Goal: Task Accomplishment & Management: Manage account settings

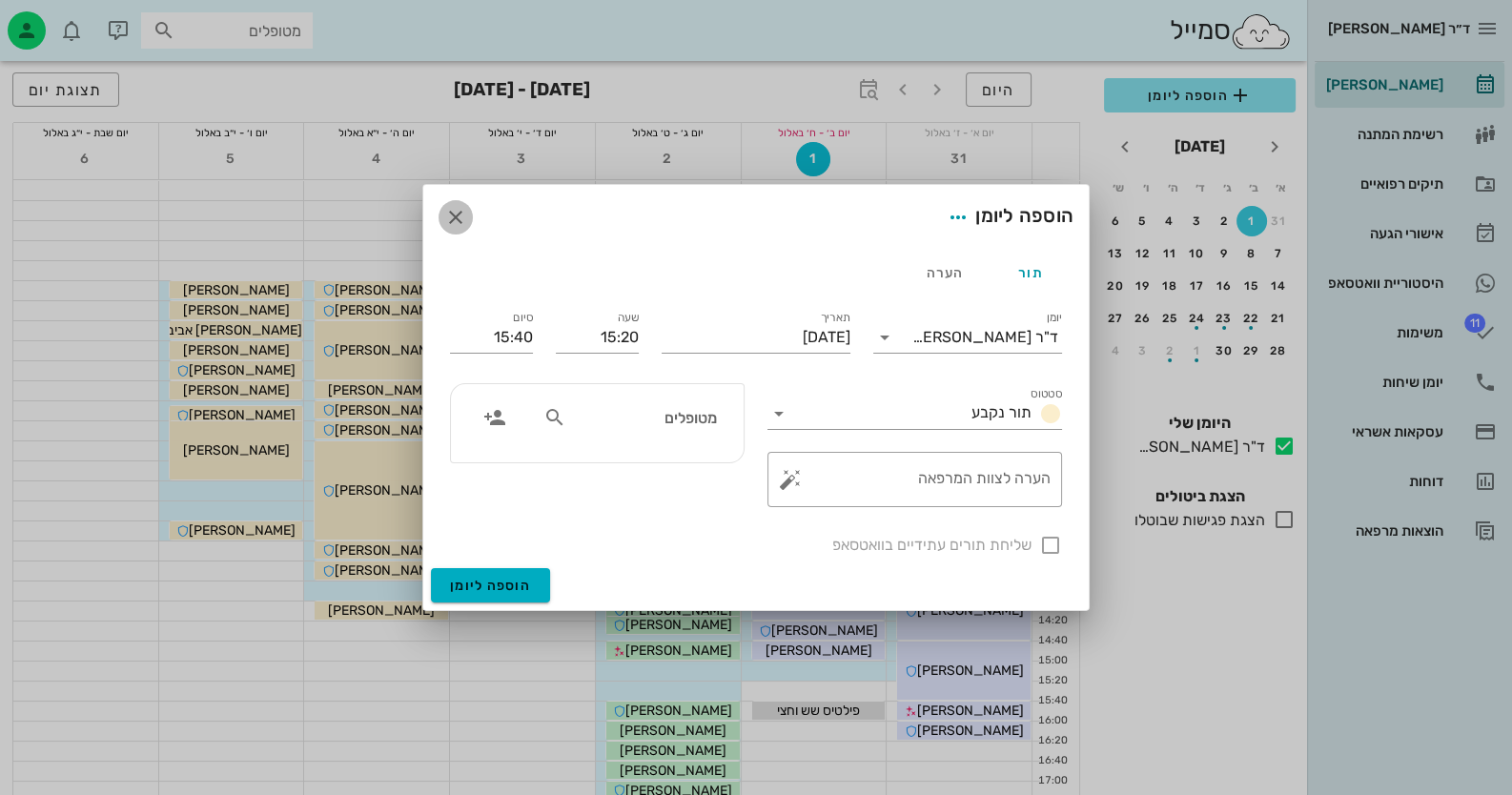
click at [456, 224] on icon "button" at bounding box center [455, 216] width 22 height 22
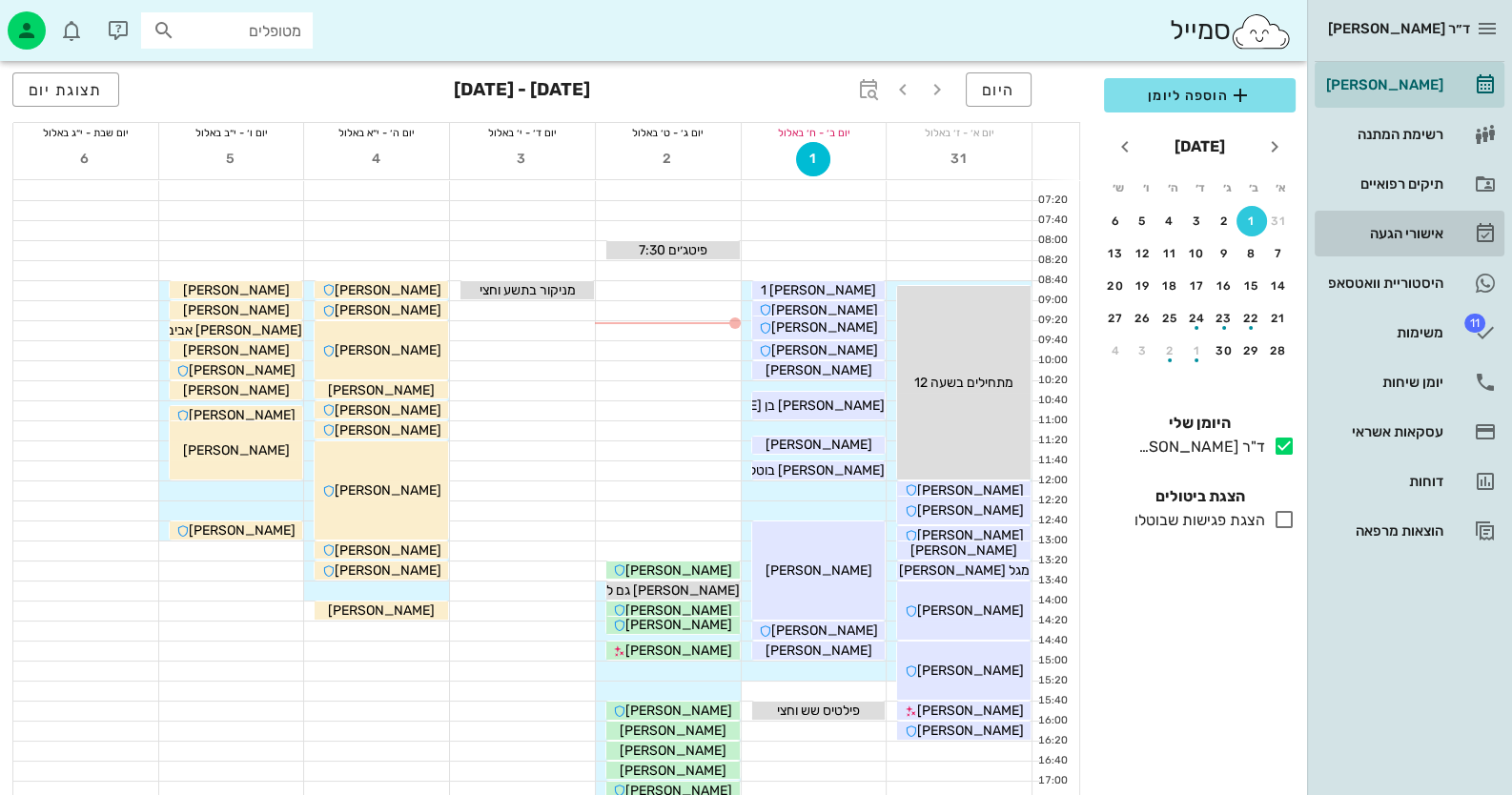
click at [1409, 229] on div "אישורי הגעה" at bounding box center [1382, 234] width 121 height 16
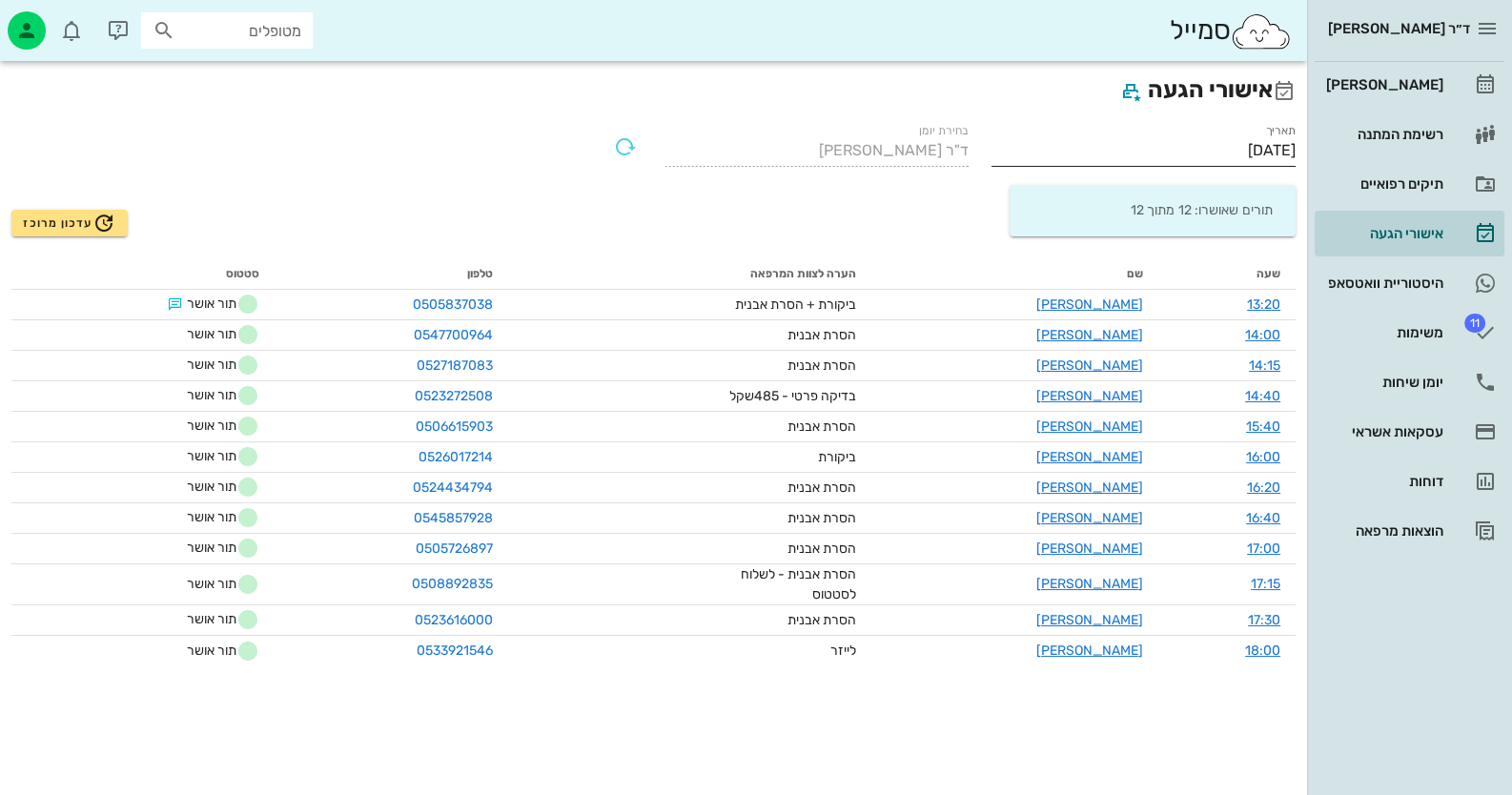
click at [1197, 148] on input "[DATE]" at bounding box center [1144, 150] width 304 height 30
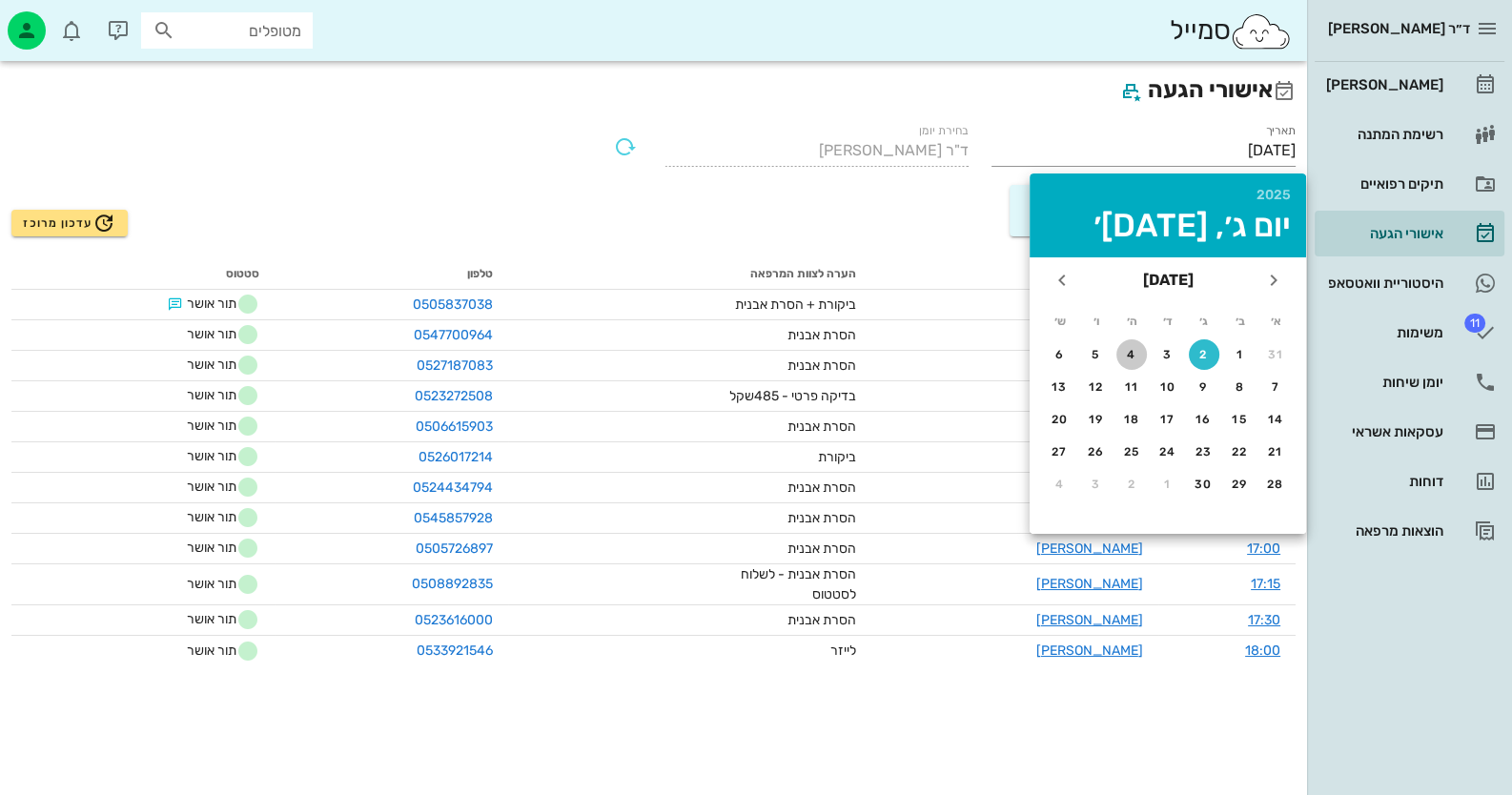
click at [1135, 351] on div "4" at bounding box center [1131, 355] width 30 height 14
type input "[DATE]"
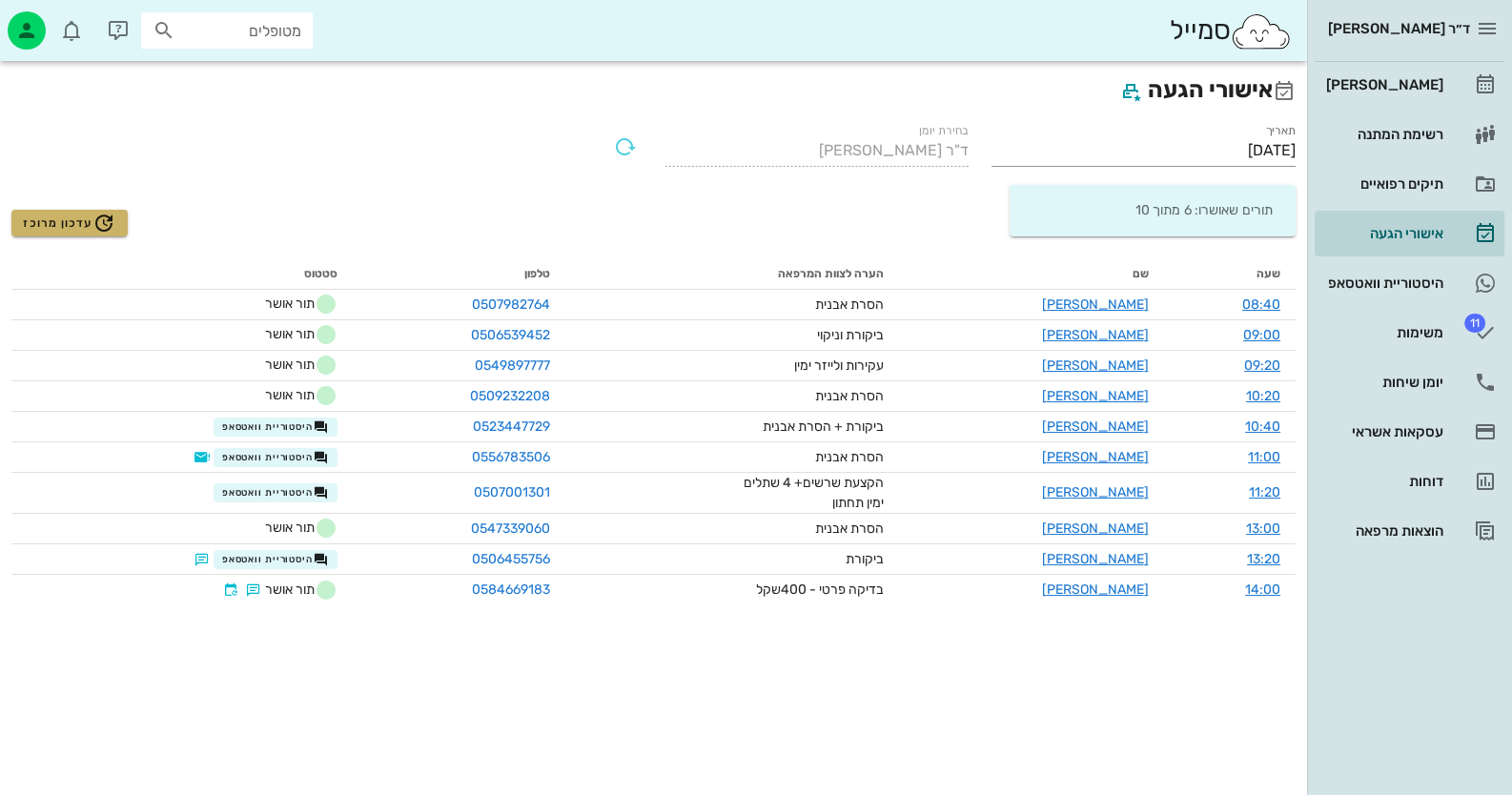
click at [73, 215] on span "עדכון מרוכז" at bounding box center [68, 222] width 93 height 22
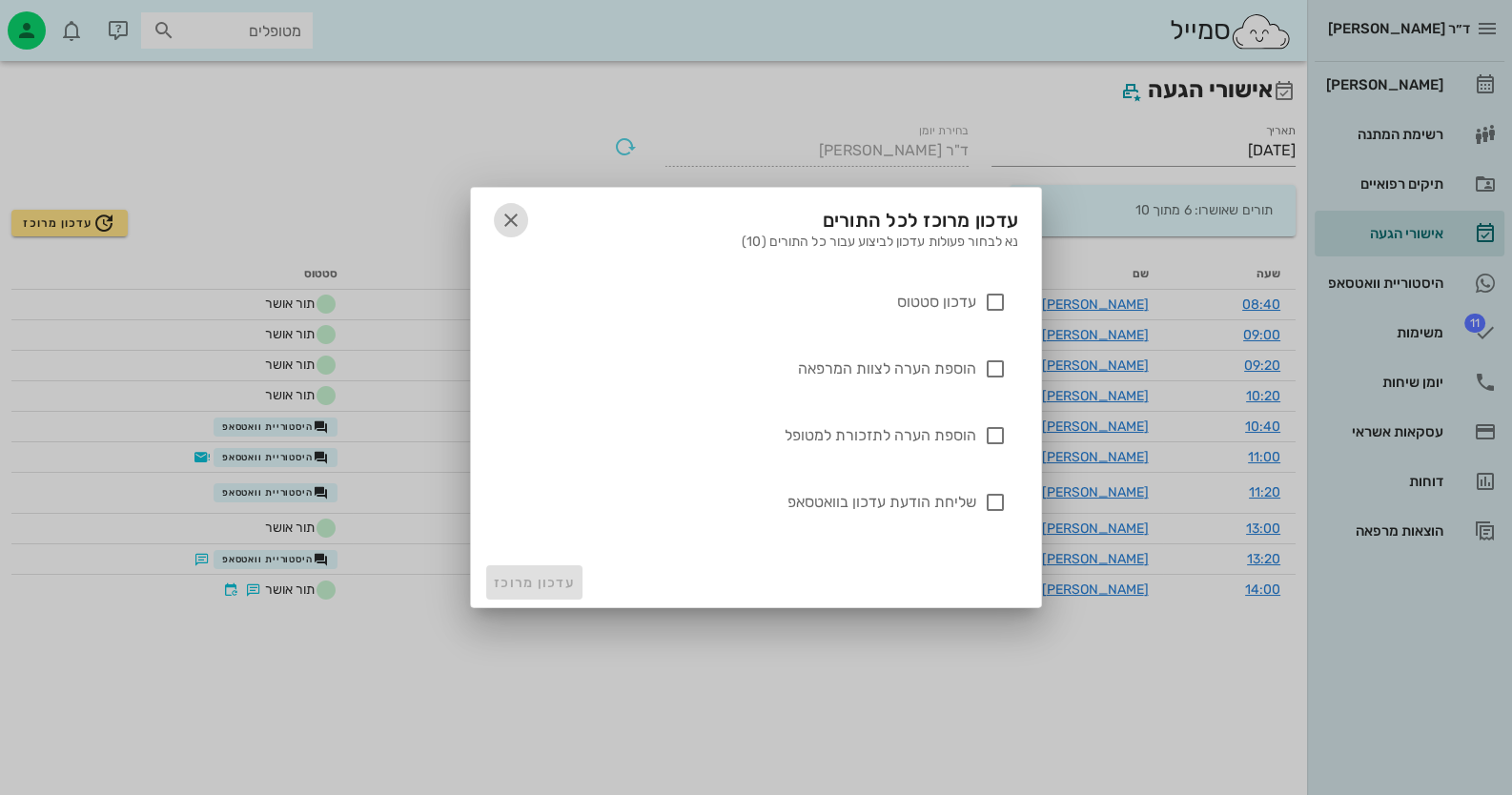
click at [512, 218] on icon "button" at bounding box center [510, 219] width 22 height 22
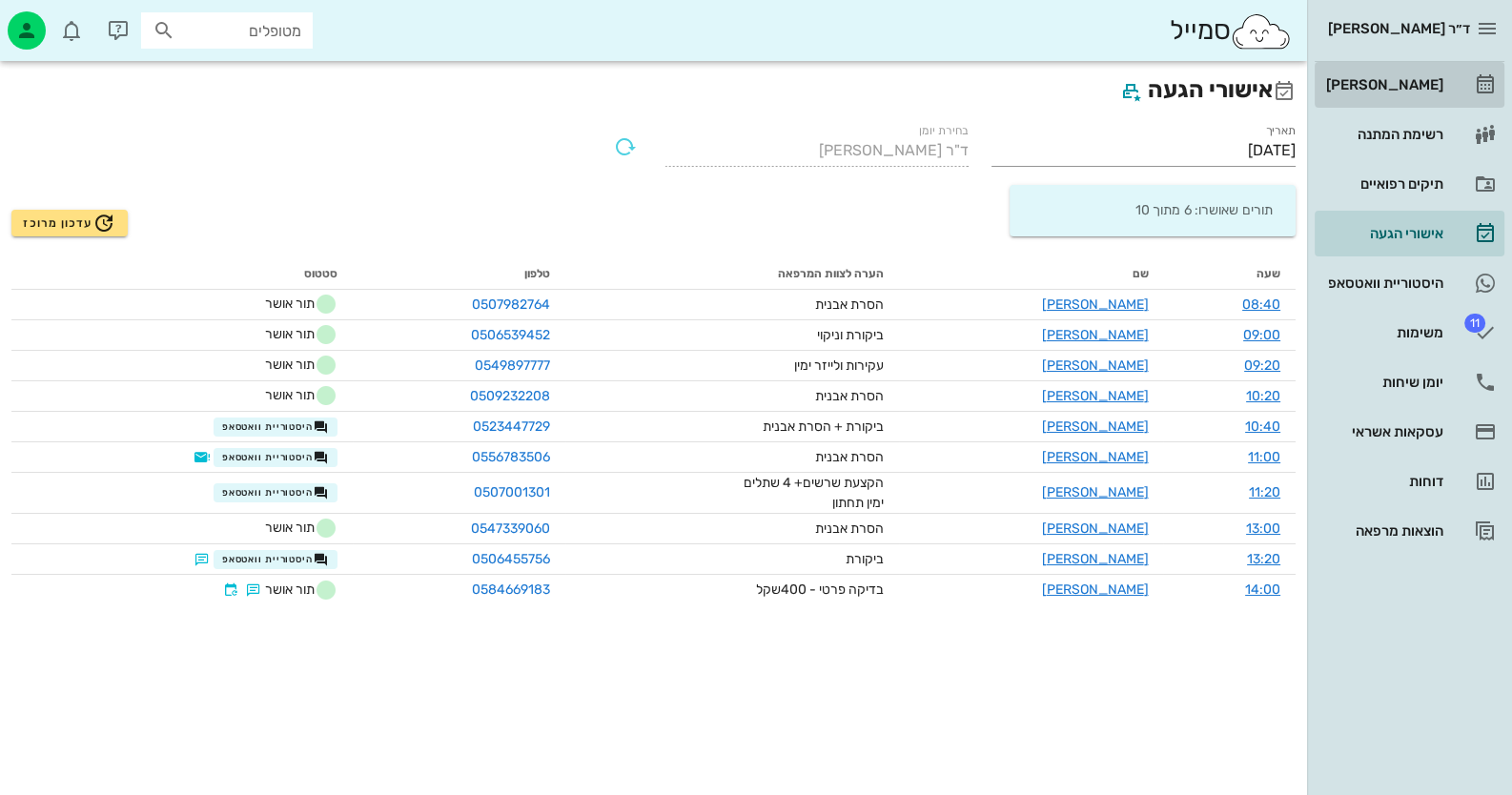
click at [1421, 85] on div "[PERSON_NAME]" at bounding box center [1382, 85] width 121 height 16
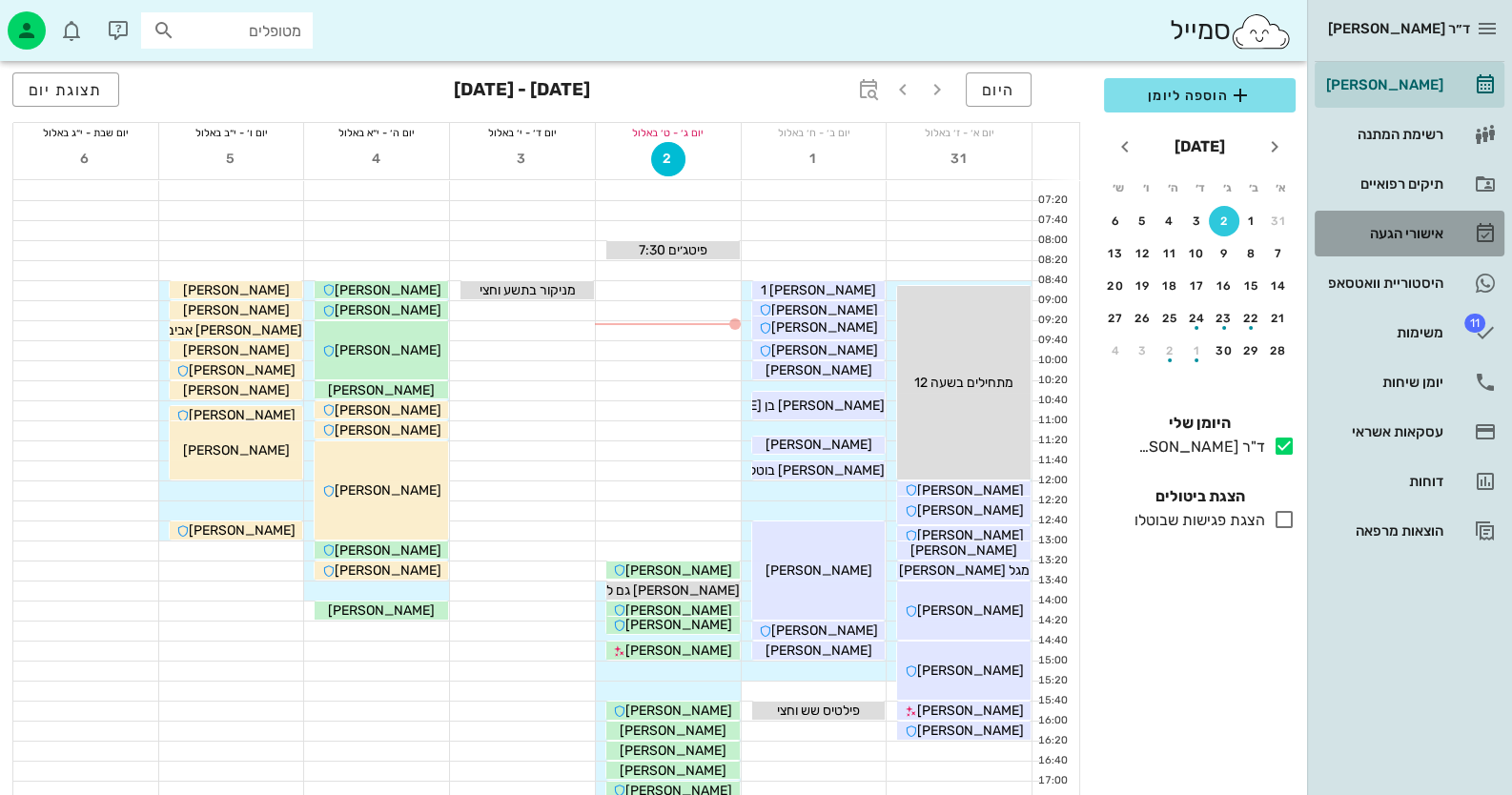
click at [1424, 232] on div "אישורי הגעה" at bounding box center [1382, 234] width 121 height 16
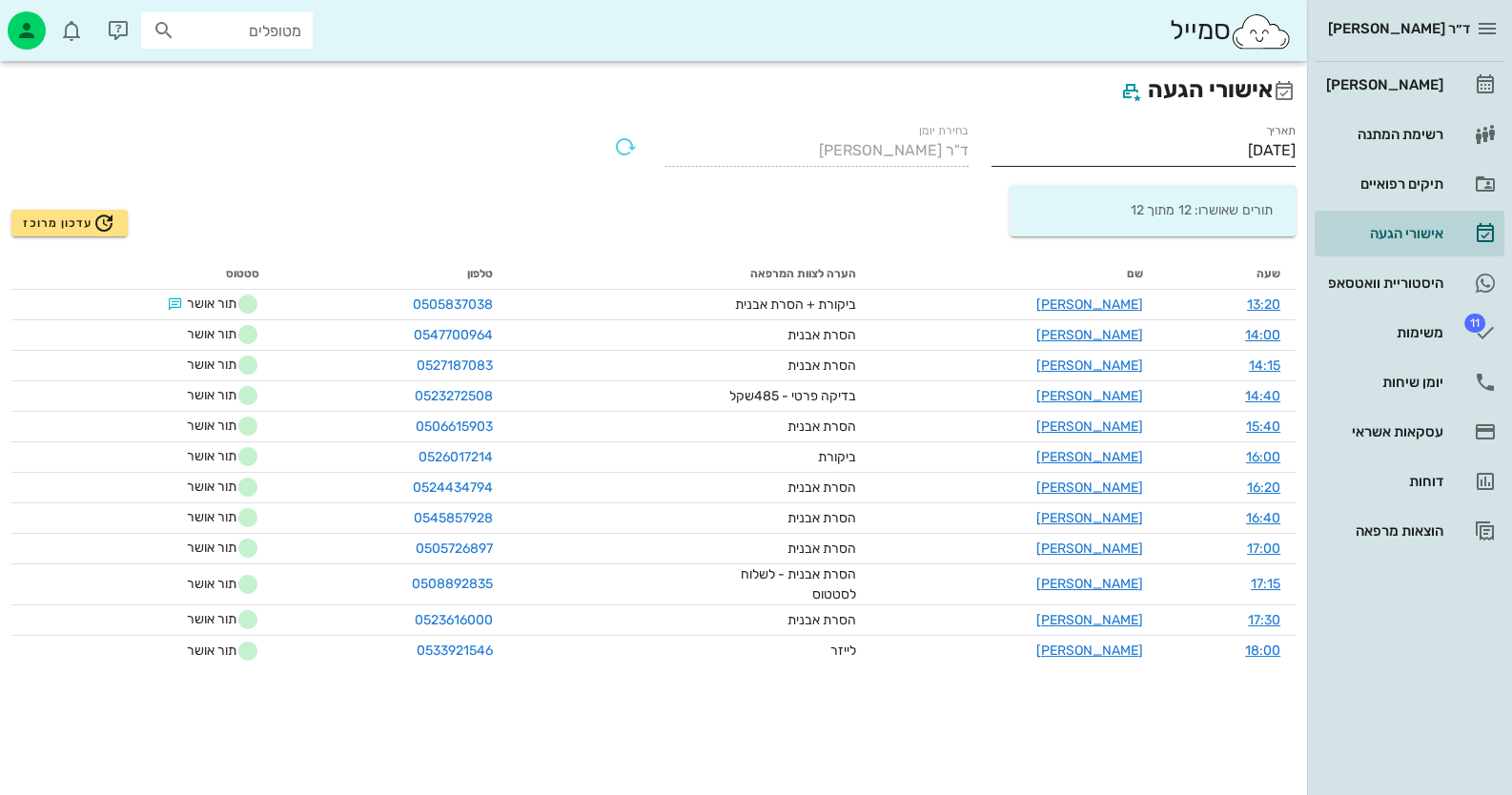
click at [1206, 145] on input "[DATE]" at bounding box center [1144, 150] width 304 height 30
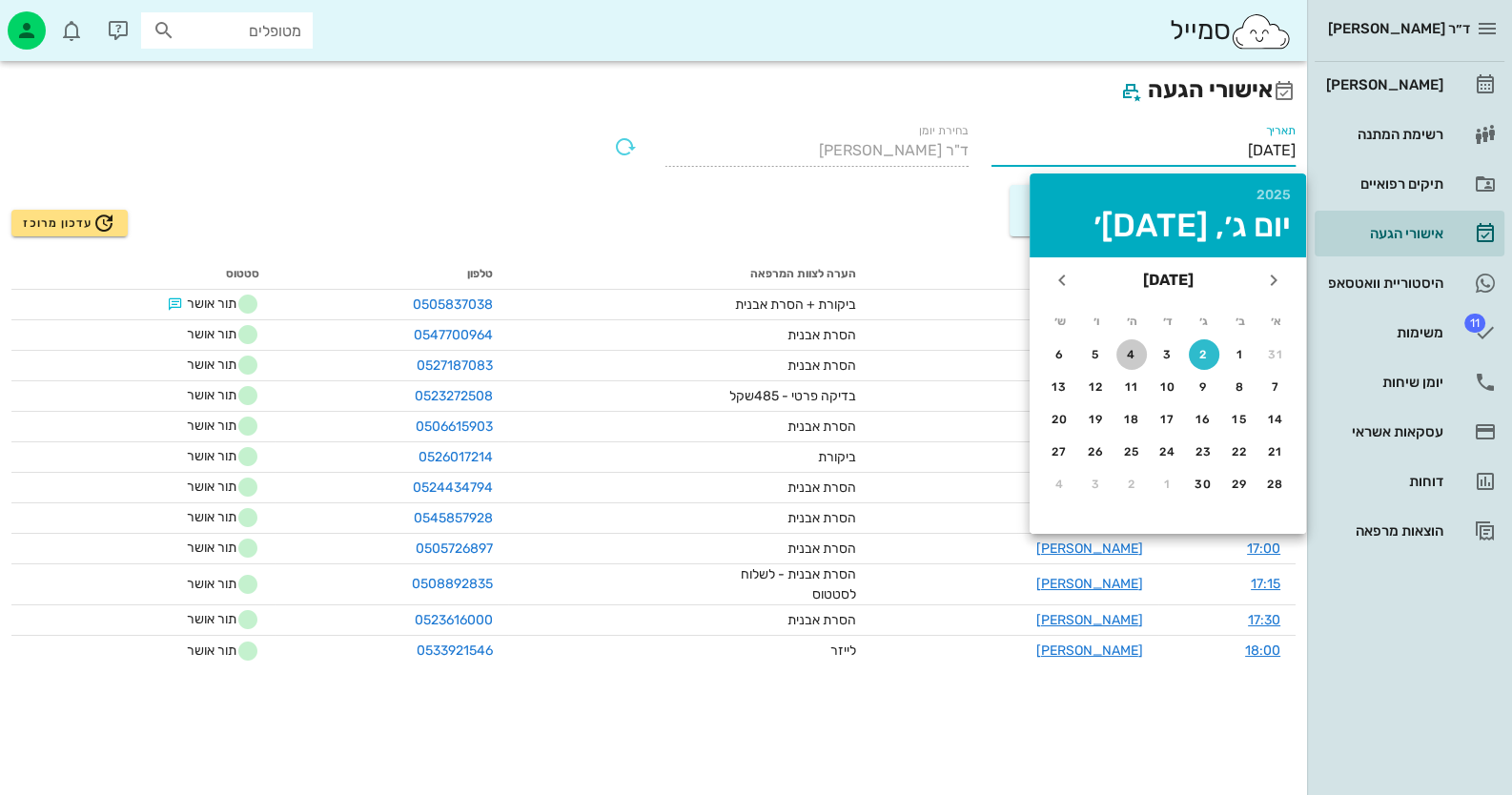
click at [1130, 349] on div "4" at bounding box center [1131, 355] width 30 height 14
type input "[DATE]"
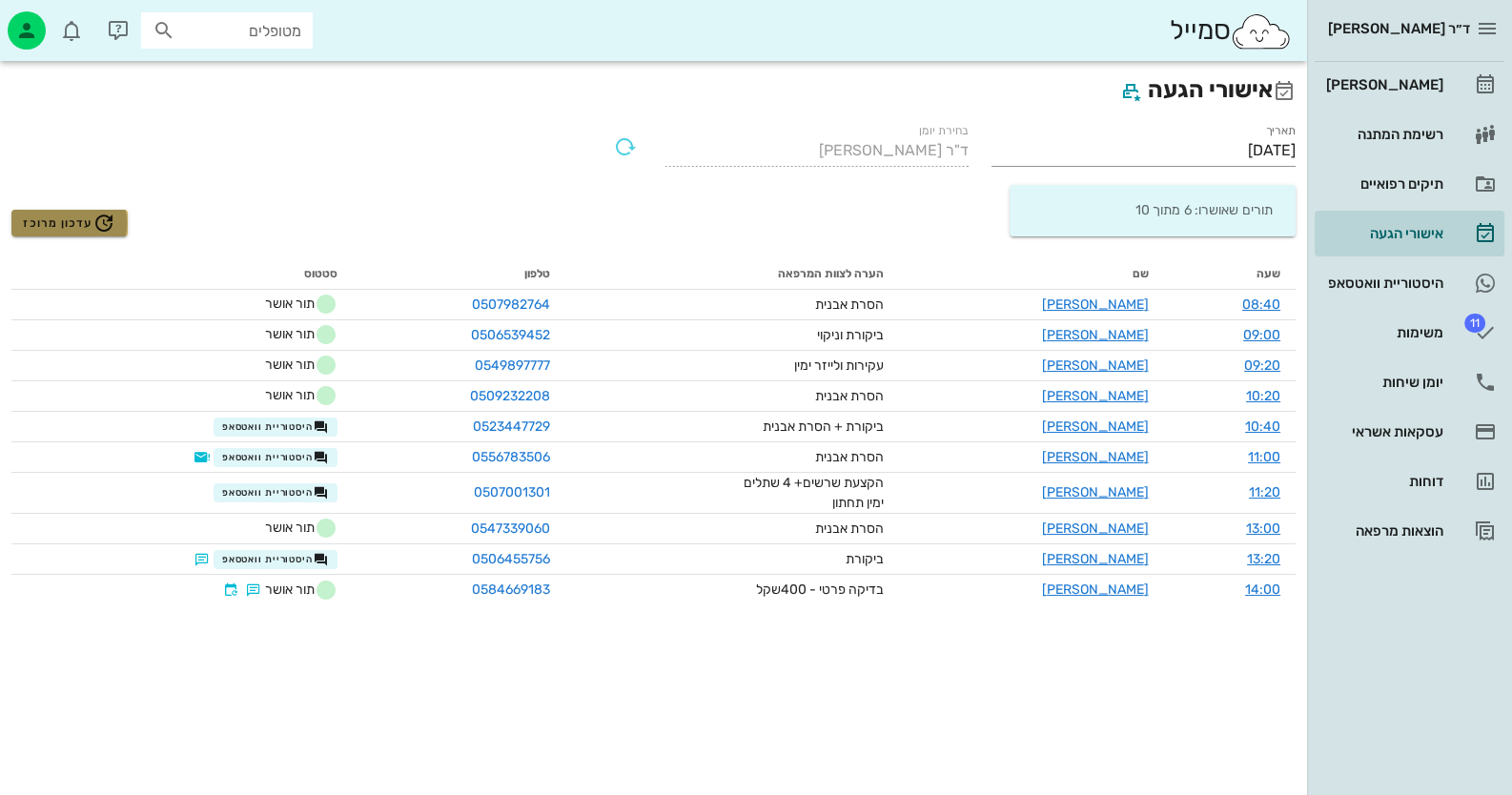
click at [71, 228] on span "עדכון מרוכז" at bounding box center [68, 222] width 93 height 22
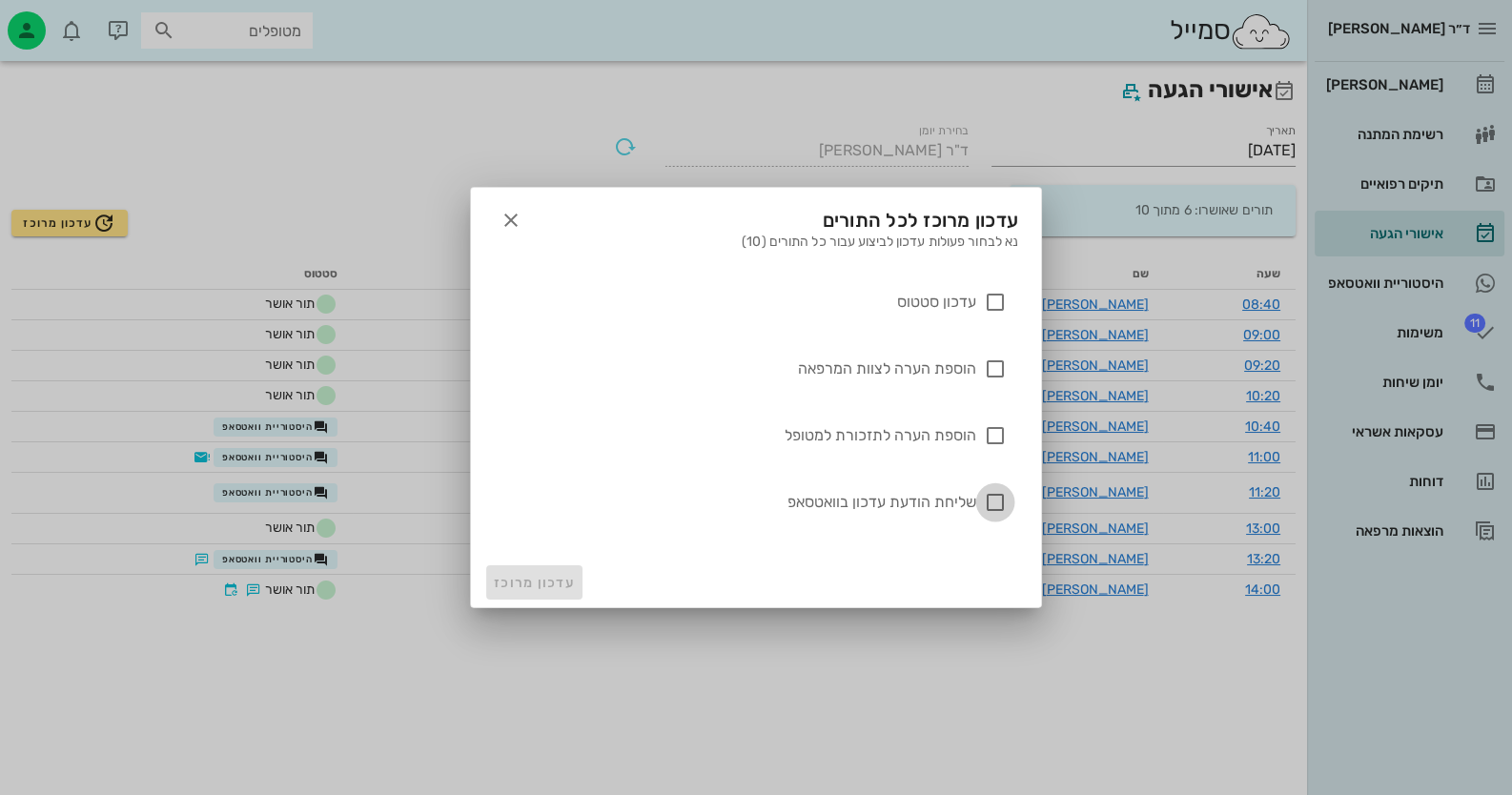
click at [991, 502] on div at bounding box center [995, 502] width 32 height 32
checkbox input "true"
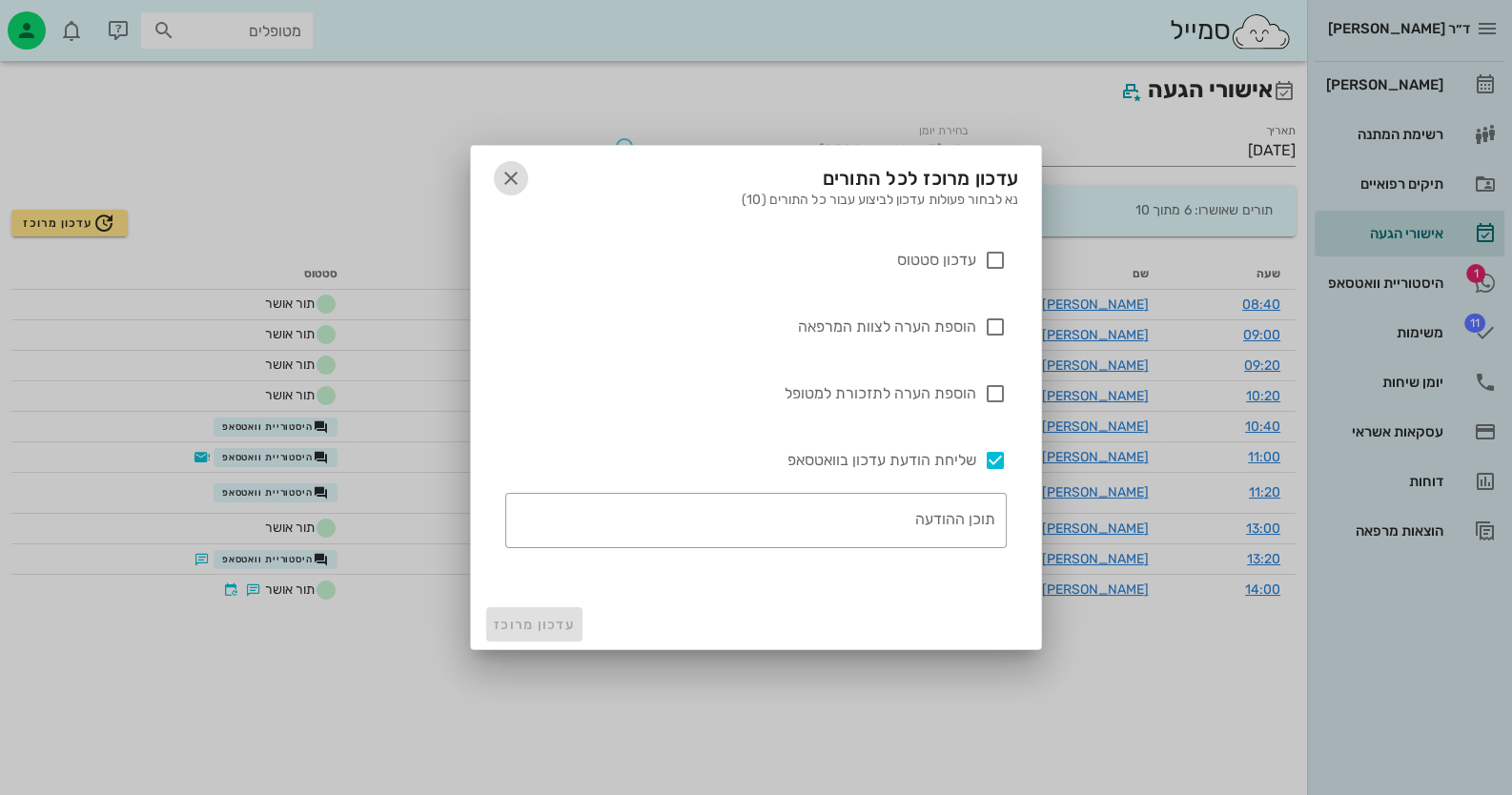
click at [515, 173] on icon "button" at bounding box center [510, 177] width 22 height 22
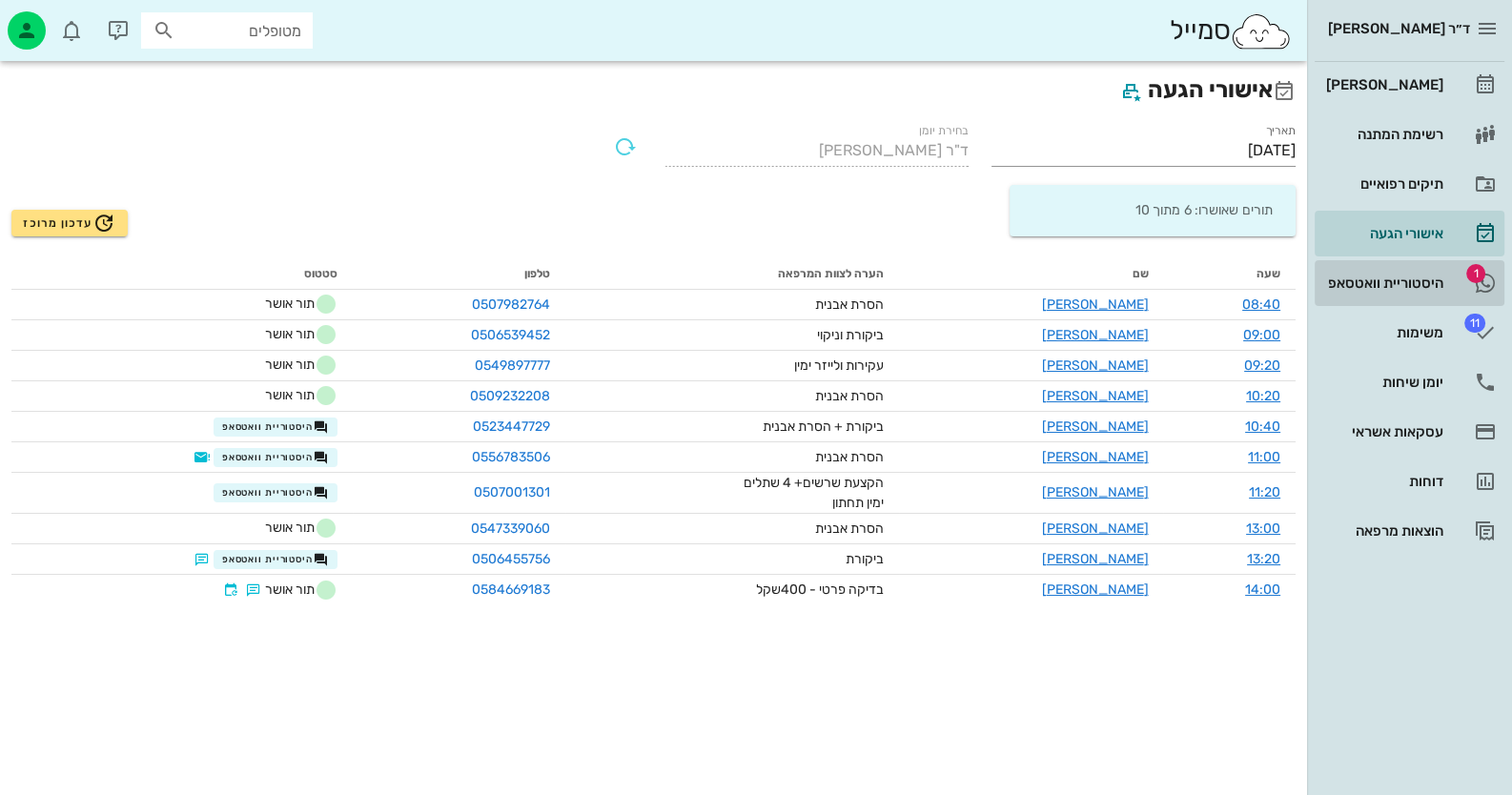
click at [1392, 279] on div "היסטוריית וואטסאפ" at bounding box center [1382, 284] width 121 height 16
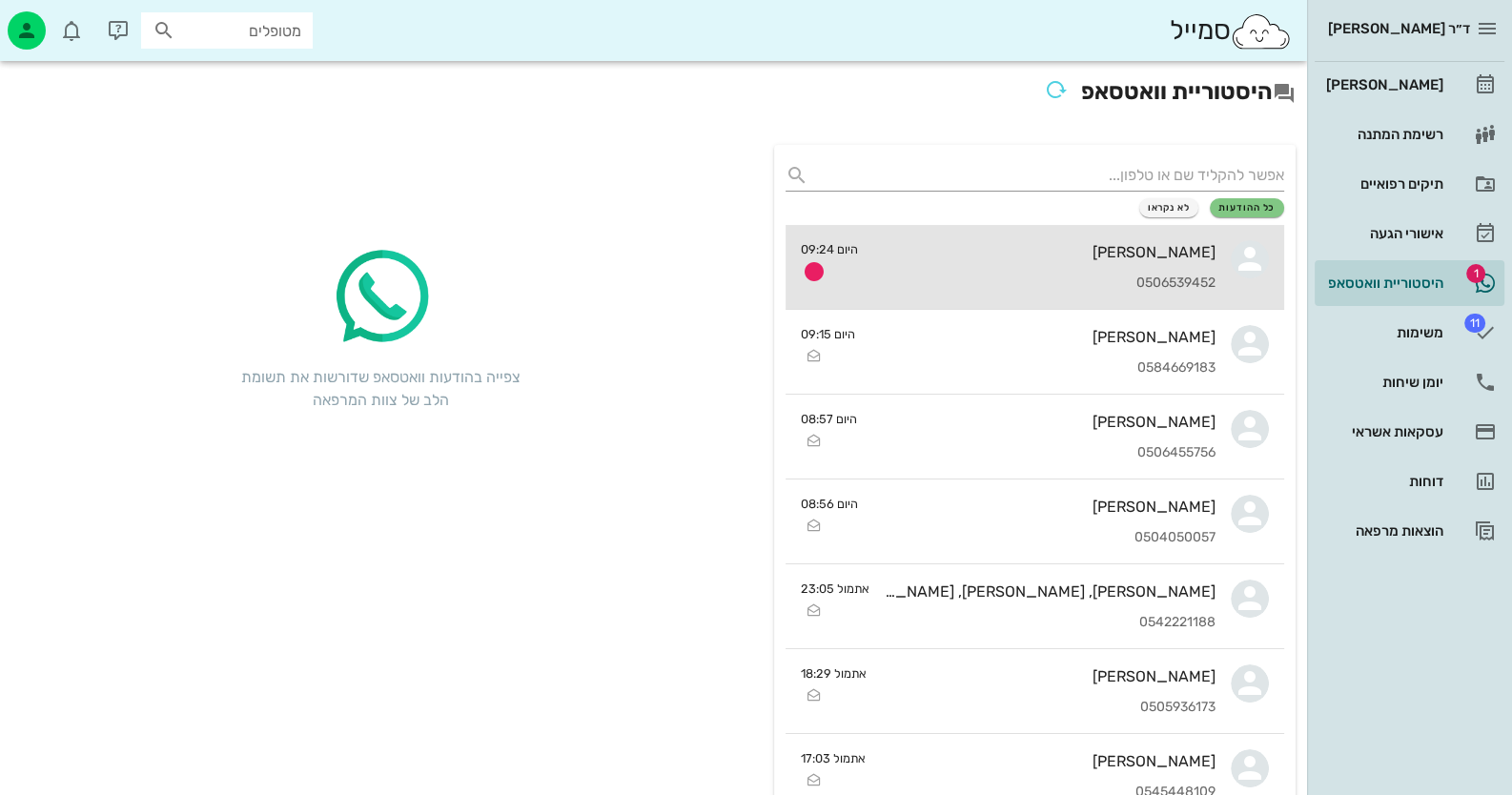
click at [1083, 247] on div "[PERSON_NAME]" at bounding box center [1043, 252] width 342 height 19
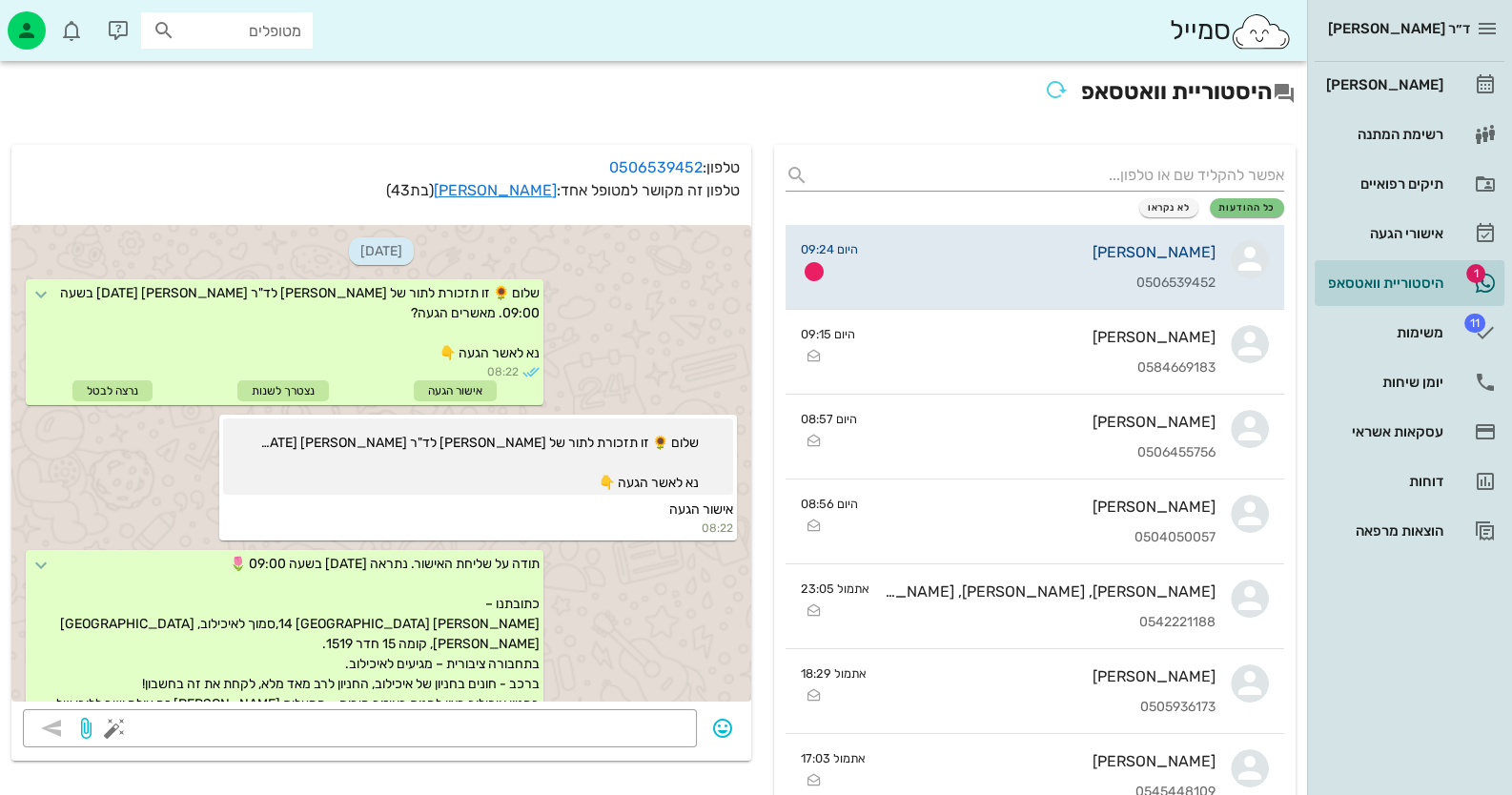
scroll to position [322, 0]
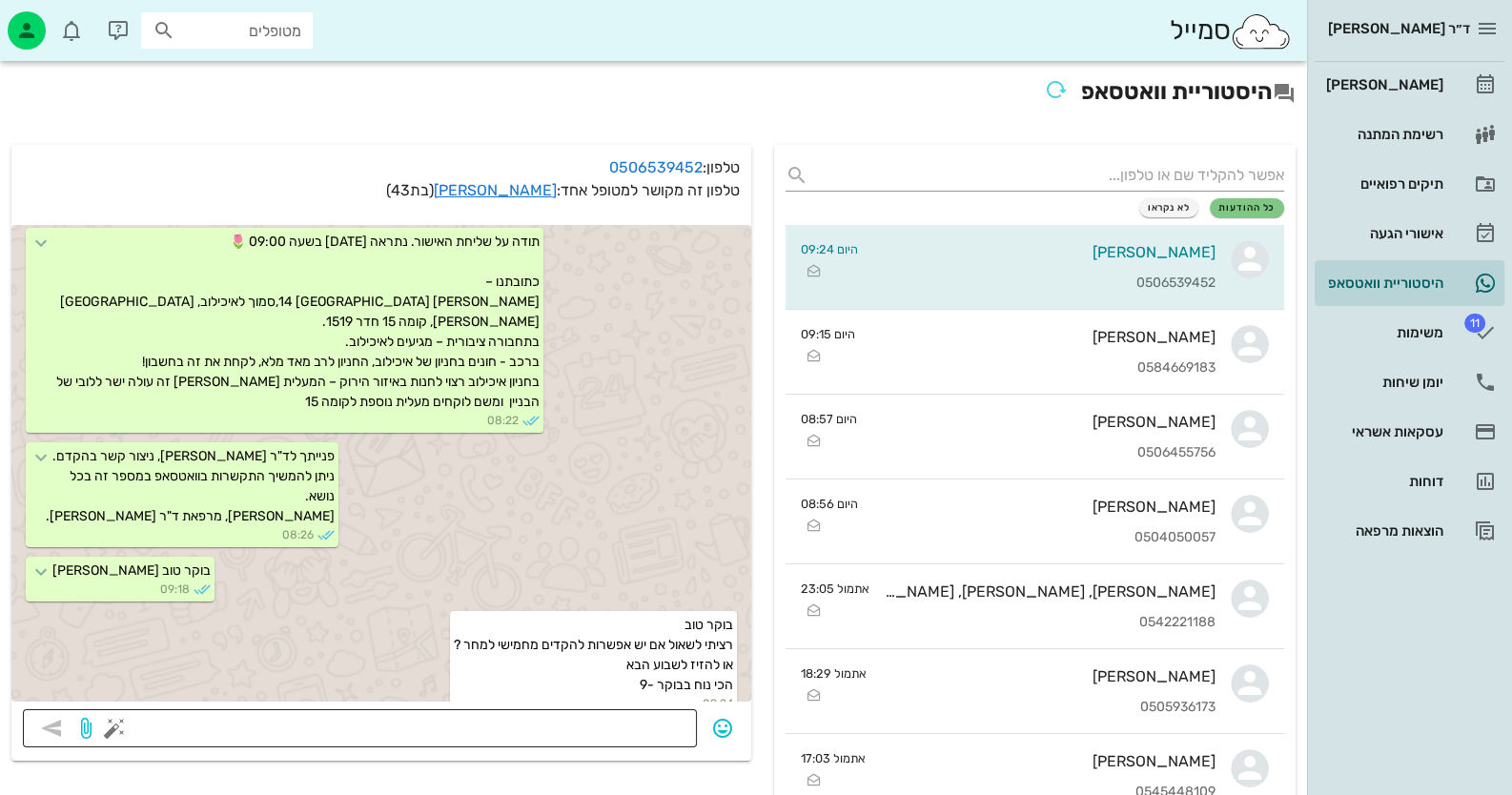
click at [654, 727] on textarea at bounding box center [401, 730] width 567 height 30
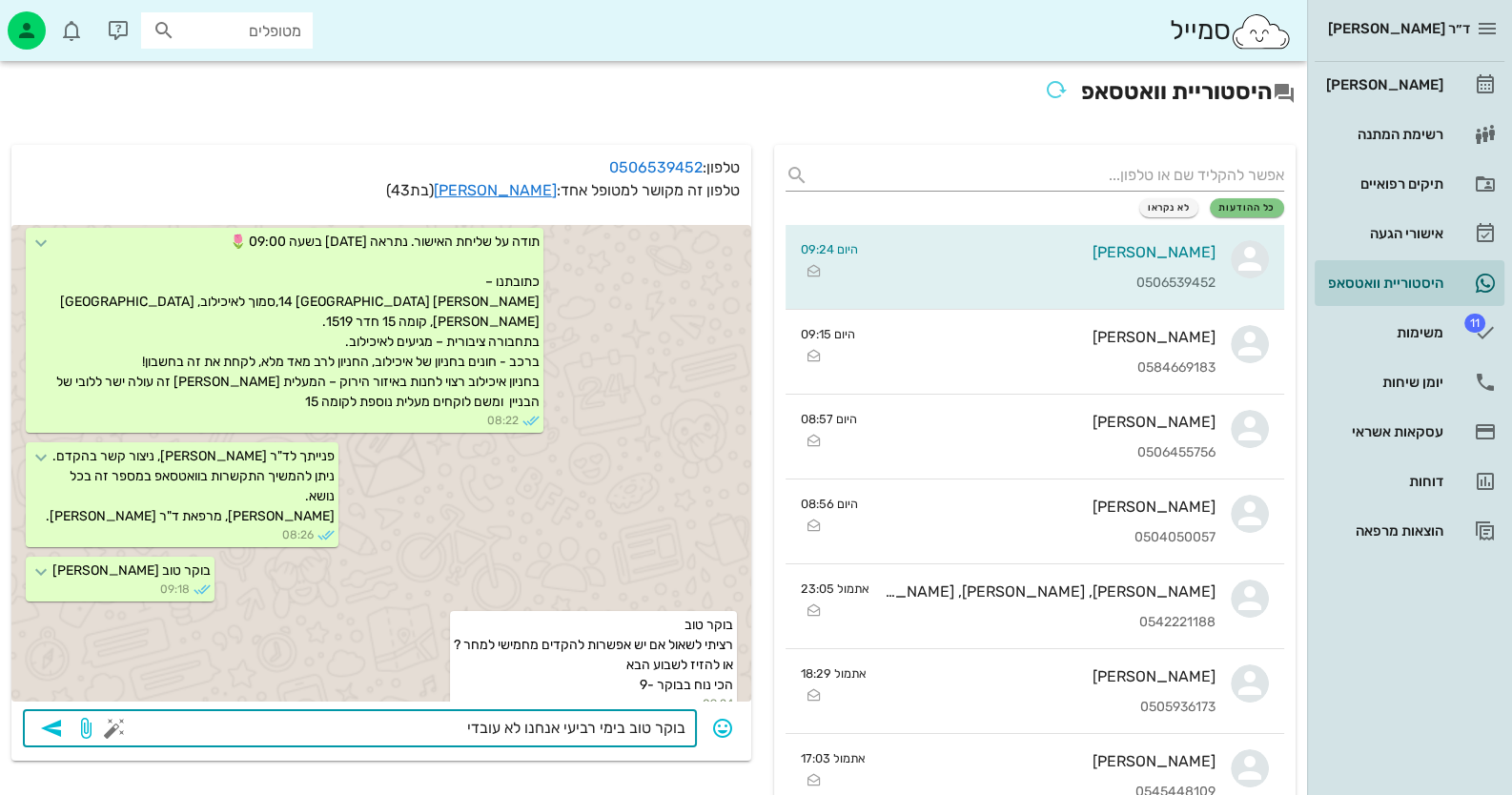
type textarea "בוקר טוב בימי רביעי אנחנו לא עובדים"
click at [50, 725] on icon "button" at bounding box center [51, 728] width 22 height 22
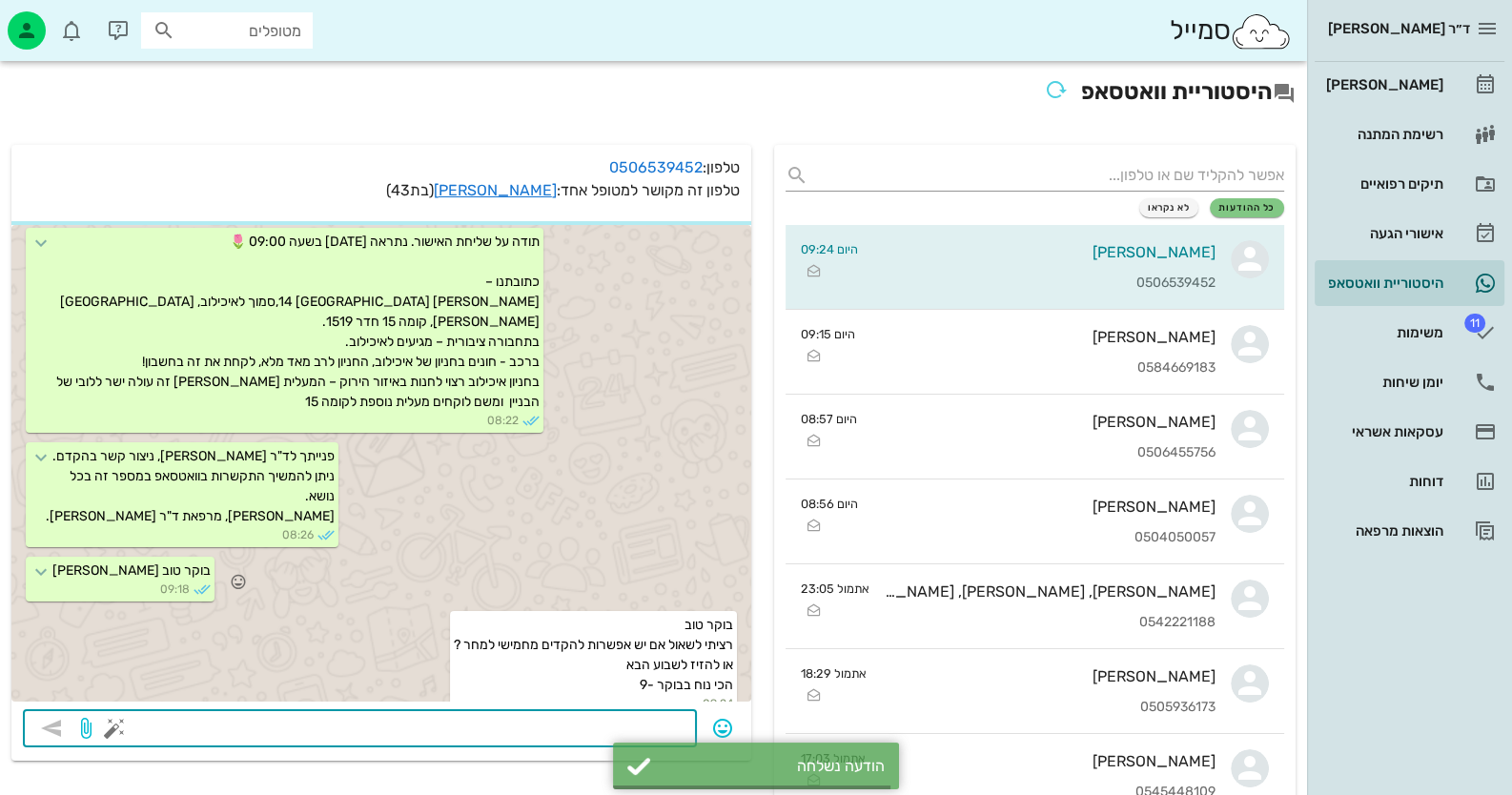
scroll to position [377, 0]
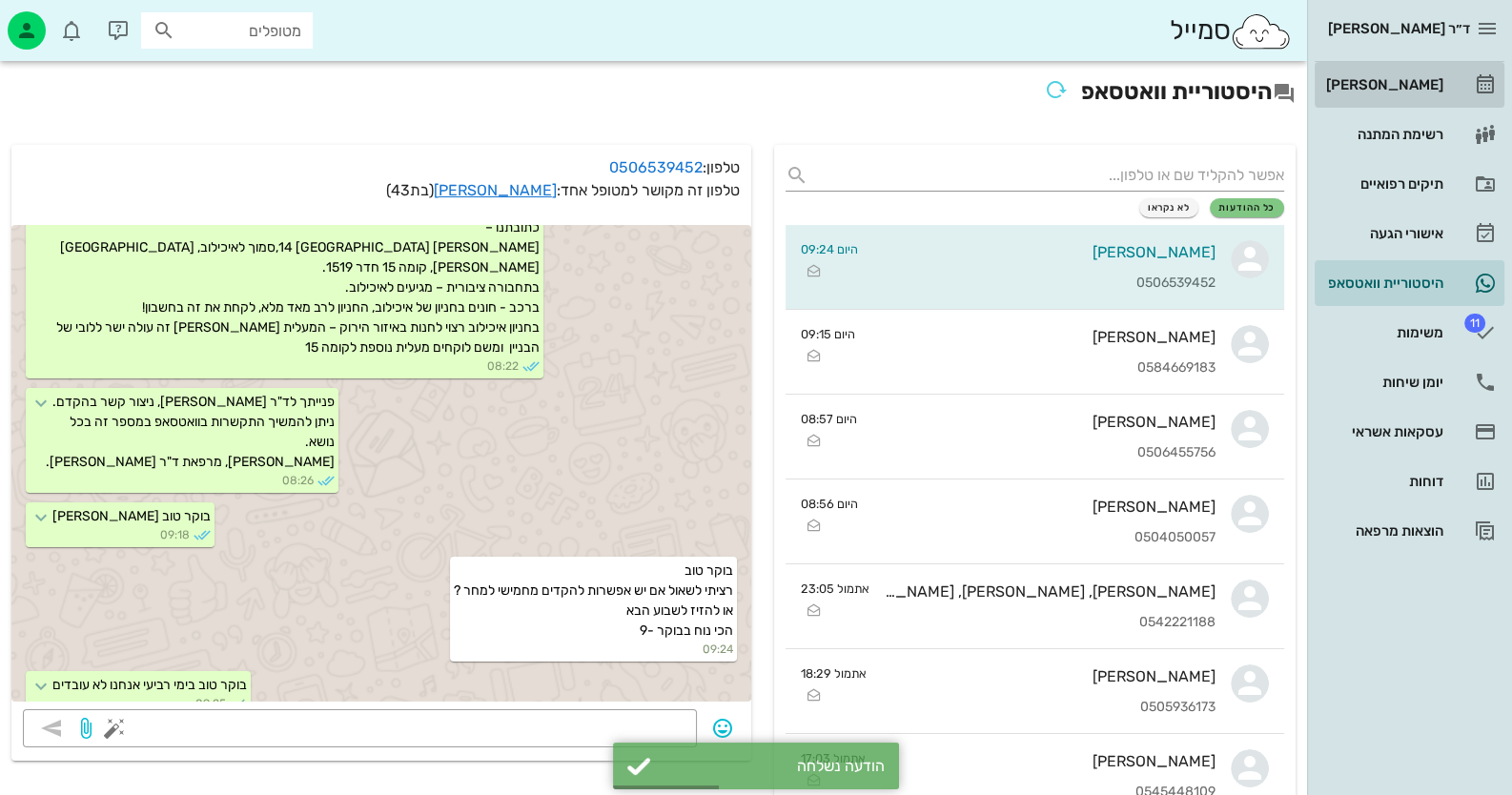
click at [1416, 91] on div "[PERSON_NAME]" at bounding box center [1382, 85] width 121 height 16
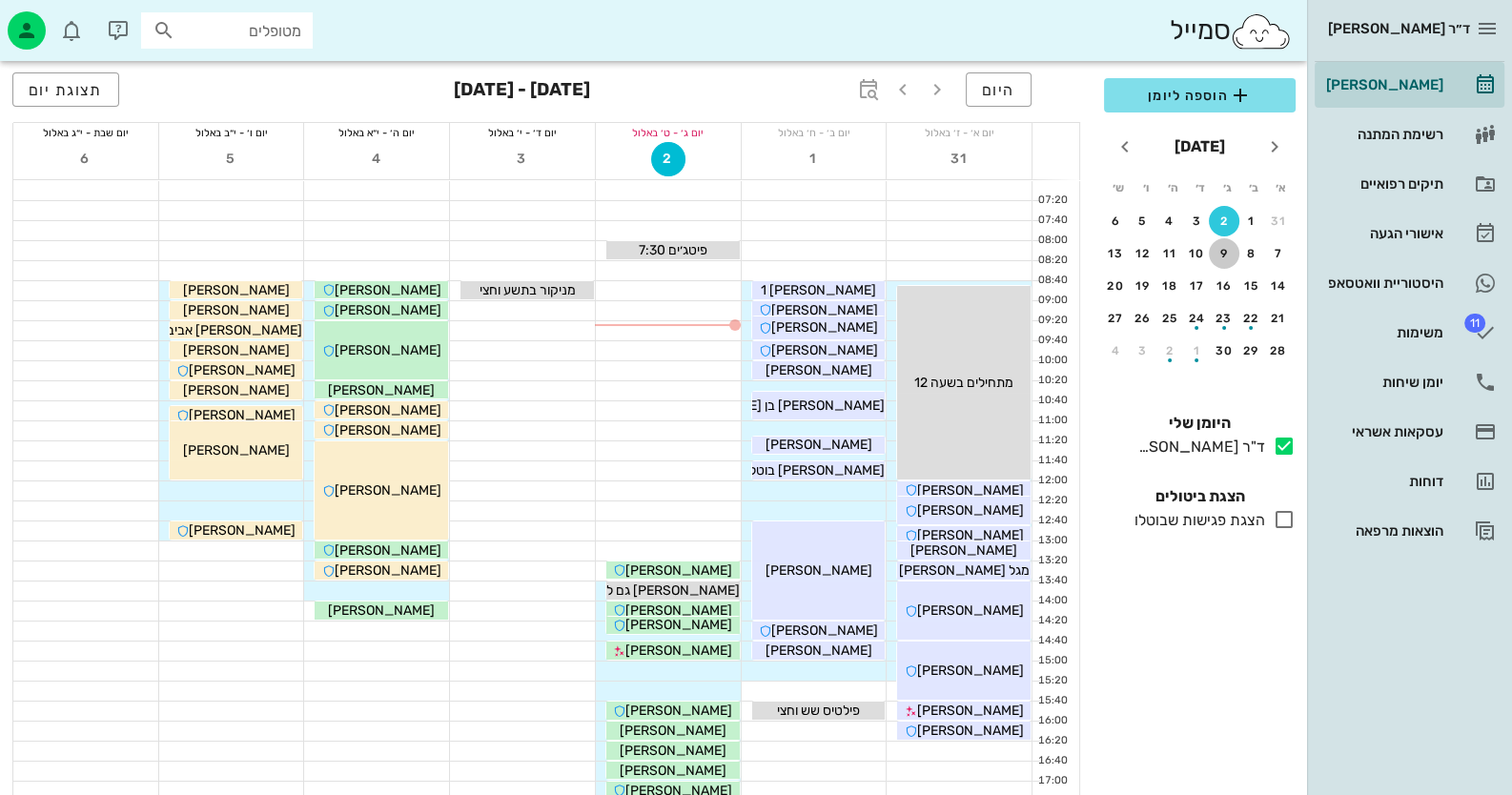
click at [1216, 256] on div "9" at bounding box center [1224, 253] width 30 height 14
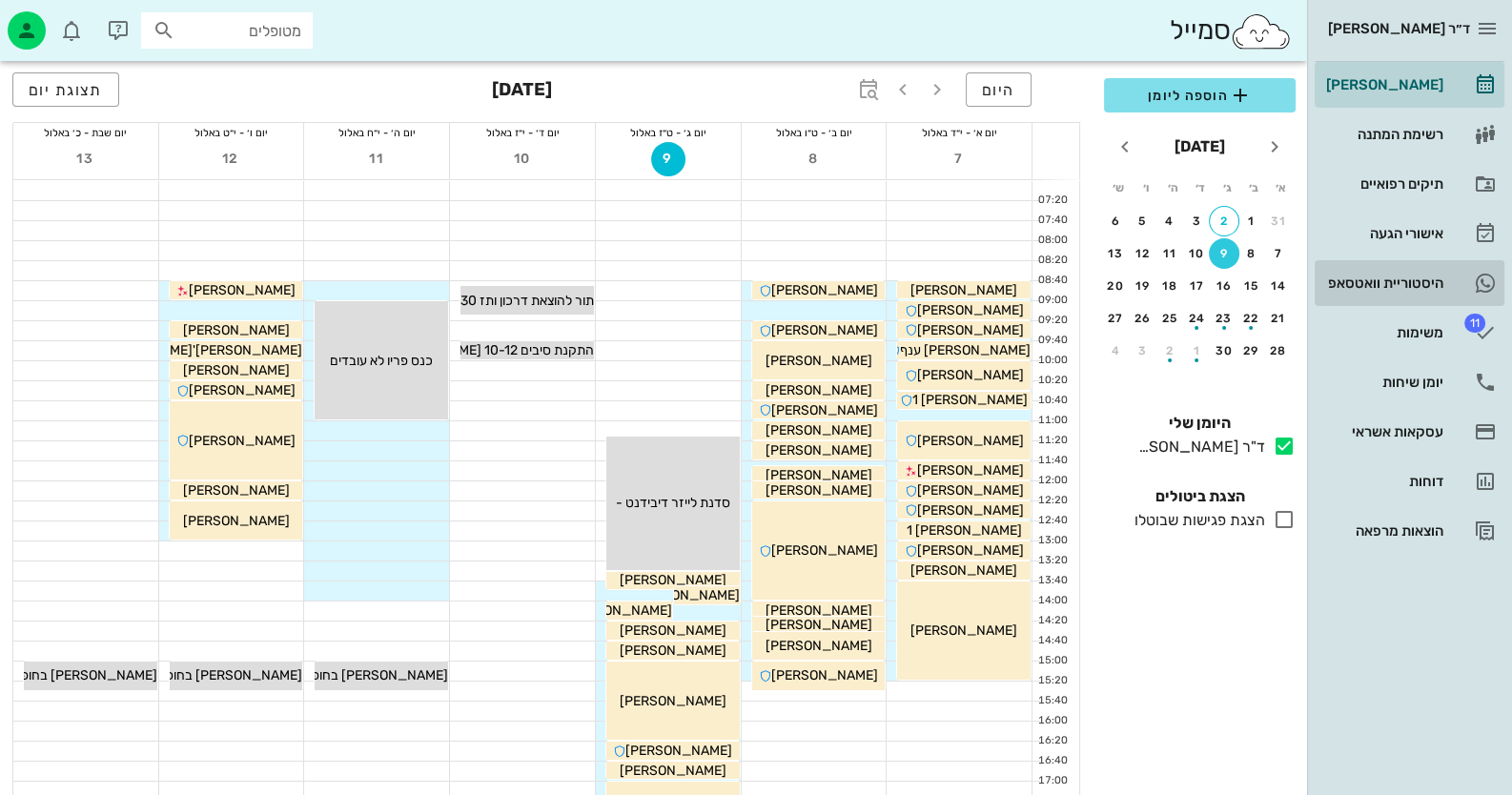
click at [1418, 285] on div "היסטוריית וואטסאפ" at bounding box center [1382, 284] width 121 height 16
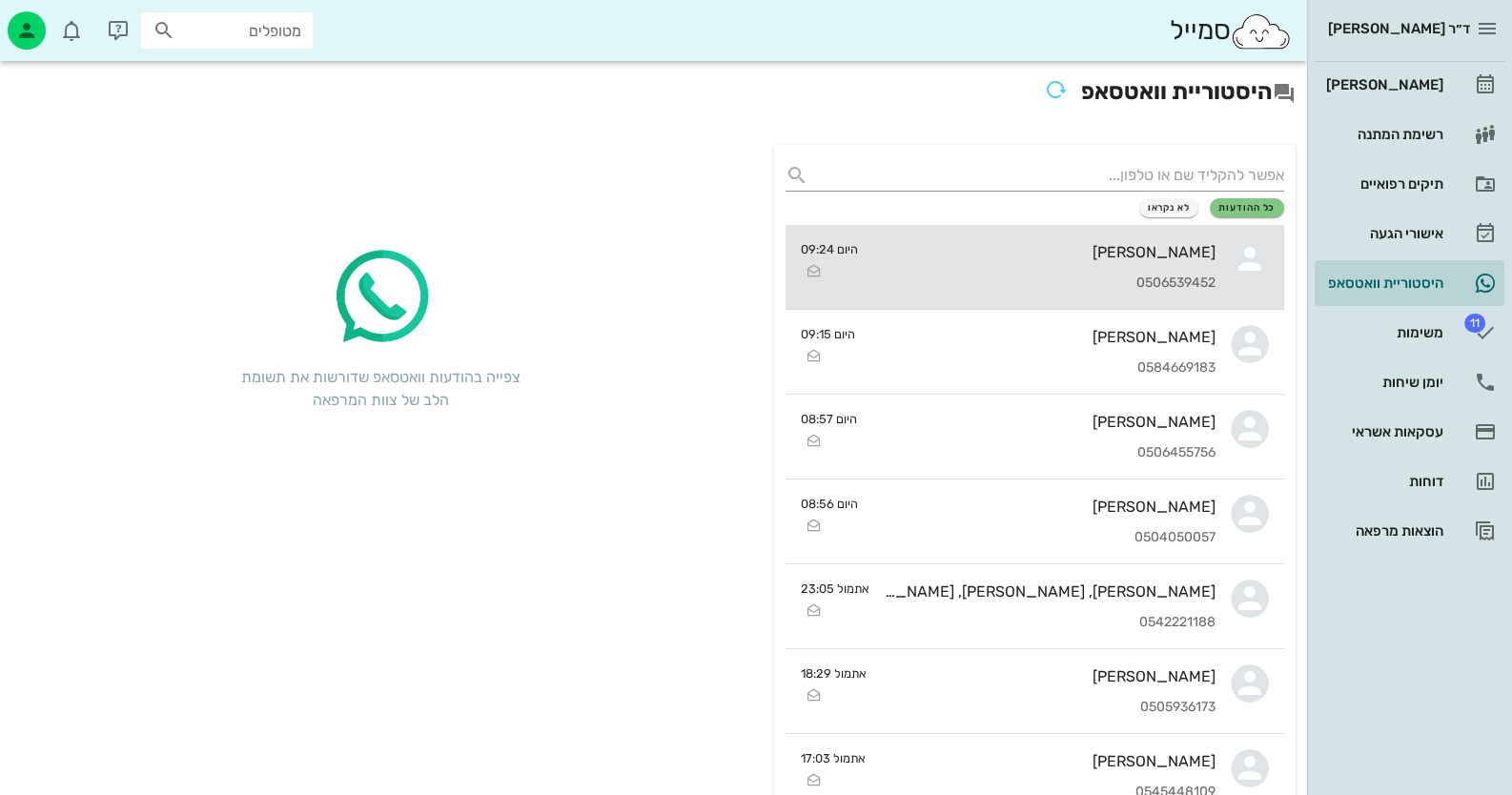
click at [1130, 265] on div "[PERSON_NAME] 0506539452" at bounding box center [1043, 267] width 342 height 84
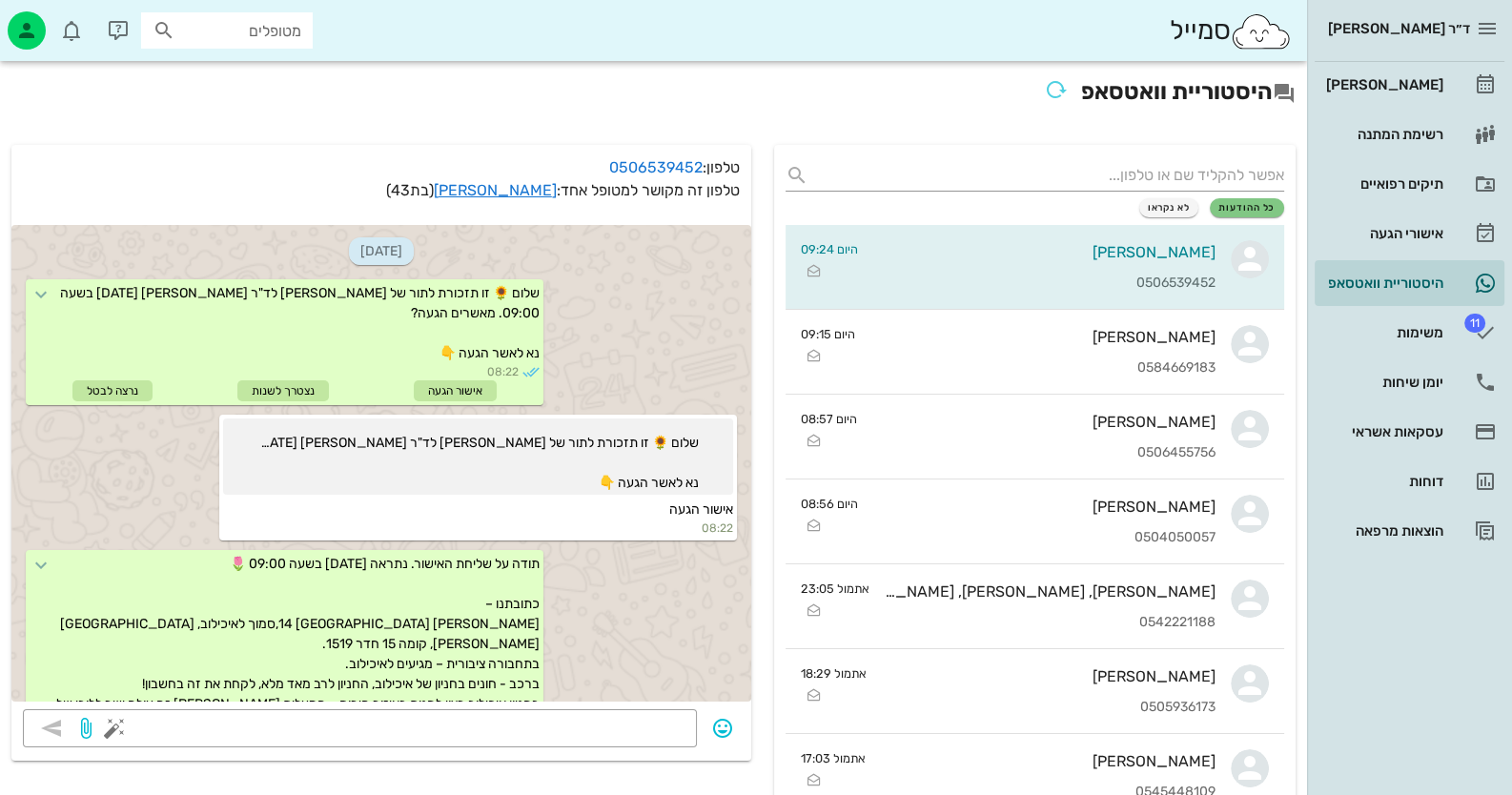
scroll to position [377, 0]
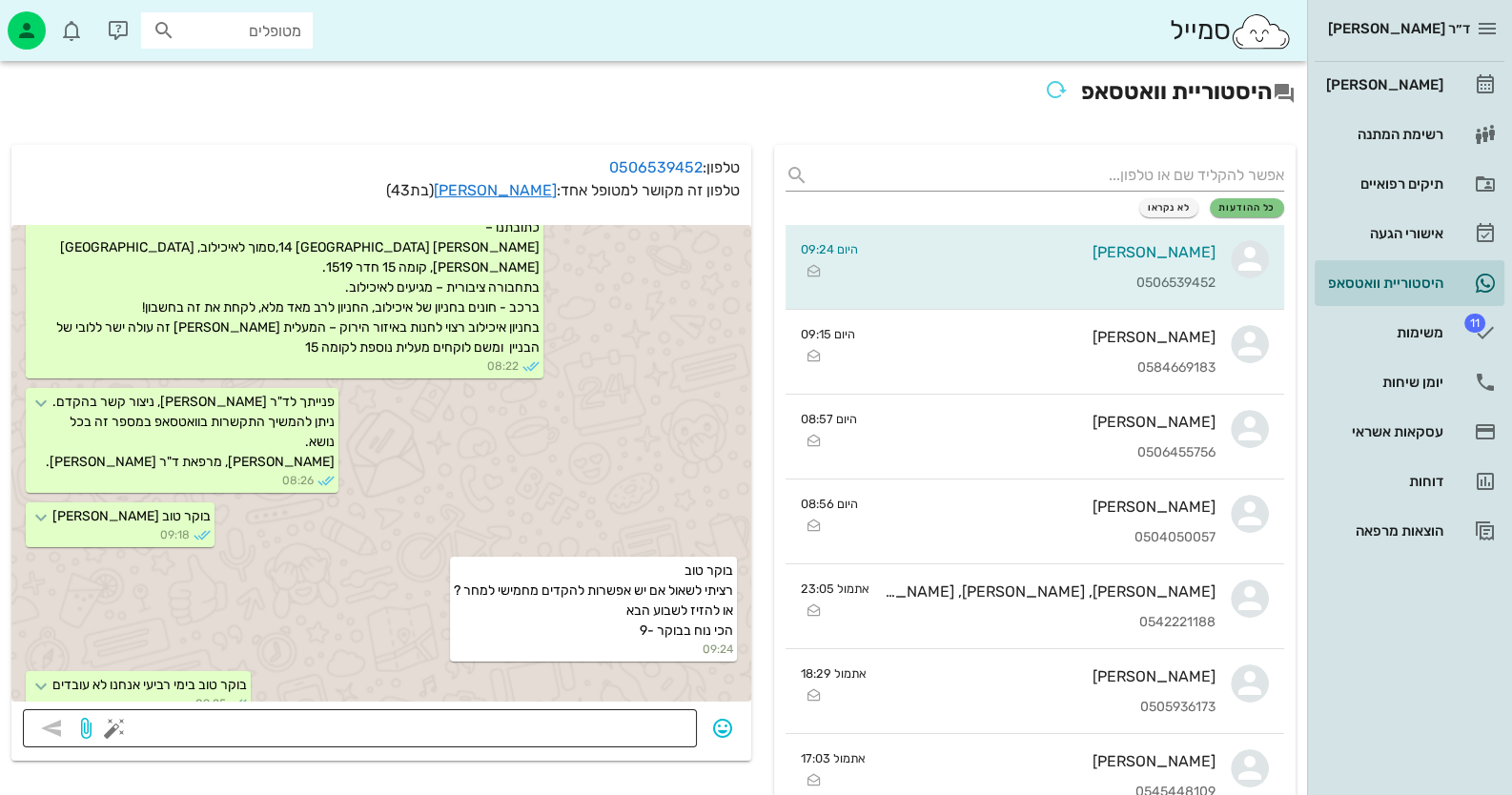
click at [590, 728] on textarea at bounding box center [401, 730] width 567 height 30
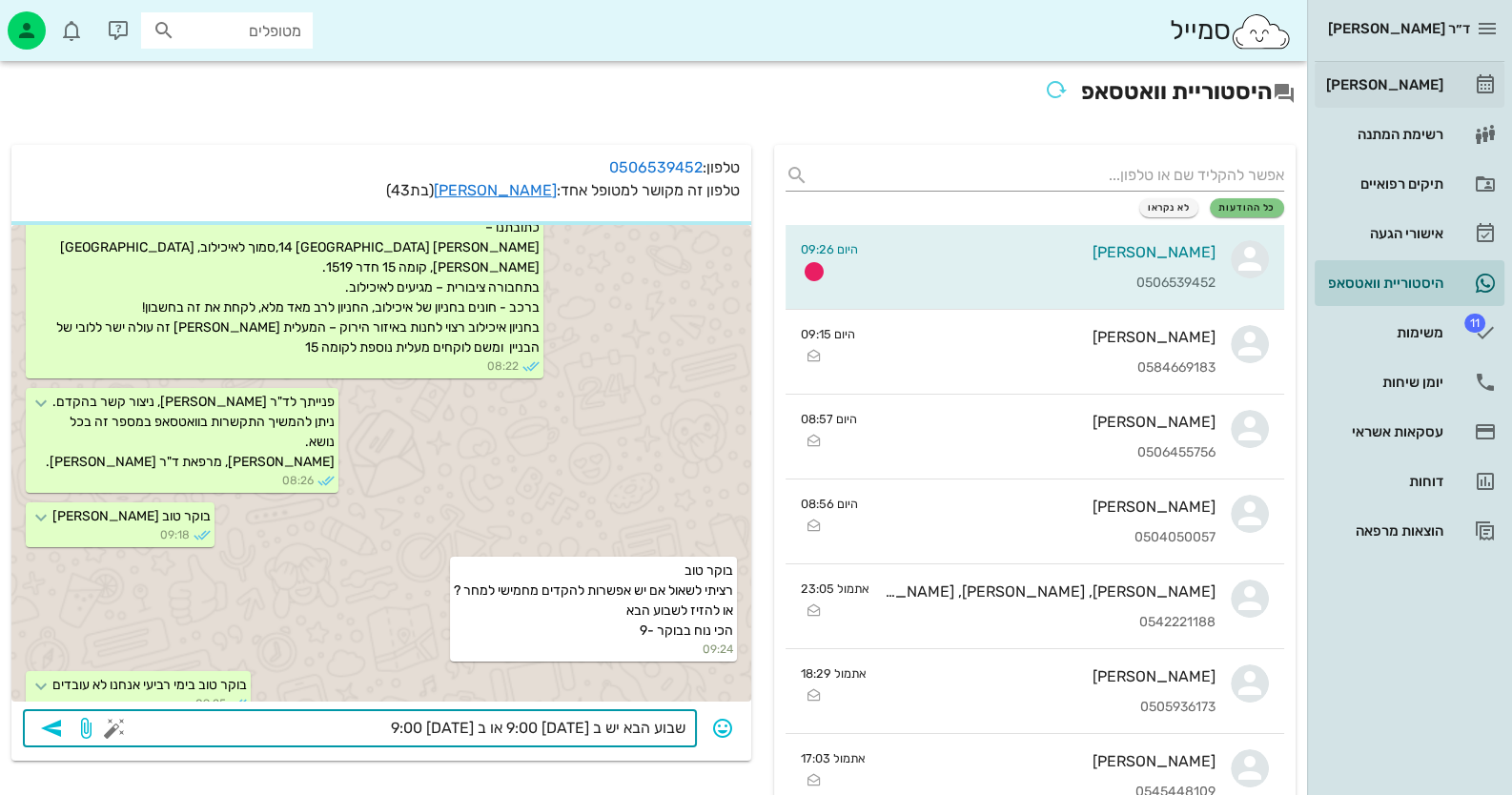
type textarea "שבוע הבא יש ב [DATE] 9:00 או ב [DATE] 9:00"
click at [1428, 86] on div "[PERSON_NAME]" at bounding box center [1382, 85] width 121 height 16
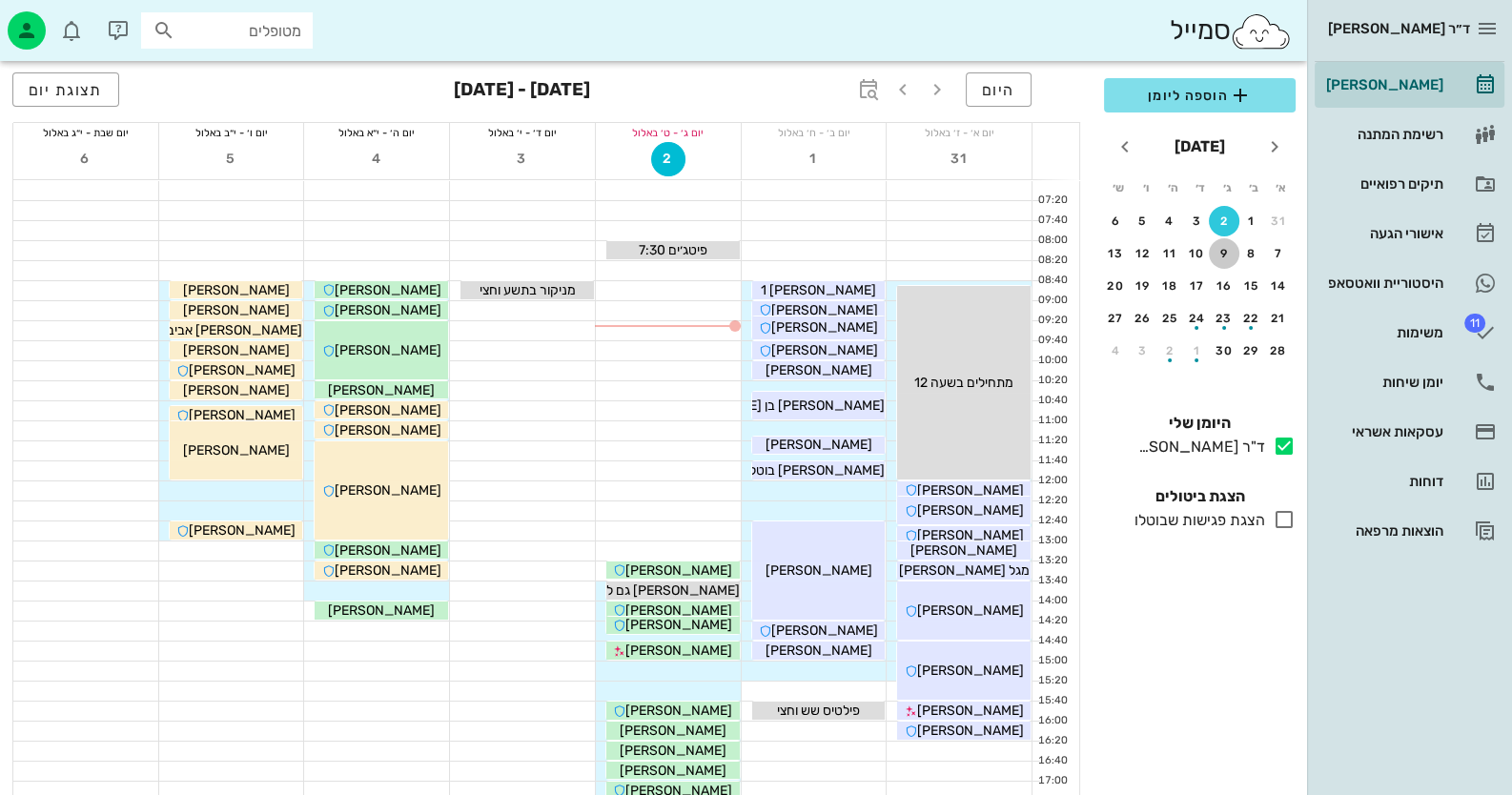
click at [1222, 244] on button "9" at bounding box center [1224, 253] width 30 height 30
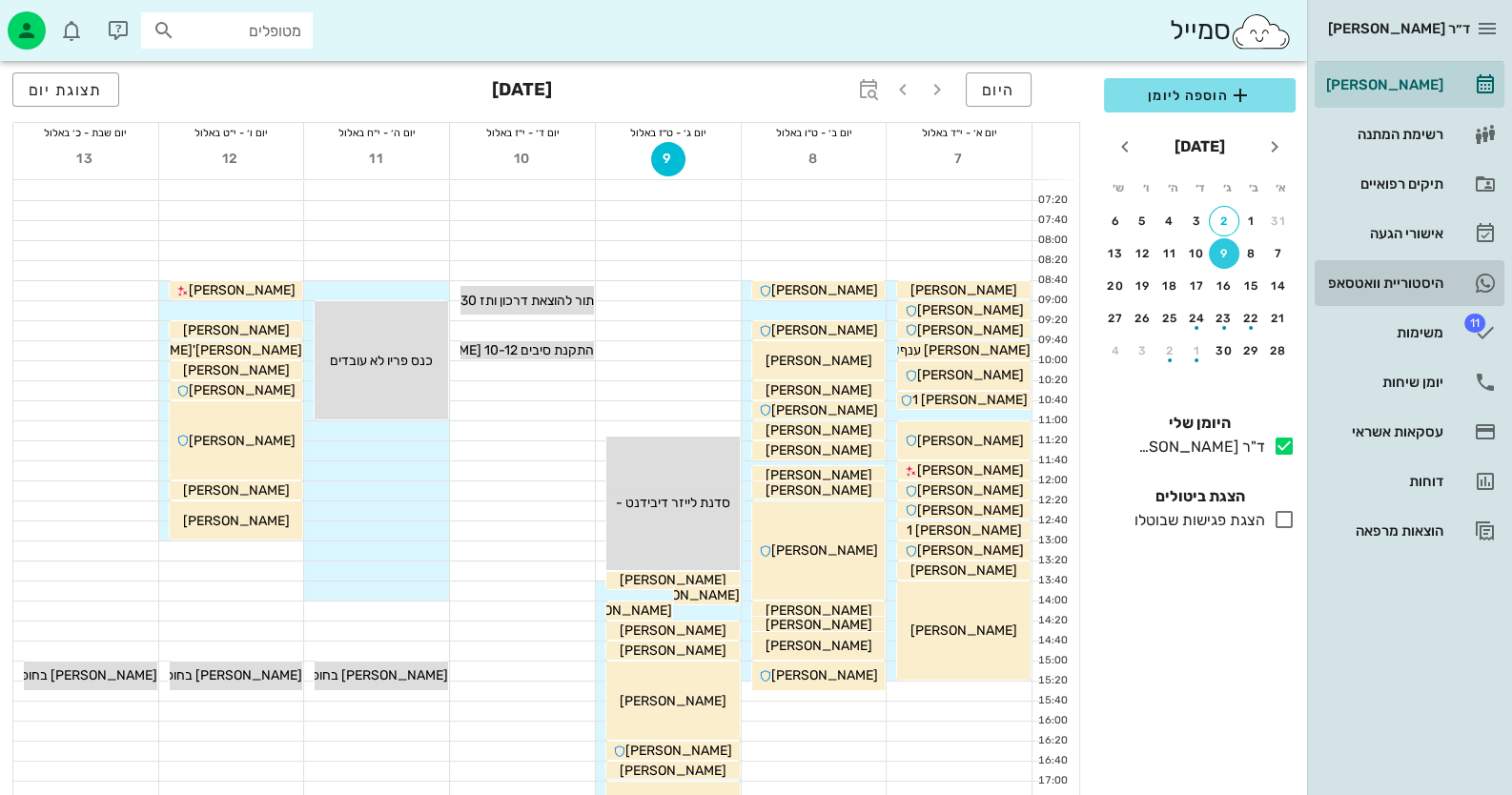
click at [1416, 282] on div "היסטוריית וואטסאפ" at bounding box center [1382, 284] width 121 height 16
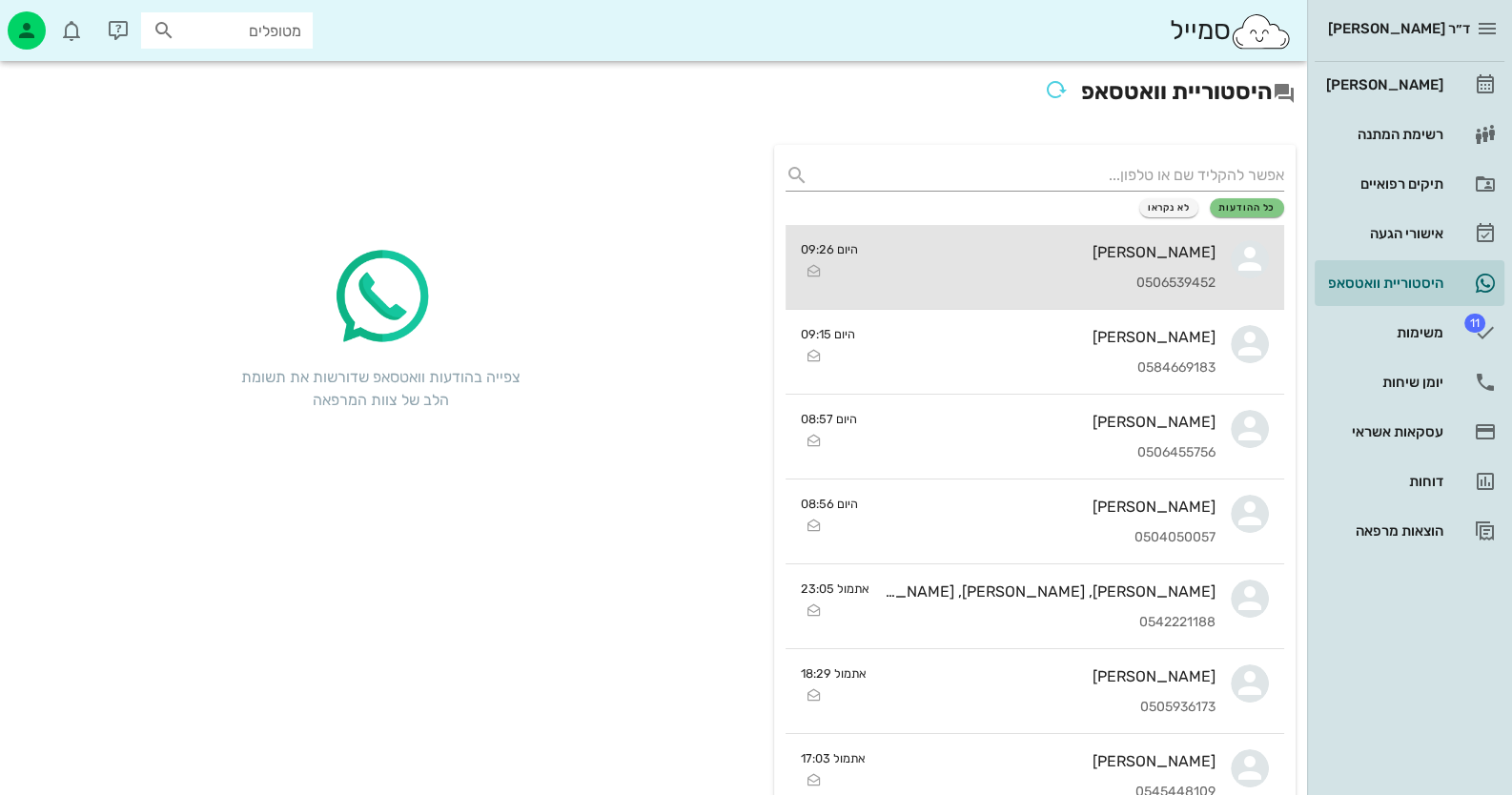
click at [1129, 267] on div "[PERSON_NAME] 0506539452" at bounding box center [1043, 267] width 342 height 84
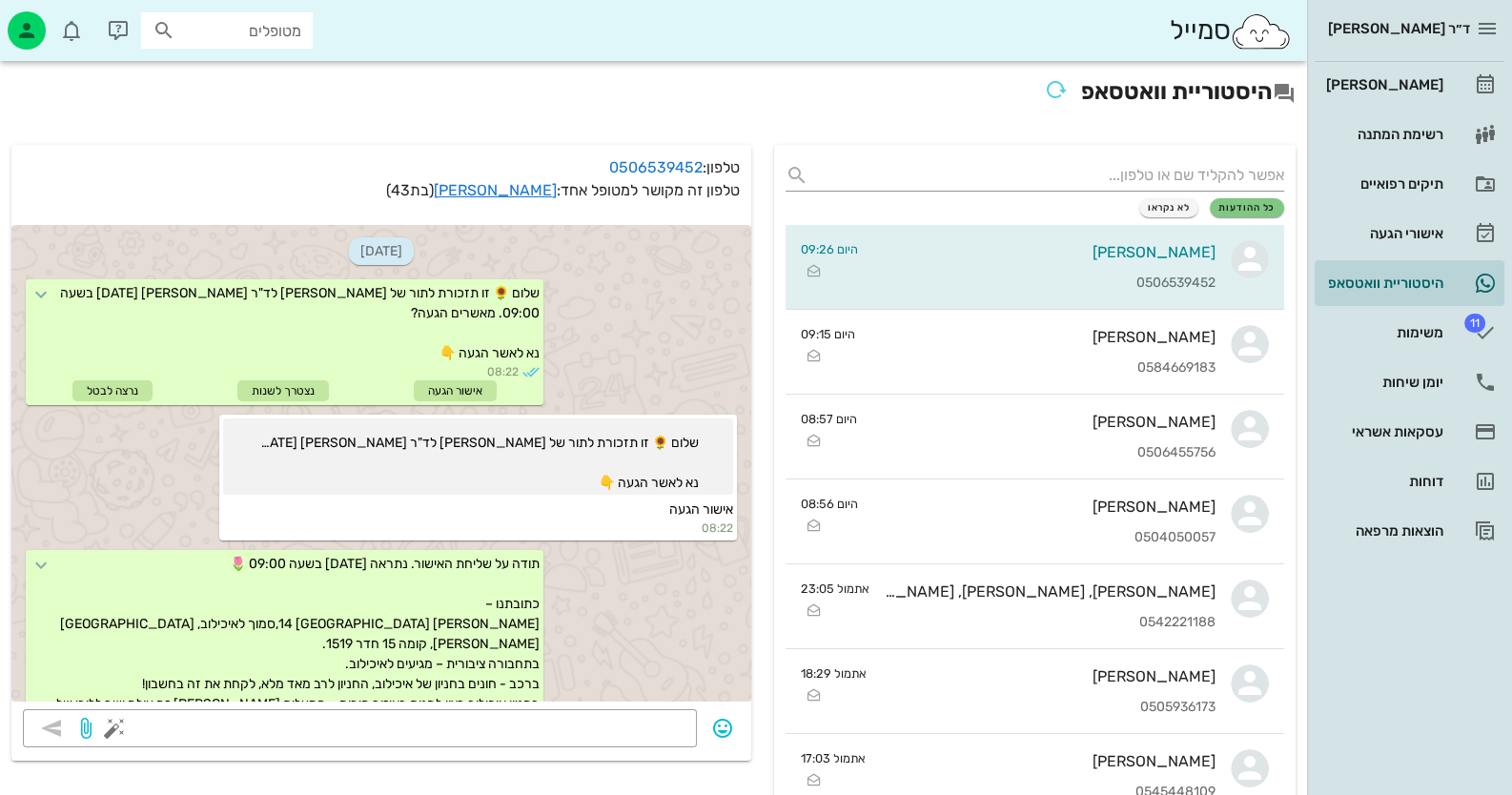
scroll to position [431, 0]
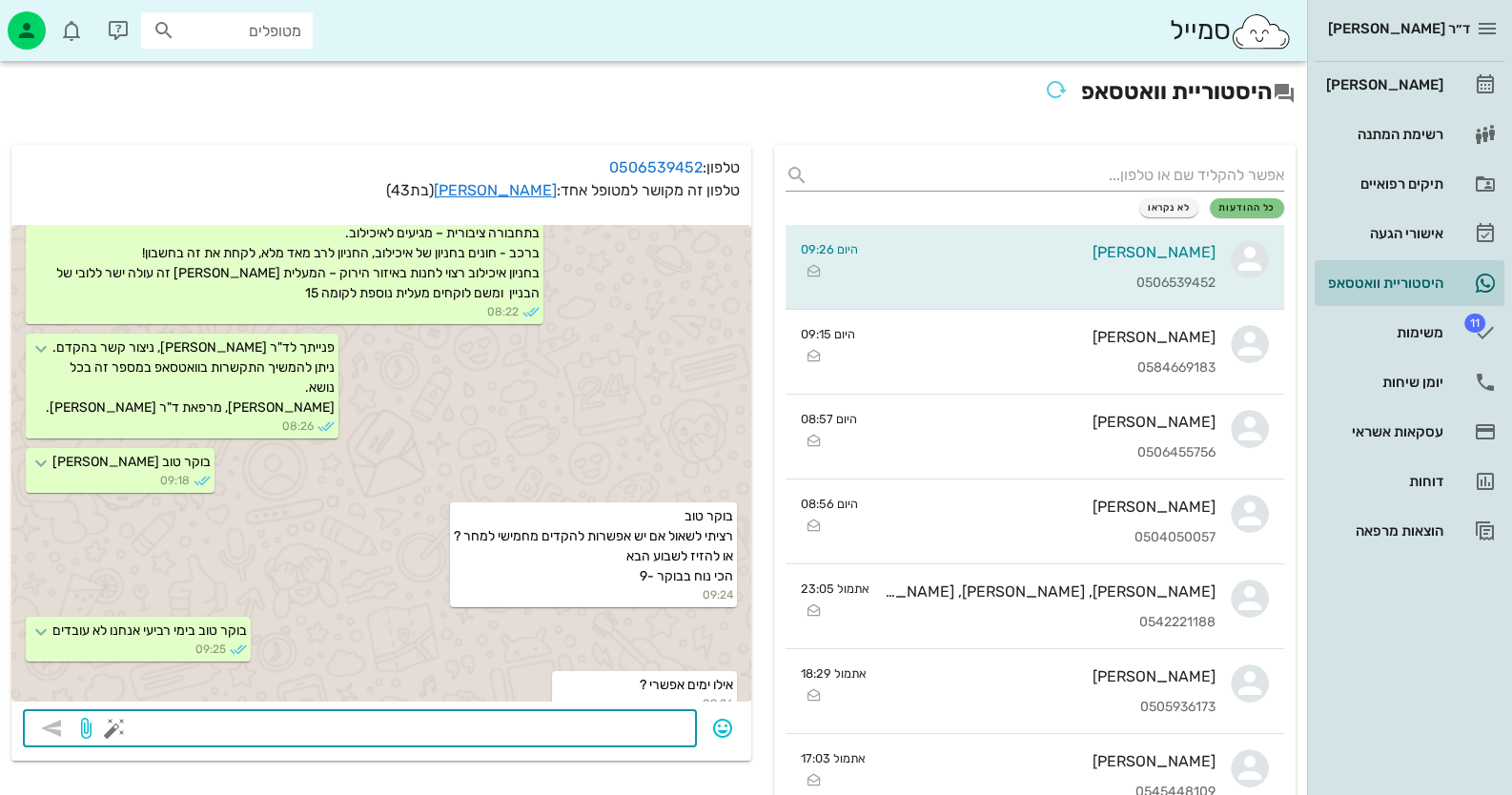
click at [557, 735] on textarea at bounding box center [401, 730] width 567 height 30
type textarea "[DATE] 9:00 או ב [DATE] 9:00"
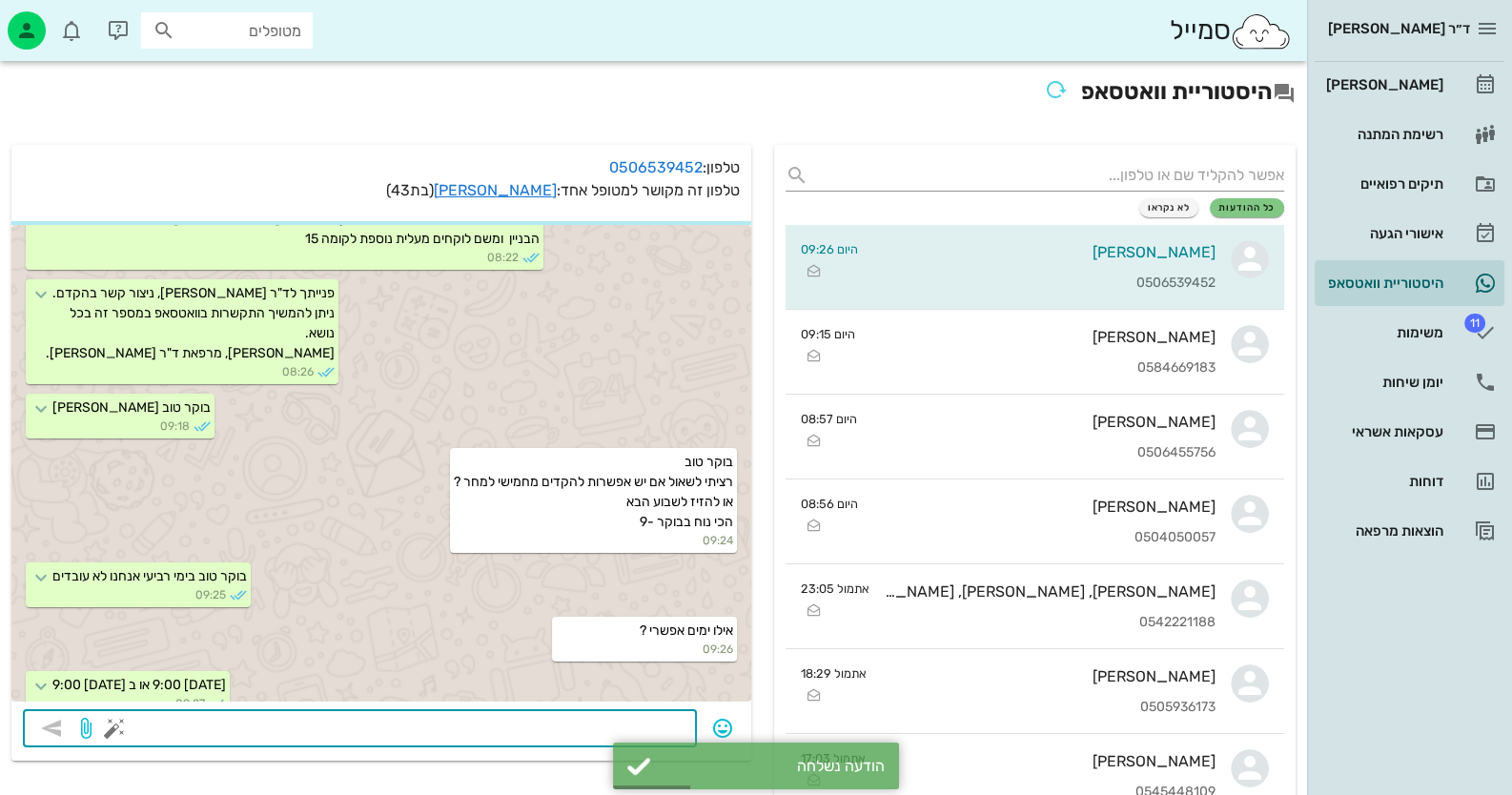
scroll to position [540, 0]
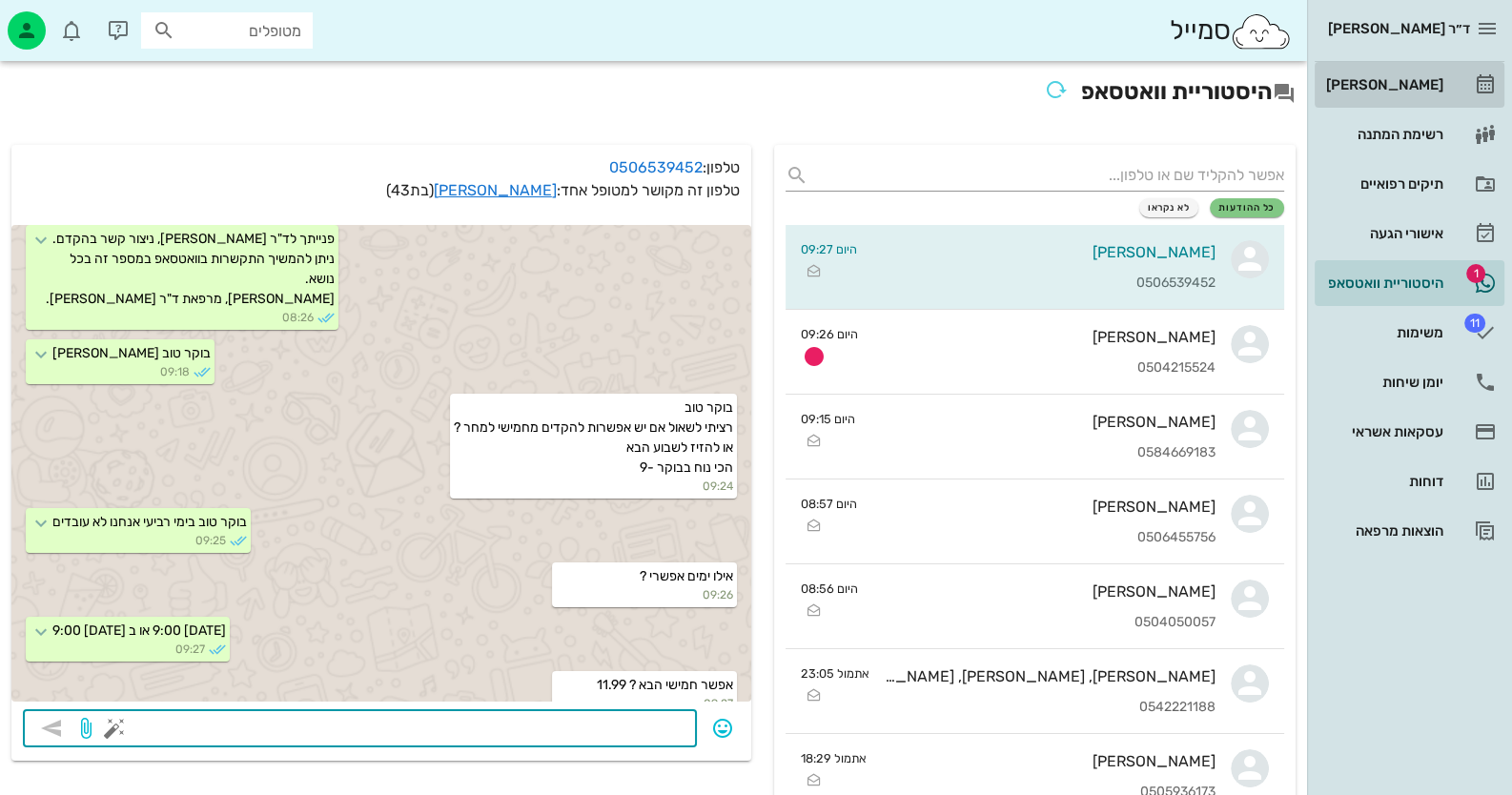
click at [1402, 89] on div "[PERSON_NAME]" at bounding box center [1382, 85] width 121 height 16
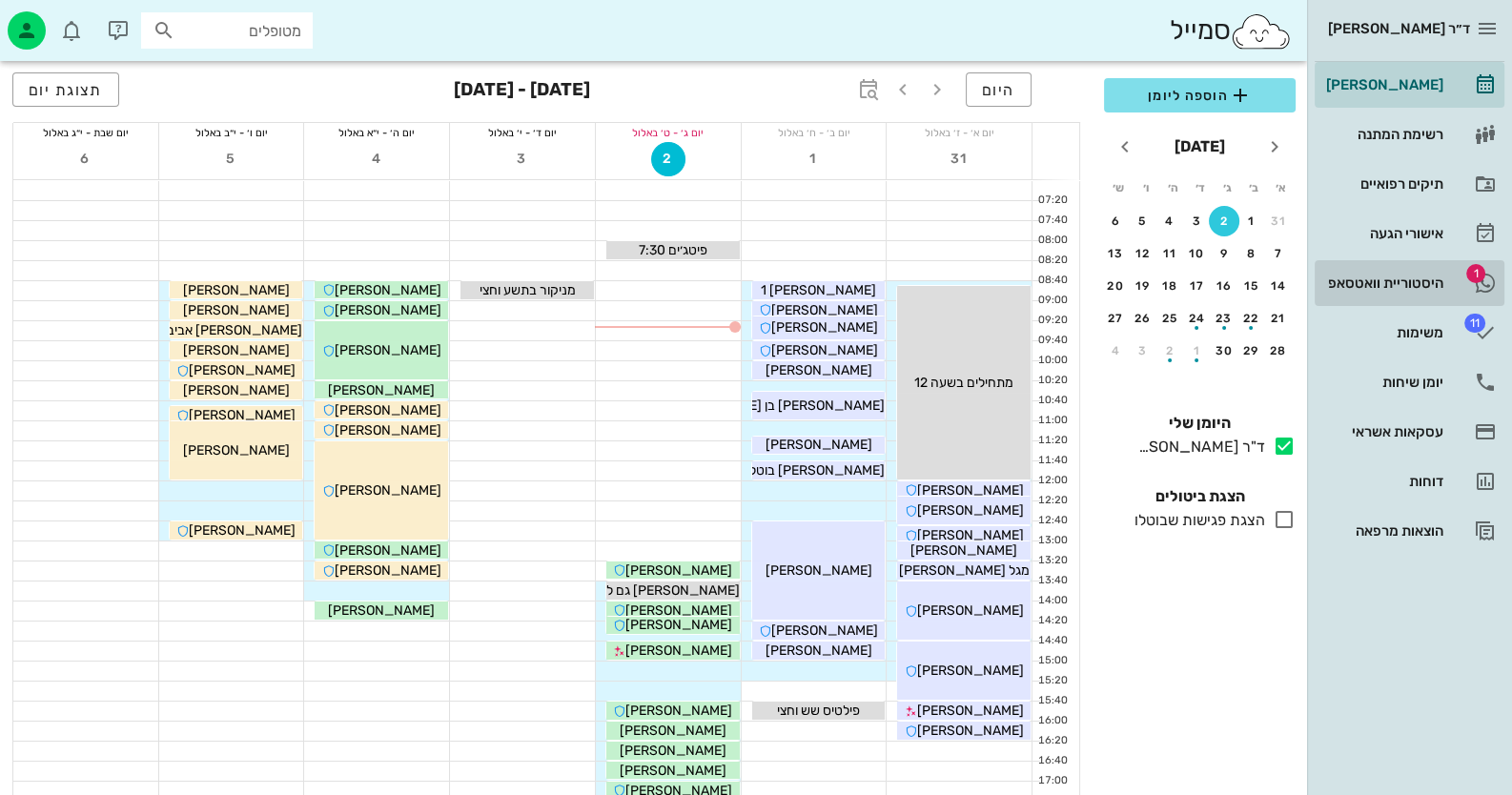
click at [1439, 270] on div "היסטוריית וואטסאפ" at bounding box center [1382, 283] width 121 height 30
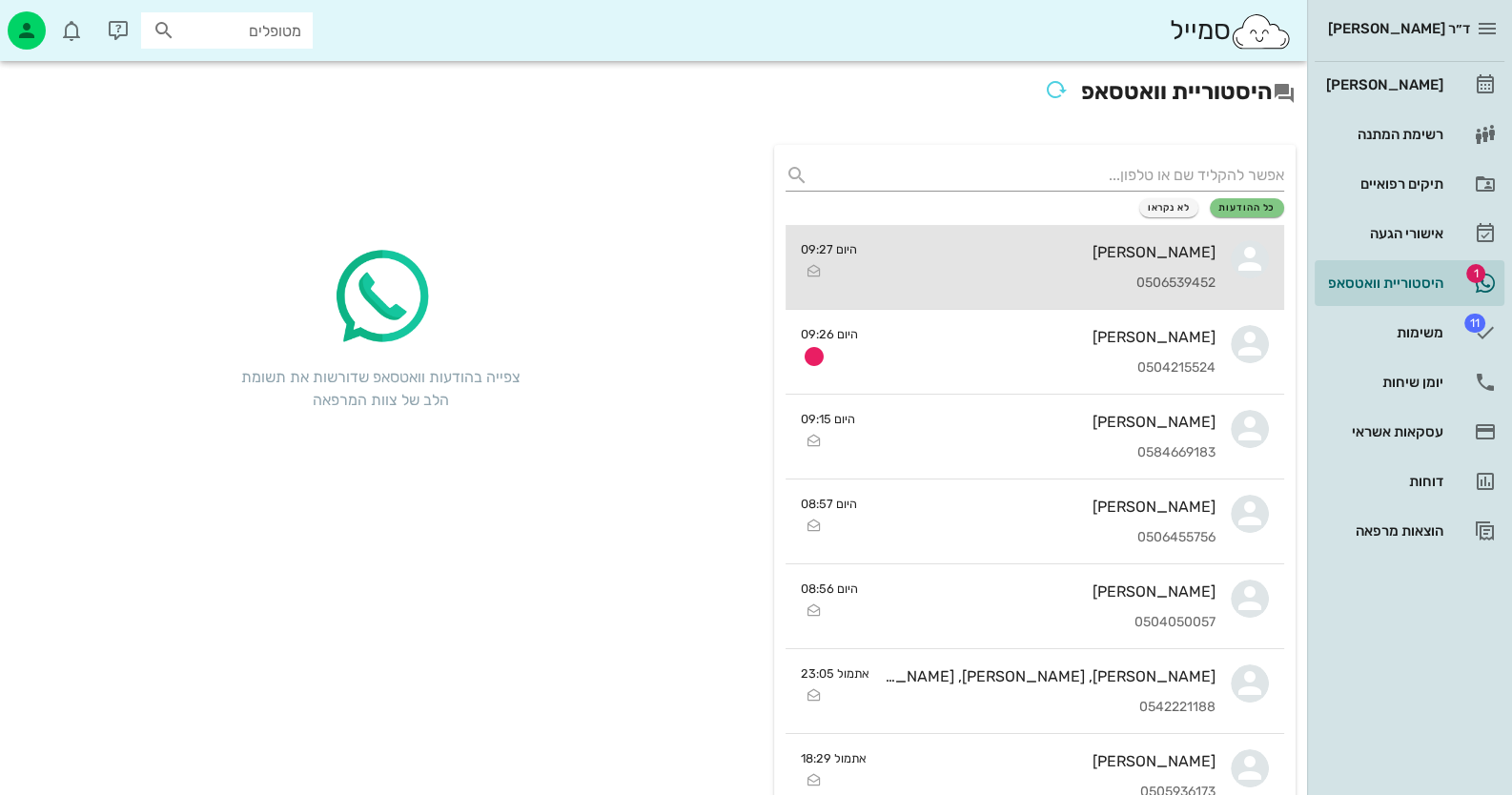
click at [1193, 274] on div "[PERSON_NAME] 0506539452" at bounding box center [1043, 267] width 343 height 84
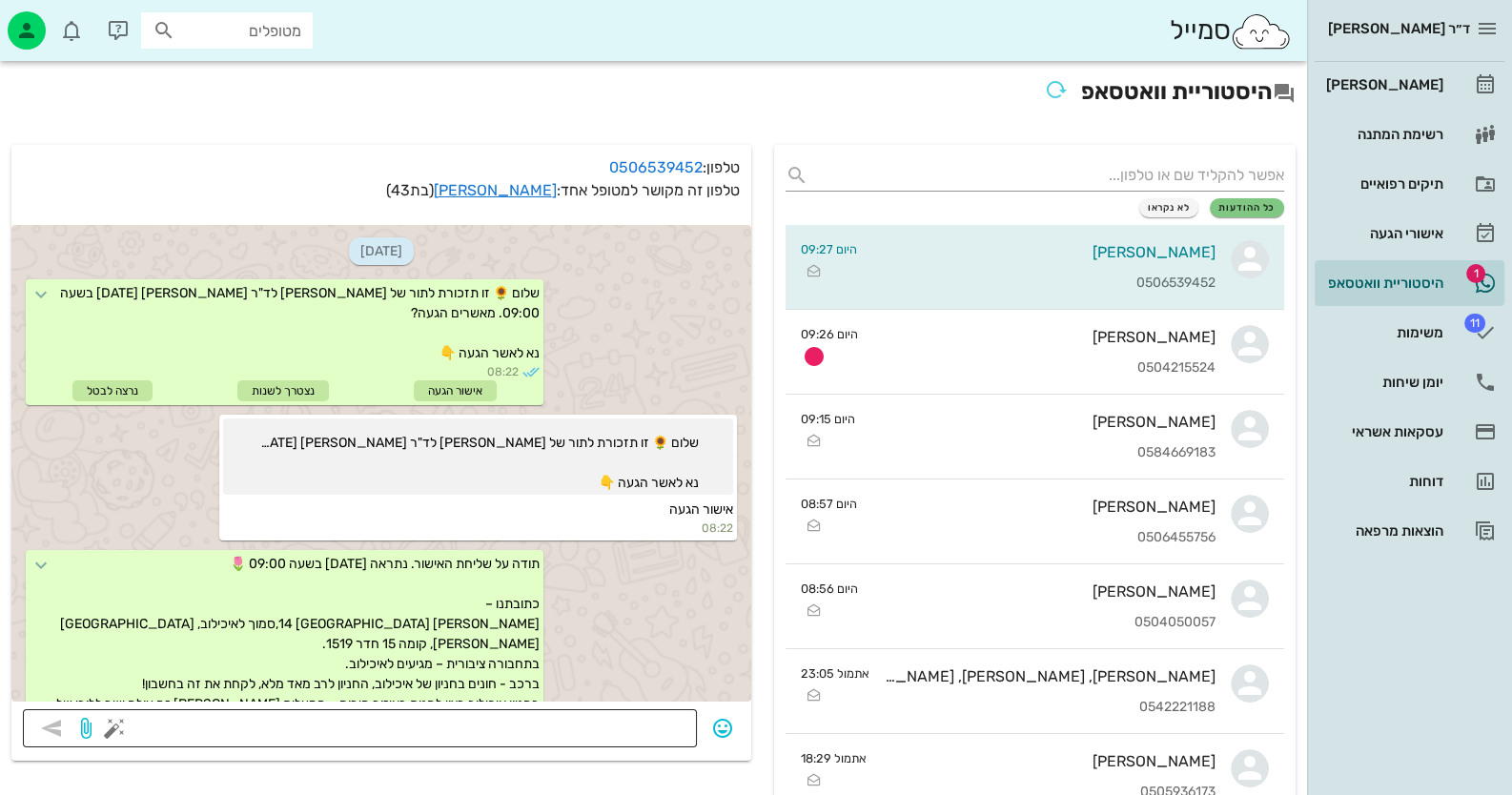
scroll to position [615, 0]
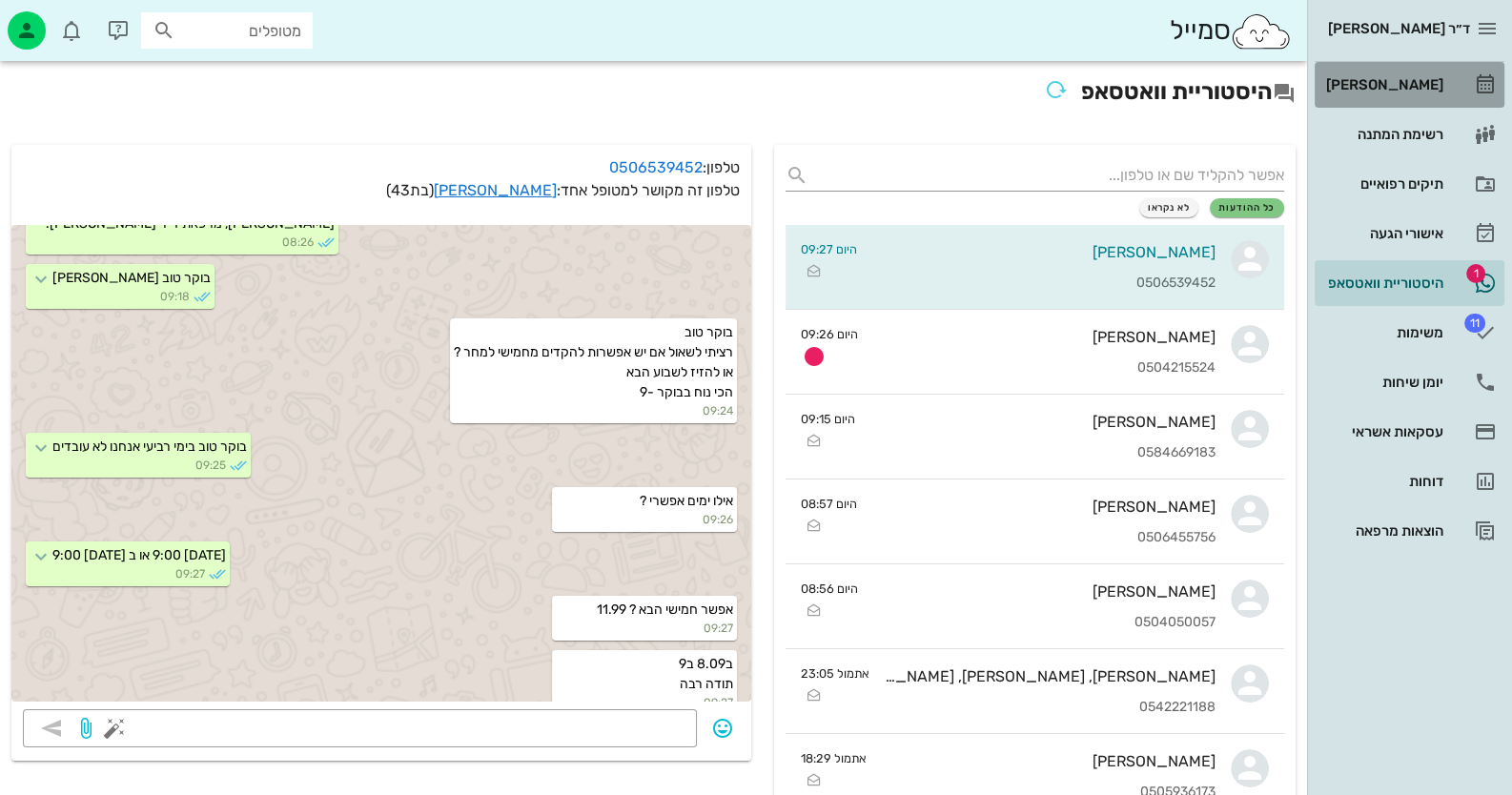
click at [1425, 85] on div "[PERSON_NAME]" at bounding box center [1382, 85] width 121 height 16
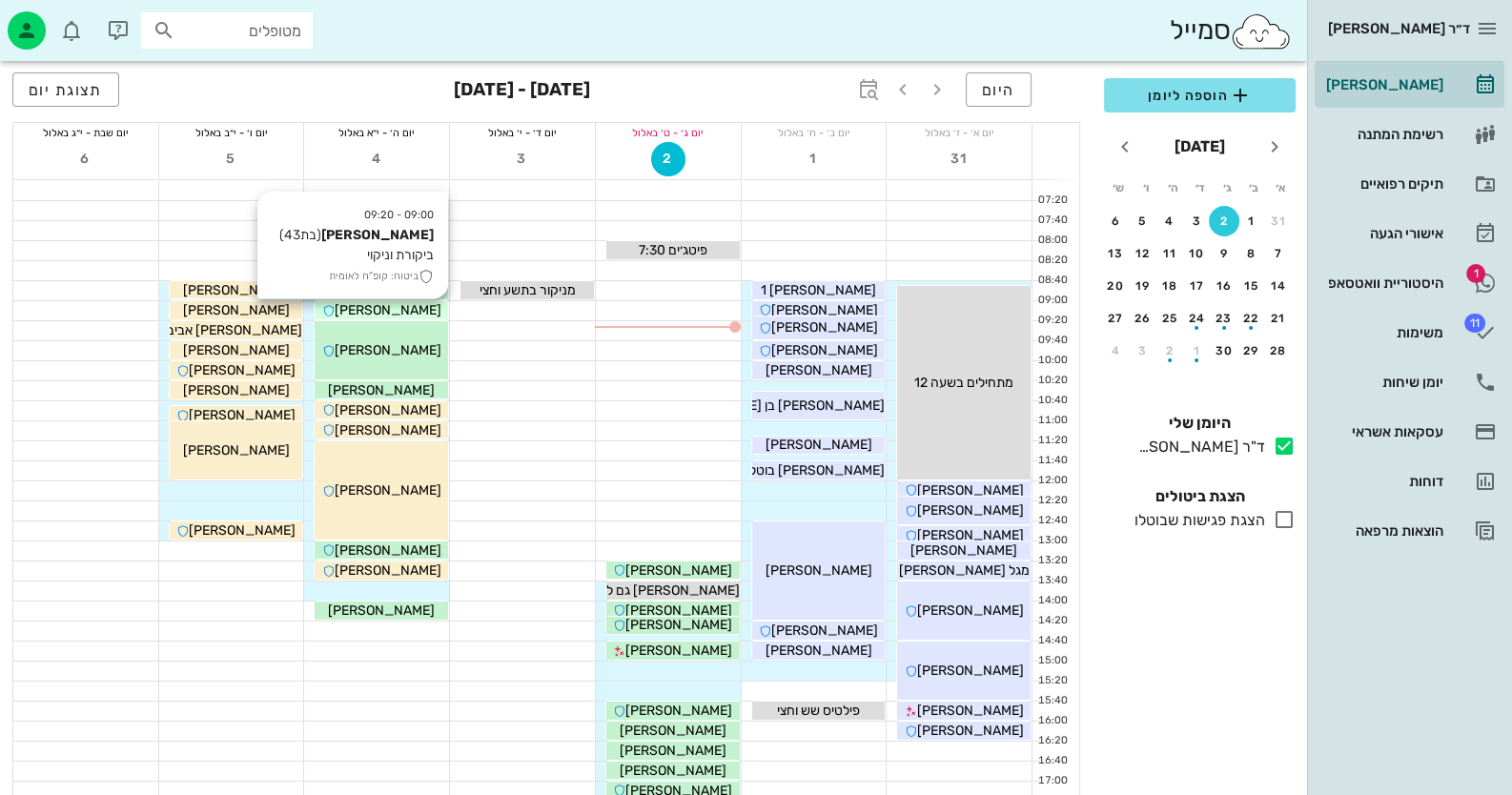
click at [408, 311] on span "[PERSON_NAME]" at bounding box center [388, 310] width 107 height 17
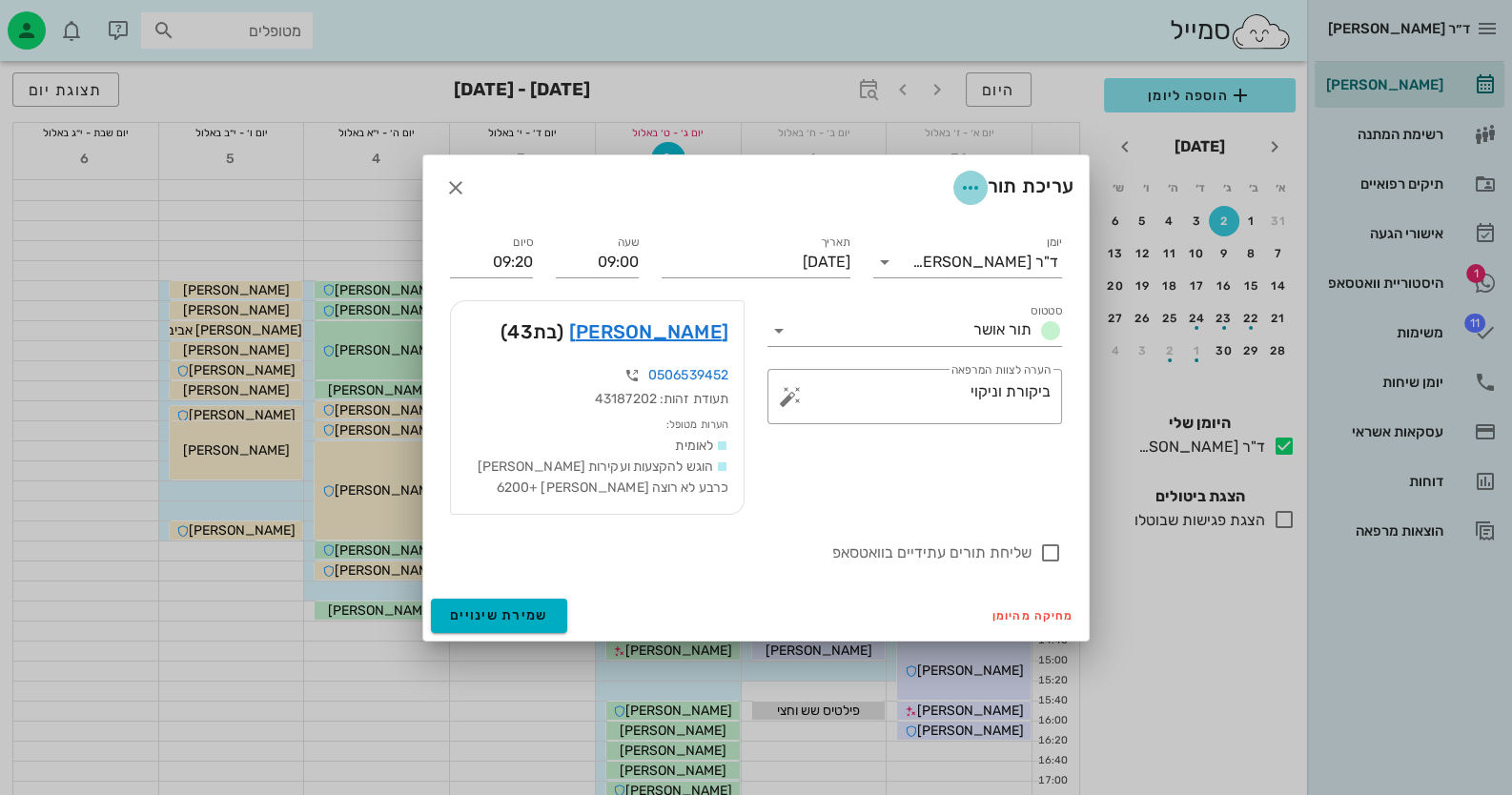
click at [967, 189] on icon "button" at bounding box center [969, 187] width 22 height 22
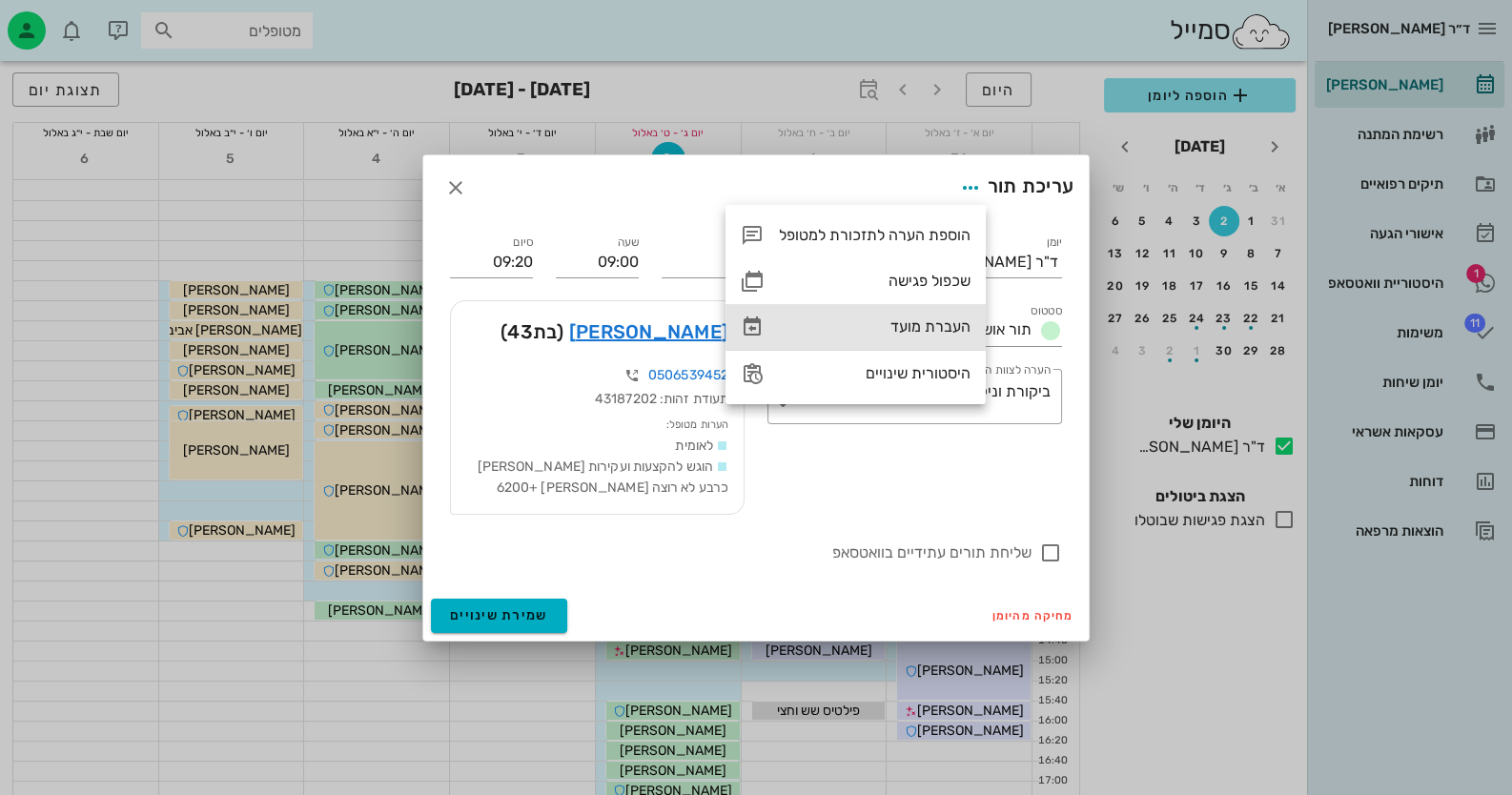
click at [924, 324] on div "העברת מועד" at bounding box center [875, 326] width 192 height 19
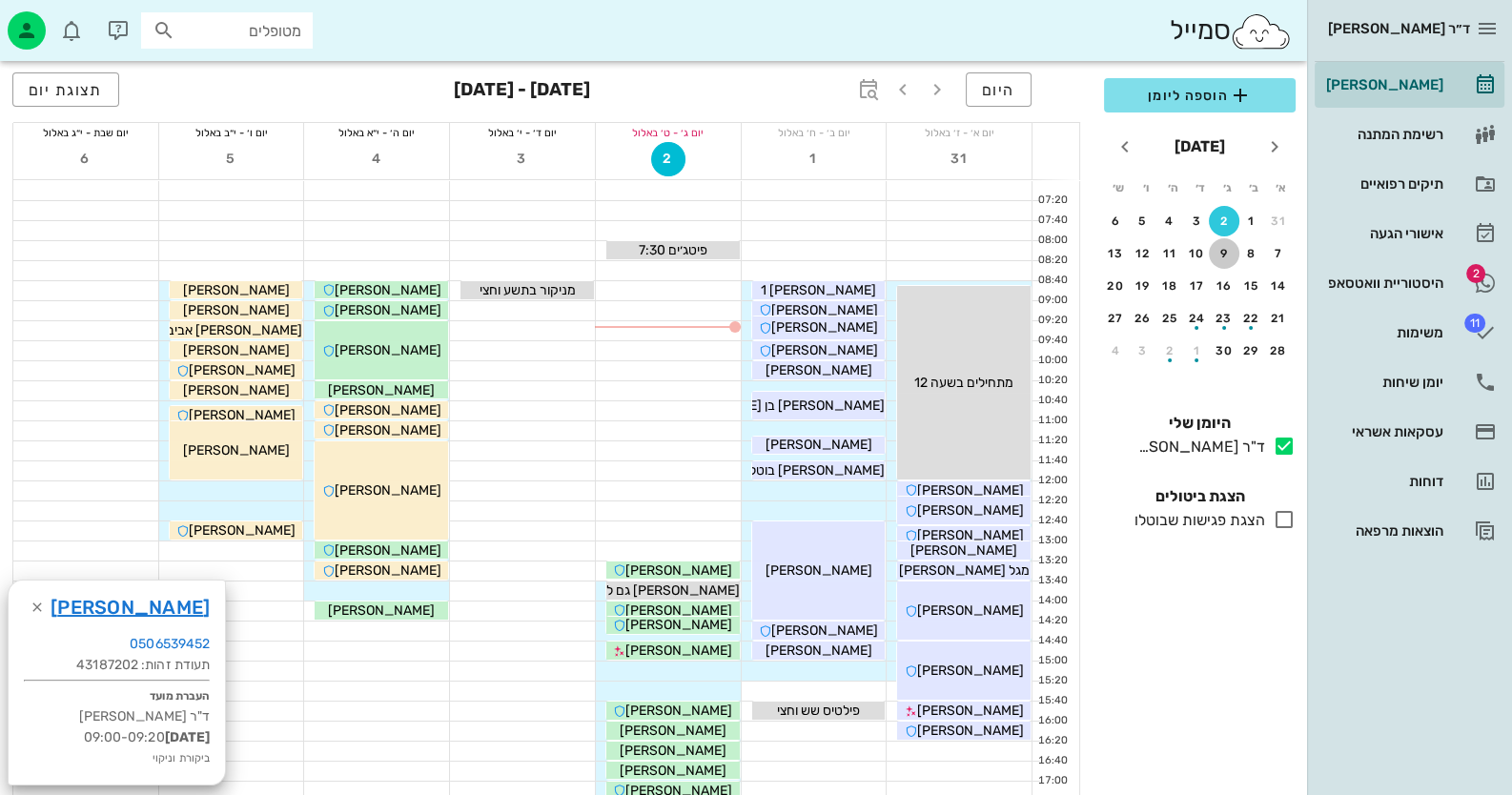
click at [1230, 250] on div "9" at bounding box center [1224, 253] width 30 height 14
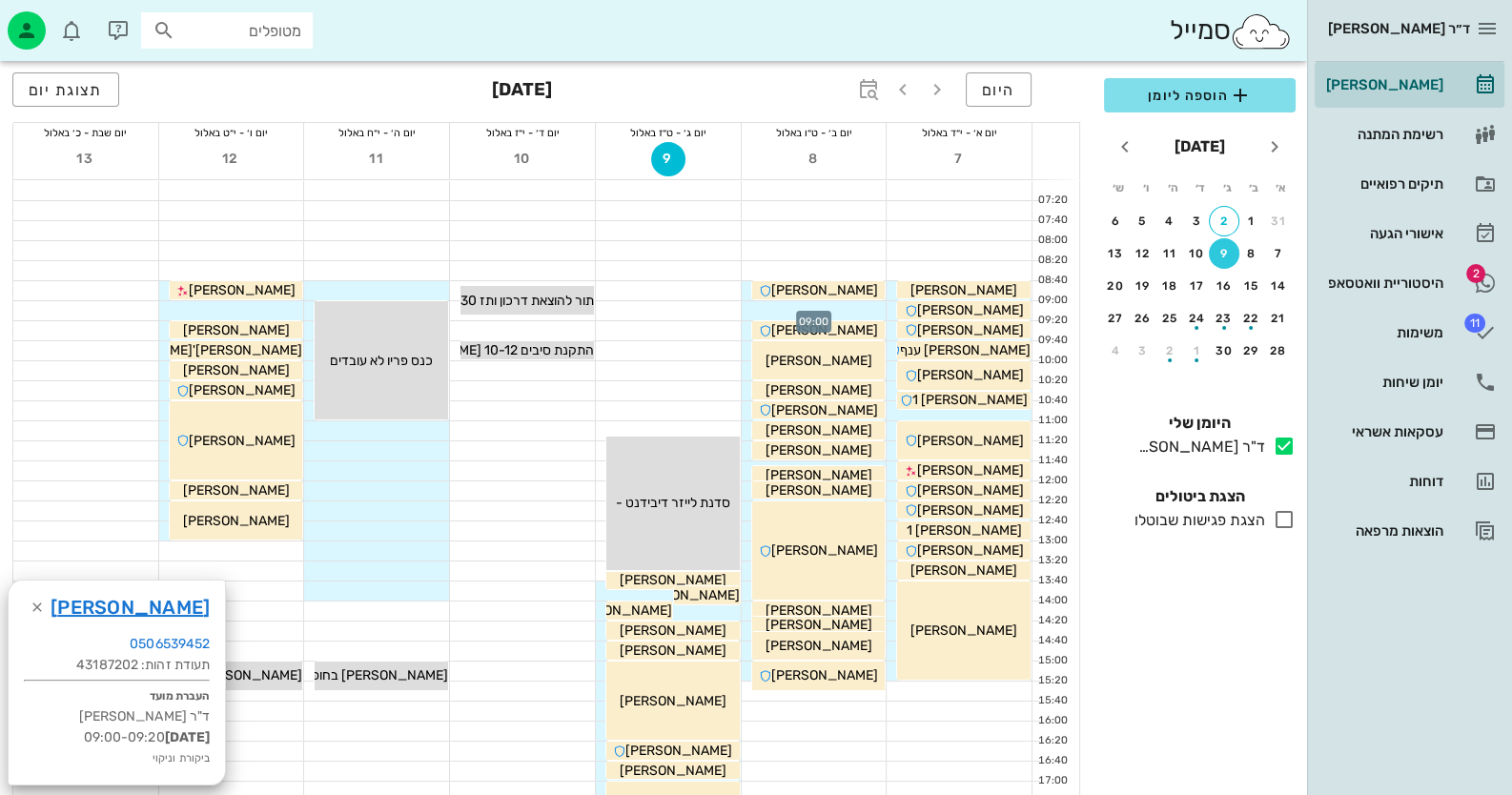
click at [839, 308] on div at bounding box center [813, 311] width 145 height 19
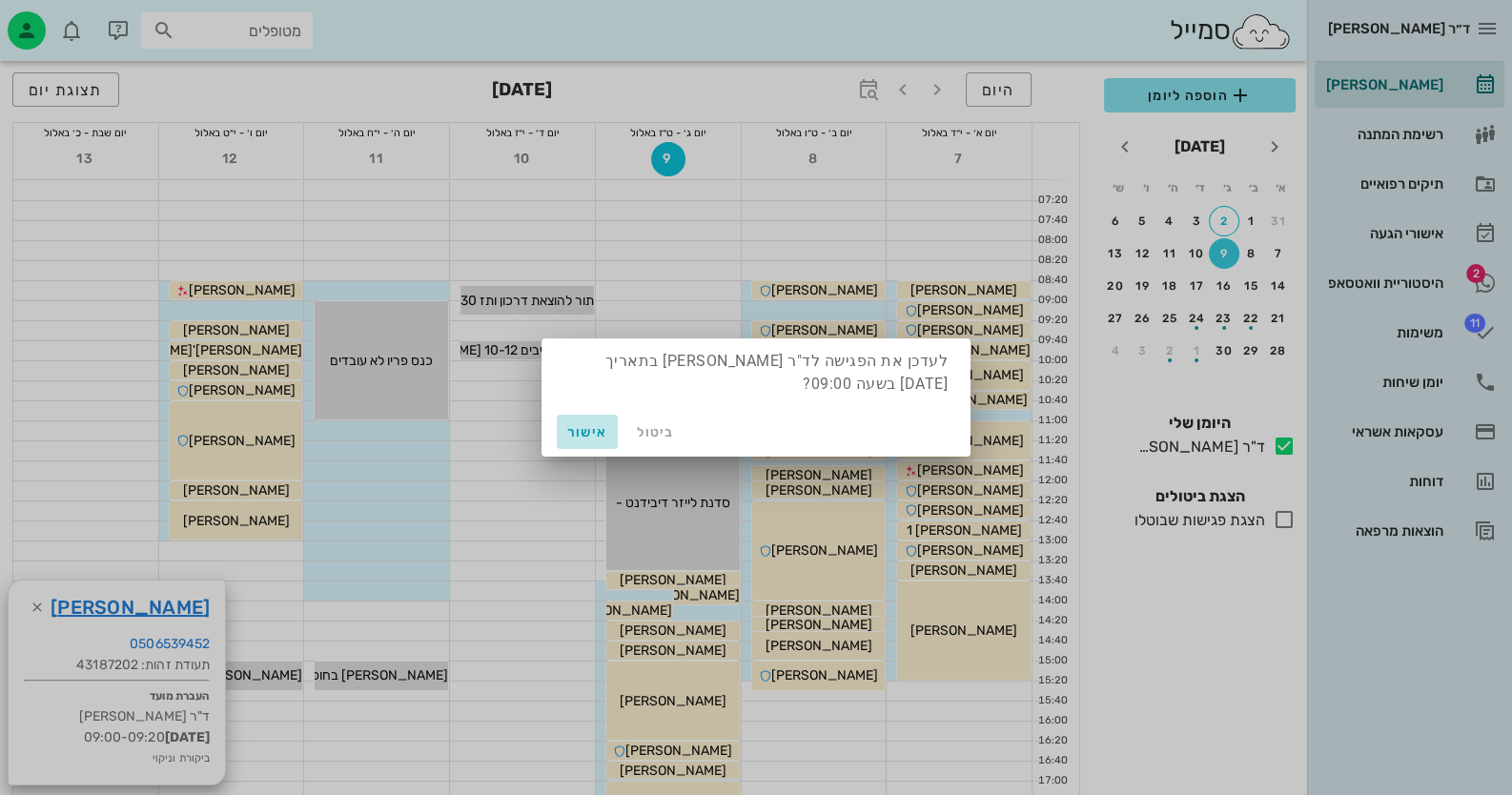
click at [585, 424] on span "אישור" at bounding box center [586, 432] width 46 height 17
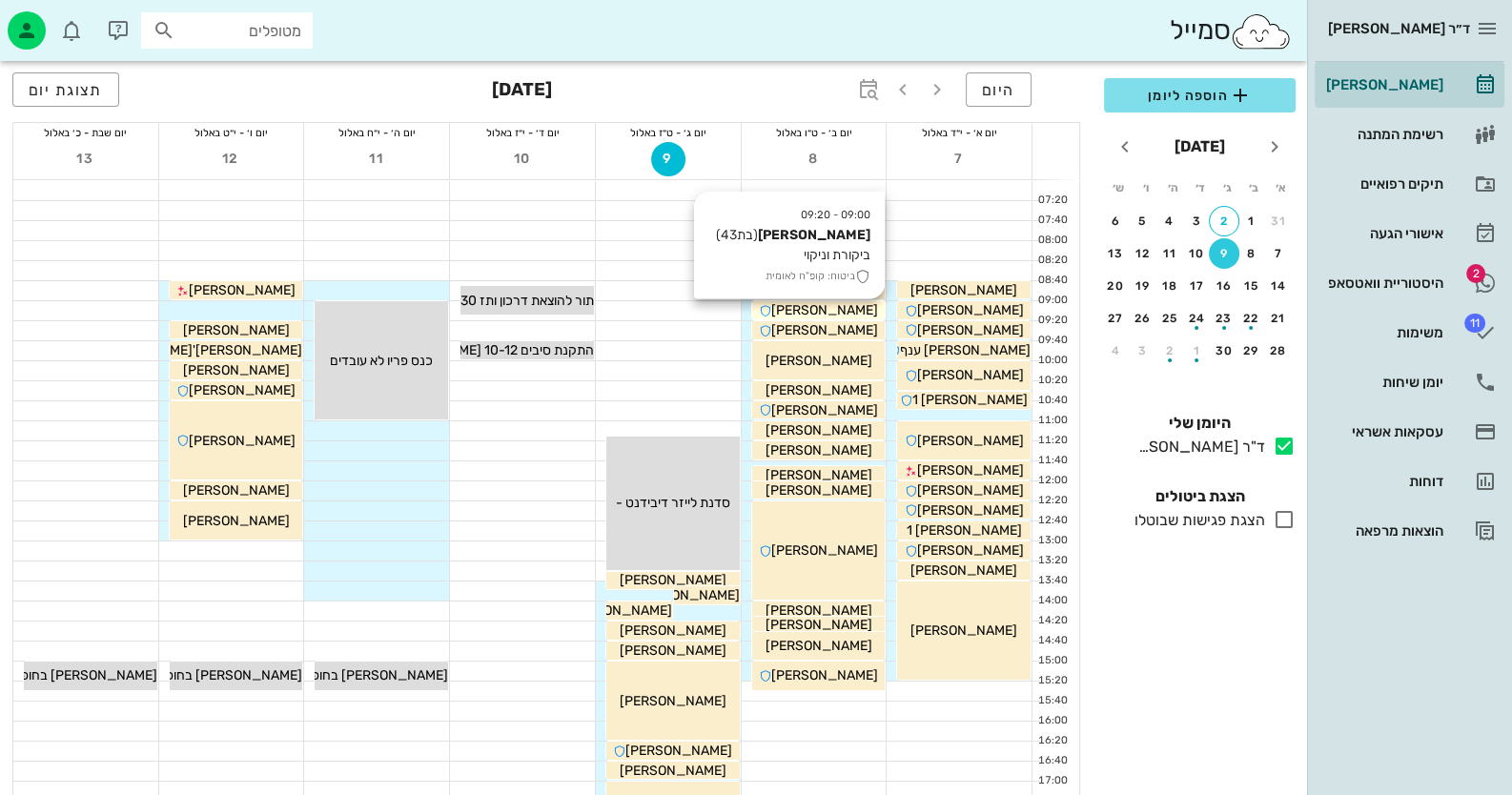
click at [836, 313] on span "[PERSON_NAME]" at bounding box center [825, 310] width 107 height 17
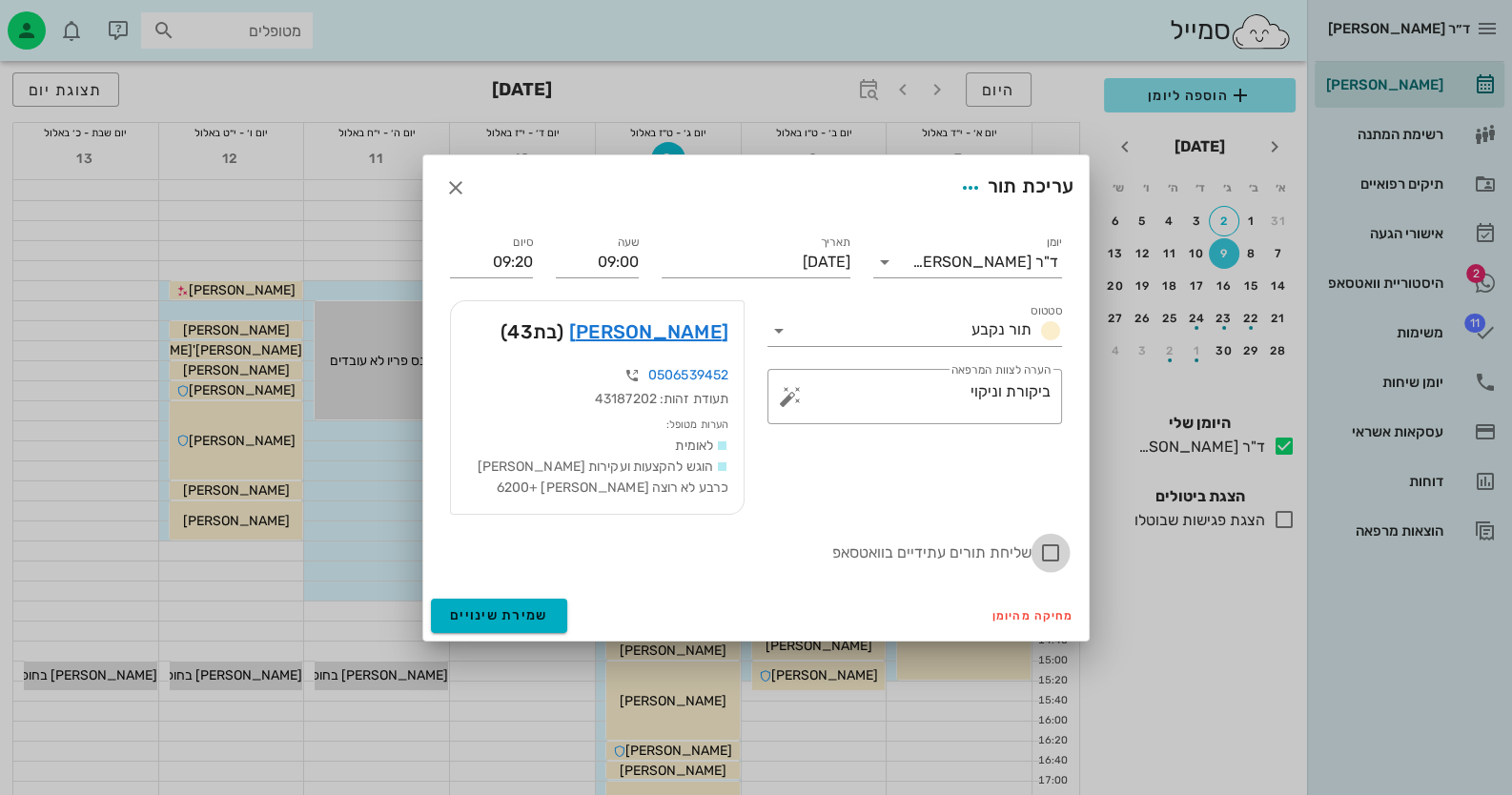
click at [1043, 551] on div at bounding box center [1050, 552] width 32 height 32
checkbox input "true"
click at [540, 607] on span "שמירת שינויים" at bounding box center [499, 615] width 98 height 17
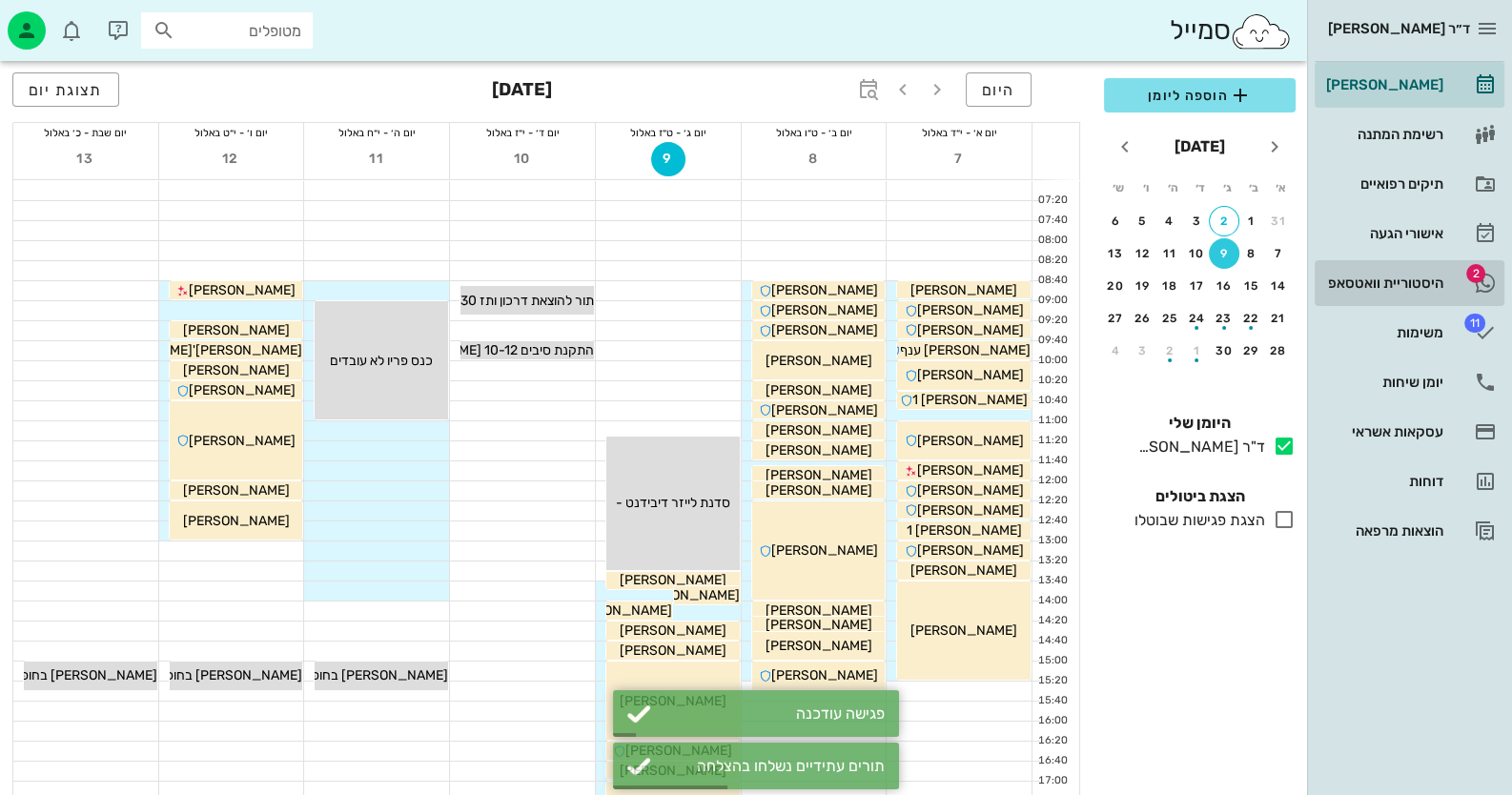
click at [1420, 276] on div "היסטוריית וואטסאפ" at bounding box center [1382, 284] width 121 height 16
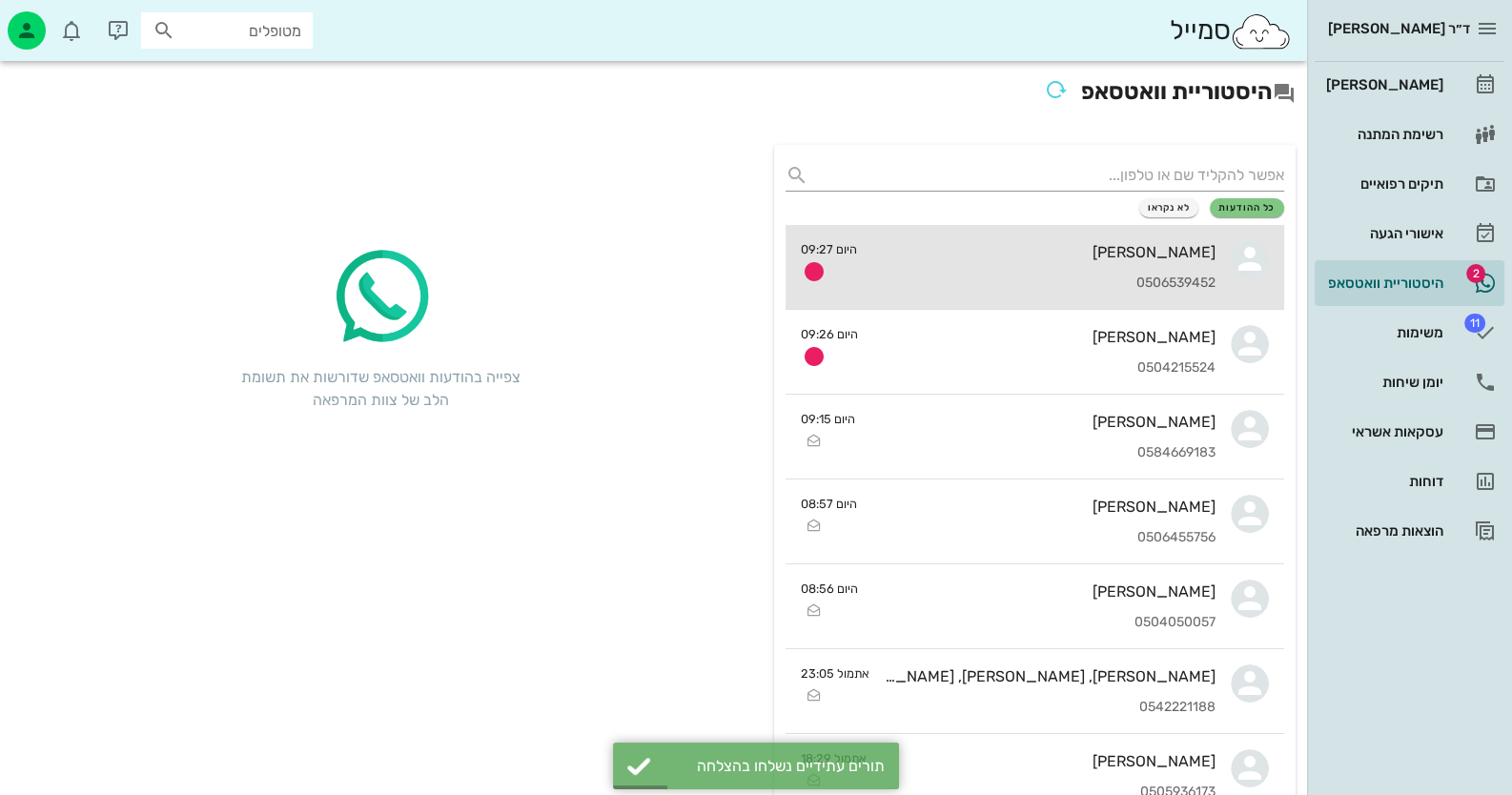
click at [1158, 258] on div "[PERSON_NAME]" at bounding box center [1043, 252] width 343 height 19
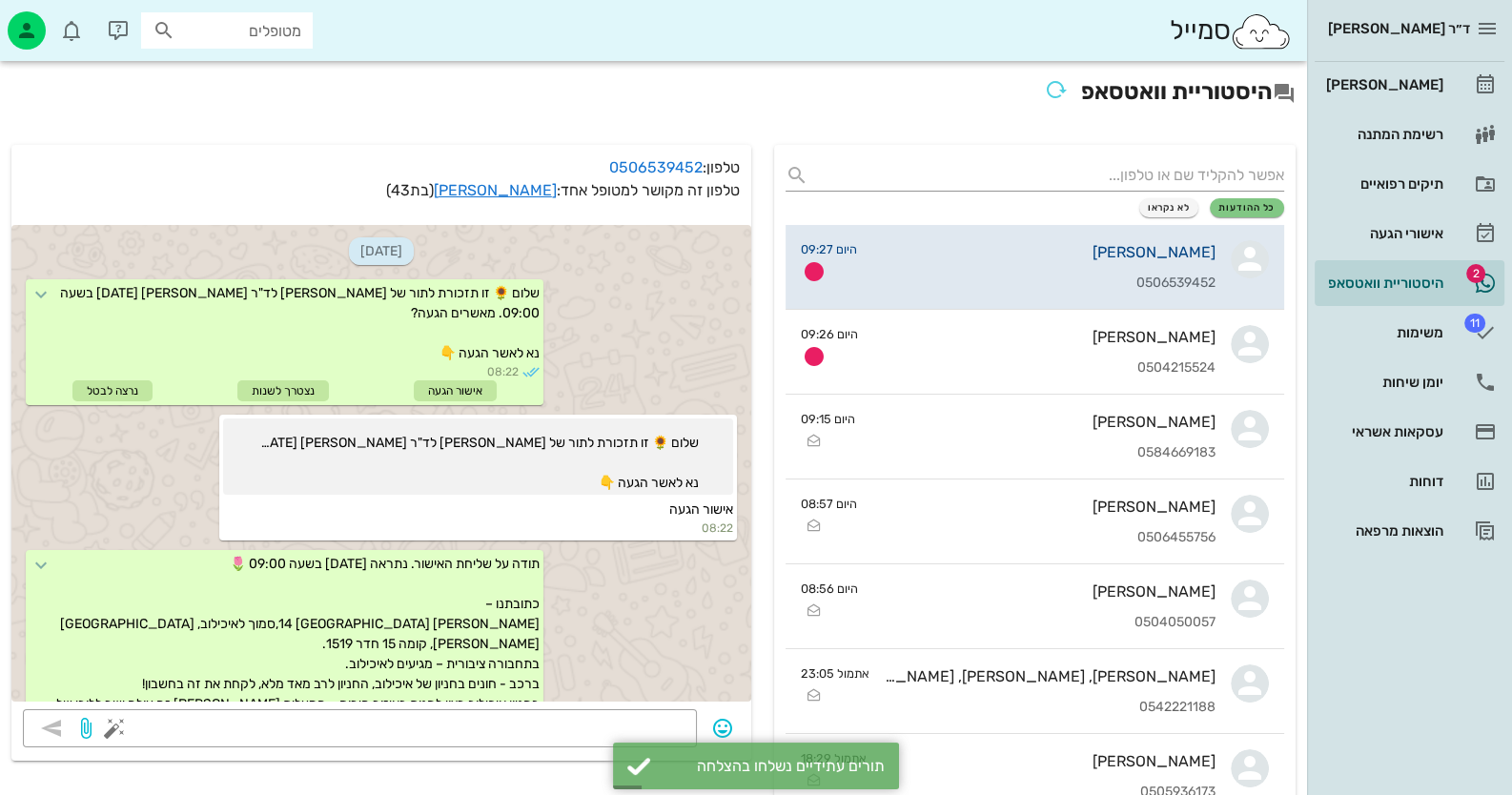
scroll to position [729, 0]
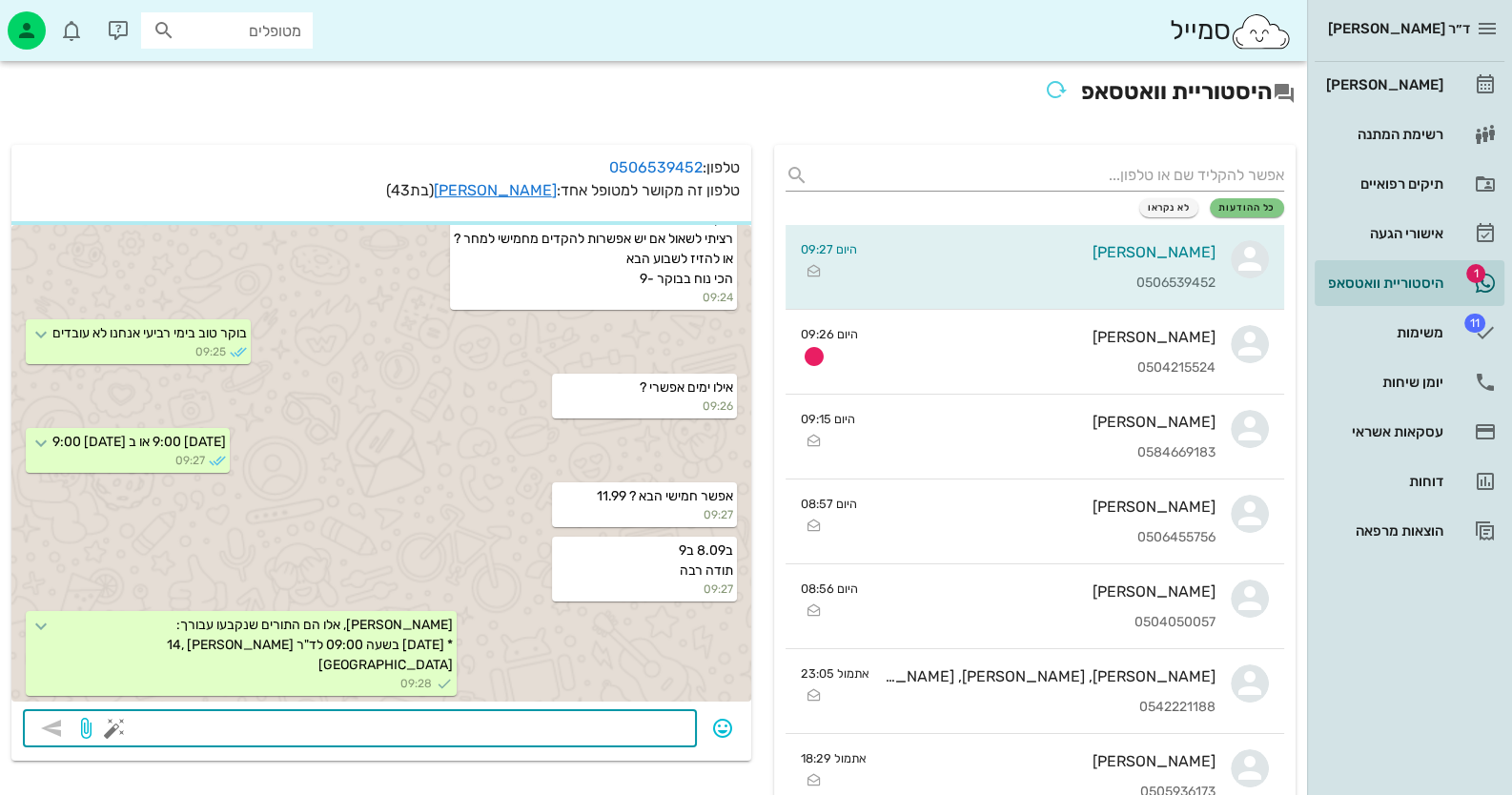
click at [637, 724] on textarea at bounding box center [401, 730] width 567 height 30
type textarea "בשמחה, יום טוב"
click at [49, 729] on icon "button" at bounding box center [51, 728] width 22 height 22
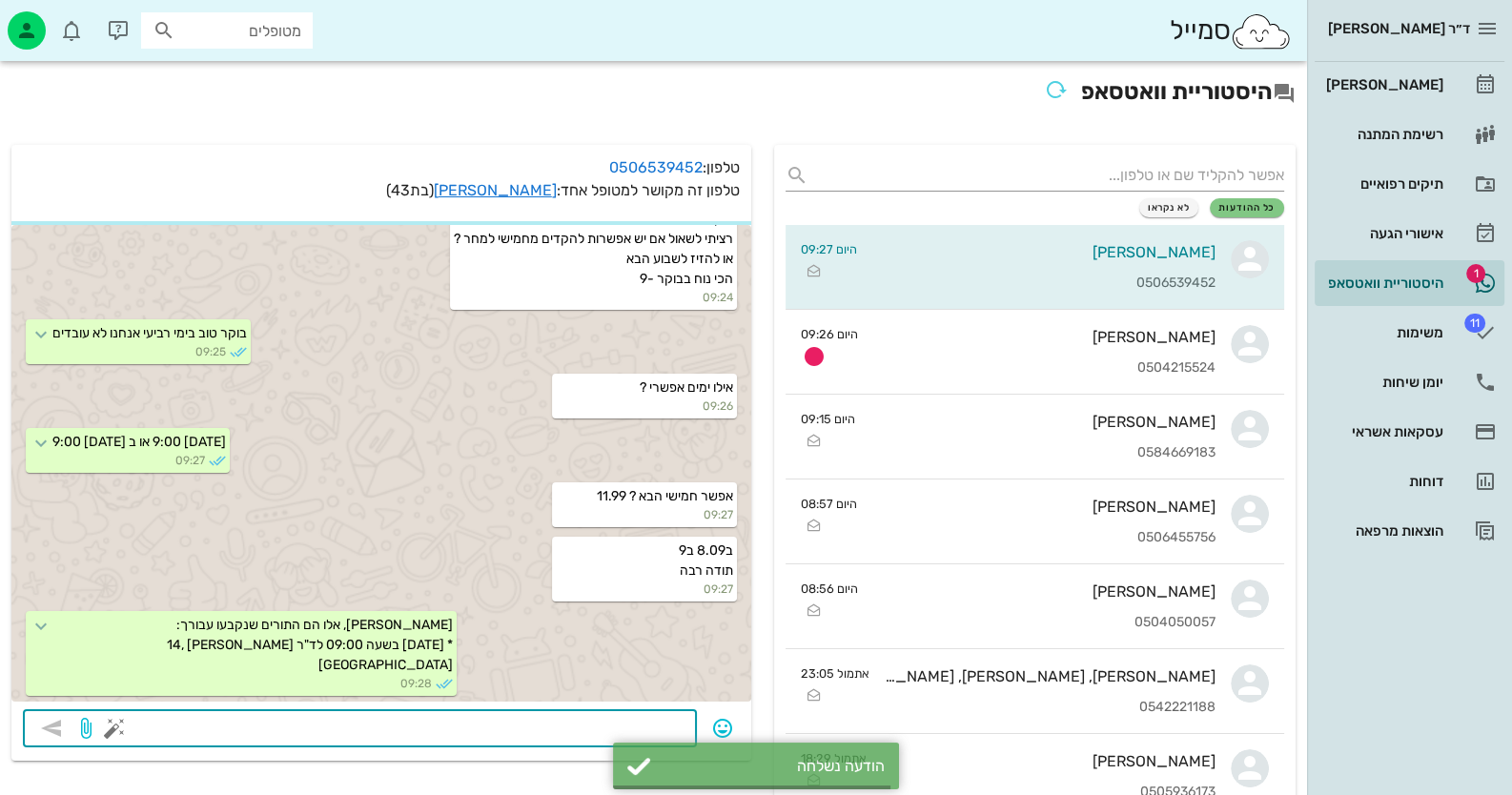
scroll to position [782, 0]
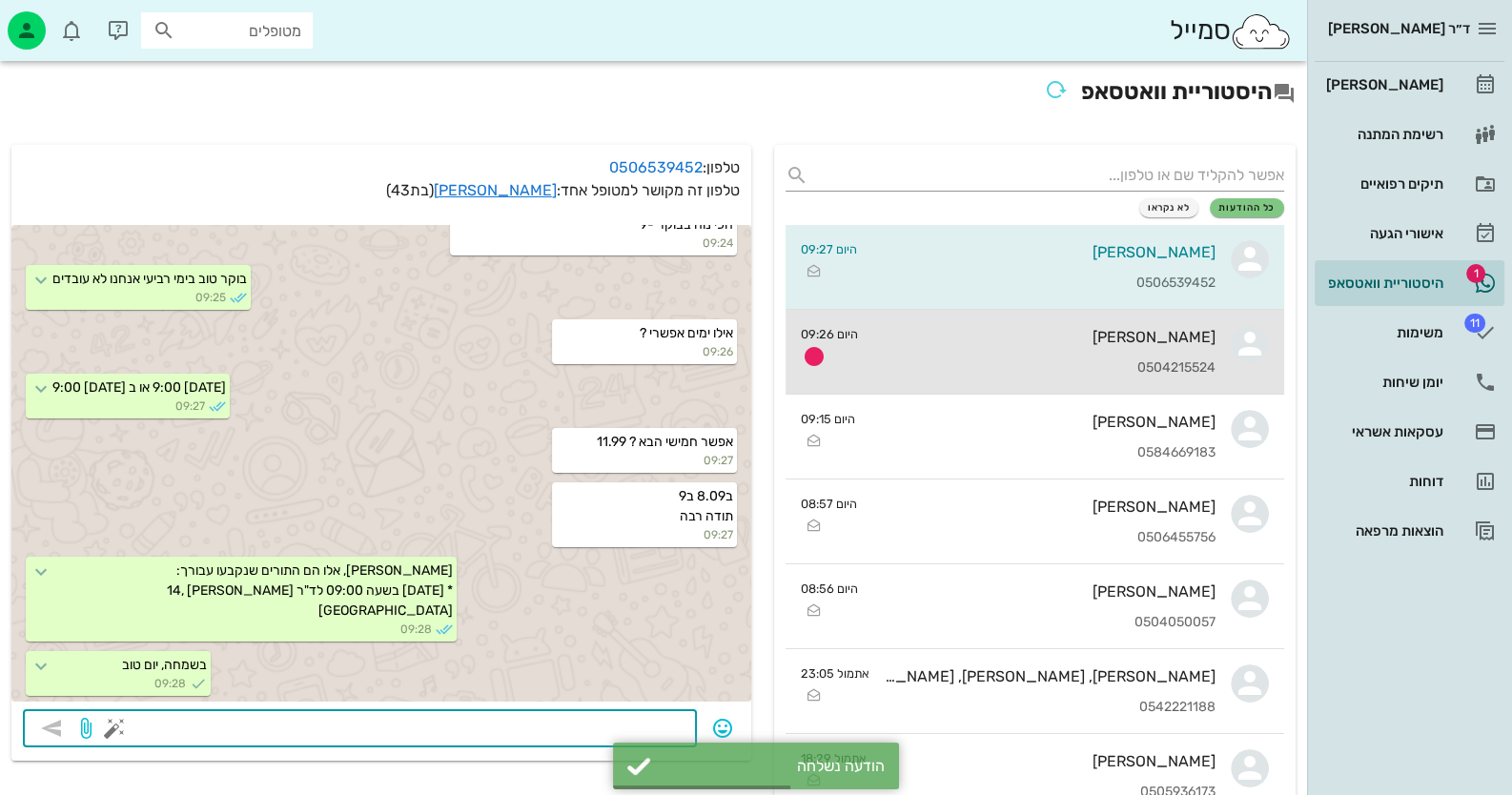
click at [1180, 350] on div "[PERSON_NAME] 0504215524" at bounding box center [1043, 352] width 342 height 84
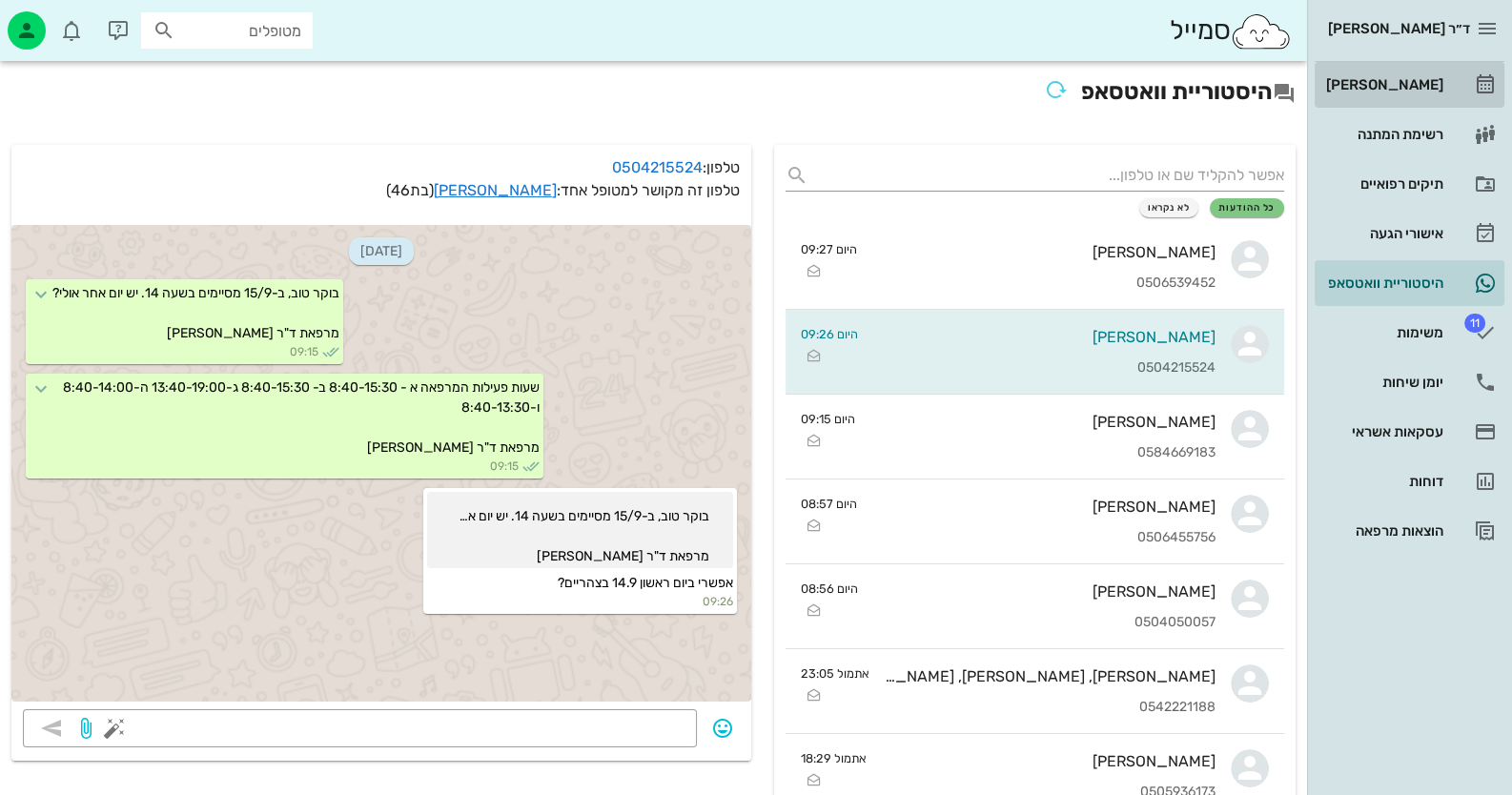
click at [1410, 87] on div "[PERSON_NAME]" at bounding box center [1382, 85] width 121 height 16
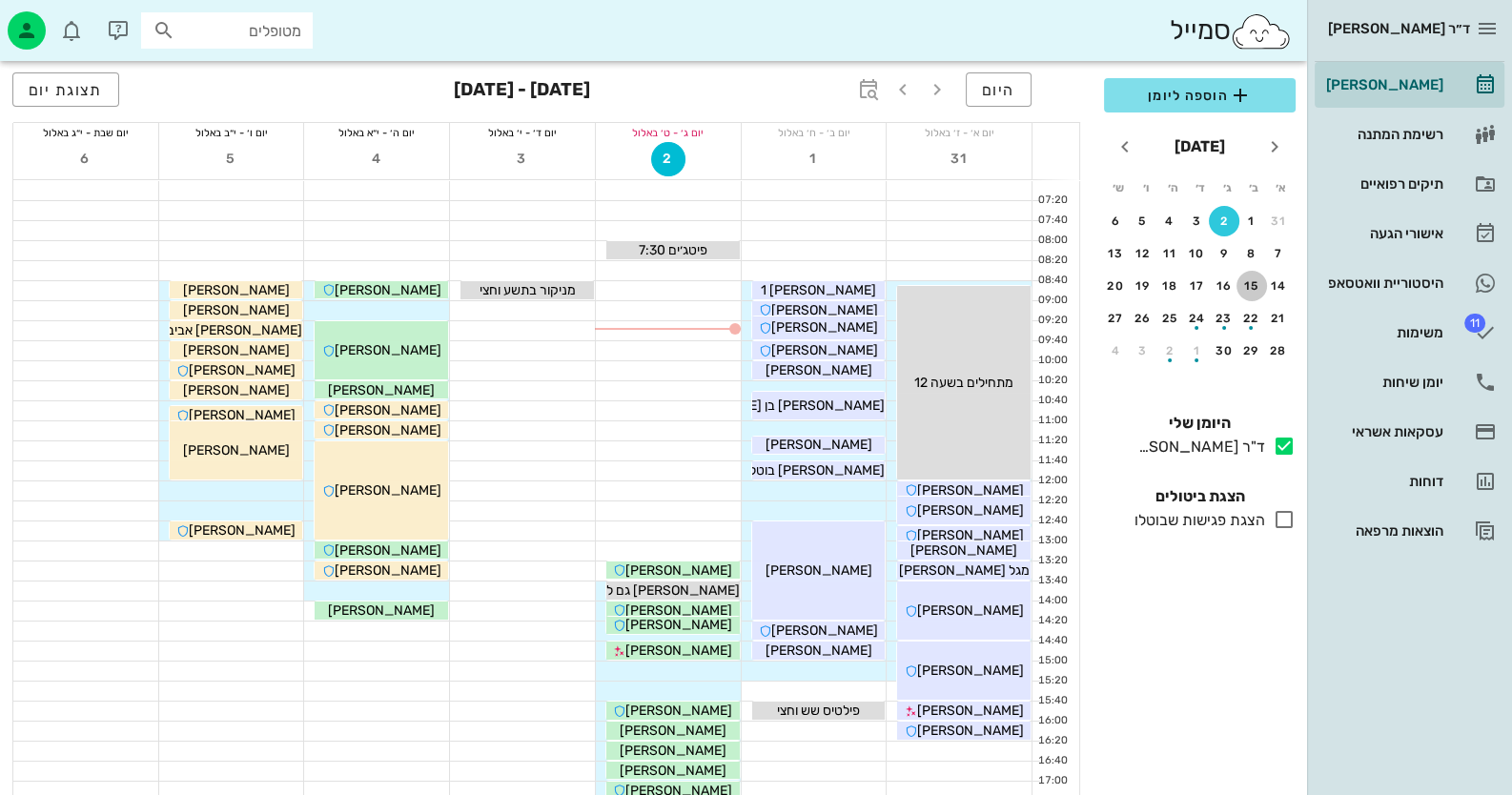
click at [1250, 282] on div "15" at bounding box center [1251, 286] width 30 height 14
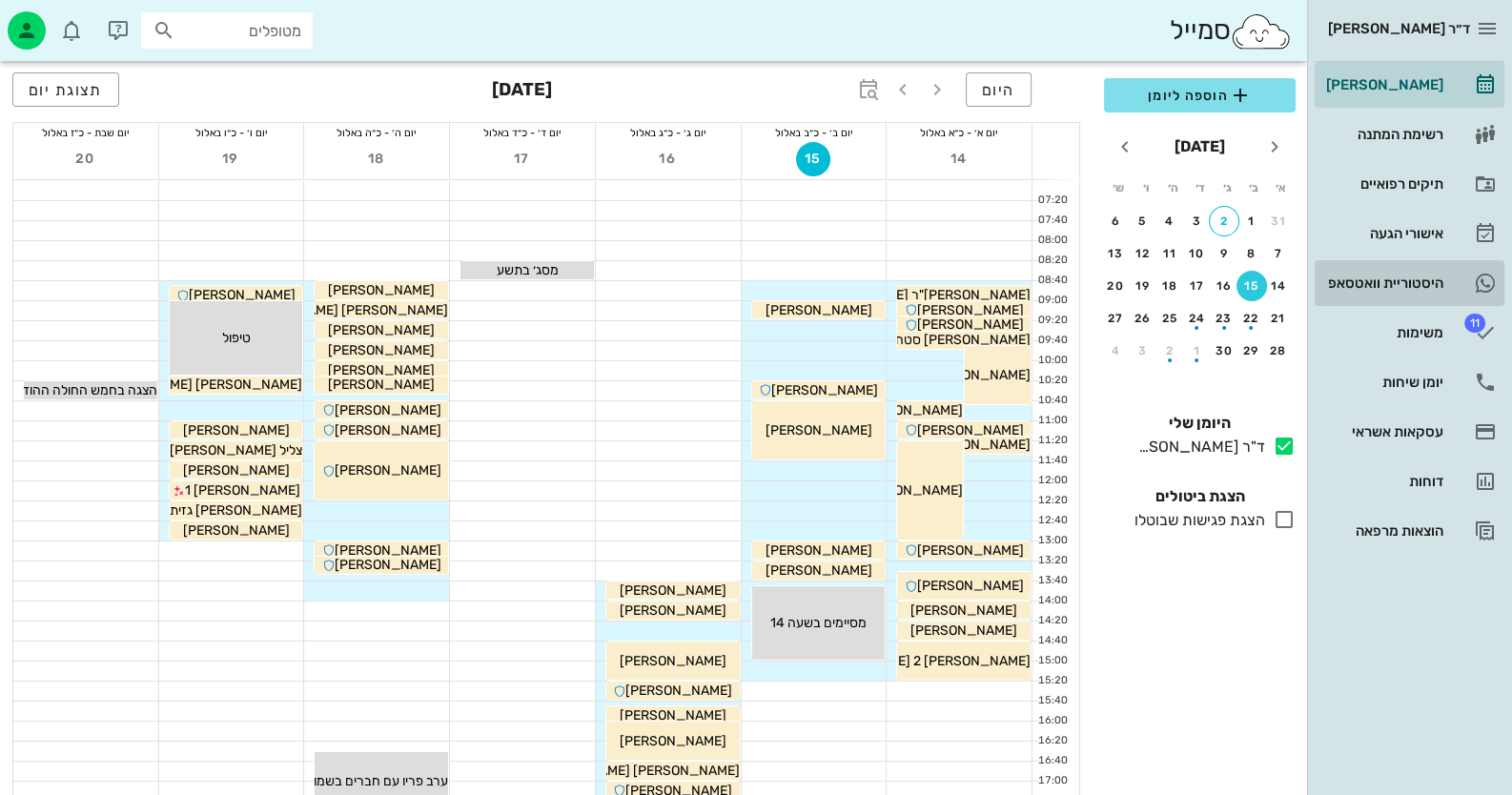
click at [1406, 281] on div "היסטוריית וואטסאפ" at bounding box center [1382, 284] width 121 height 16
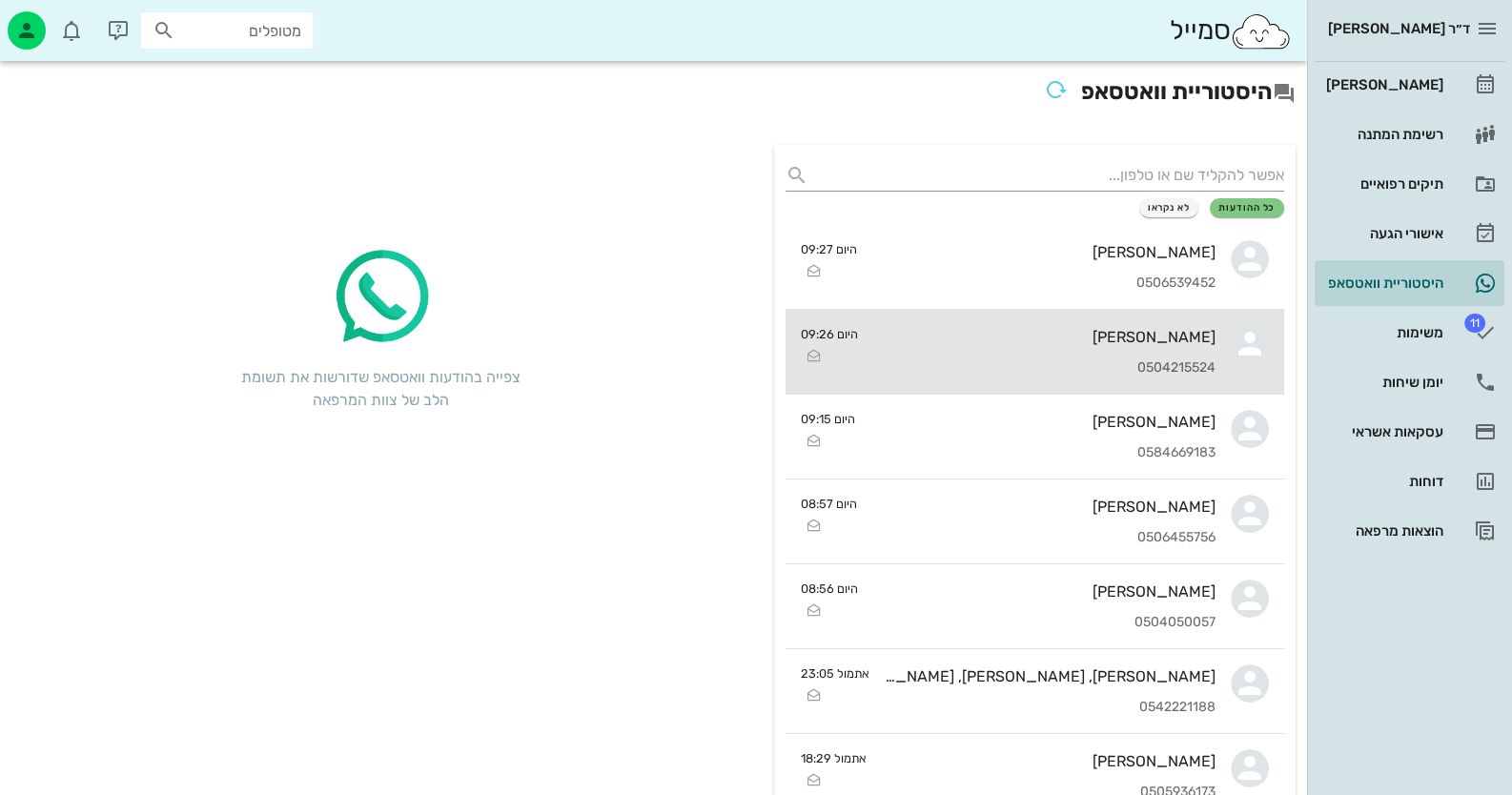
click at [1159, 331] on div "[PERSON_NAME]" at bounding box center [1043, 337] width 342 height 19
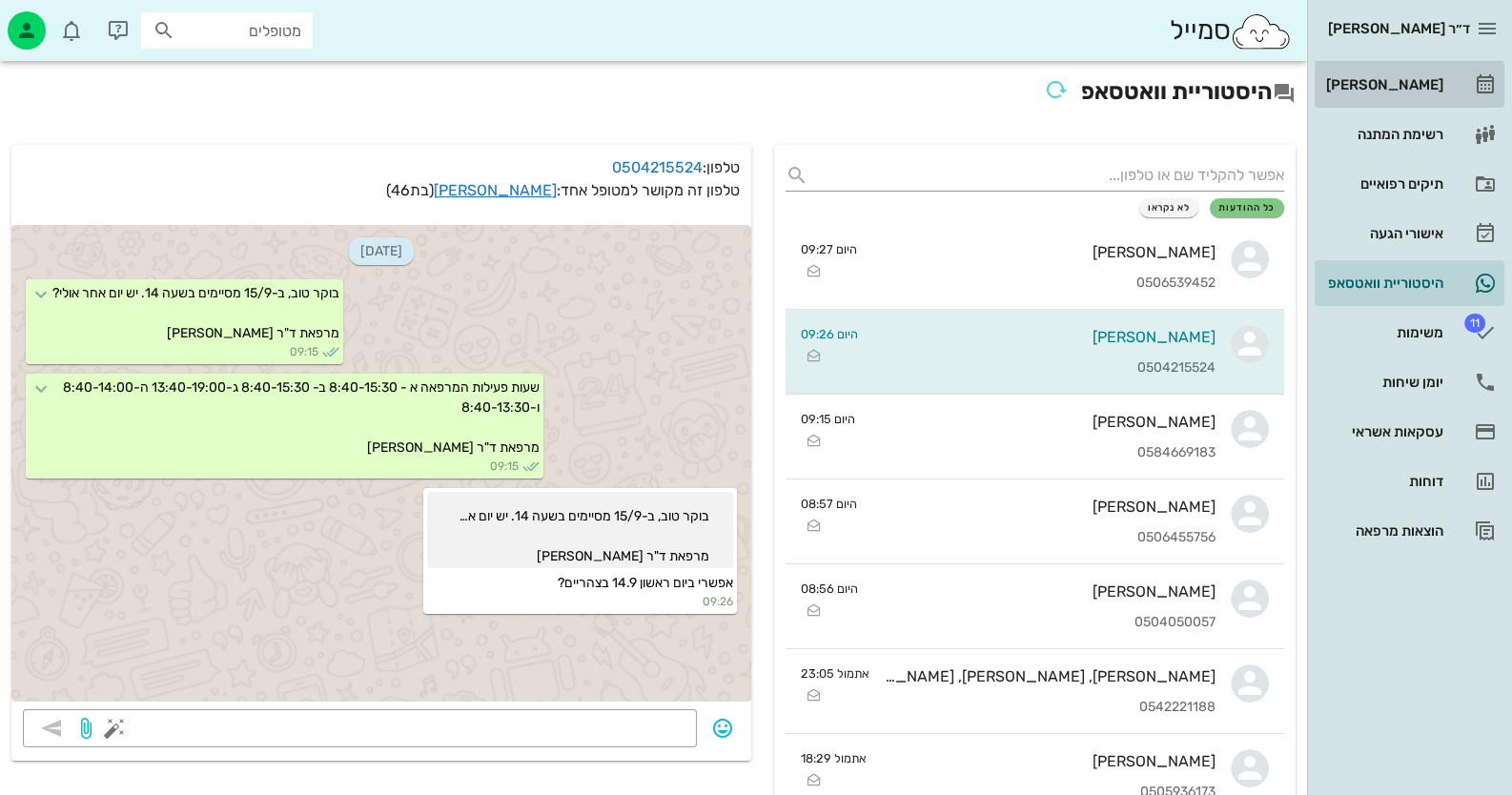
click at [1438, 83] on div "[PERSON_NAME]" at bounding box center [1382, 85] width 121 height 16
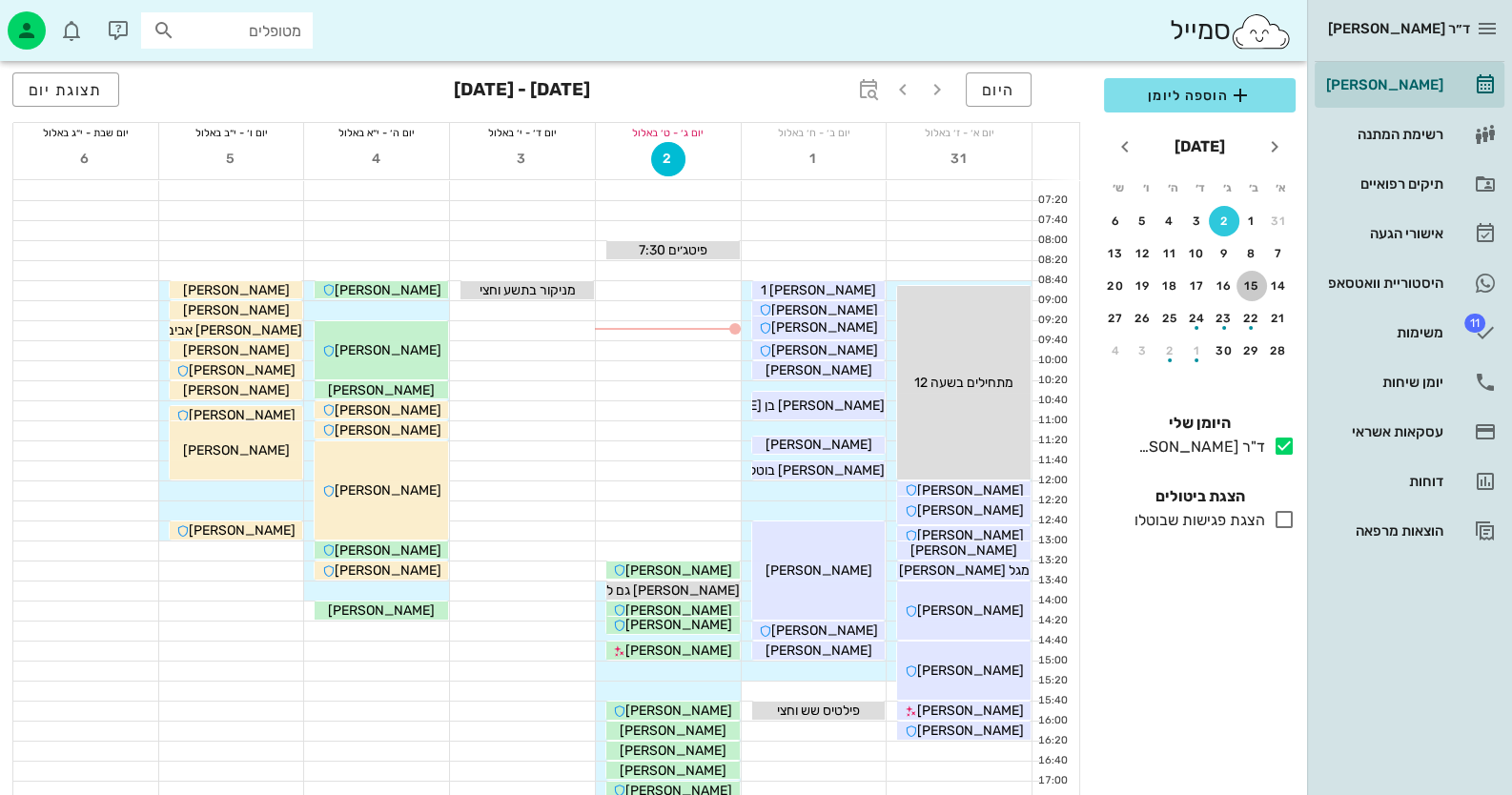
click at [1256, 289] on div "15" at bounding box center [1251, 286] width 30 height 14
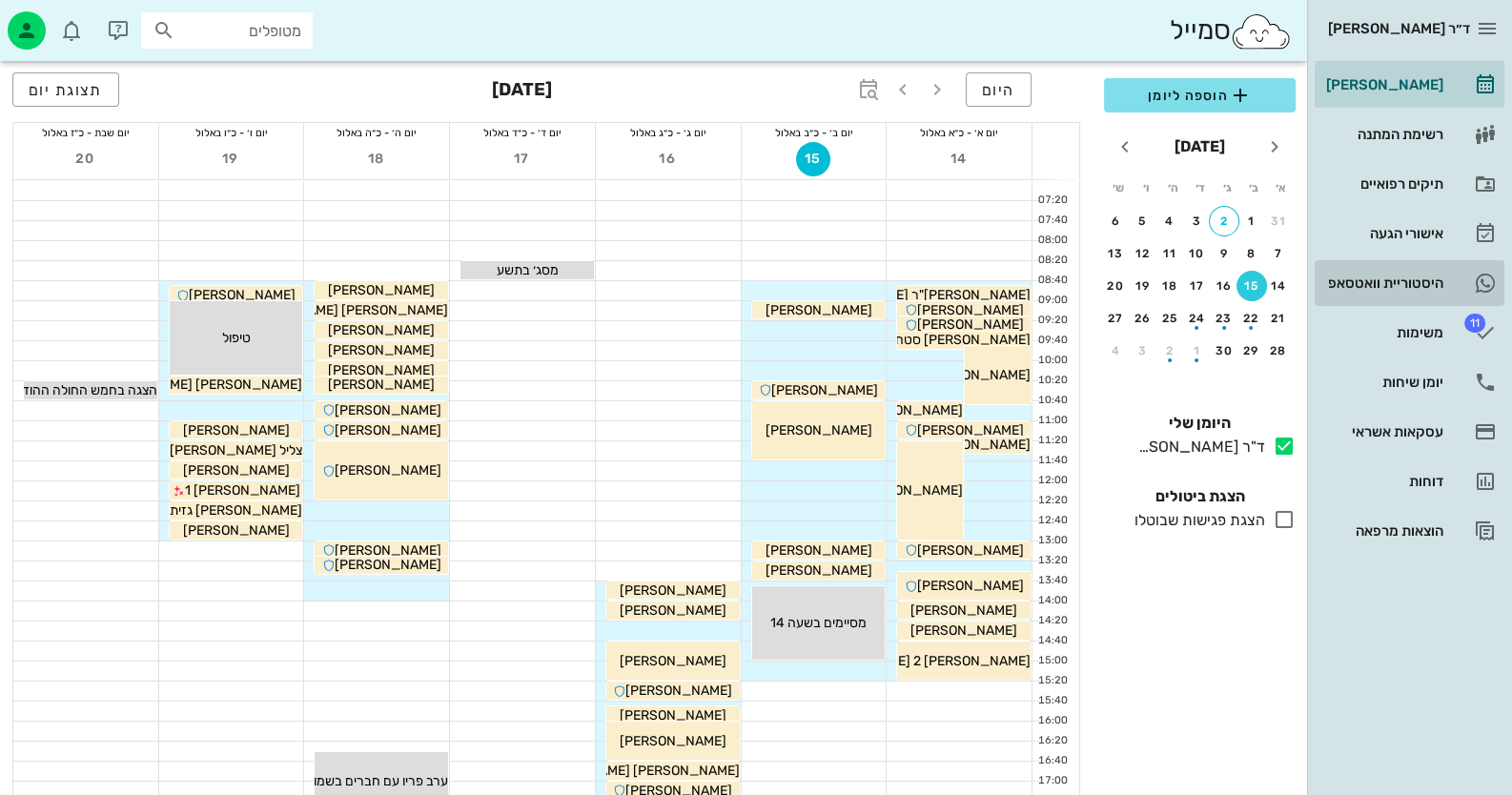
click at [1445, 280] on link "היסטוריית וואטסאפ" at bounding box center [1409, 283] width 190 height 46
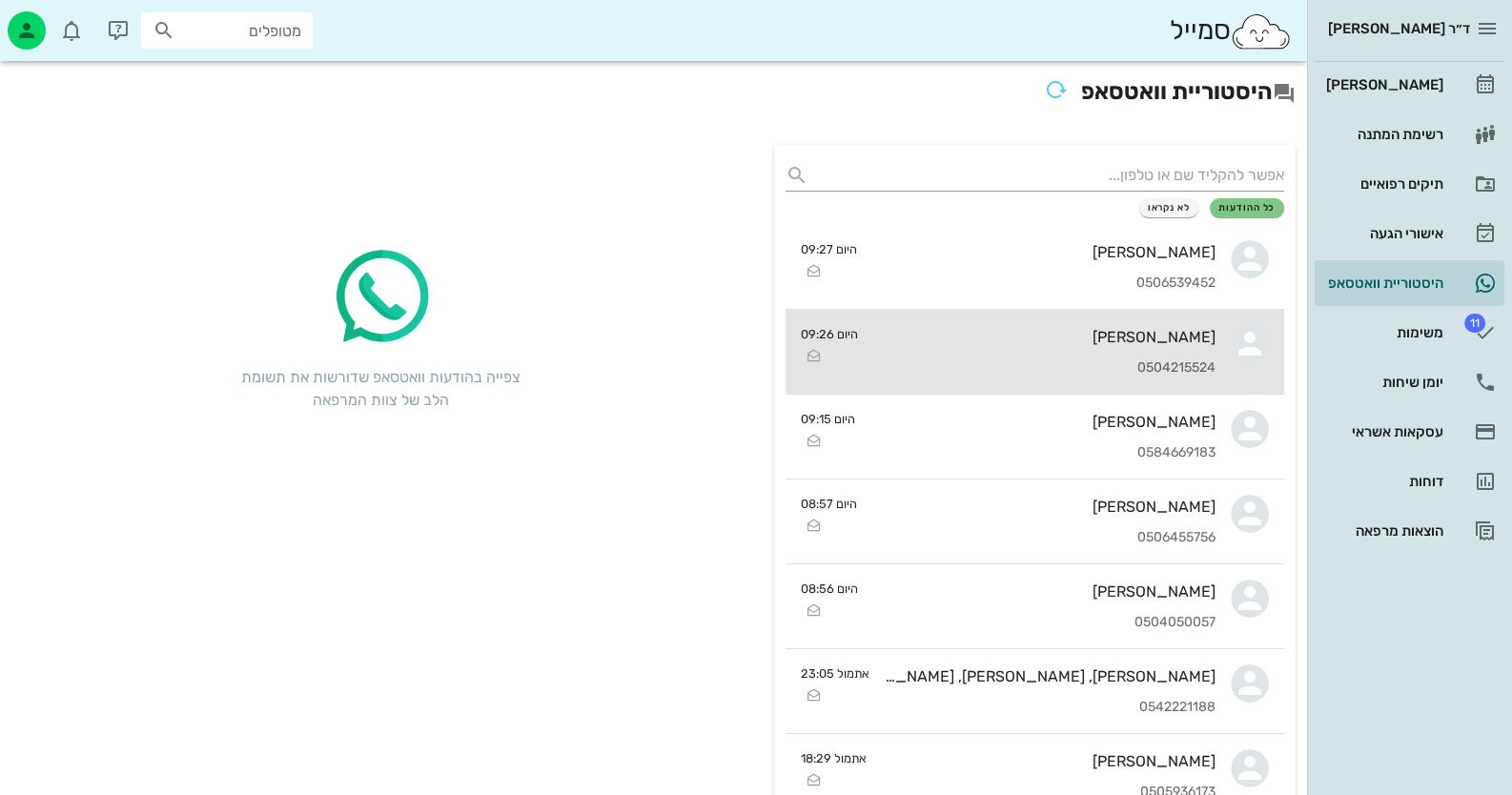
click at [1198, 350] on div "[PERSON_NAME] 0504215524" at bounding box center [1043, 352] width 342 height 84
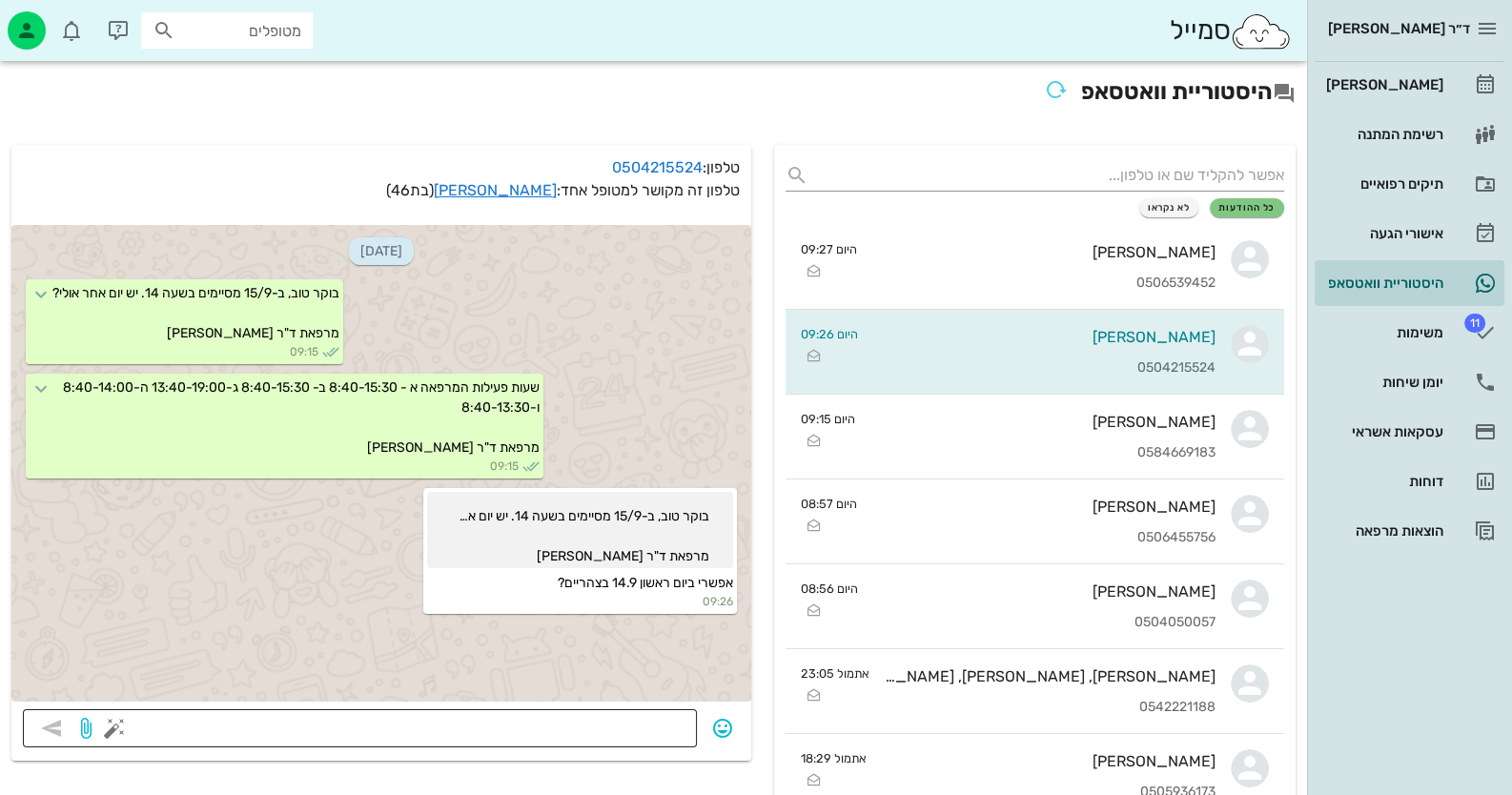
click at [621, 716] on textarea at bounding box center [401, 730] width 567 height 30
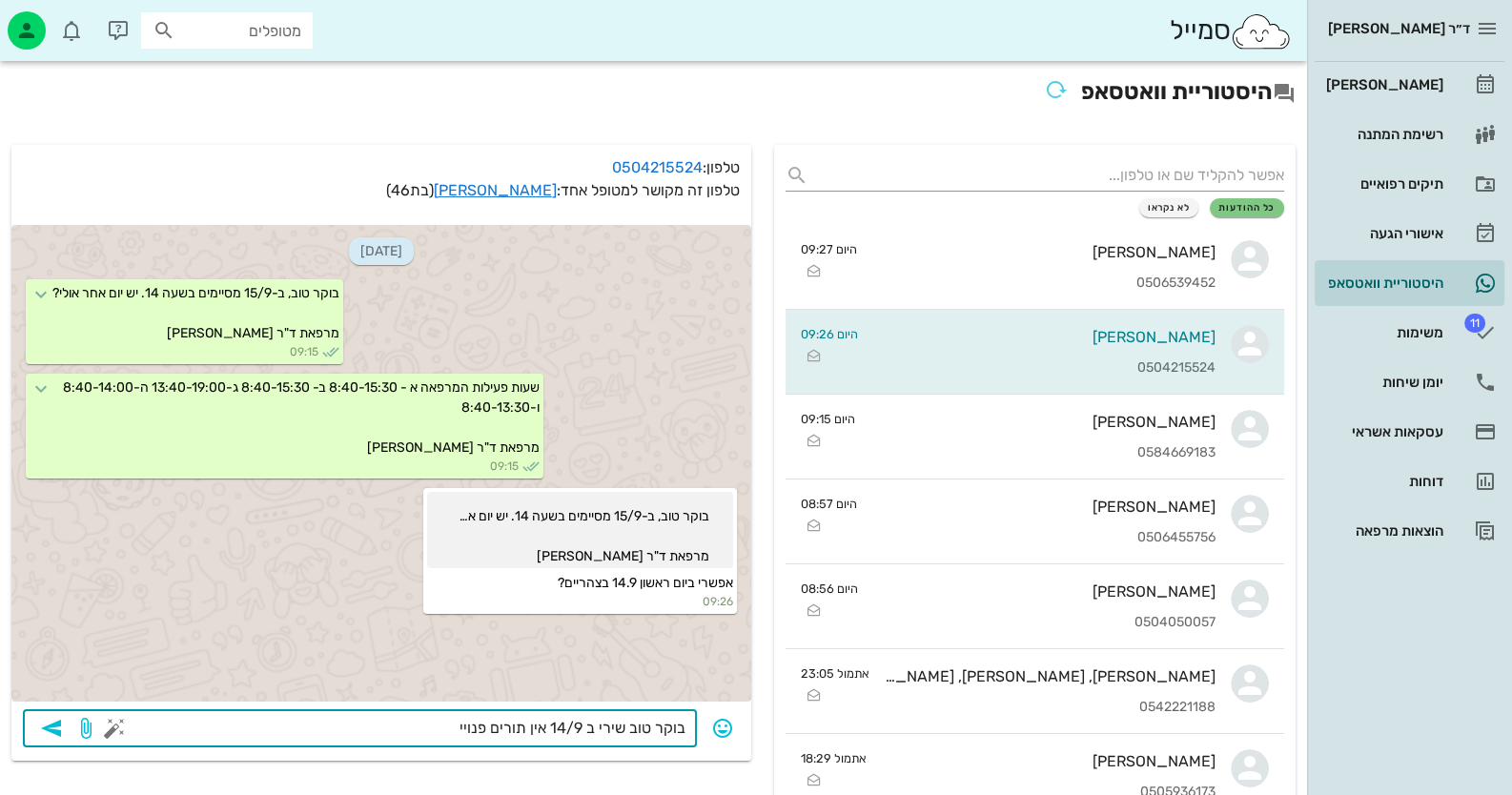
type textarea "בוקר טוב שירי ב 14/9 אין תורים פנויים"
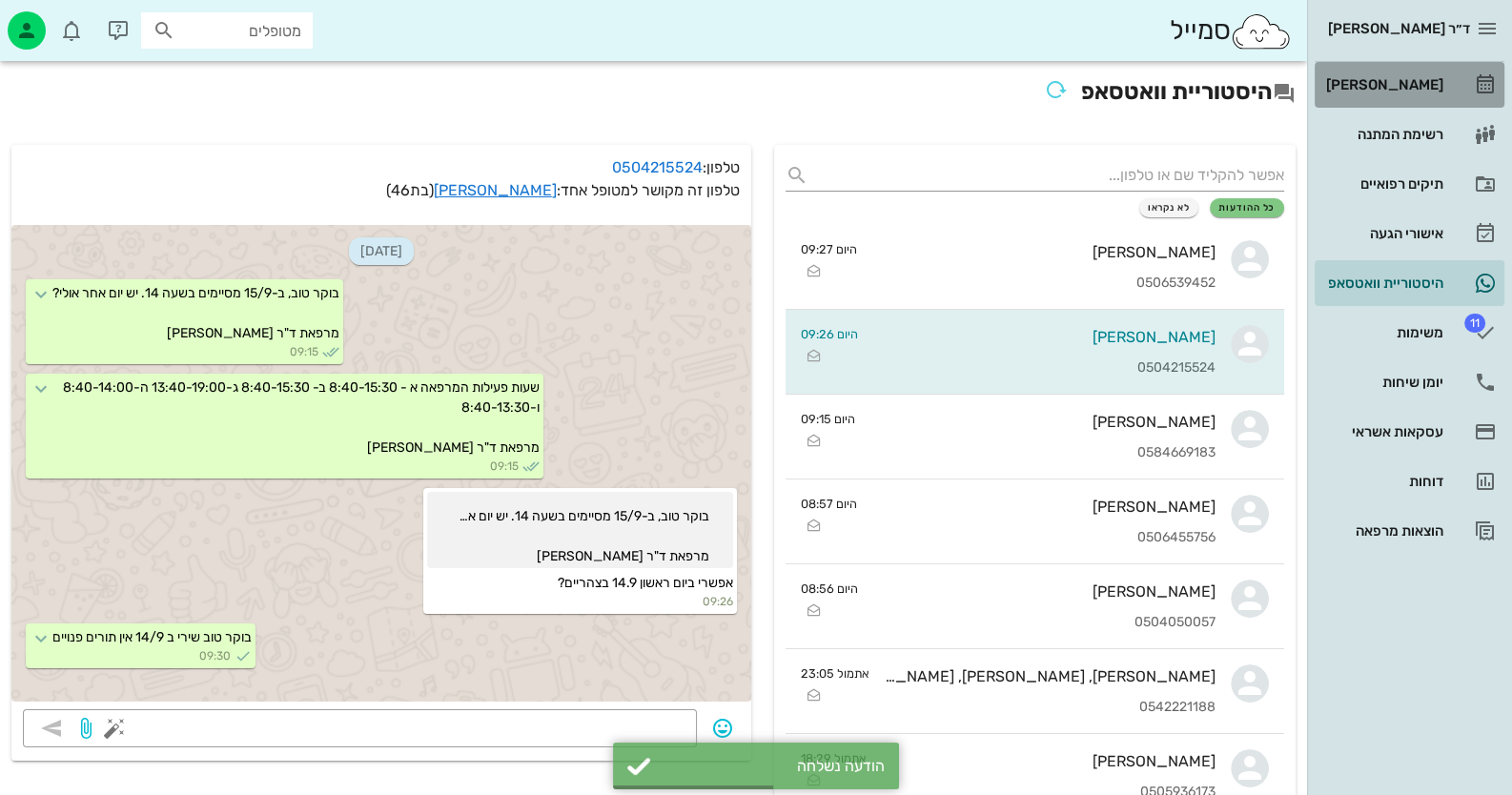
click at [1429, 77] on div "[PERSON_NAME]" at bounding box center [1382, 85] width 121 height 16
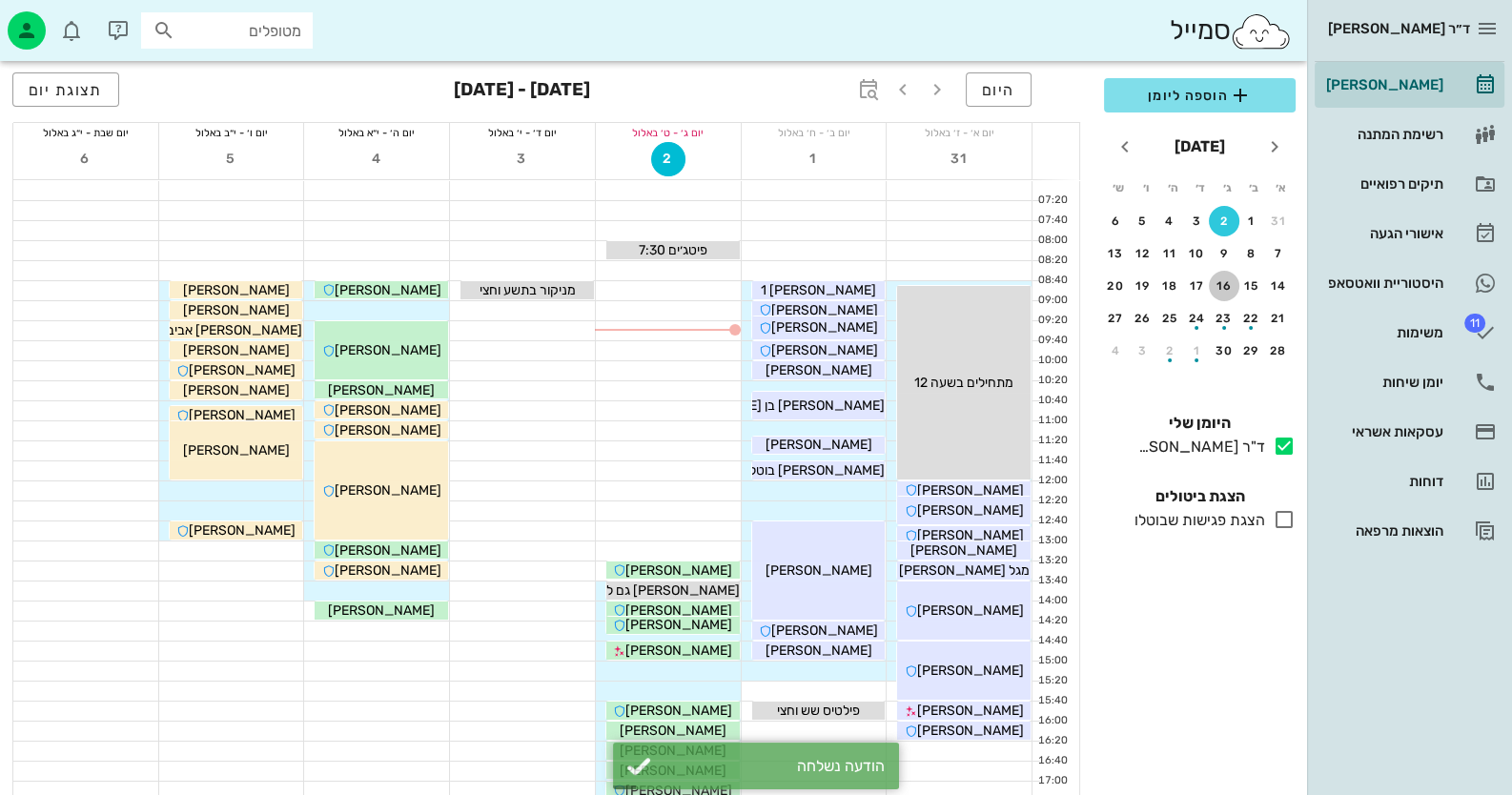
click at [1221, 291] on button "16" at bounding box center [1224, 285] width 30 height 30
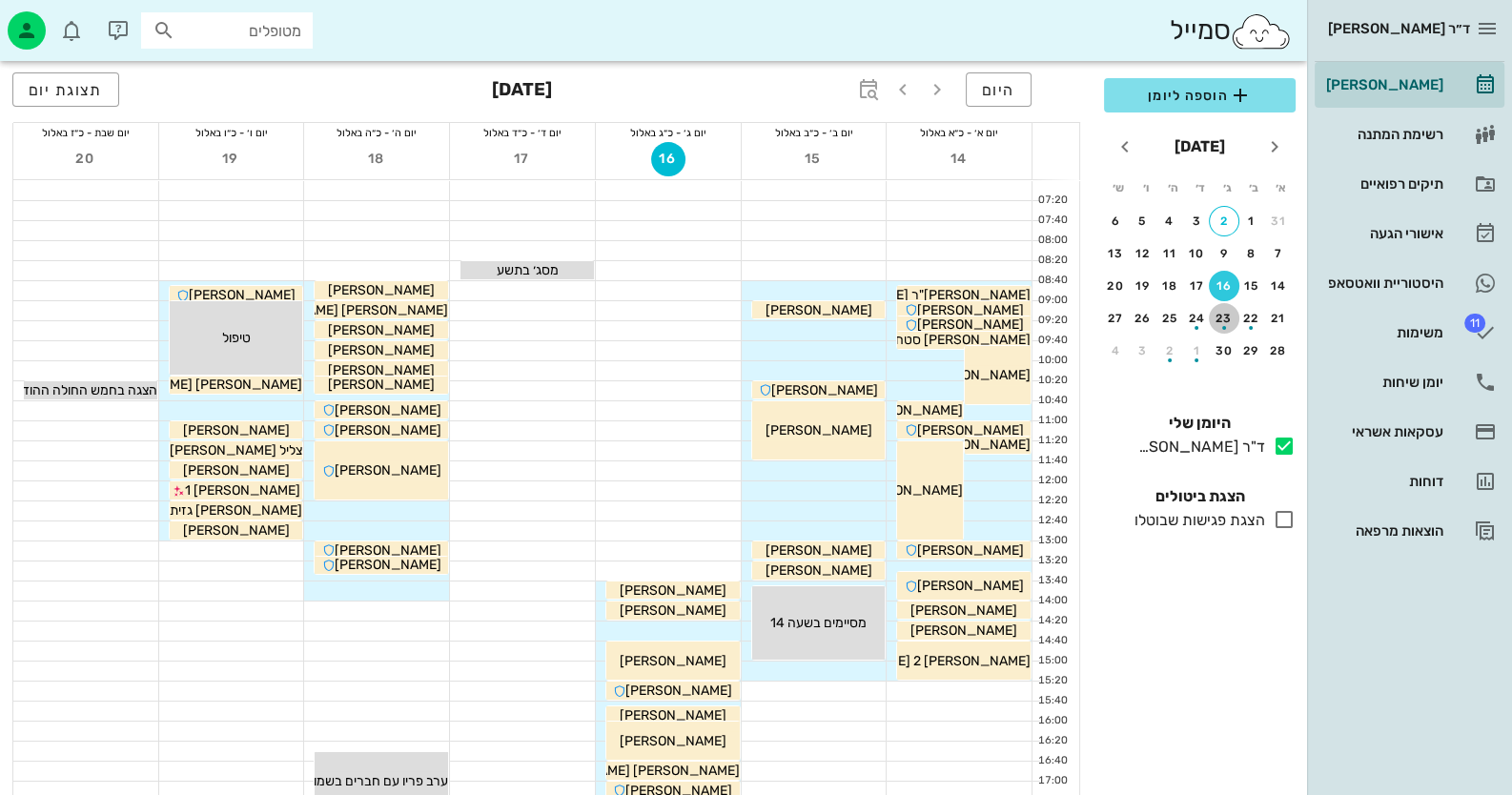
click at [1225, 326] on div "button" at bounding box center [1225, 328] width 4 height 4
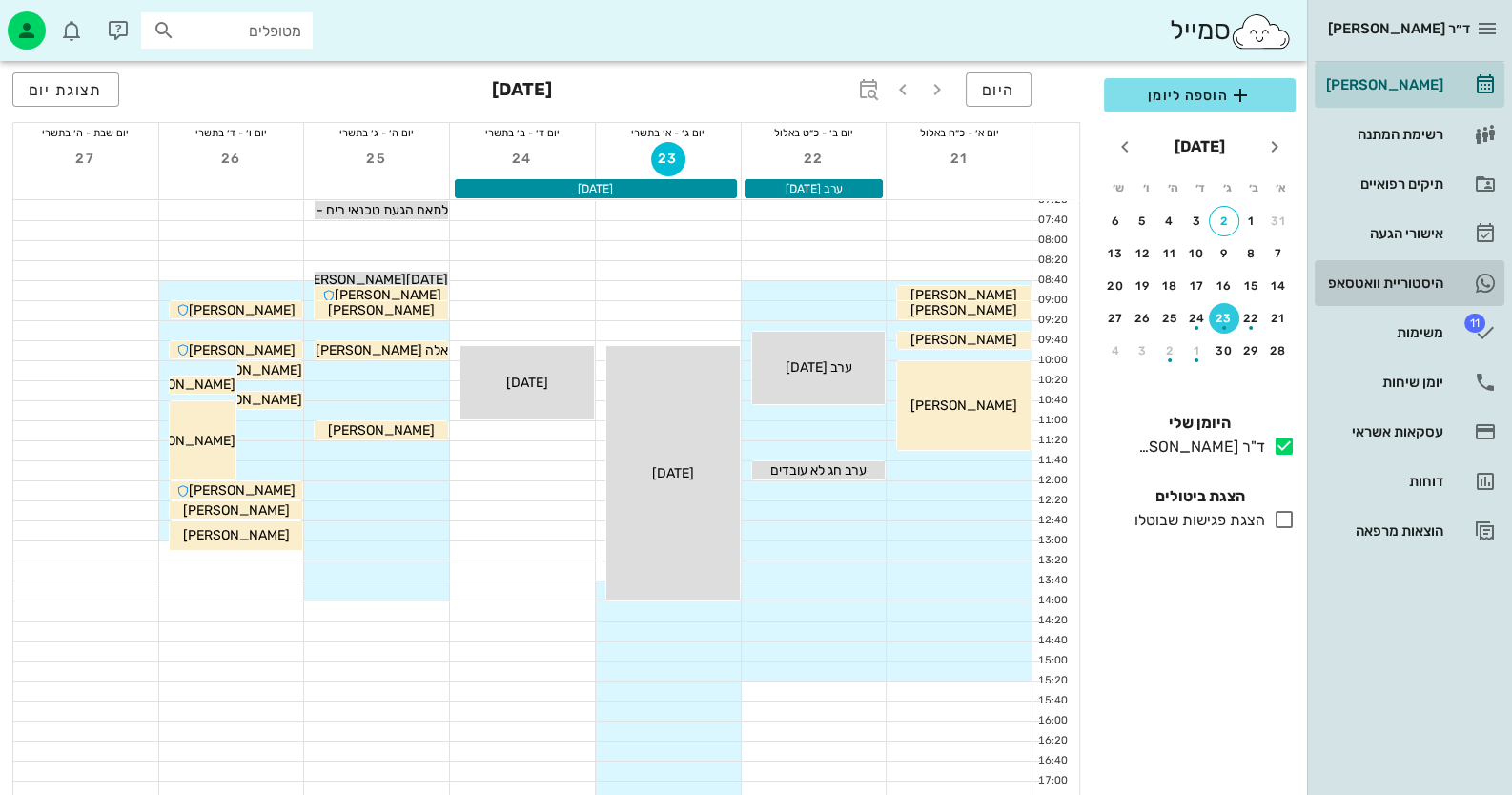
click at [1416, 283] on div "היסטוריית וואטסאפ" at bounding box center [1382, 284] width 121 height 16
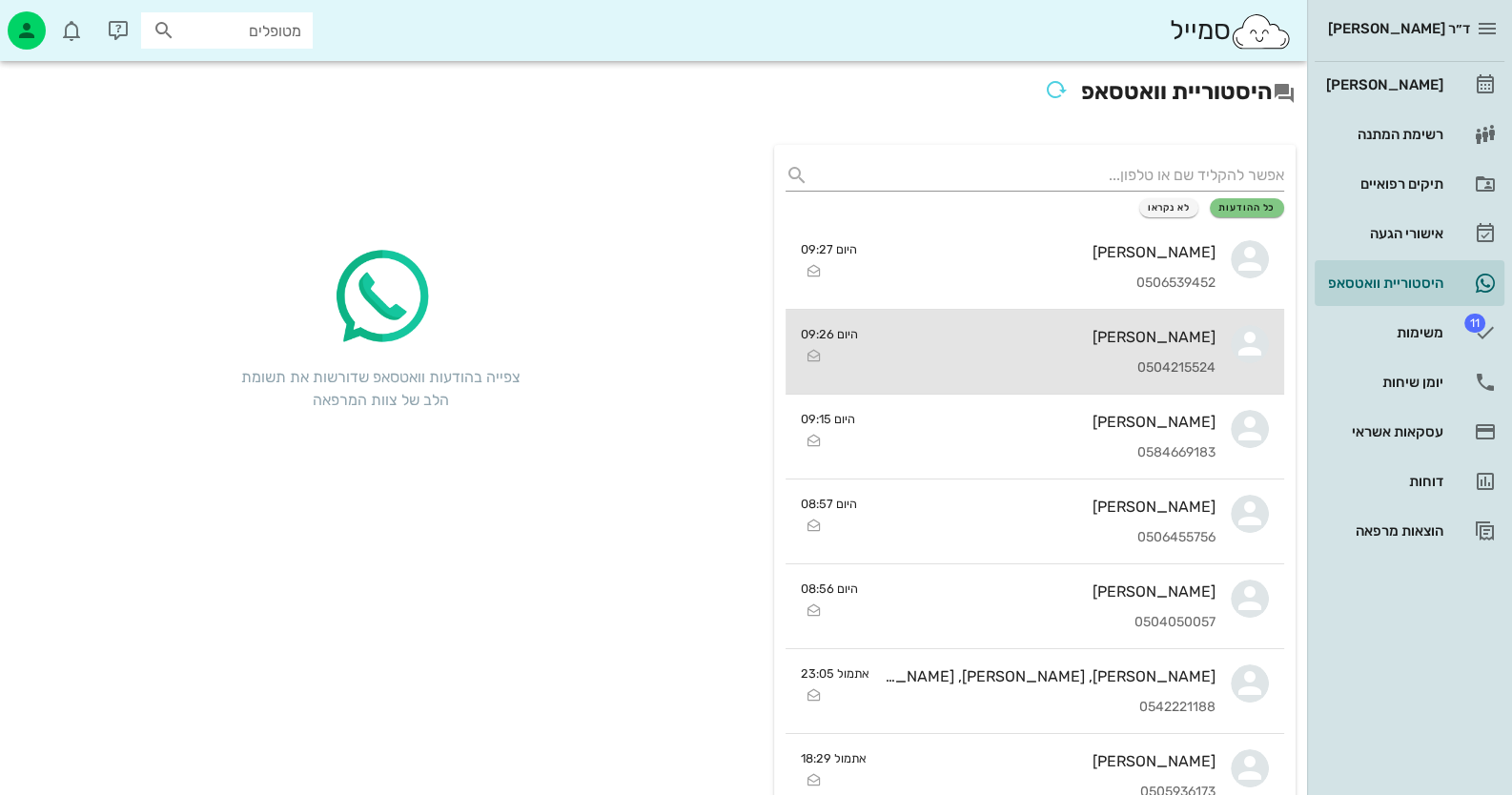
click at [1176, 368] on div "0504215524" at bounding box center [1043, 368] width 342 height 17
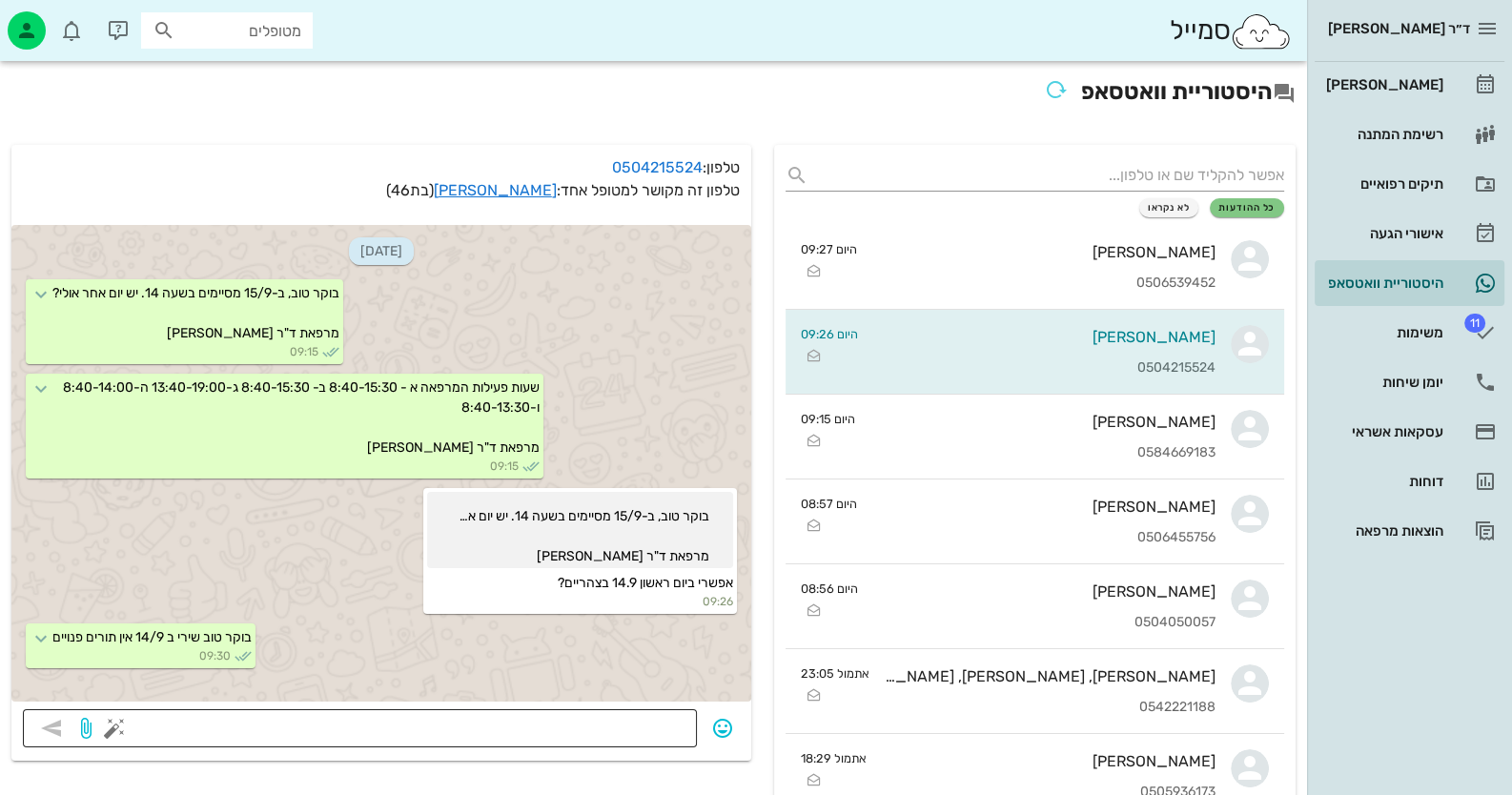
click at [674, 730] on textarea at bounding box center [401, 730] width 567 height 30
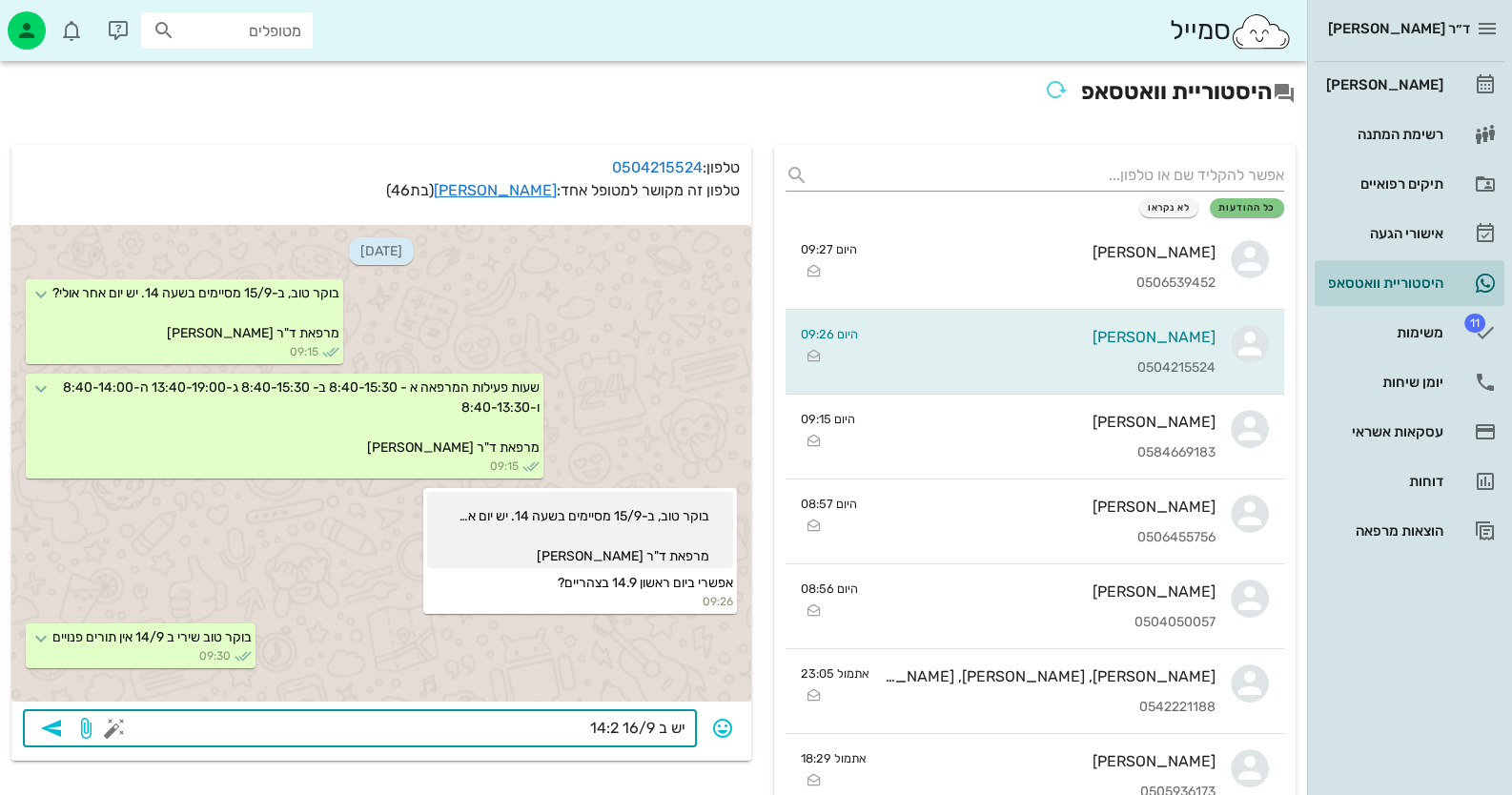
type textarea "יש ב [DATE] 14:20"
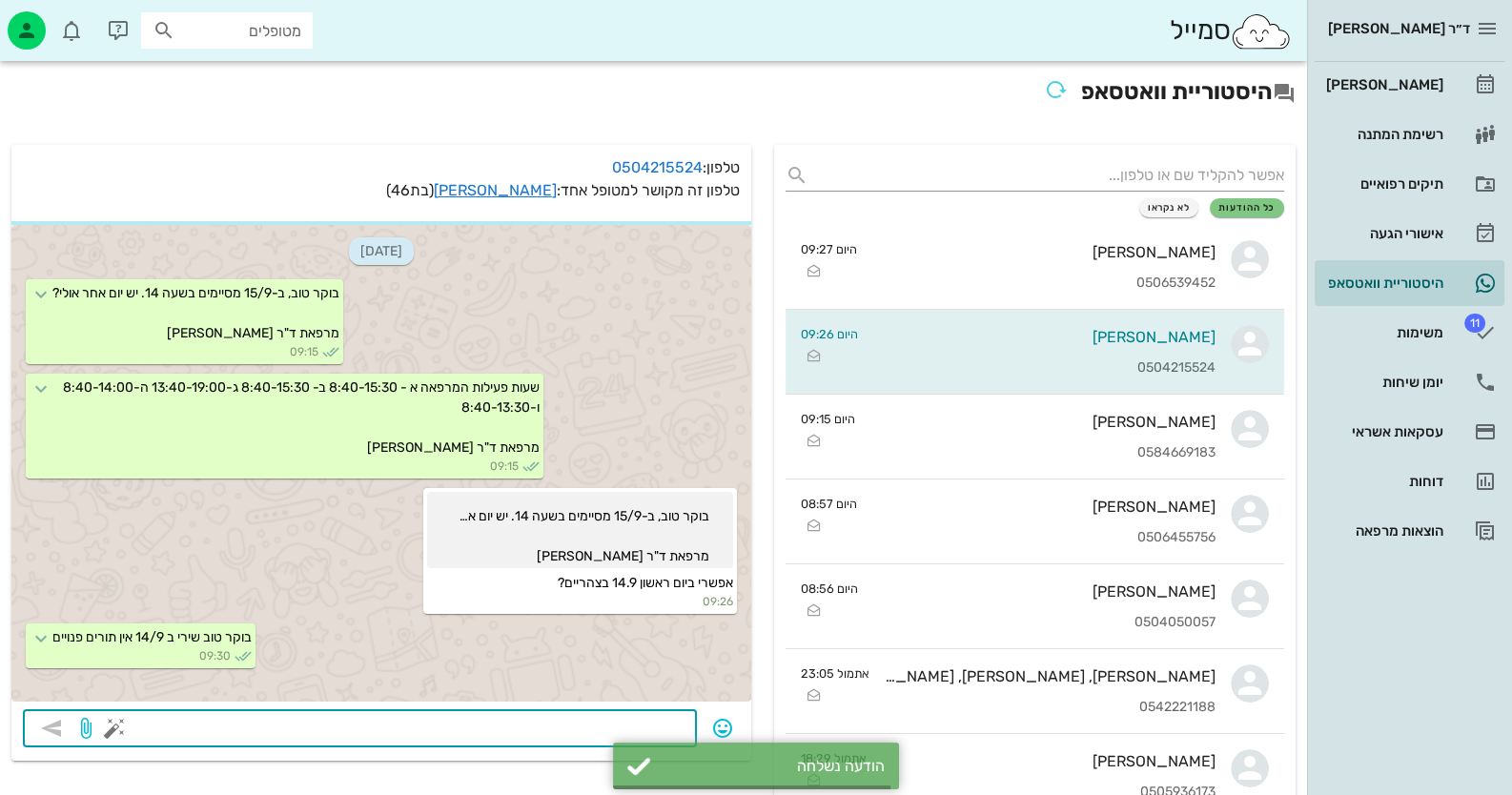
scroll to position [27, 0]
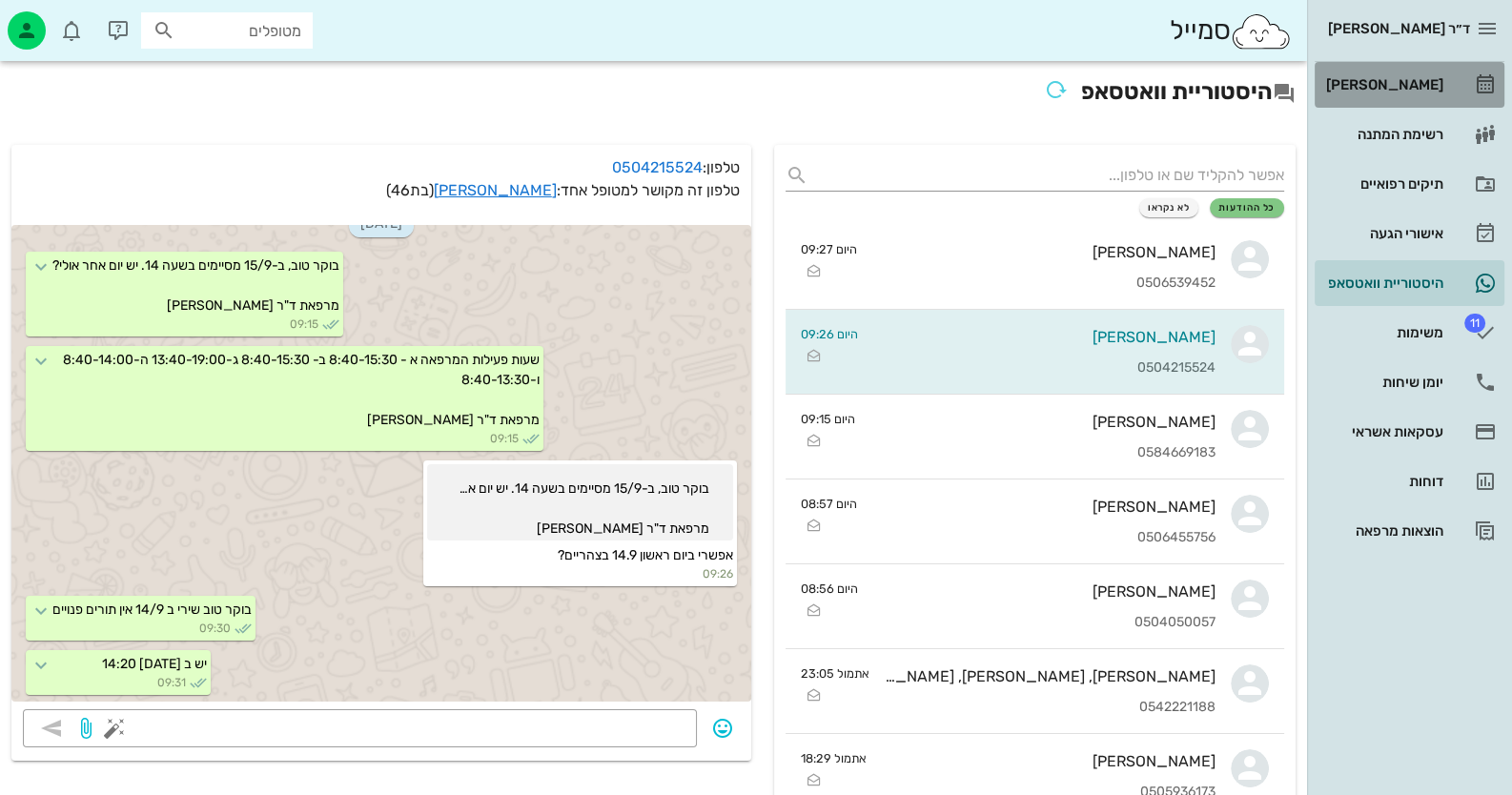
click at [1429, 92] on div "[PERSON_NAME]" at bounding box center [1382, 85] width 121 height 16
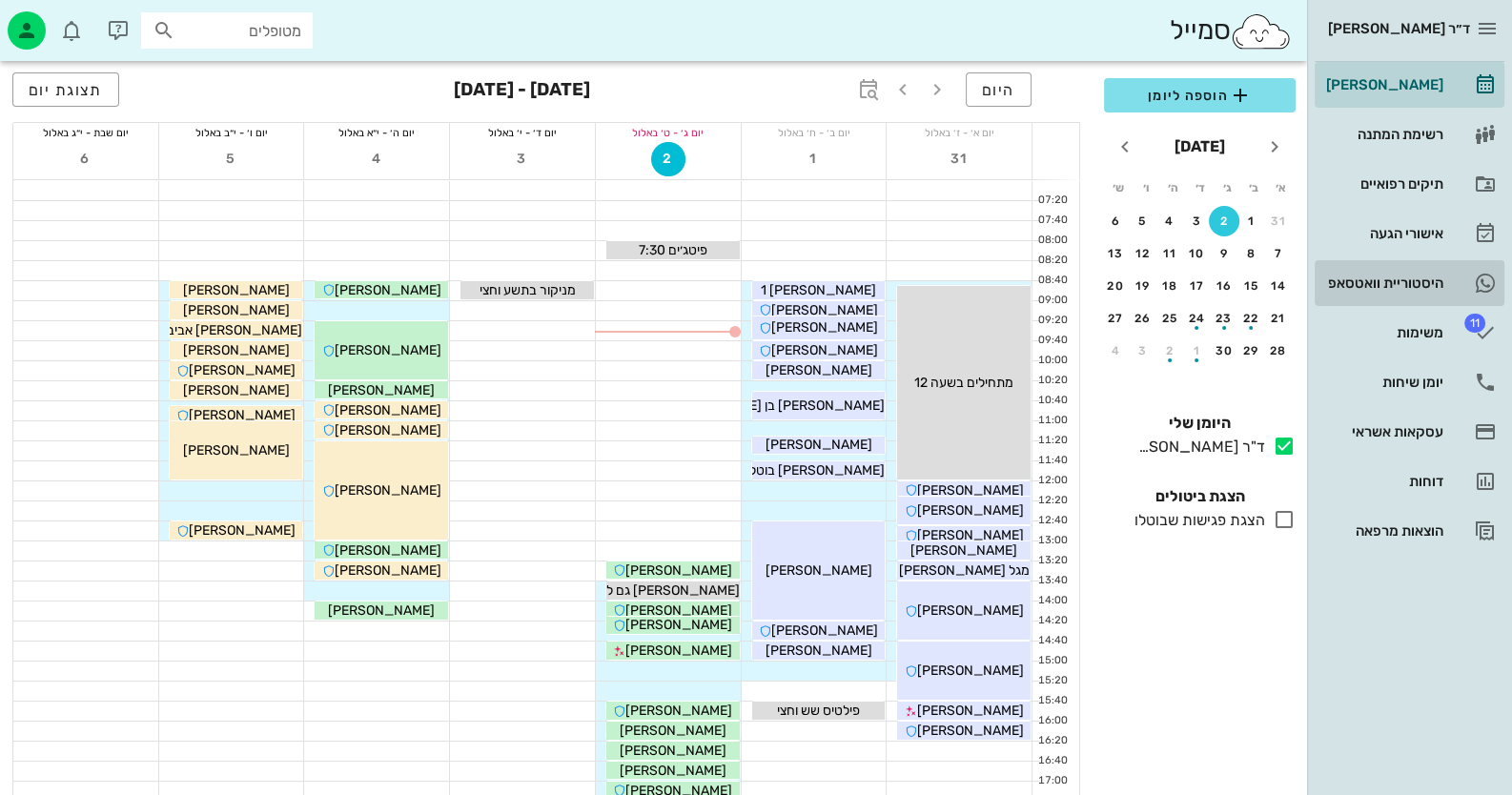
click at [1423, 278] on div "היסטוריית וואטסאפ" at bounding box center [1382, 284] width 121 height 16
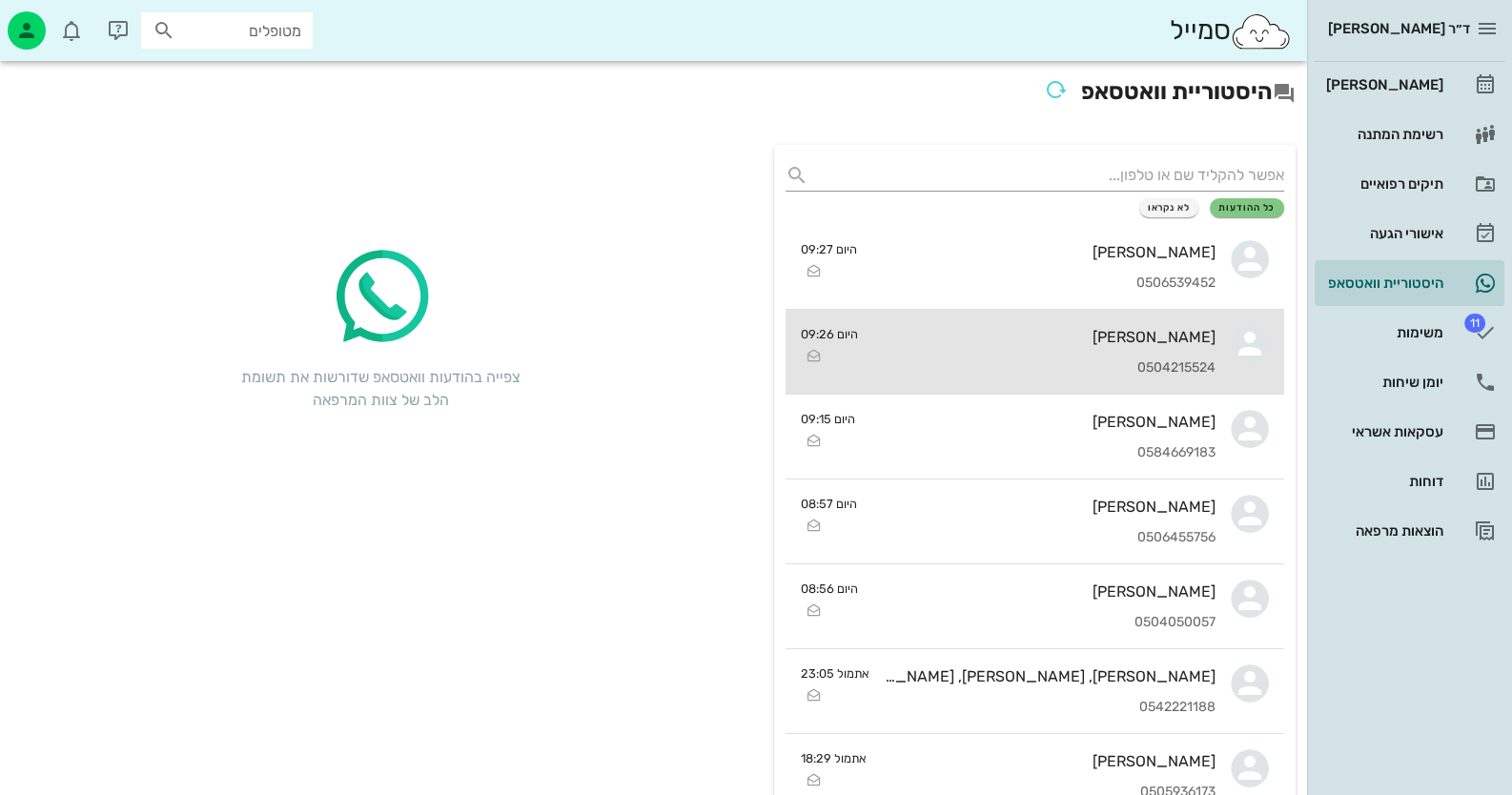
click at [1178, 349] on div "[PERSON_NAME] 0504215524" at bounding box center [1043, 352] width 342 height 84
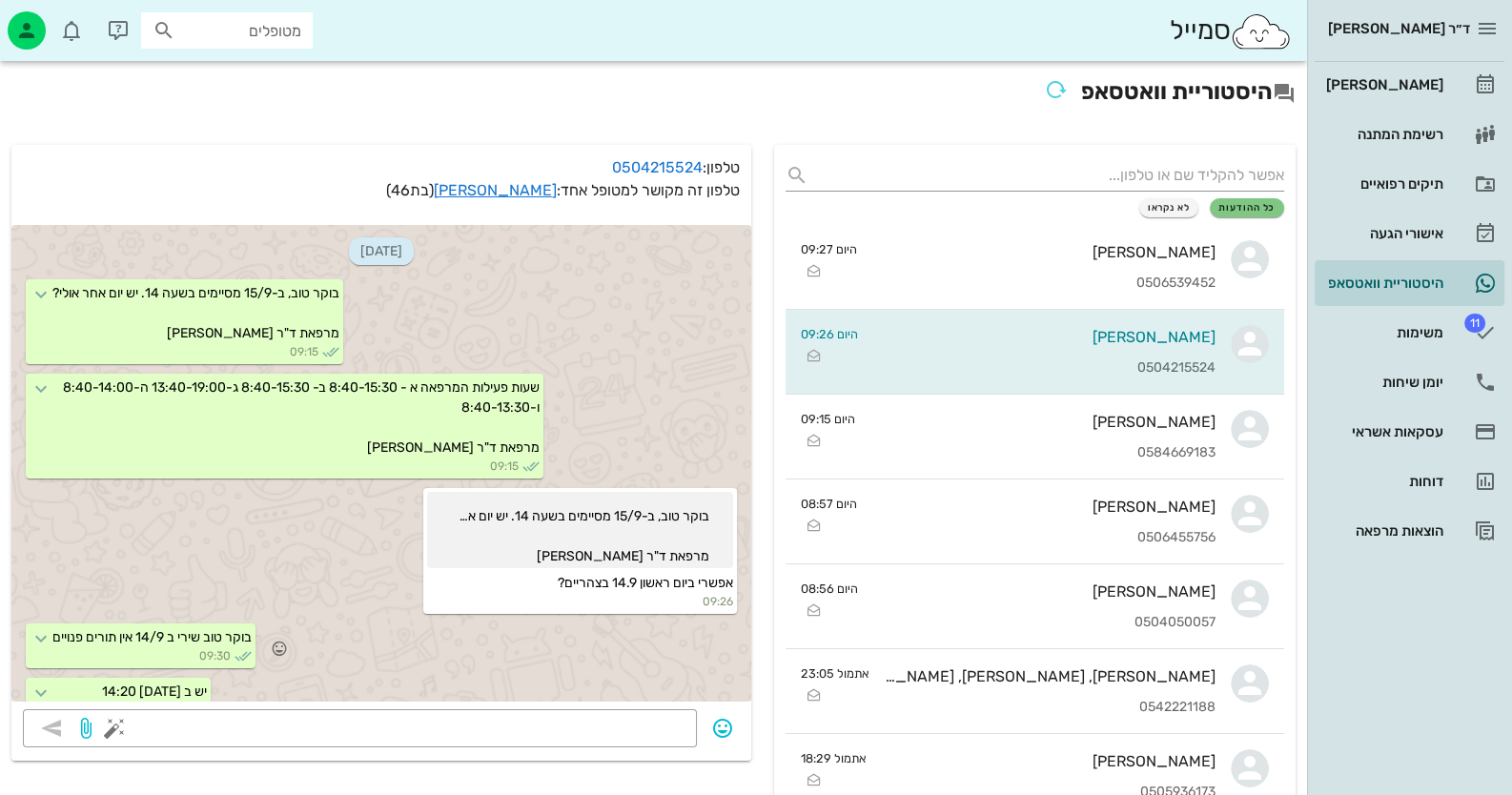
scroll to position [27, 0]
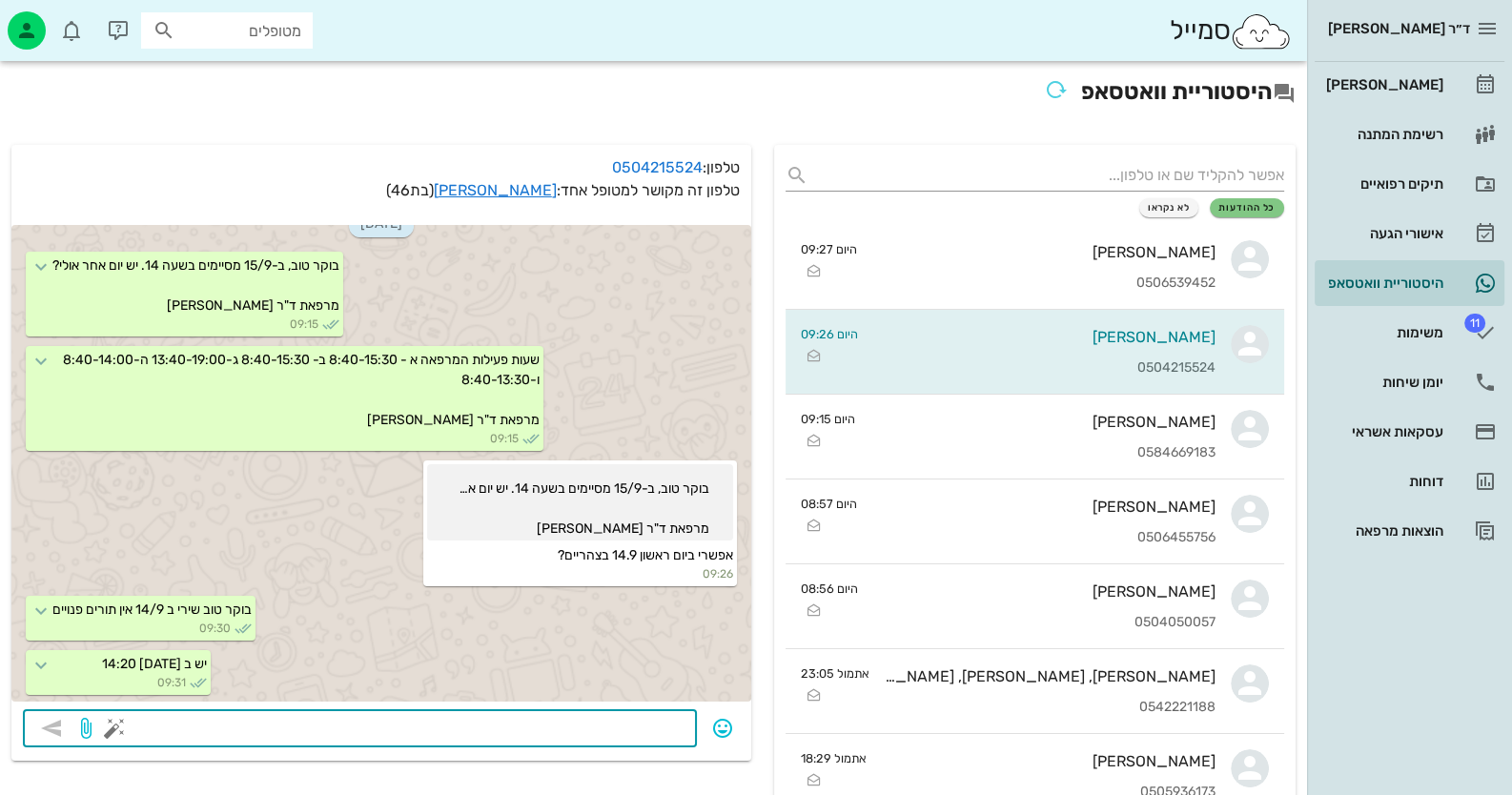
click at [628, 717] on textarea at bounding box center [401, 730] width 567 height 30
type textarea "או היום ב 15:00"
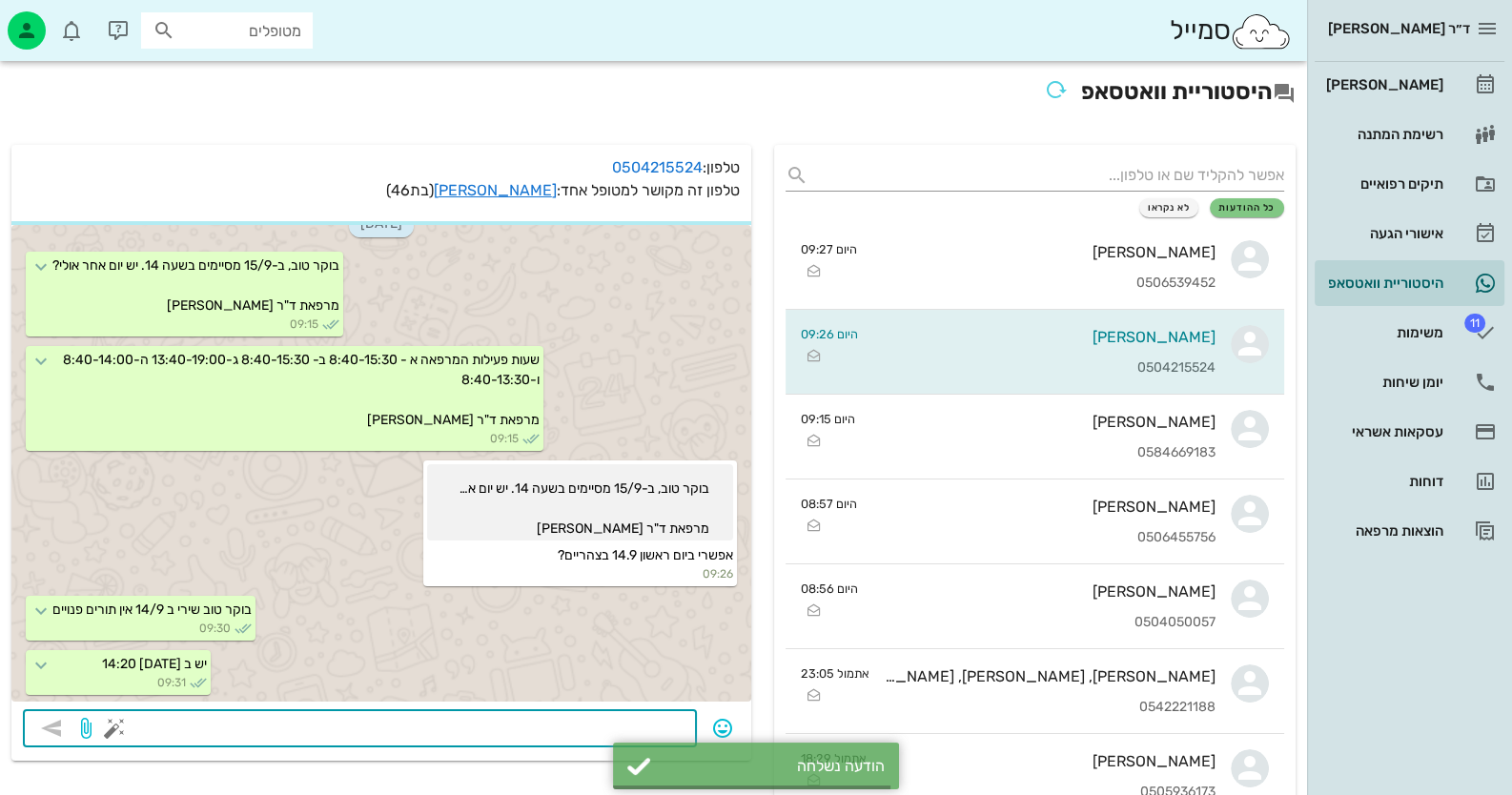
scroll to position [81, 0]
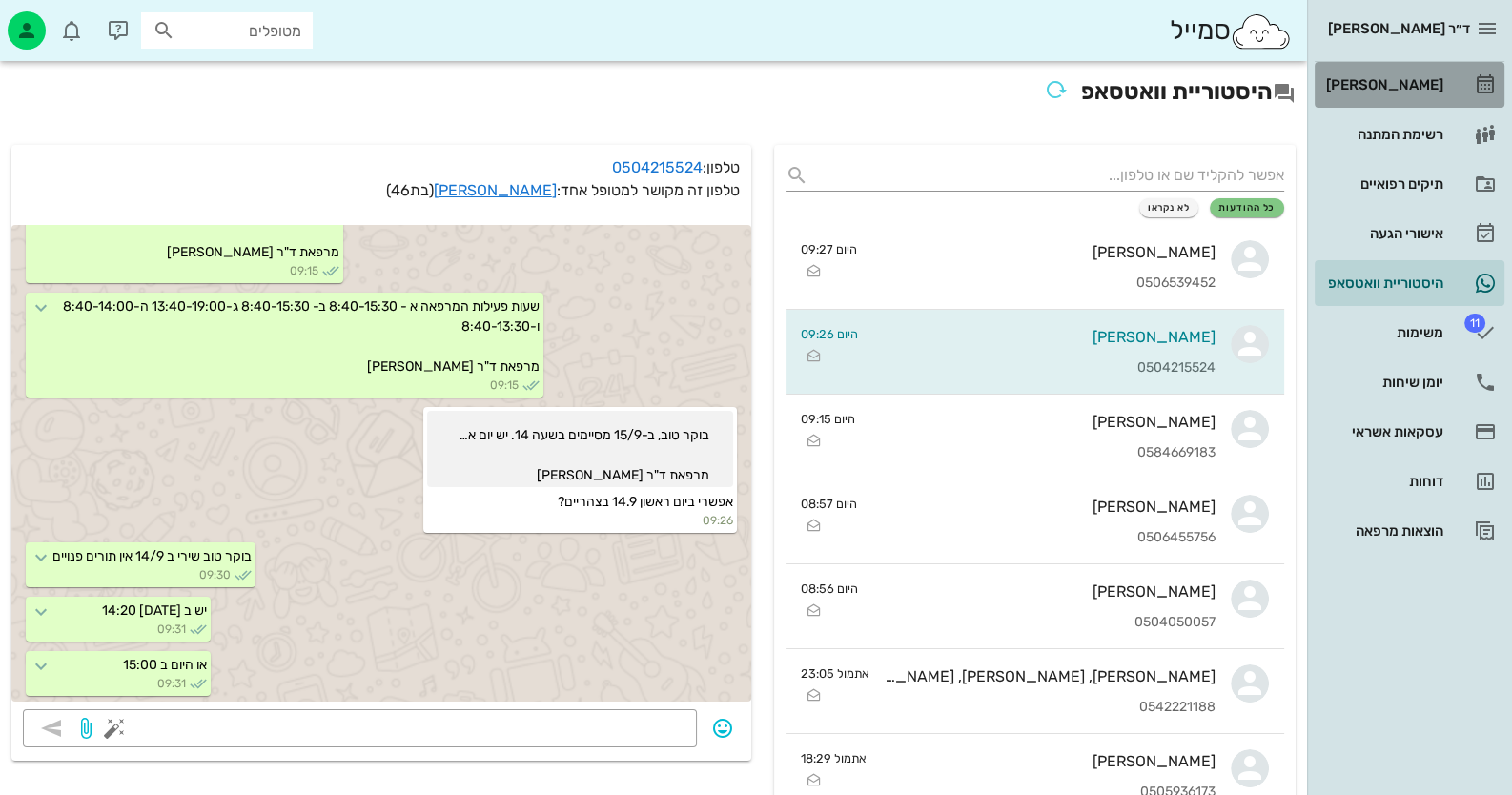
click at [1407, 80] on div "[PERSON_NAME]" at bounding box center [1382, 85] width 121 height 16
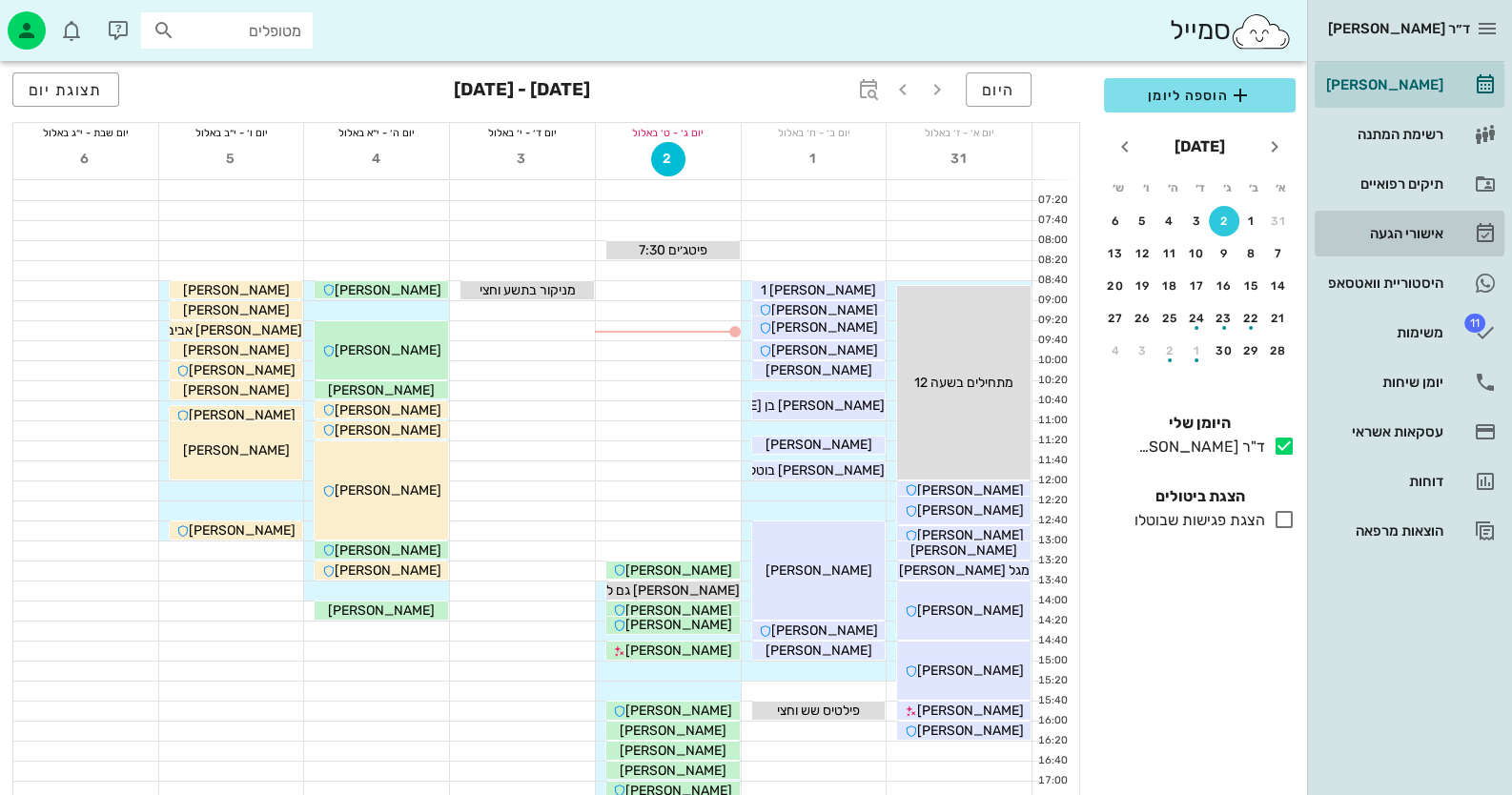
click at [1425, 240] on div "אישורי הגעה" at bounding box center [1382, 234] width 121 height 16
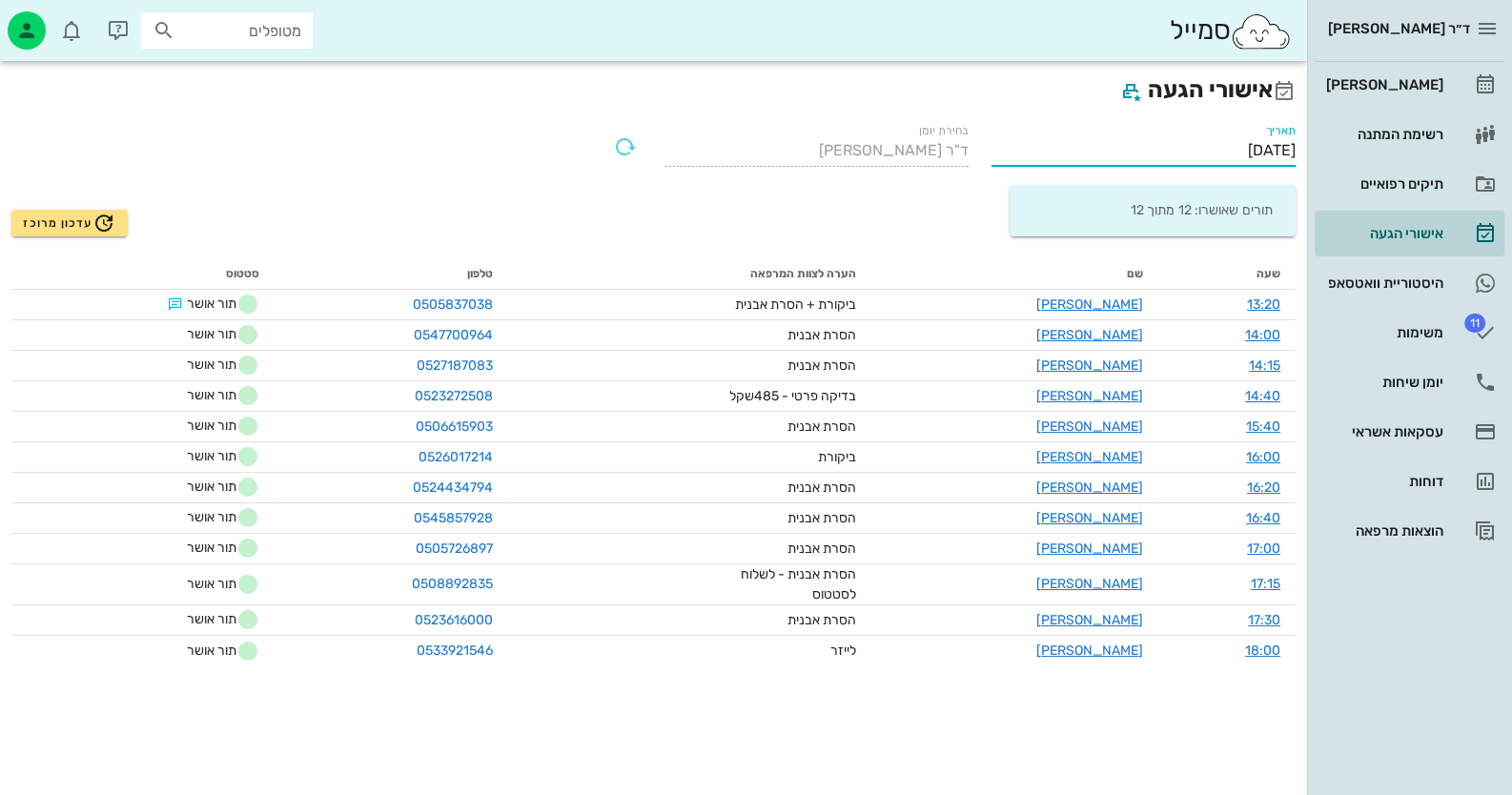
click at [1209, 146] on input "[DATE]" at bounding box center [1144, 150] width 304 height 30
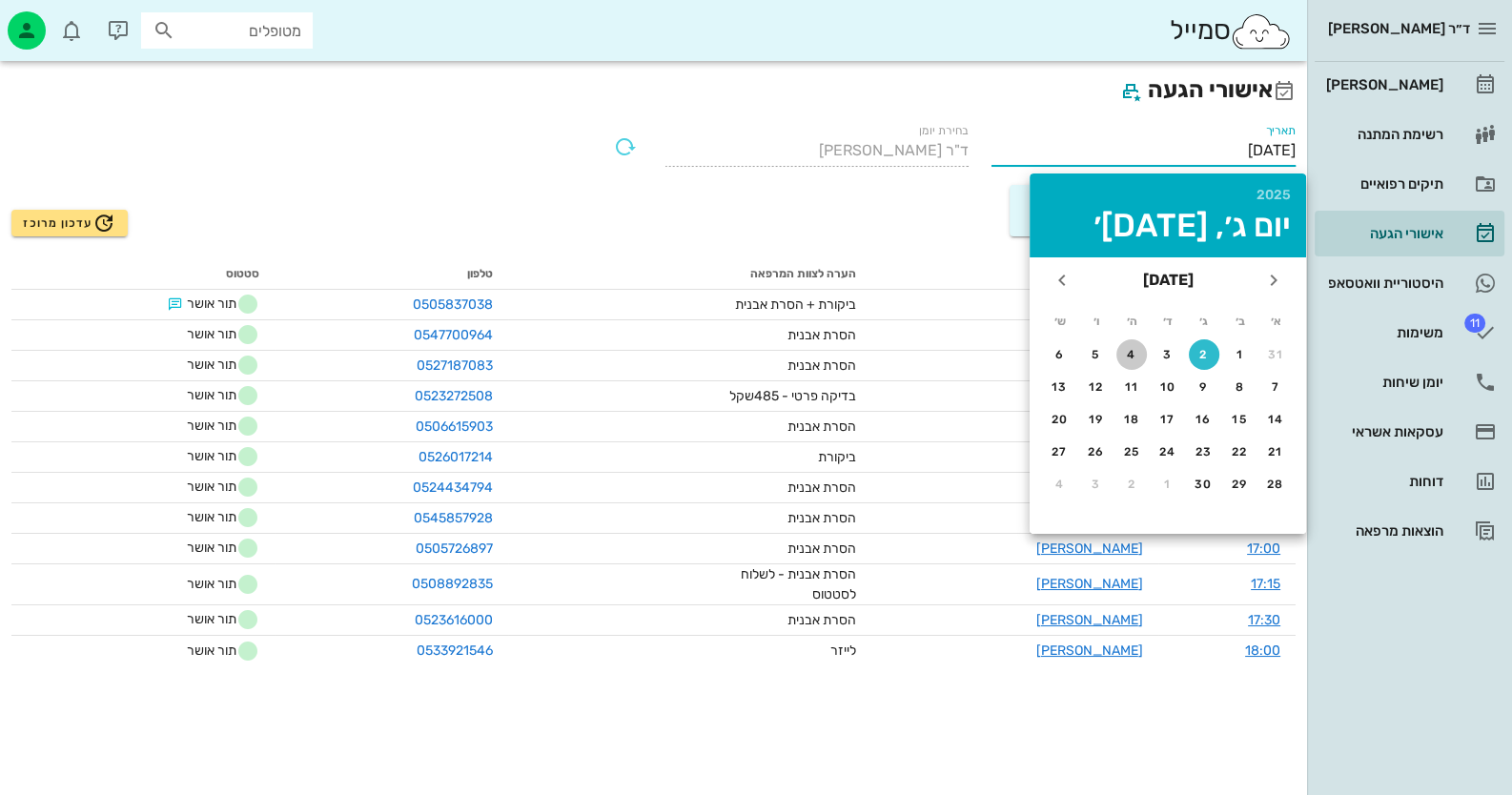
click at [1130, 356] on div "4" at bounding box center [1131, 355] width 30 height 14
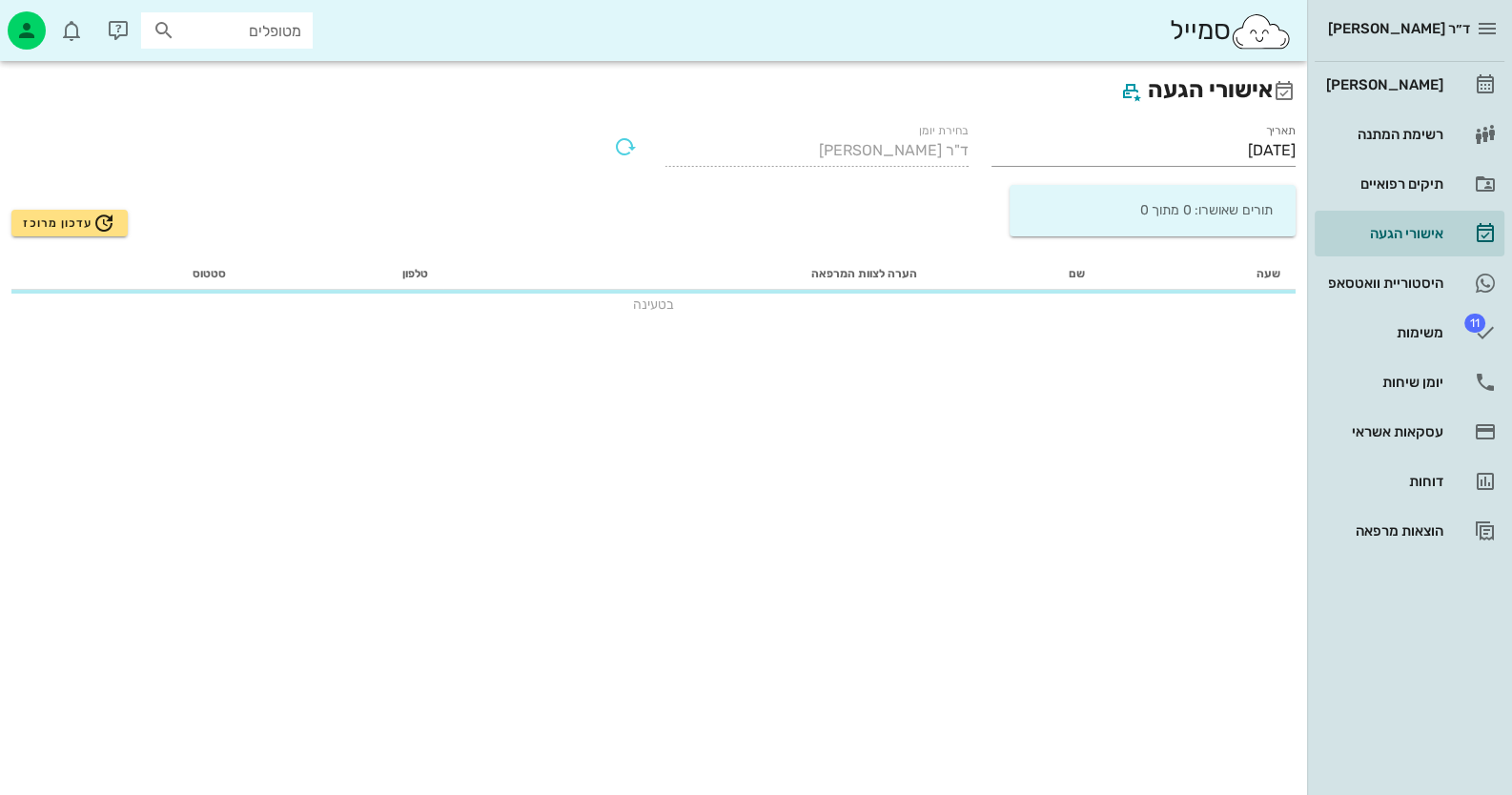
type input "[DATE]"
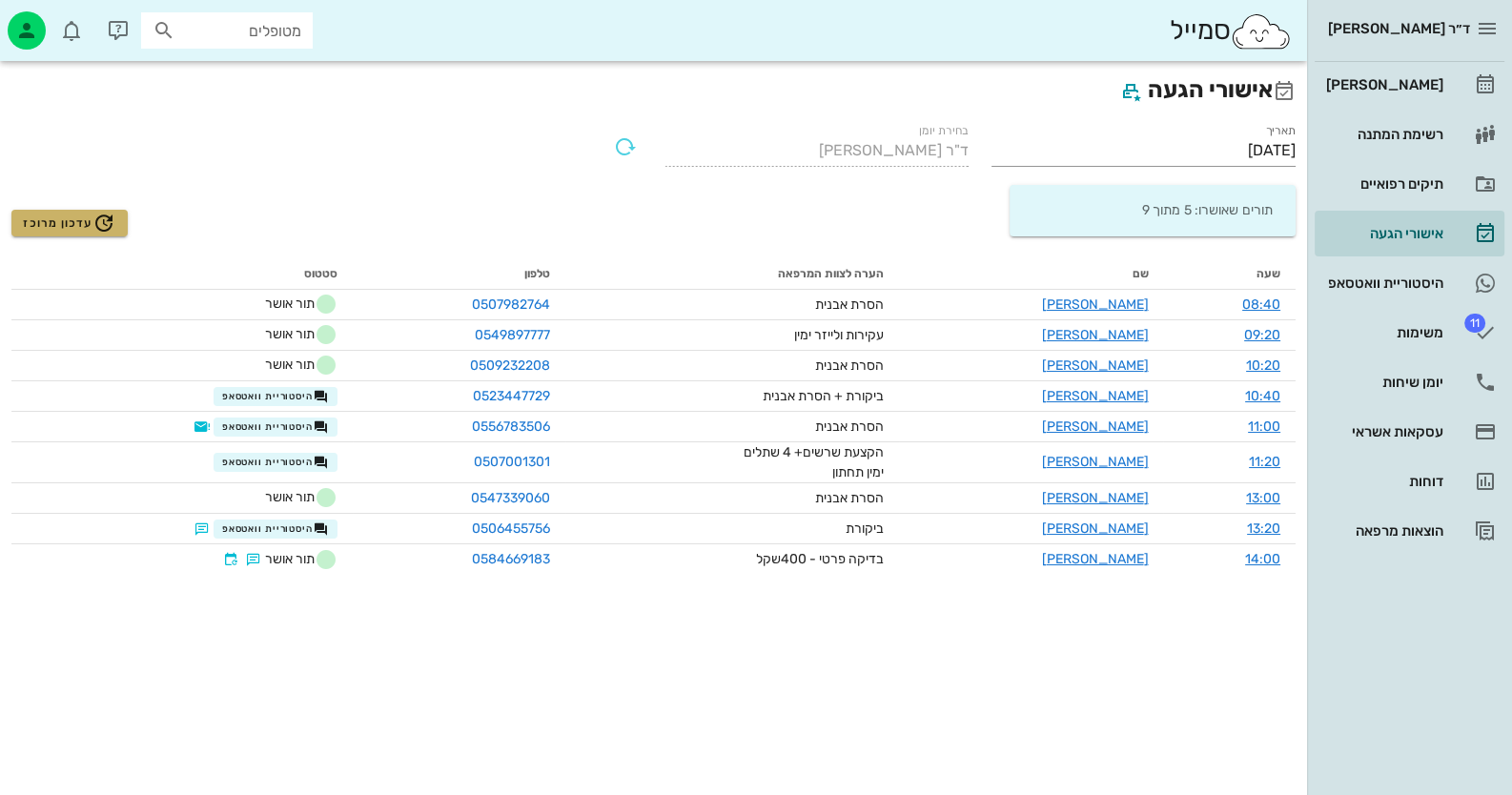
click at [45, 221] on span "עדכון מרוכז" at bounding box center [68, 222] width 93 height 22
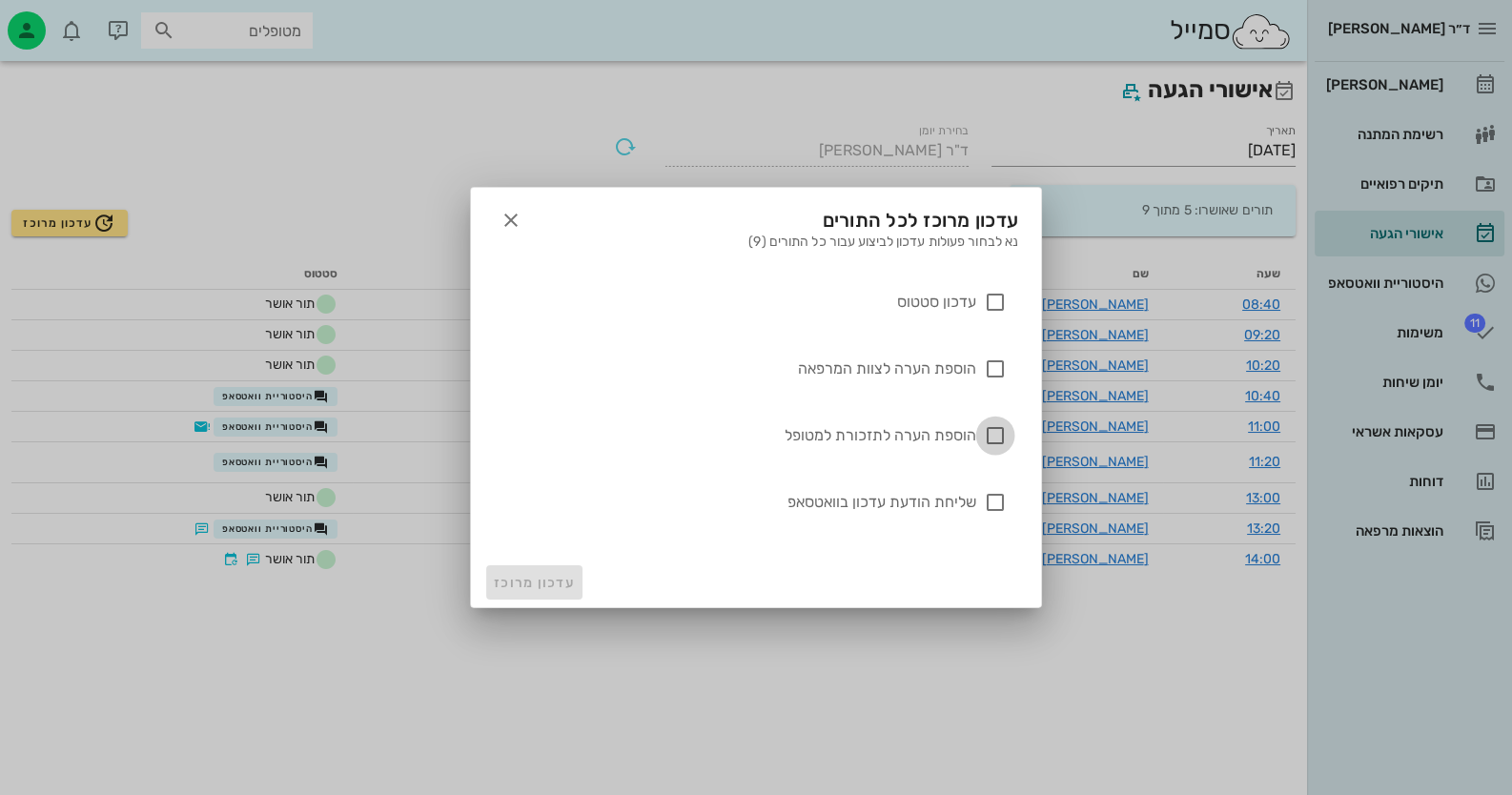
click at [998, 437] on div at bounding box center [995, 435] width 32 height 32
checkbox input "true"
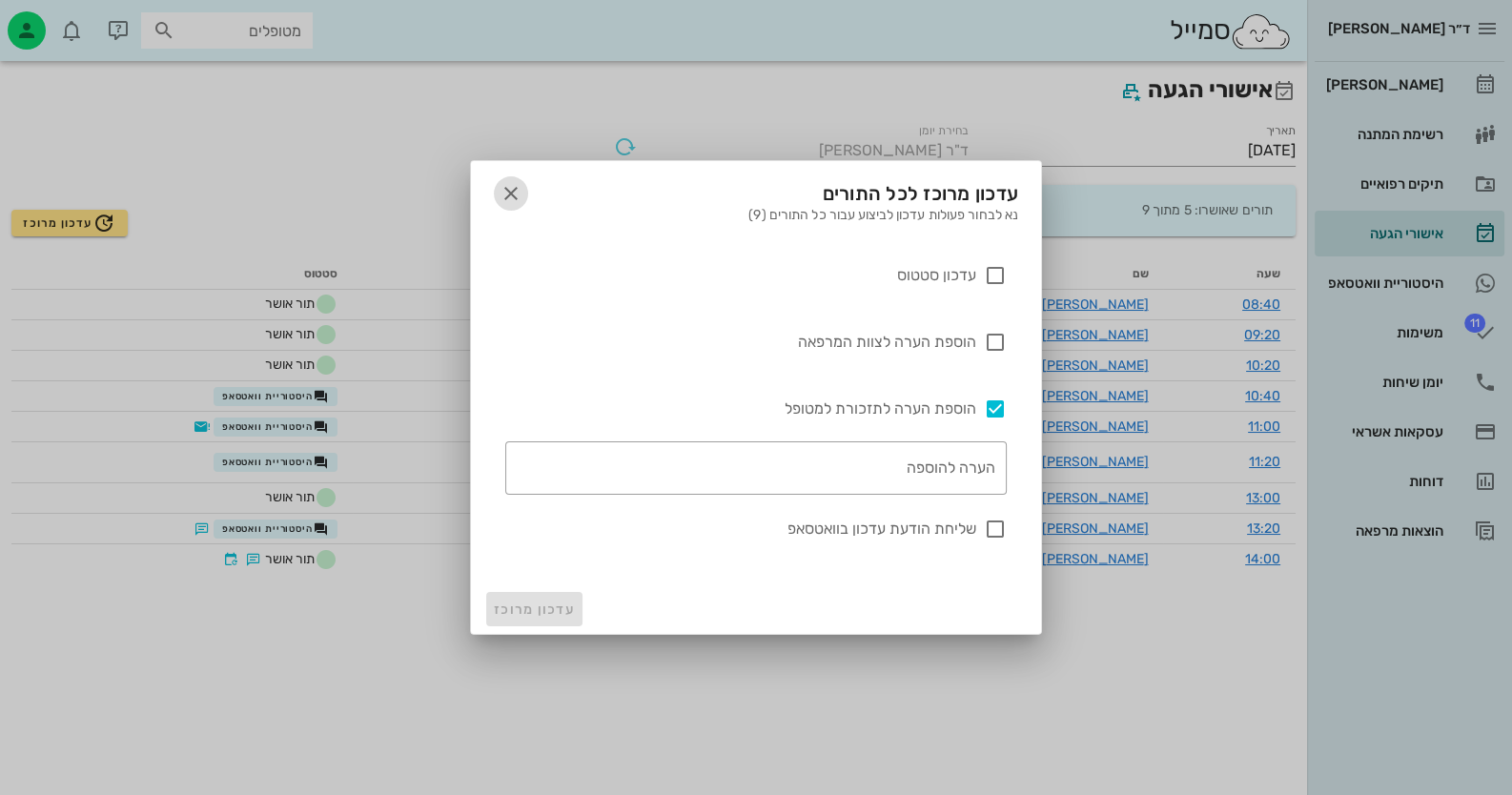
click at [512, 194] on icon "button" at bounding box center [510, 193] width 22 height 22
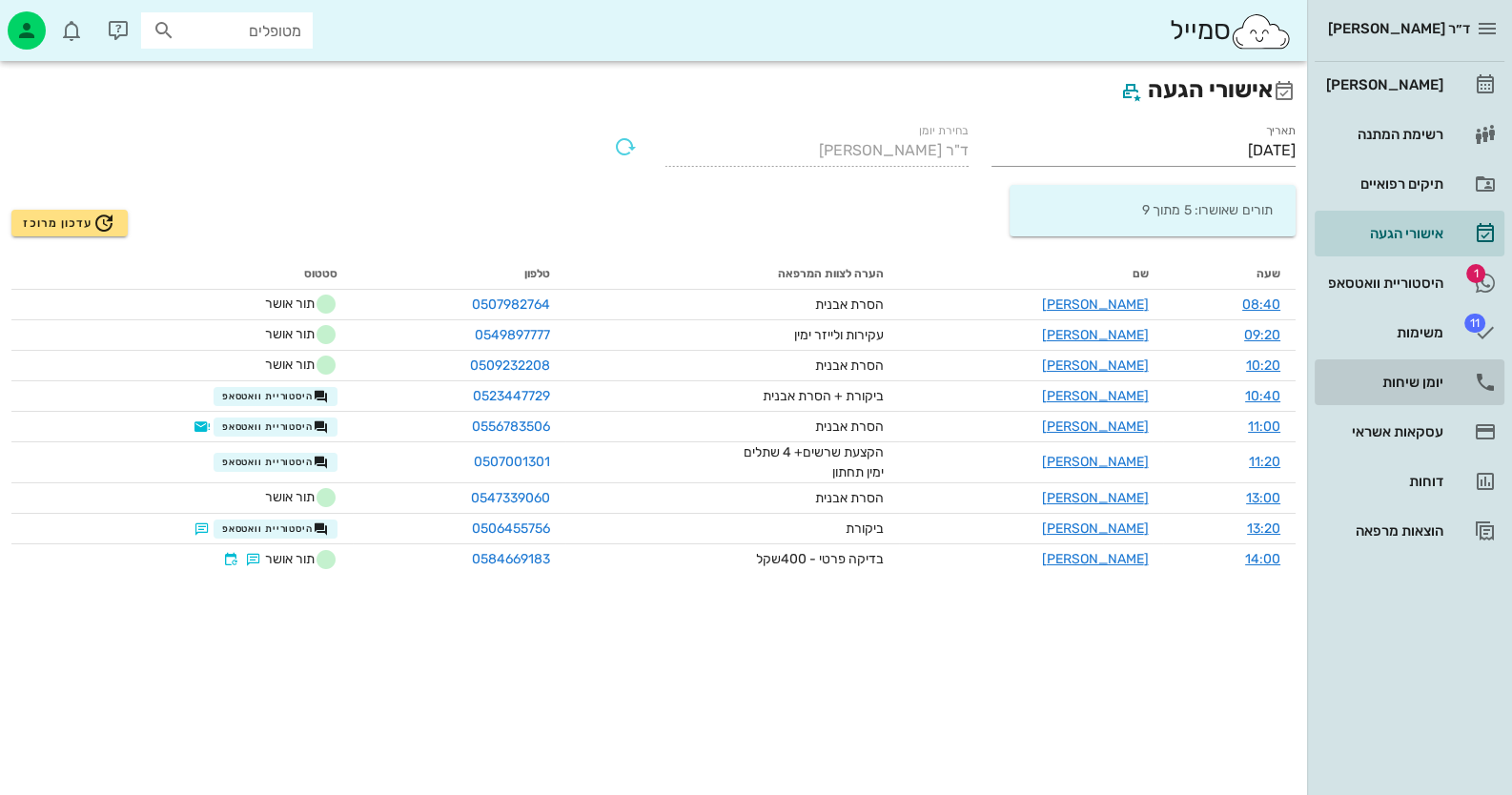
click at [1387, 383] on div "יומן שיחות" at bounding box center [1382, 383] width 121 height 16
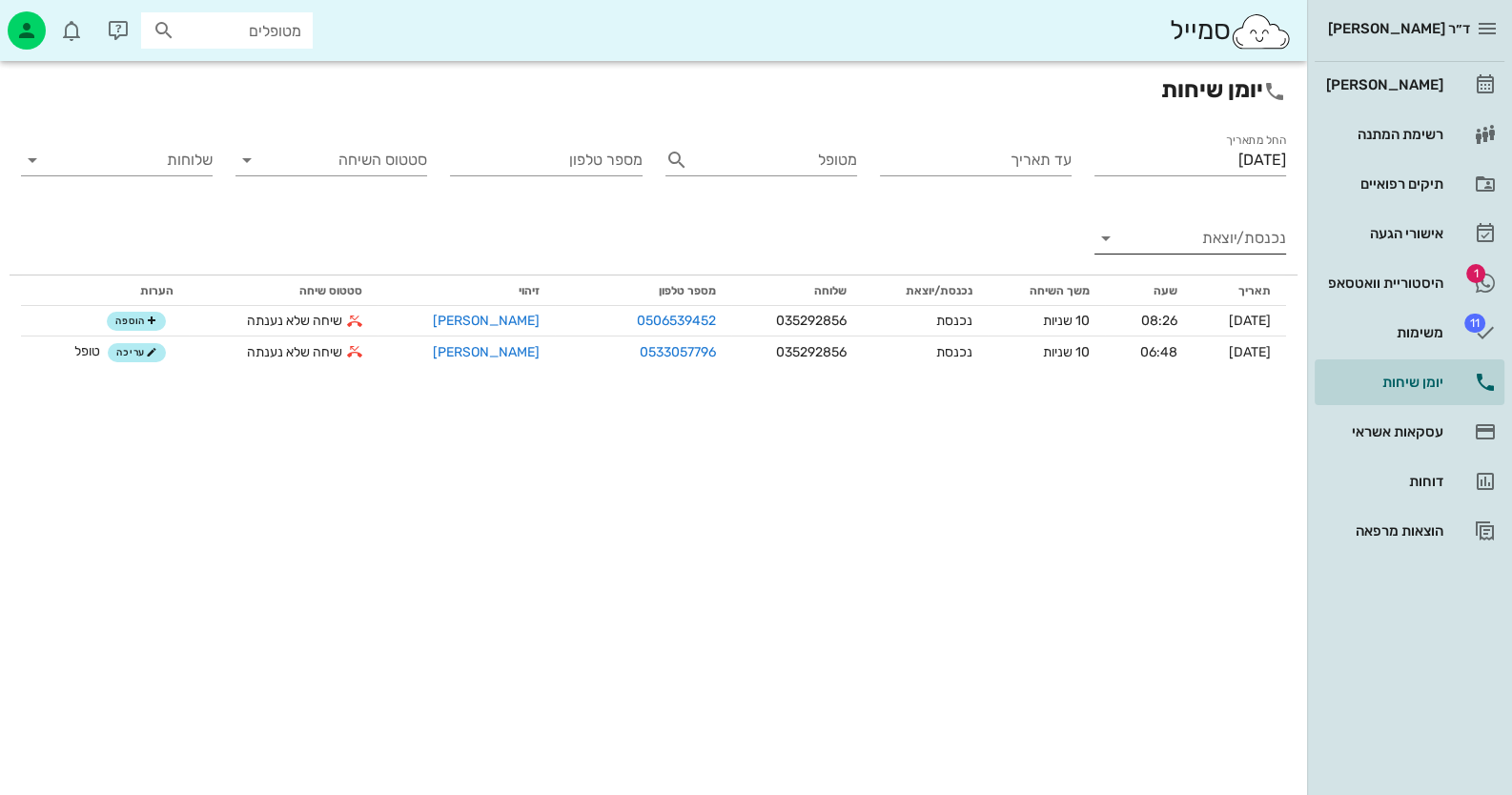
click at [1128, 238] on input "נכנסת/יוצאת" at bounding box center [1205, 238] width 161 height 30
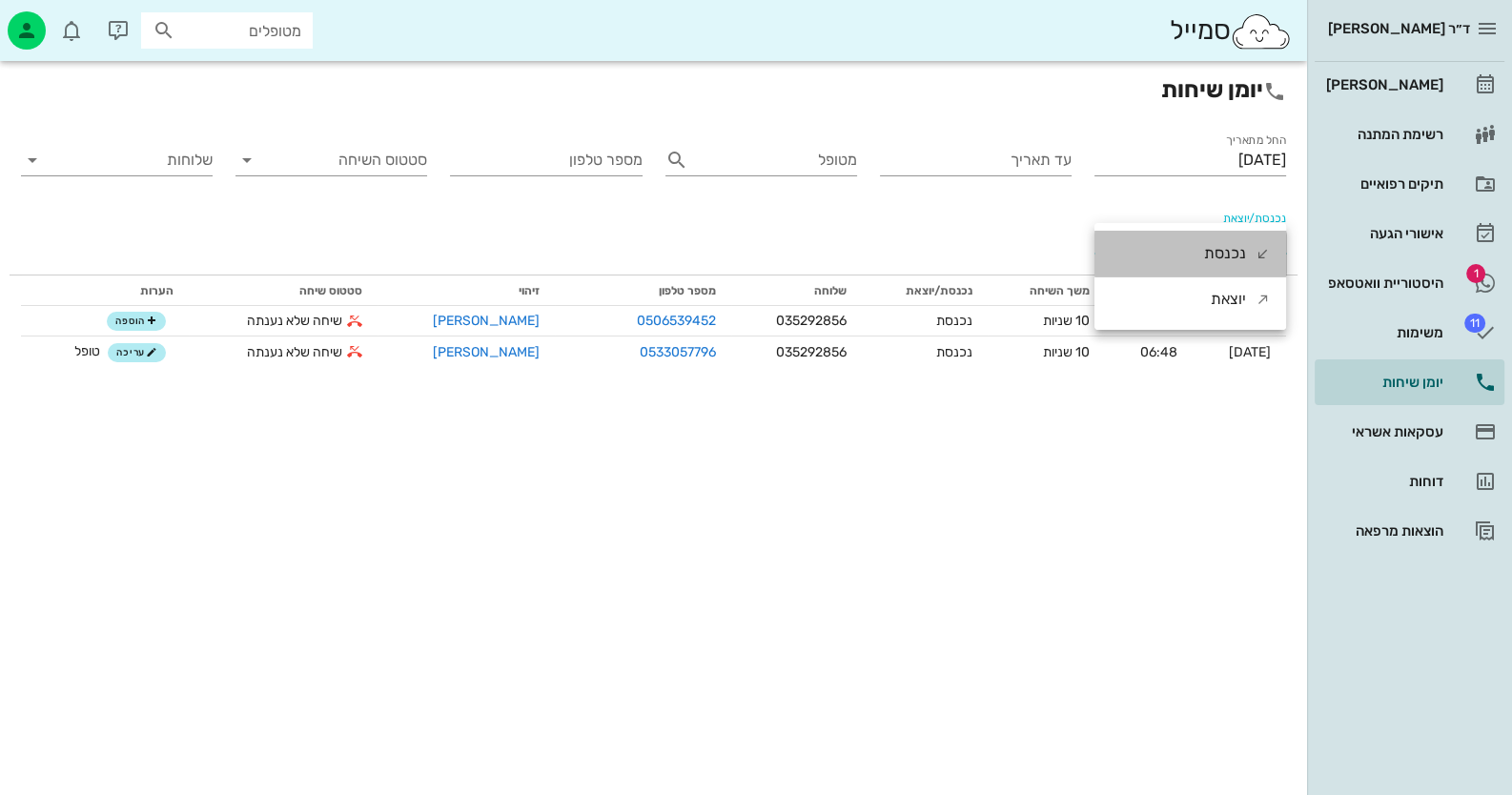
click at [1163, 248] on div "נכנסת" at bounding box center [1190, 253] width 192 height 46
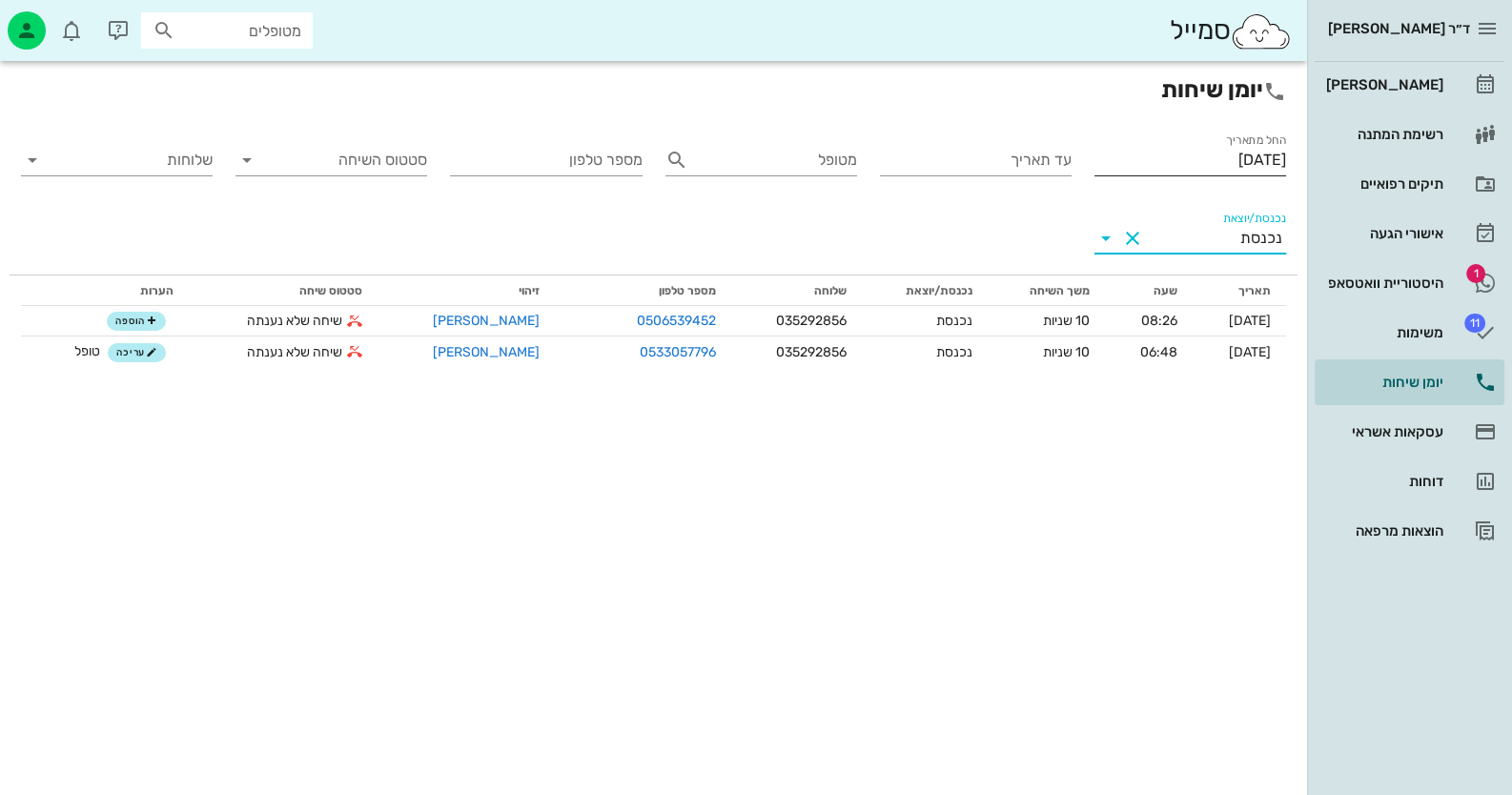
click at [1201, 167] on input "[DATE]" at bounding box center [1190, 160] width 192 height 30
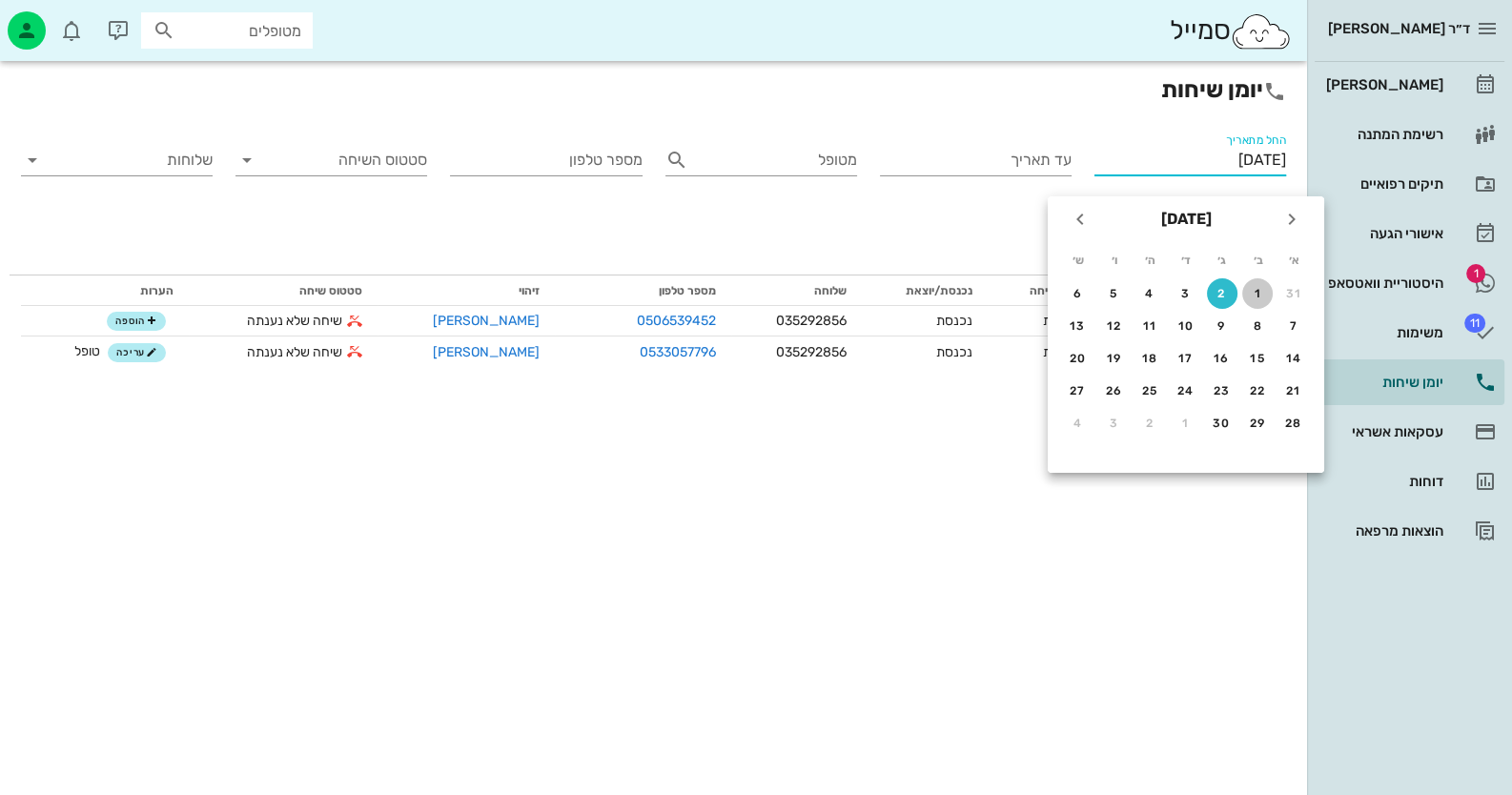
click at [1250, 289] on div "1" at bounding box center [1257, 294] width 30 height 14
type input "[DATE]"
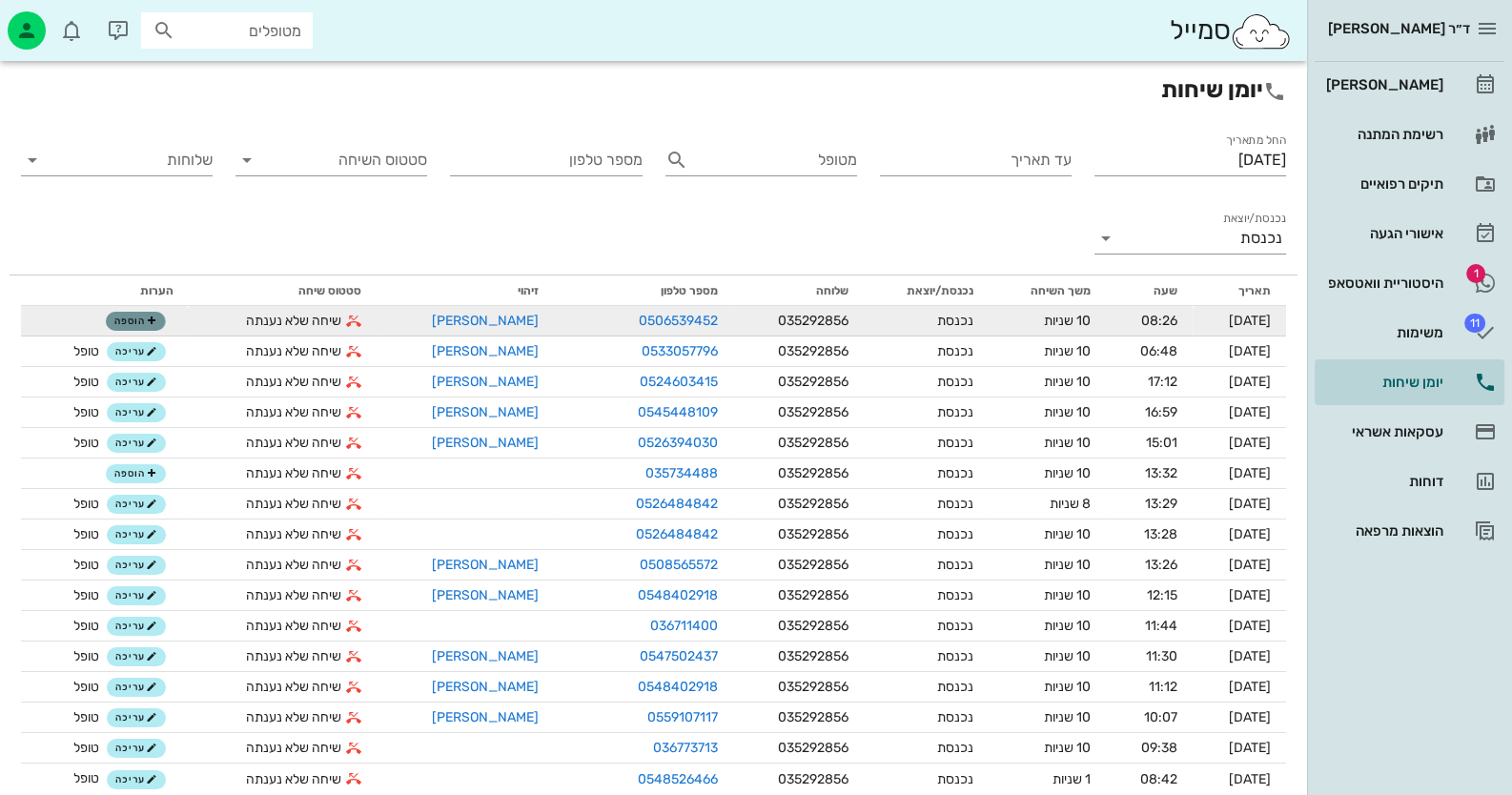
click at [143, 319] on span "הוספה" at bounding box center [134, 322] width 42 height 12
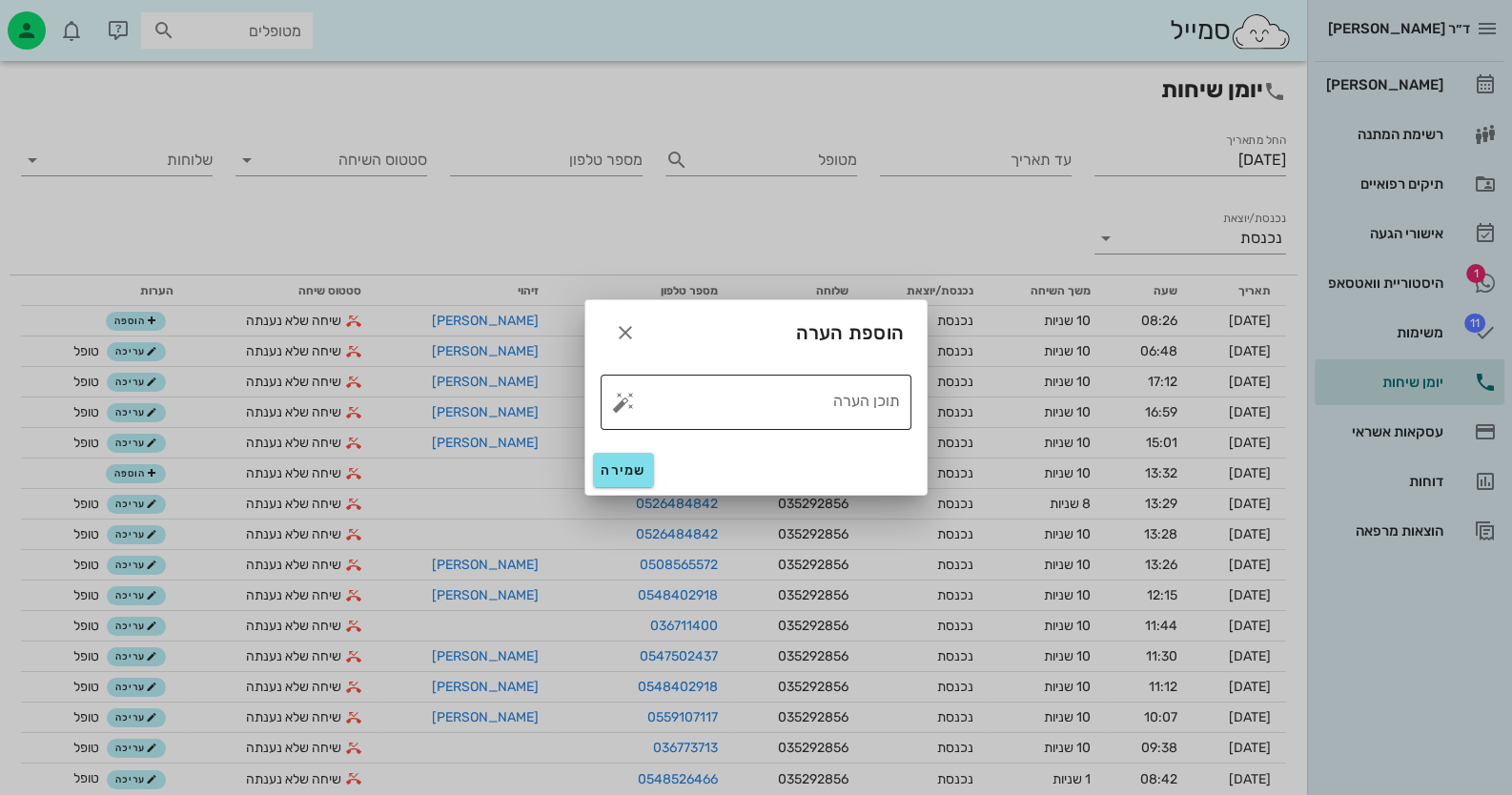
click at [725, 405] on textarea "תוכן הערה" at bounding box center [764, 406] width 273 height 46
click at [627, 401] on button "button" at bounding box center [623, 401] width 22 height 22
click at [727, 379] on div "טופל" at bounding box center [706, 381] width 142 height 50
type textarea "טופל"
click at [615, 467] on span "שמירה" at bounding box center [624, 471] width 46 height 17
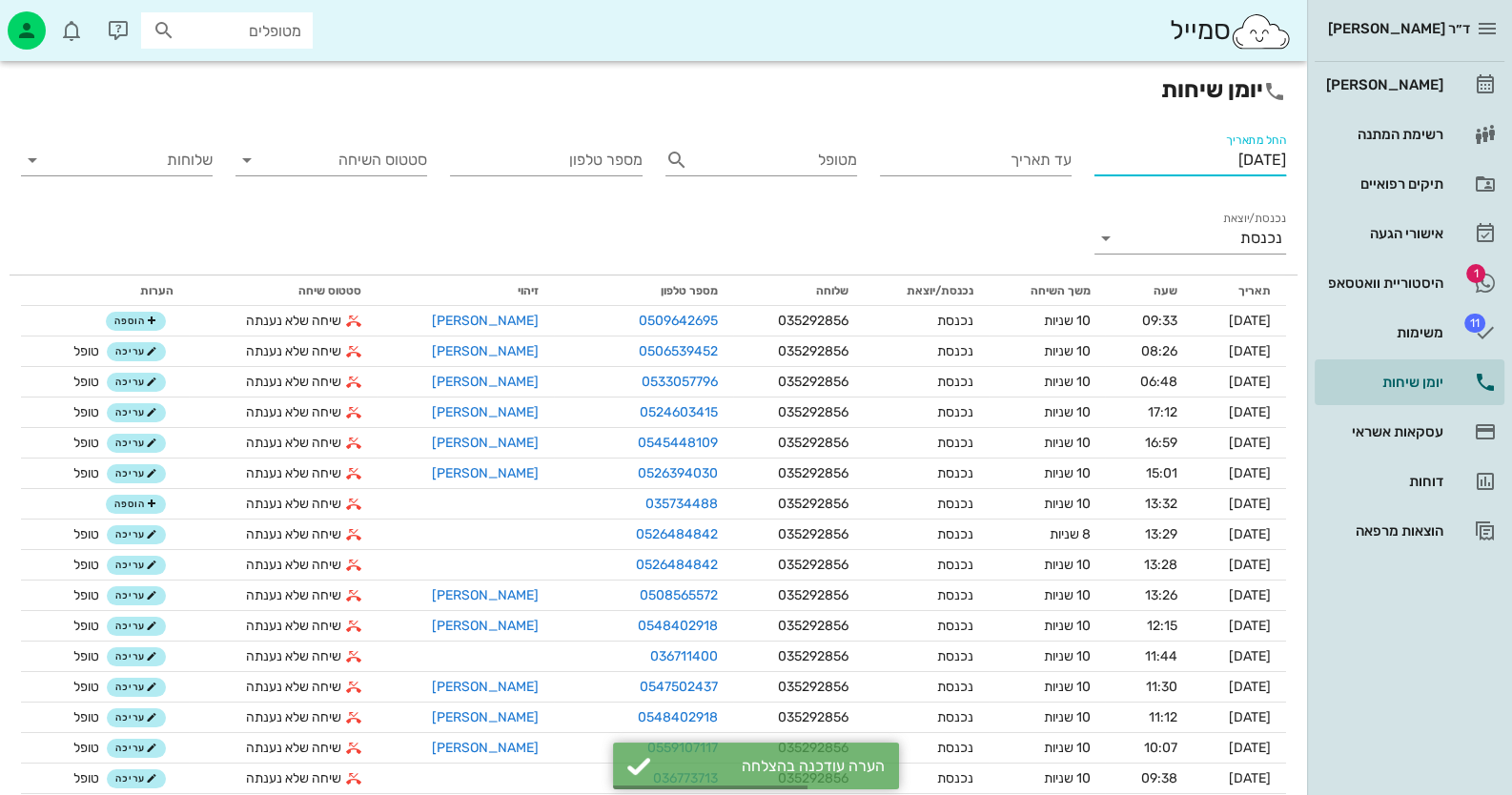
click at [1196, 150] on input "[DATE]" at bounding box center [1190, 160] width 192 height 30
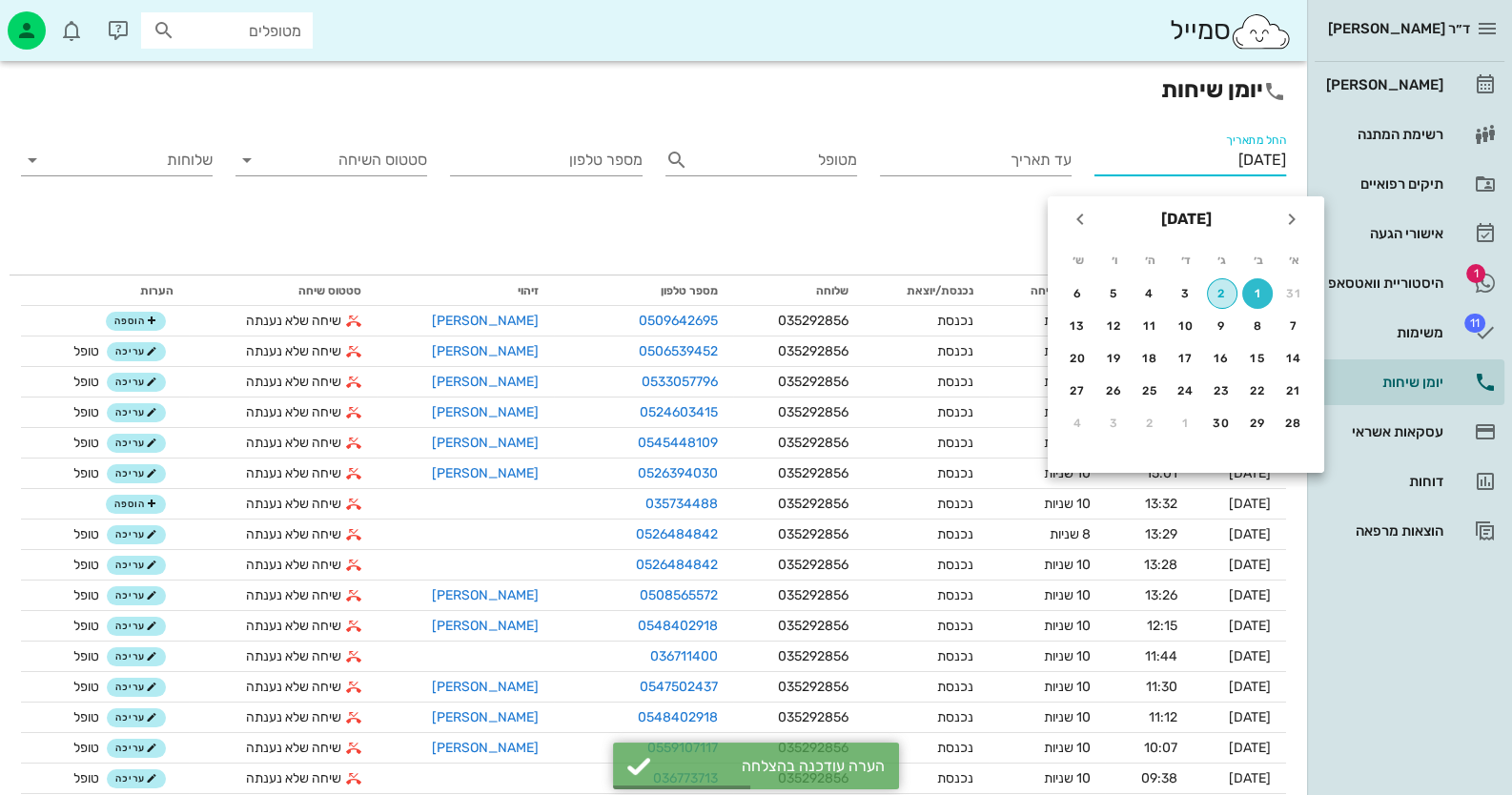
click at [1216, 287] on div "2" at bounding box center [1222, 294] width 28 height 14
type input "[DATE]"
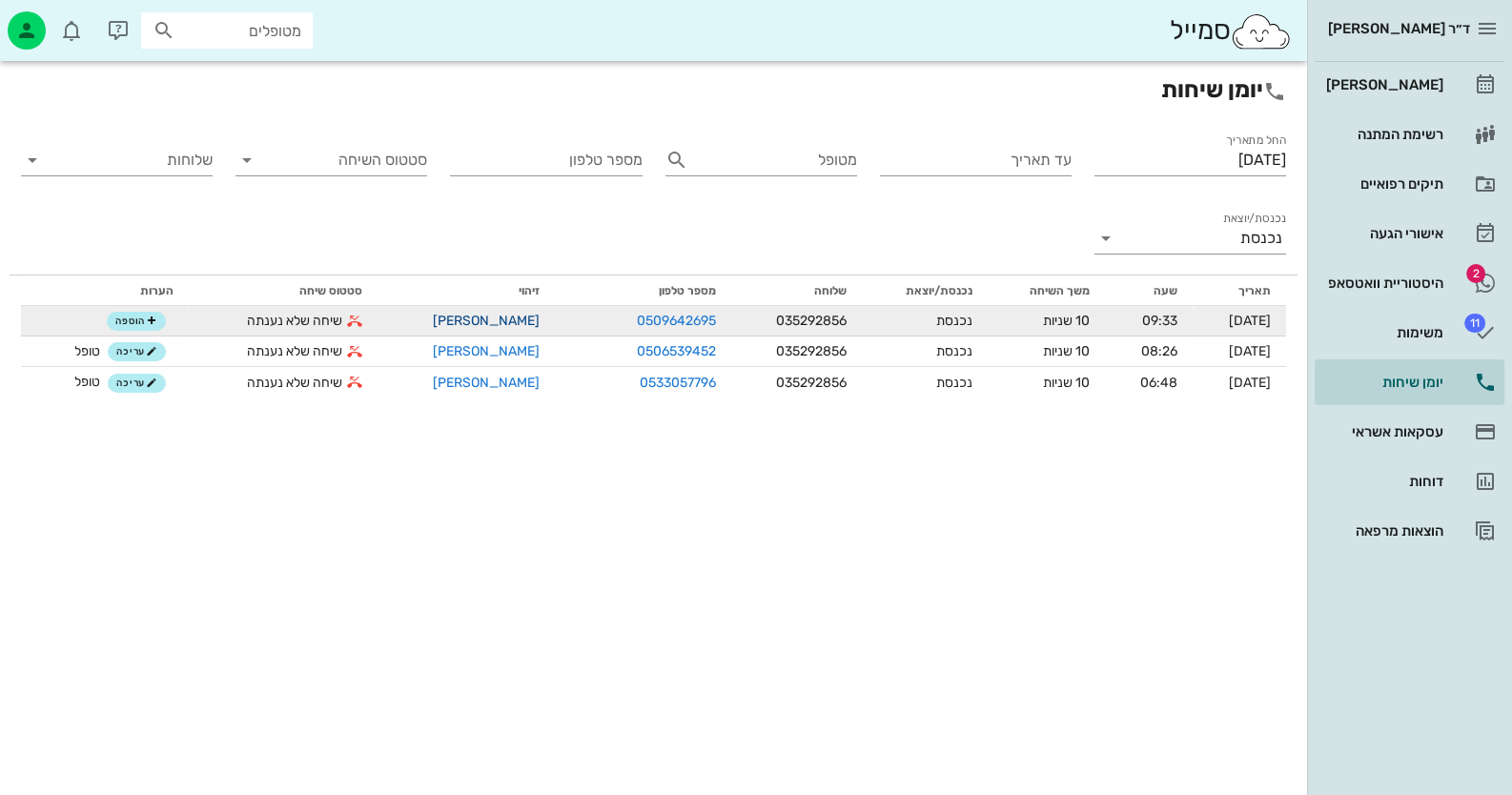
click at [458, 319] on link "[PERSON_NAME]" at bounding box center [486, 321] width 107 height 17
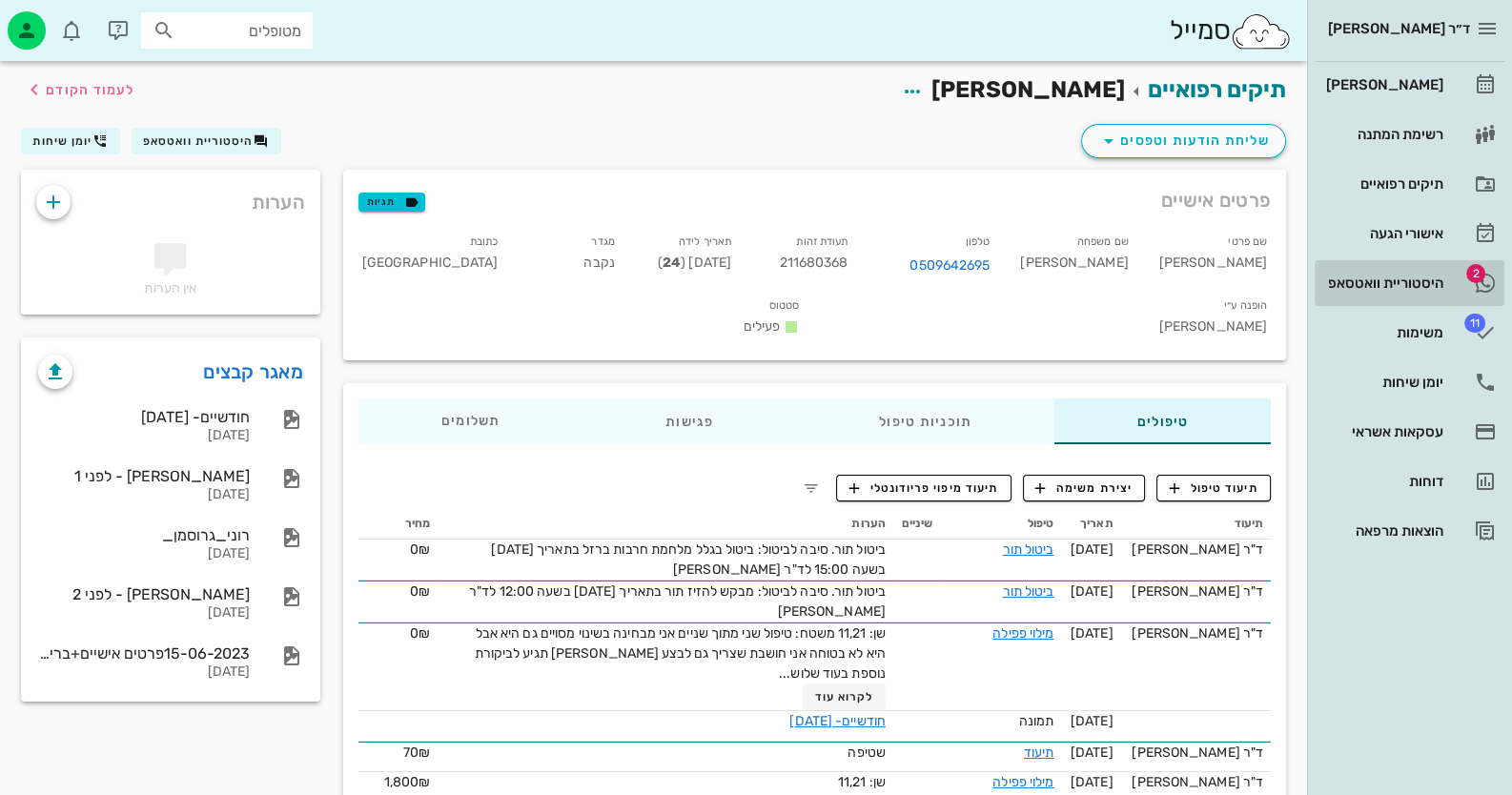
click at [1451, 277] on link "2 היסטוריית וואטסאפ" at bounding box center [1409, 283] width 190 height 46
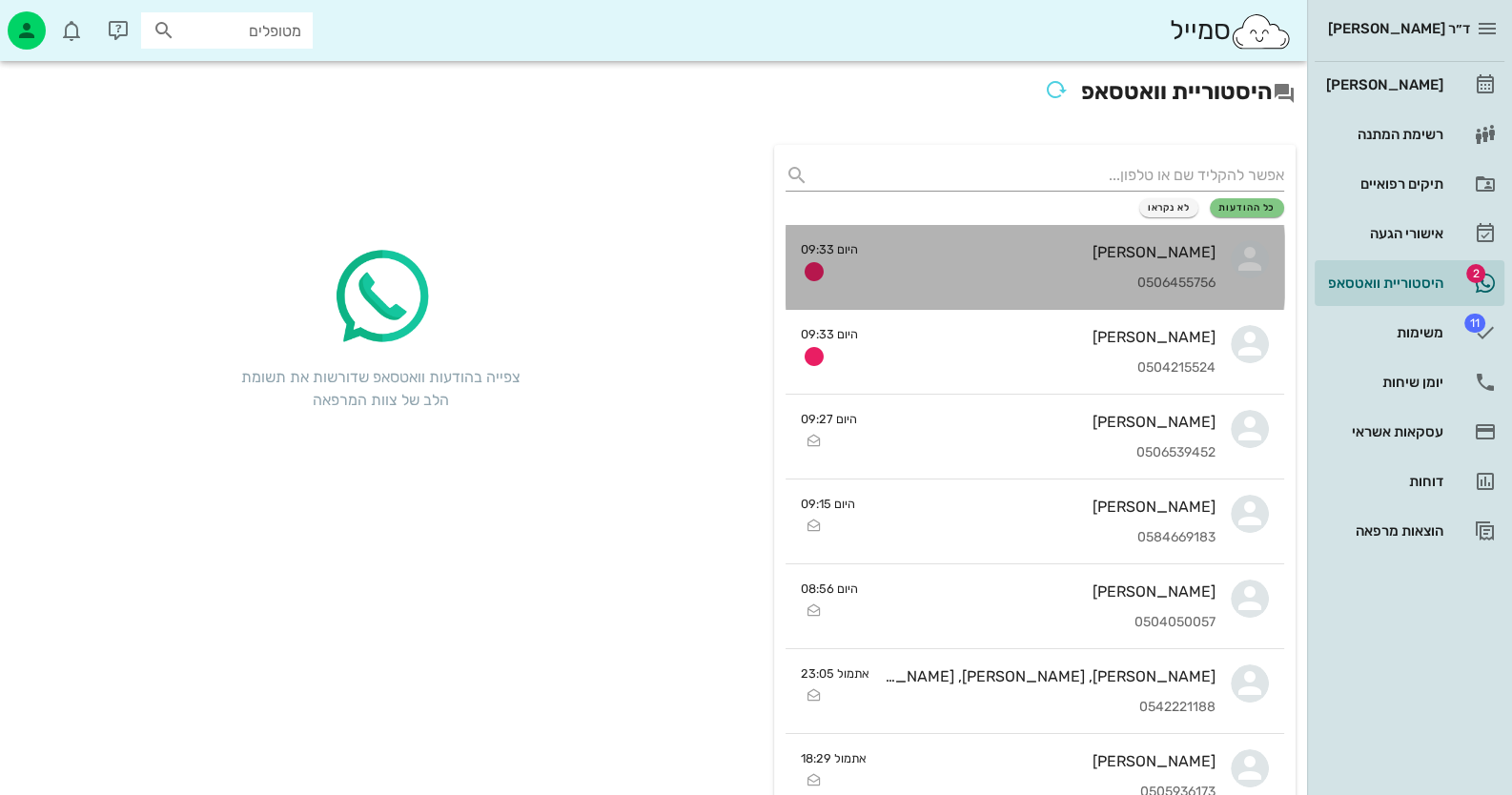
click at [1115, 274] on div "[PERSON_NAME] 0506455756" at bounding box center [1043, 267] width 342 height 84
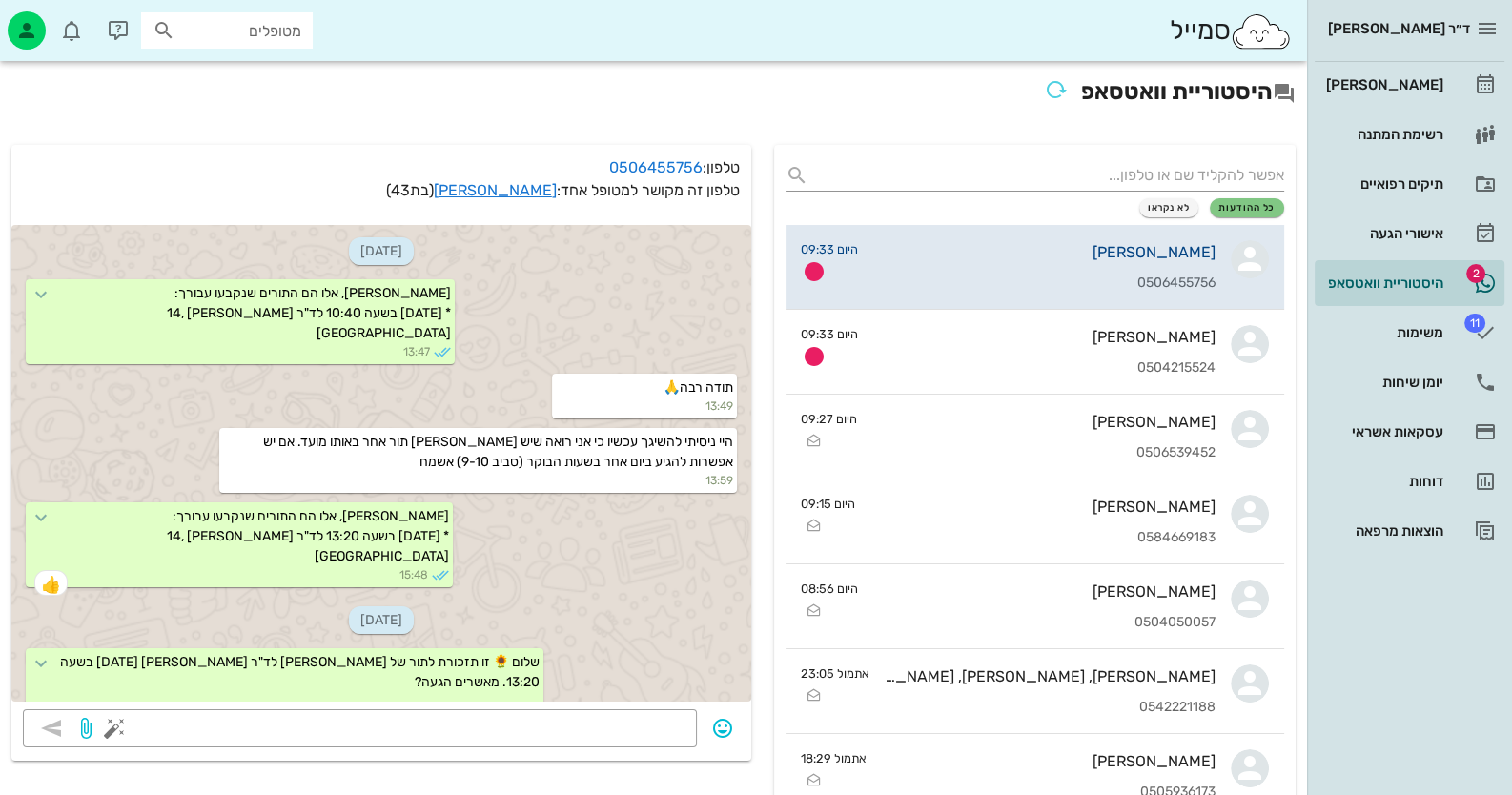
scroll to position [430, 0]
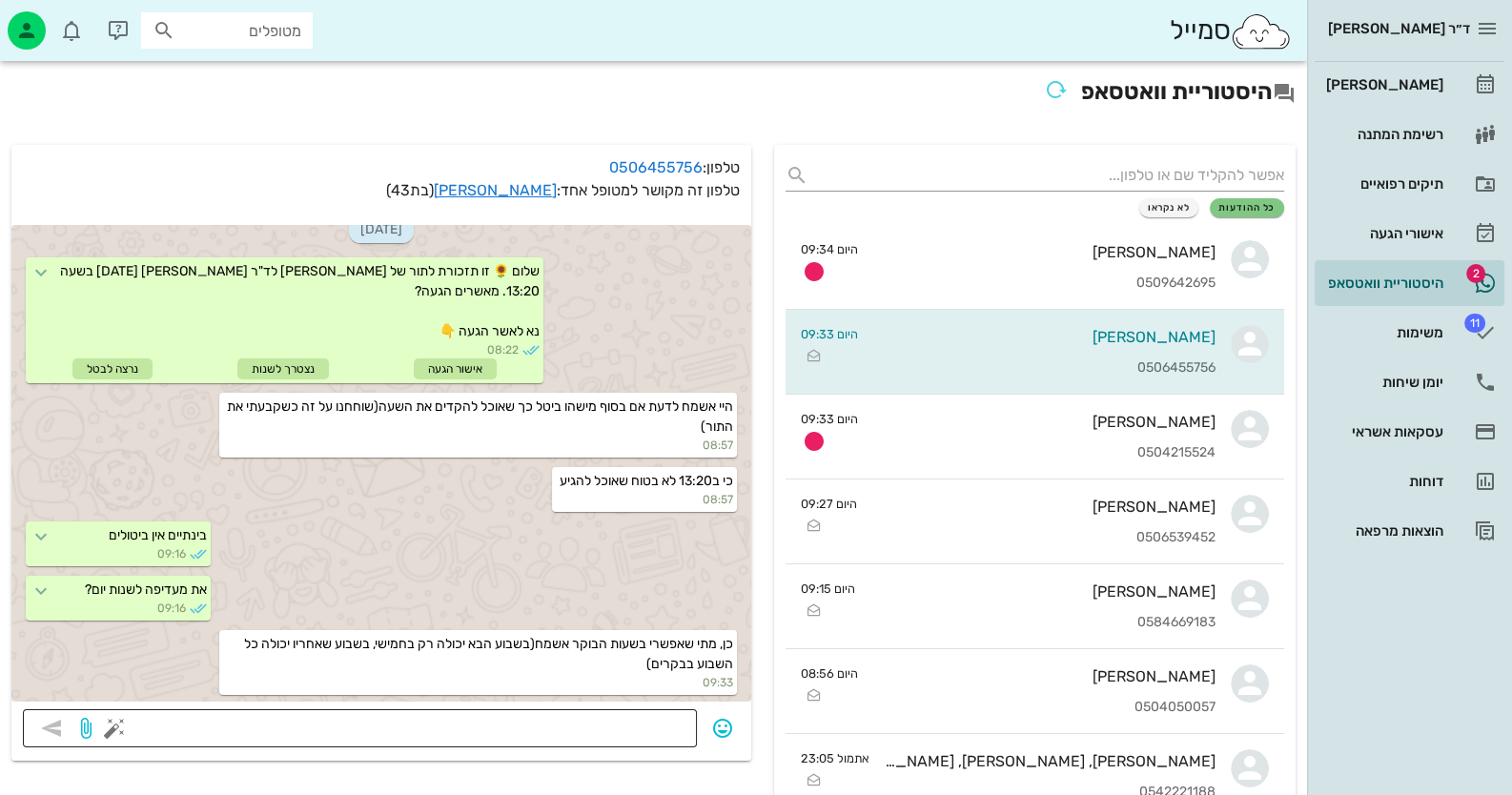
click at [625, 729] on textarea at bounding box center [401, 730] width 567 height 30
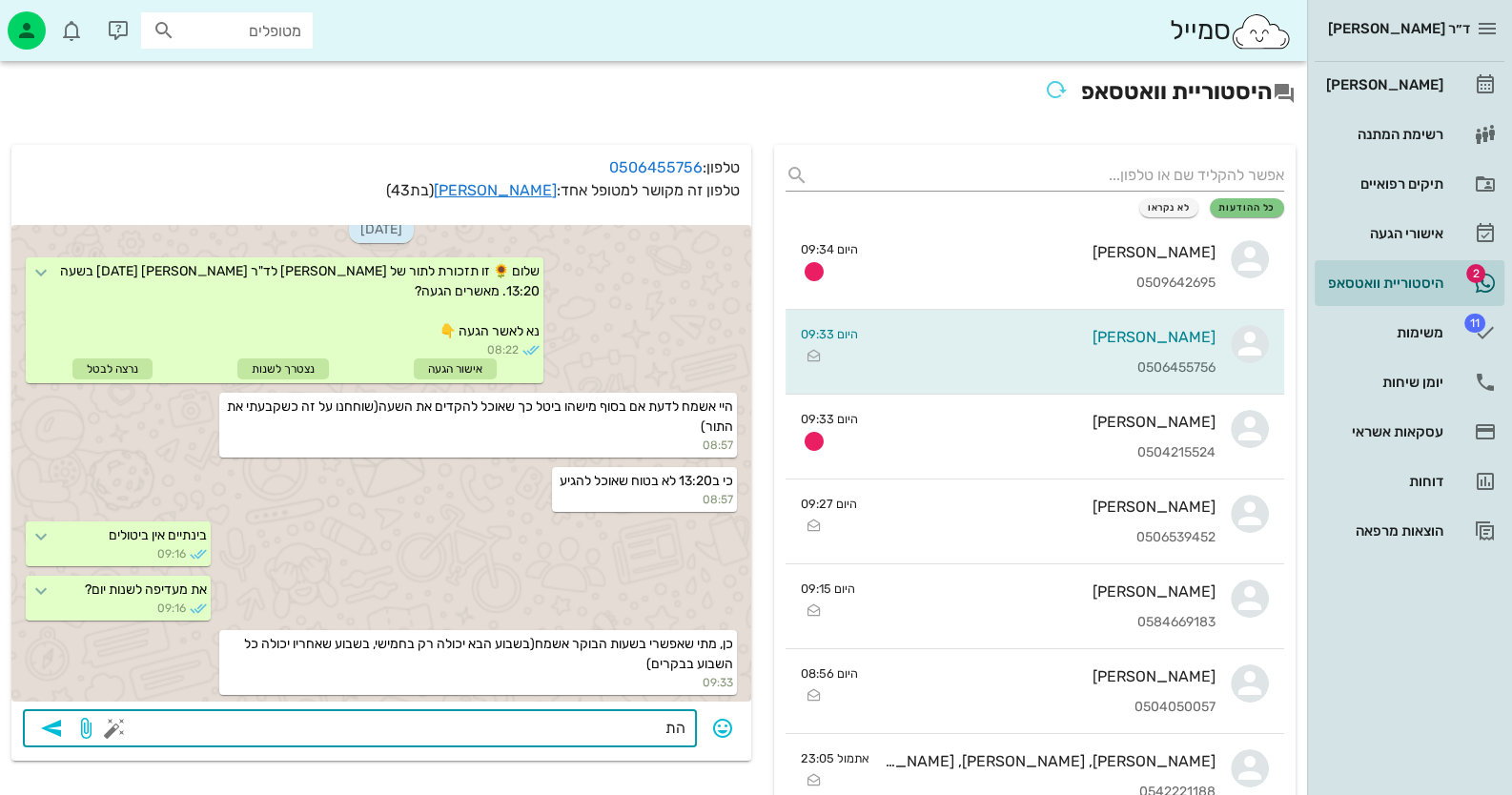
type textarea "ה"
type textarea "התפנה הרגע ביום חמישי הזה ב 9:00. לקבוע?"
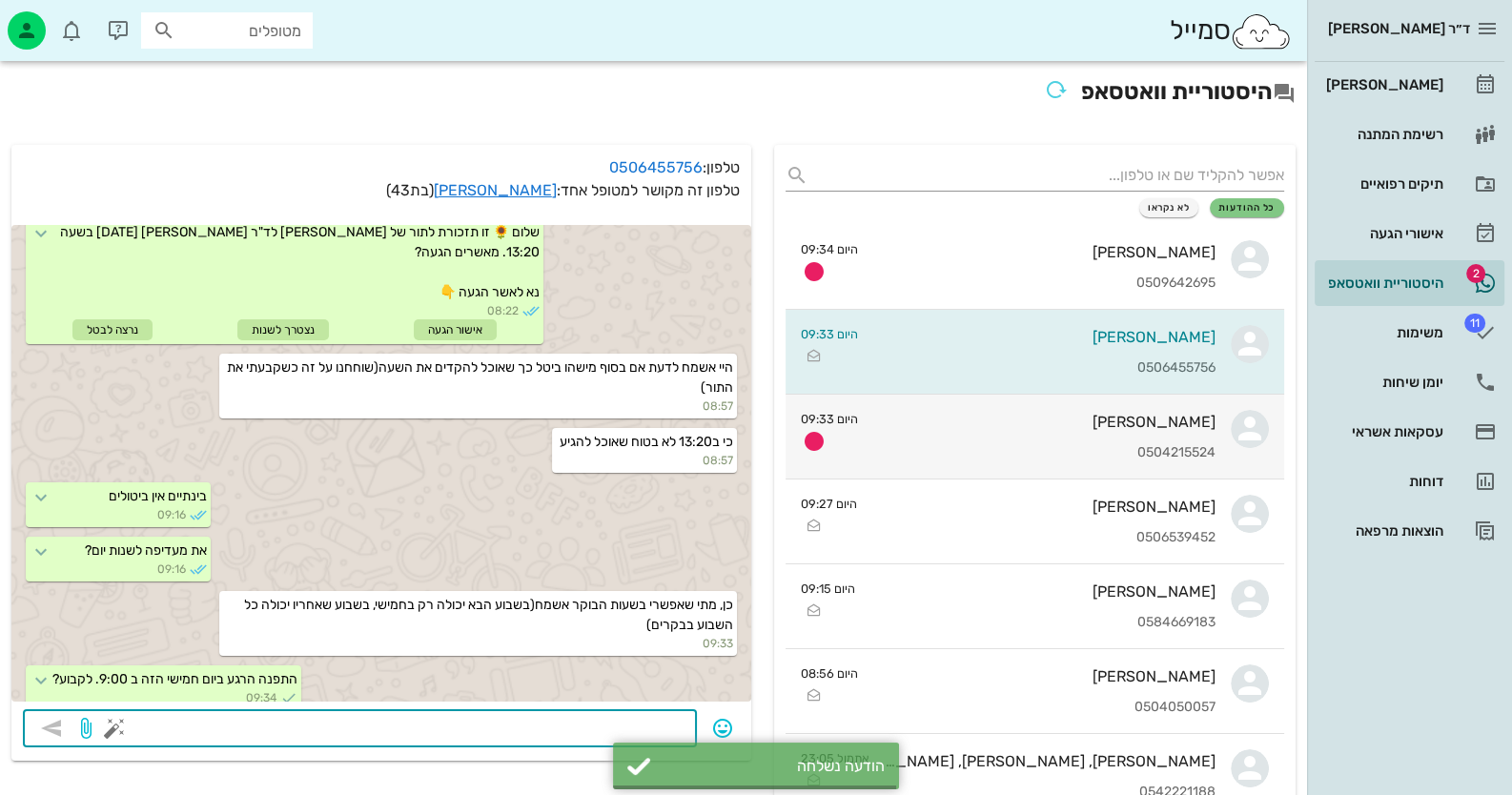
scroll to position [484, 0]
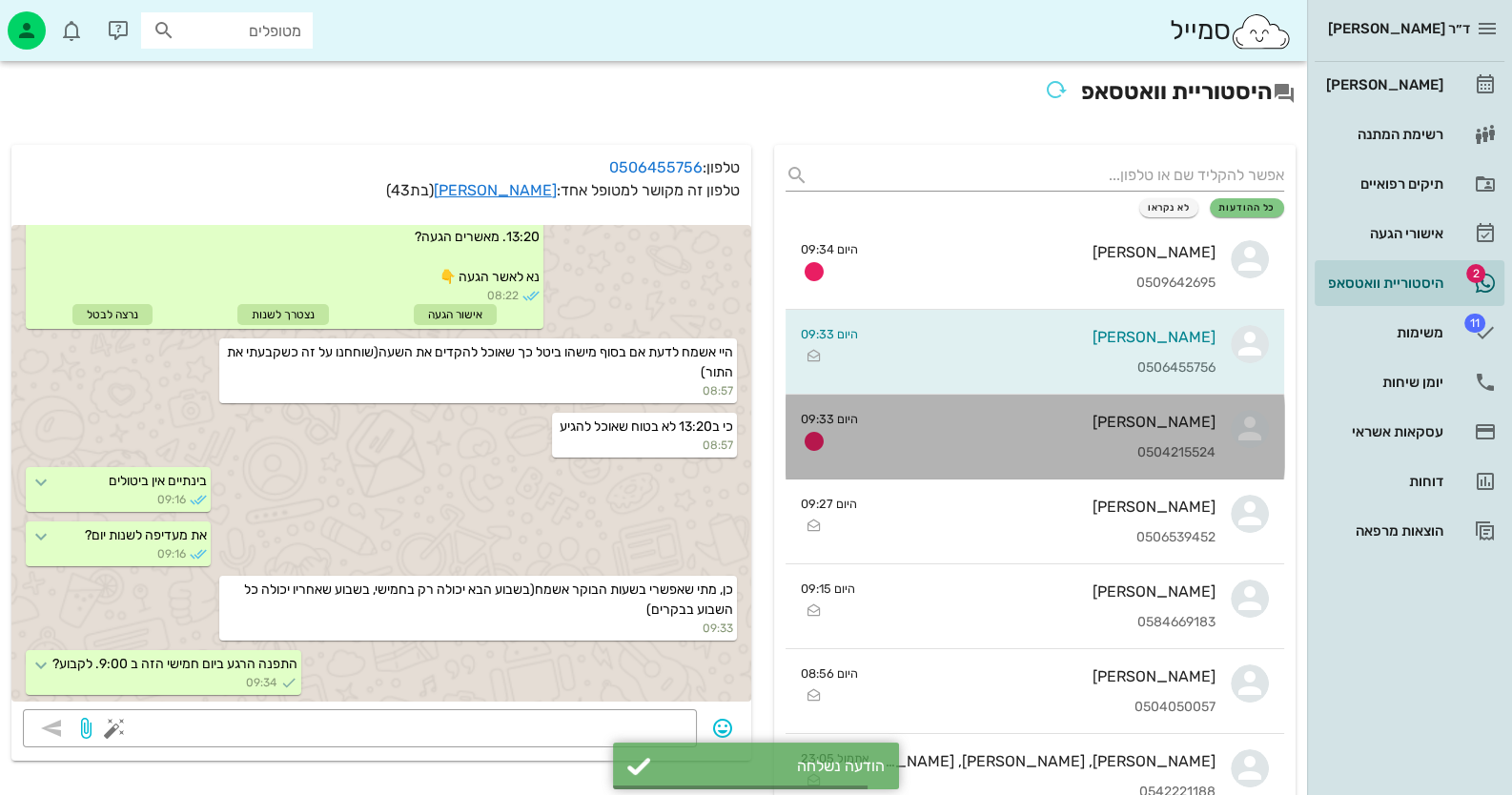
click at [1180, 435] on div "[PERSON_NAME] 0504215524" at bounding box center [1043, 436] width 342 height 84
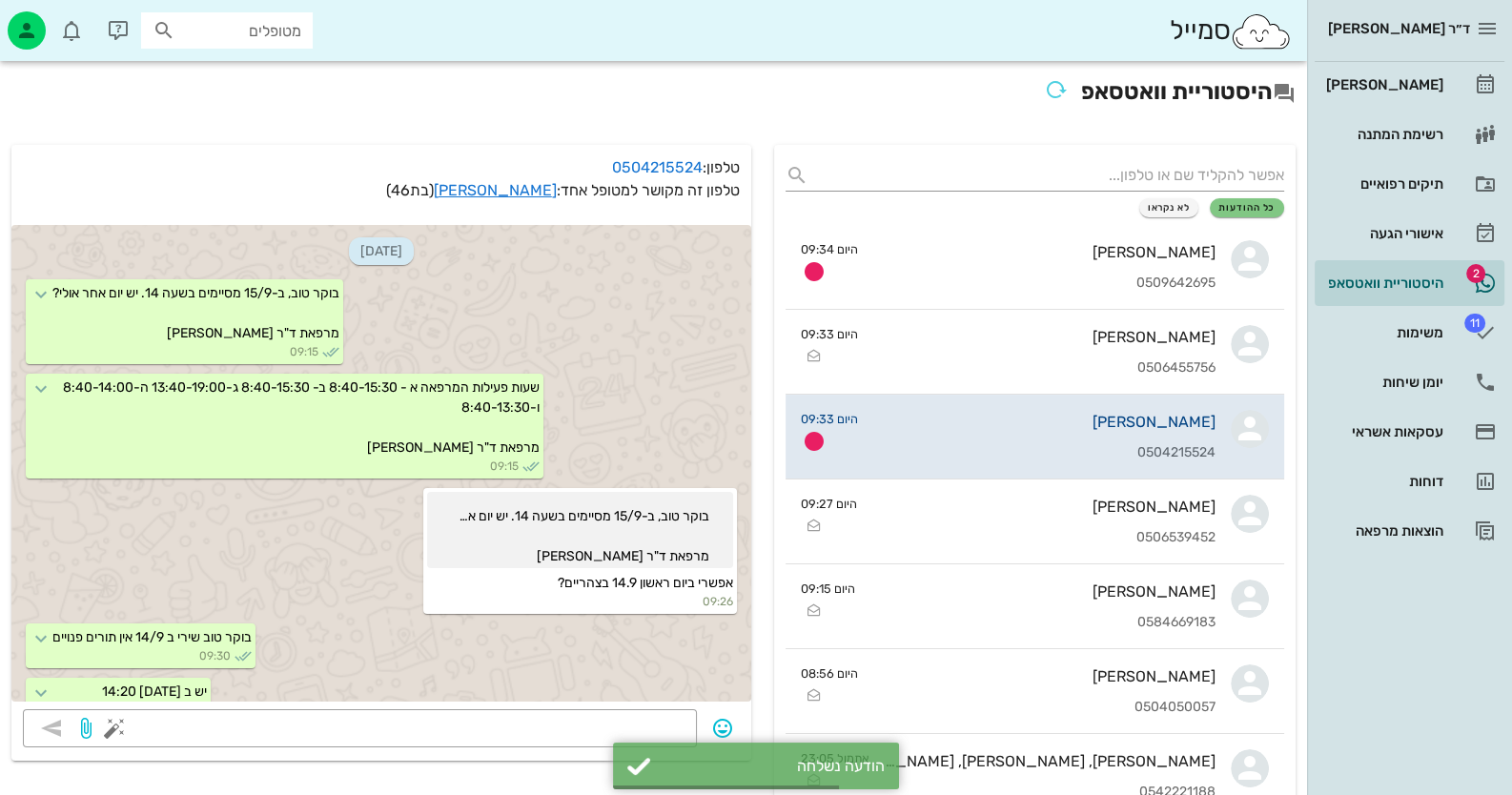
scroll to position [272, 0]
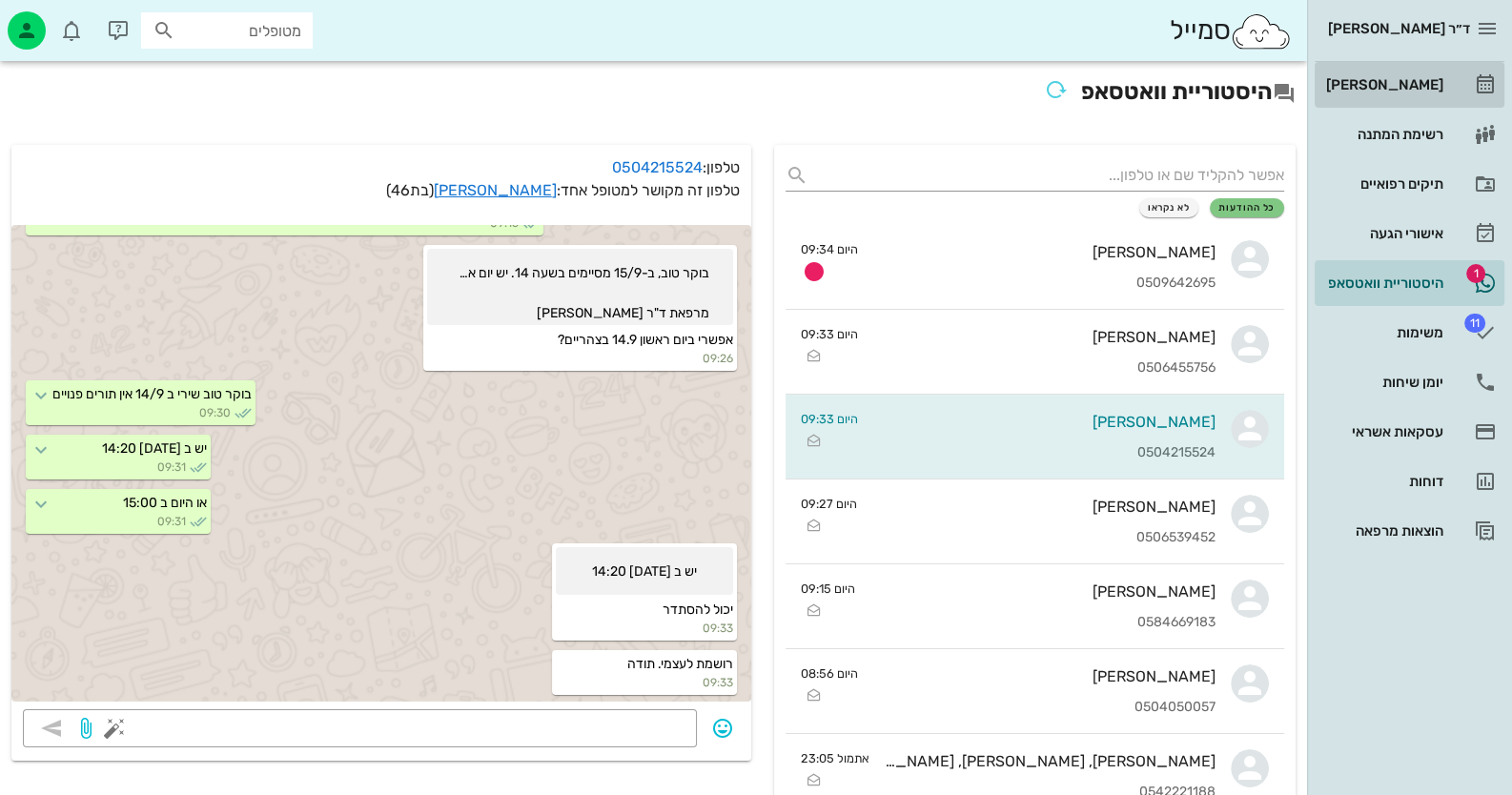
click at [1424, 77] on div "[PERSON_NAME]" at bounding box center [1382, 85] width 121 height 16
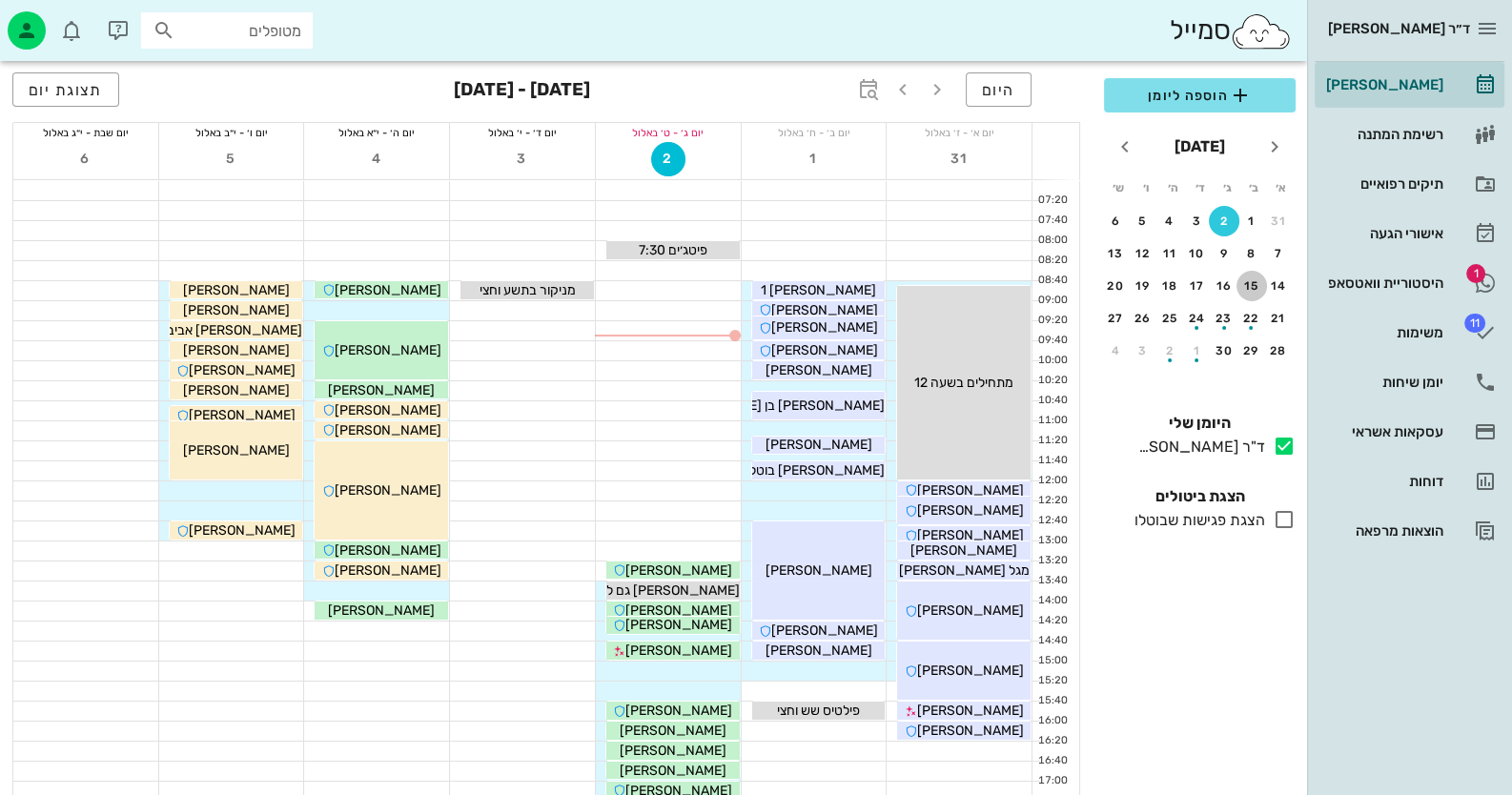
click at [1254, 281] on div "15" at bounding box center [1251, 286] width 30 height 14
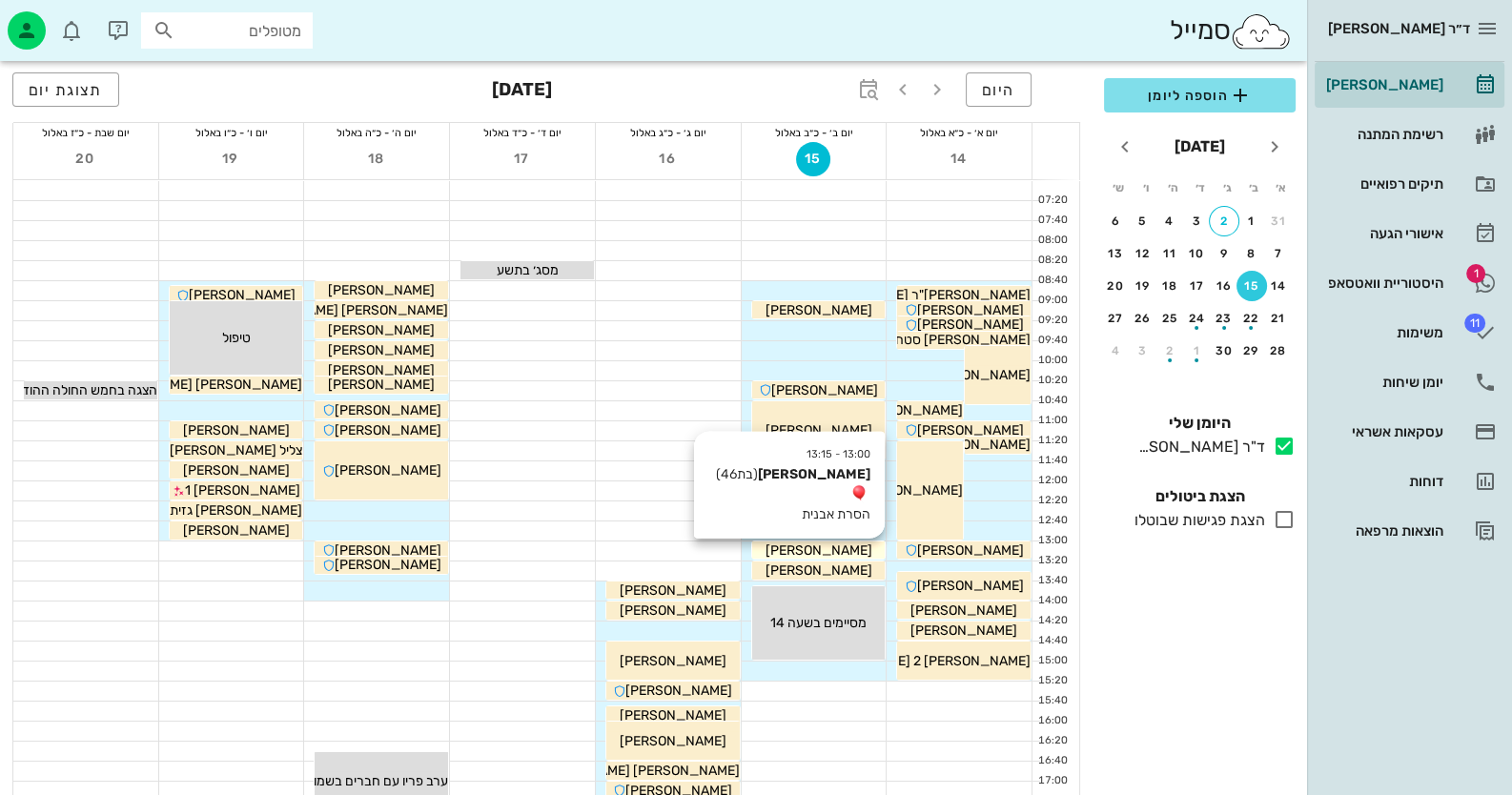
click at [854, 552] on div "[PERSON_NAME]" at bounding box center [818, 550] width 133 height 20
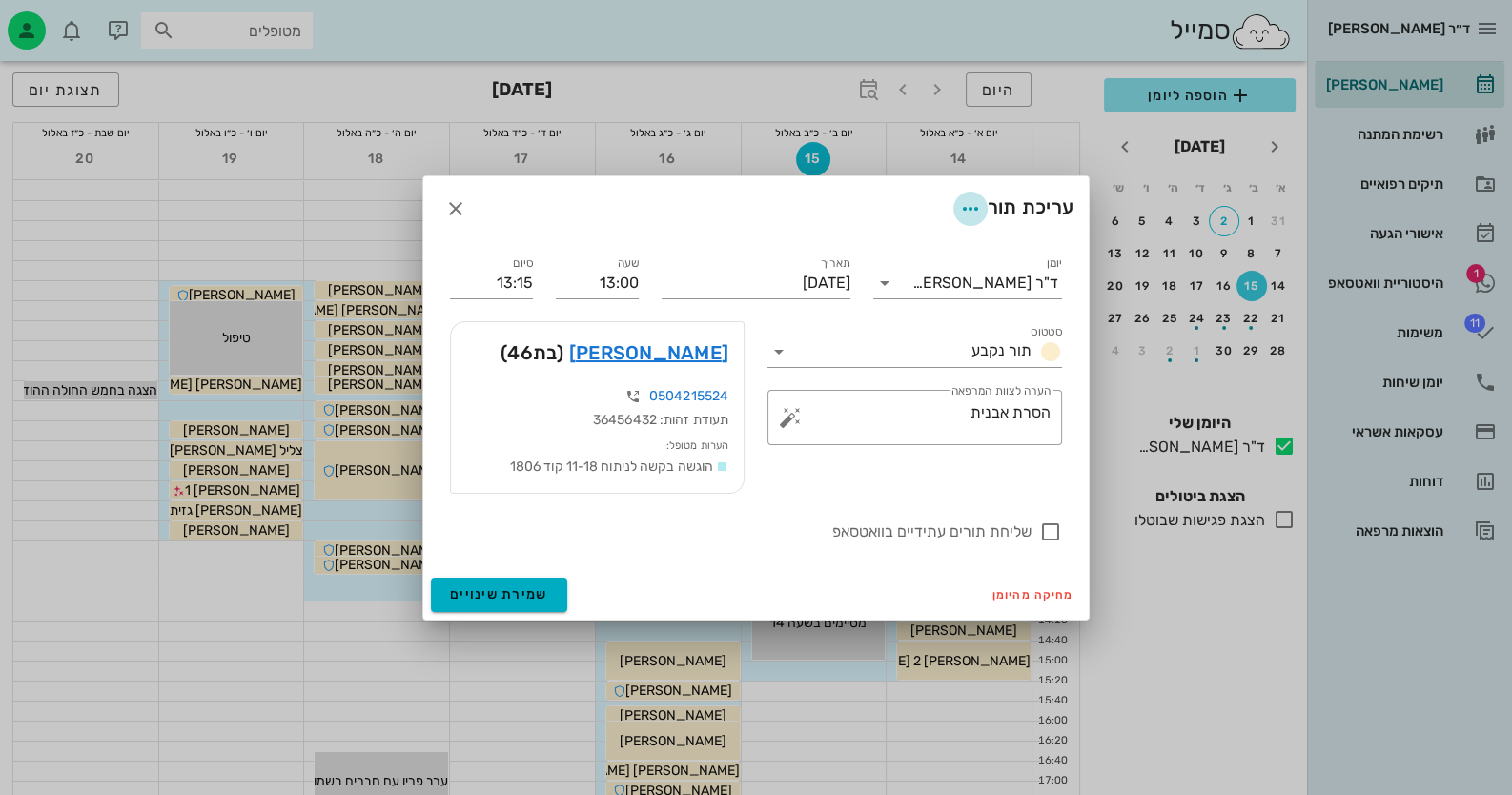
click at [967, 211] on icon "button" at bounding box center [969, 208] width 22 height 22
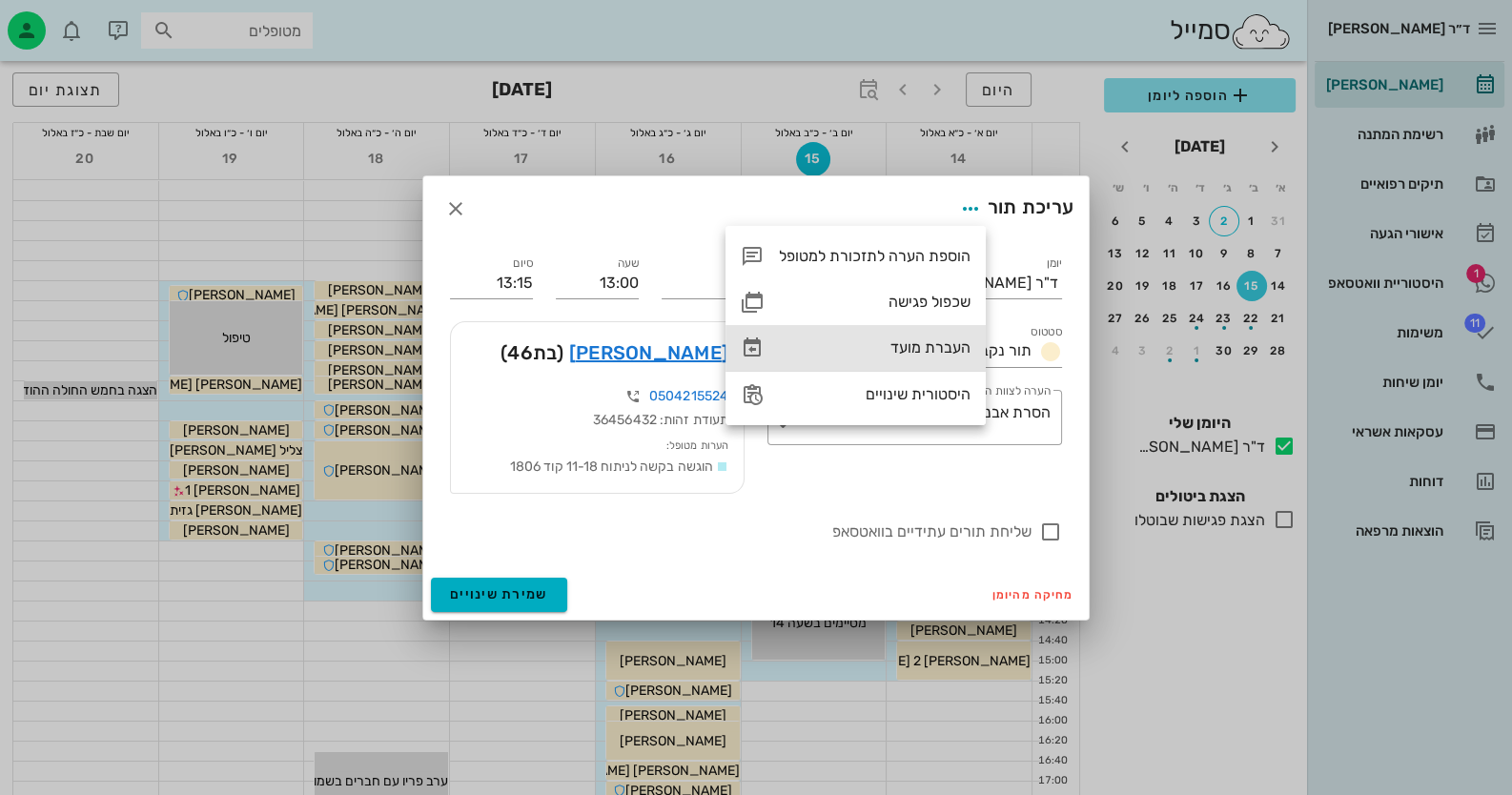
click at [927, 351] on div "העברת מועד" at bounding box center [875, 347] width 192 height 19
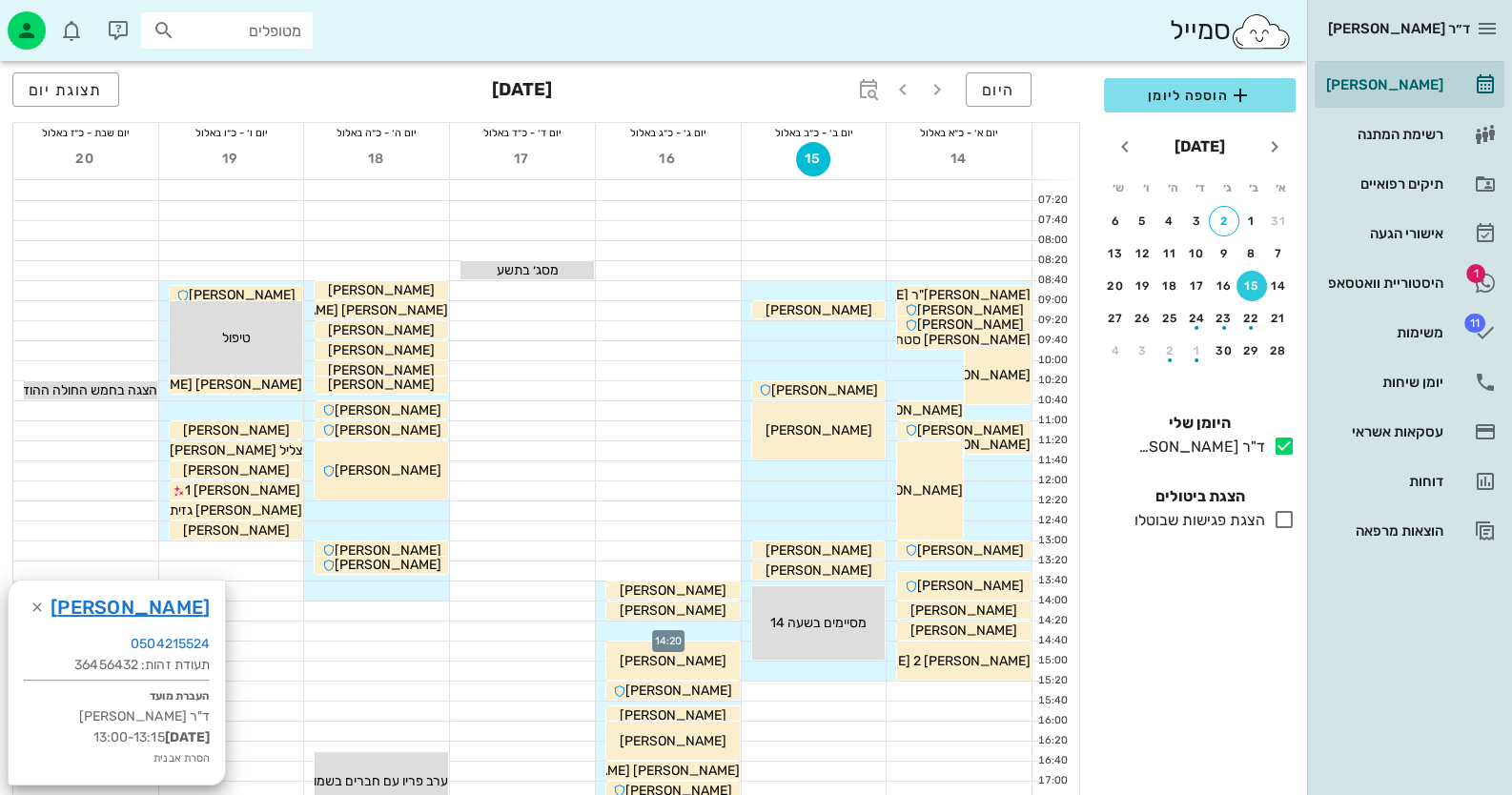
click at [705, 628] on div at bounding box center [668, 631] width 145 height 19
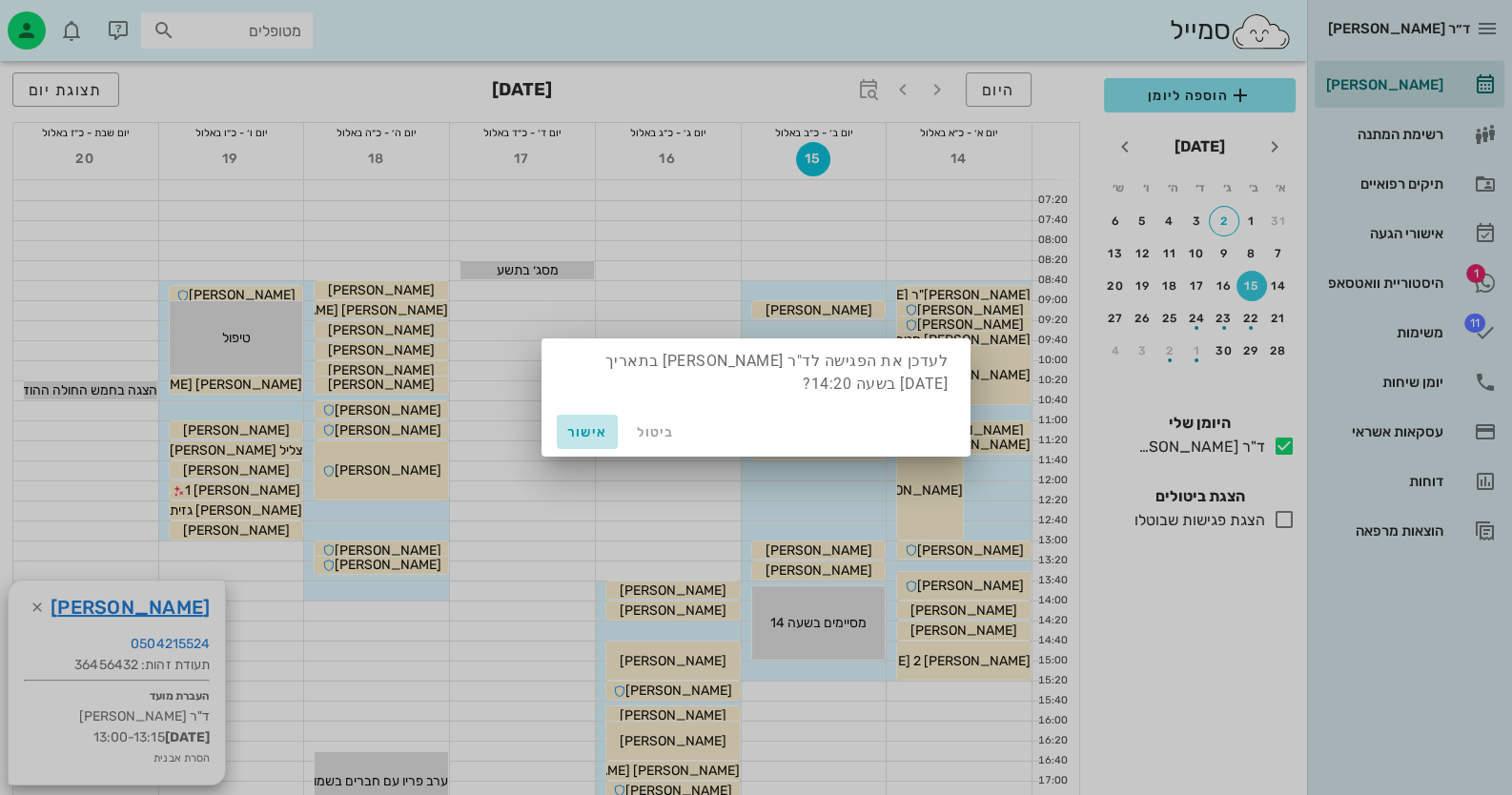
click at [596, 433] on span "אישור" at bounding box center [586, 432] width 46 height 17
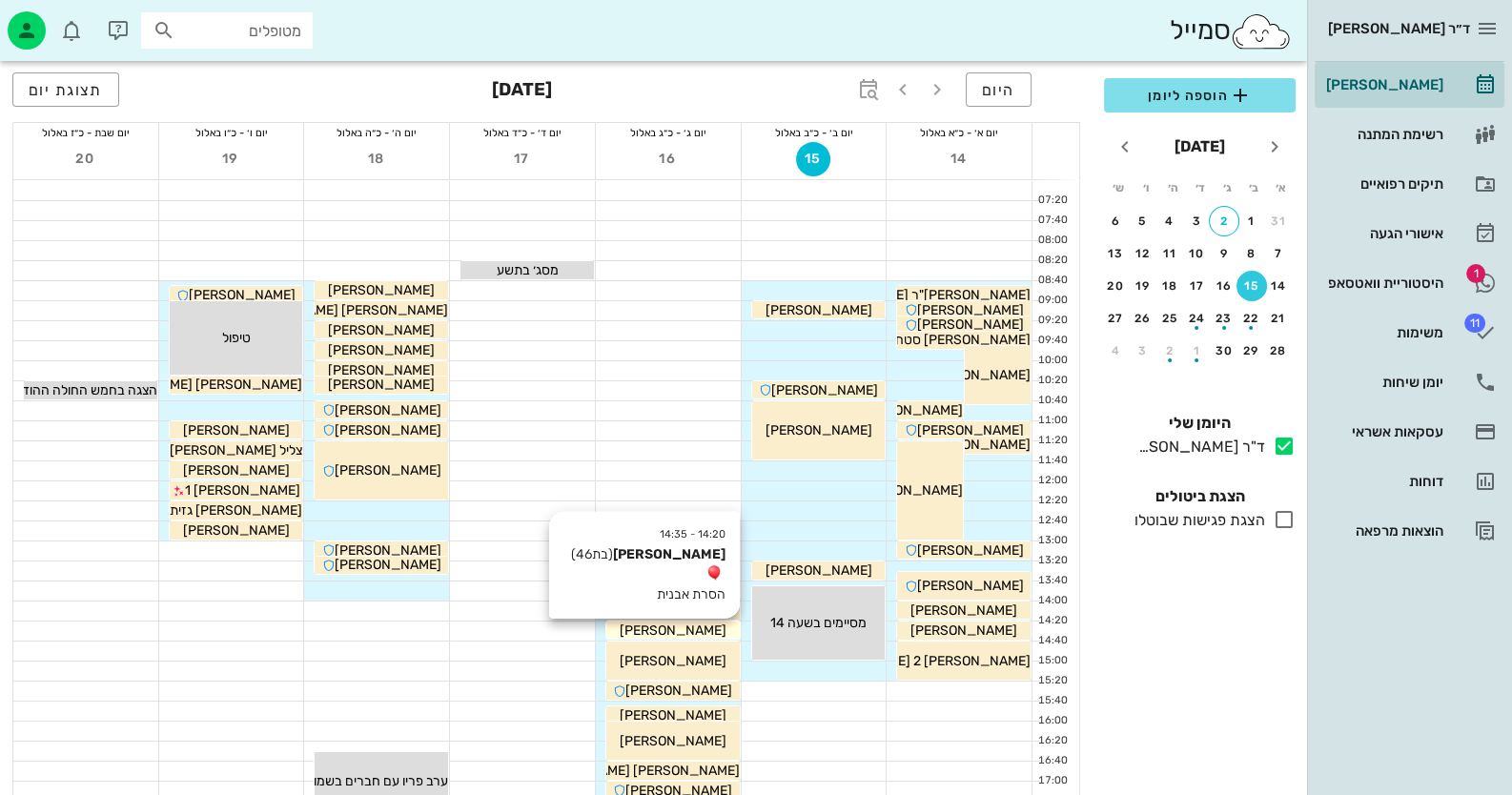
click at [711, 632] on div "[PERSON_NAME]" at bounding box center [672, 630] width 133 height 20
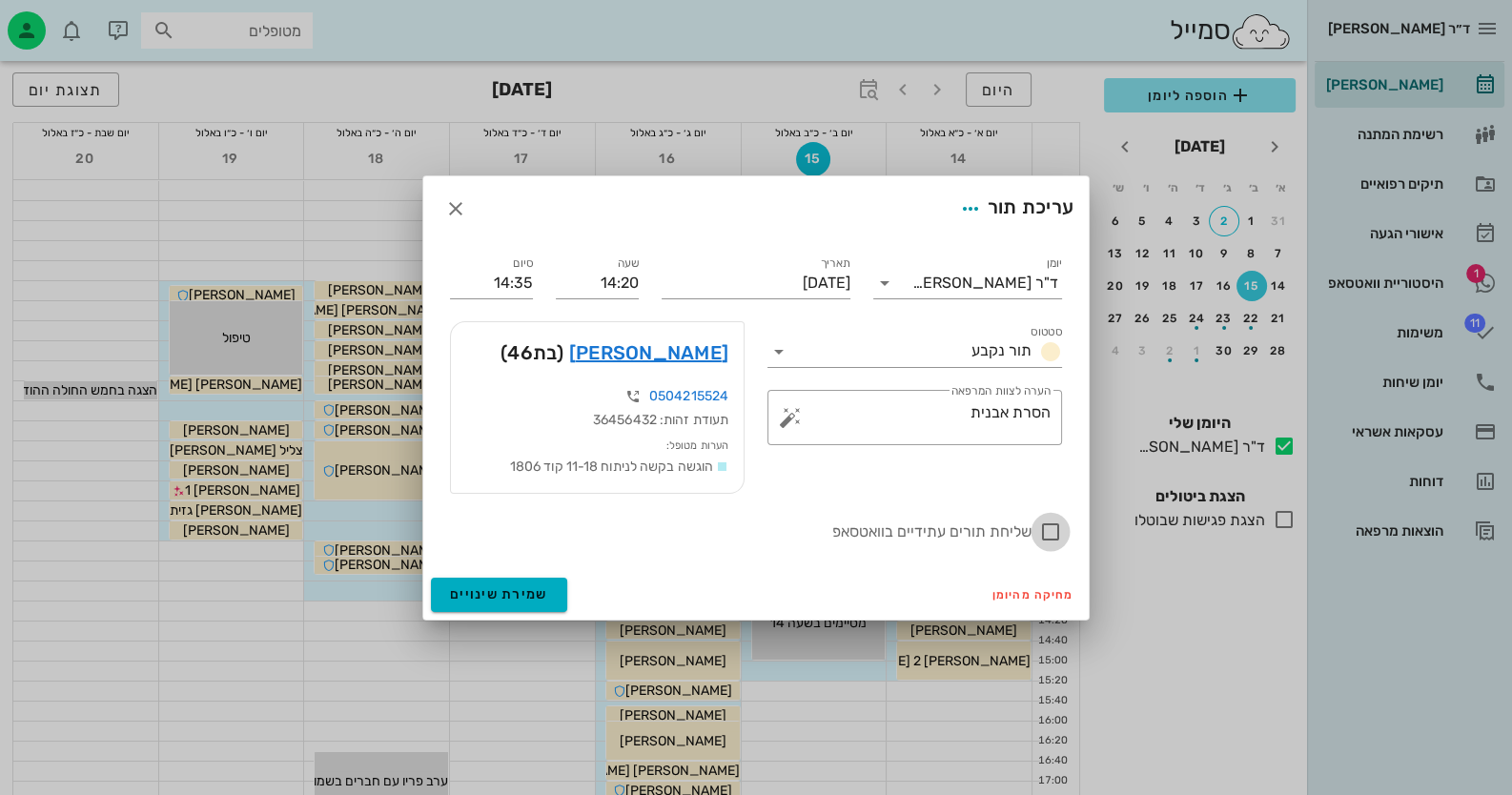
click at [1047, 533] on div at bounding box center [1050, 531] width 32 height 32
checkbox input "true"
click at [541, 595] on span "שמירת שינויים" at bounding box center [499, 594] width 98 height 17
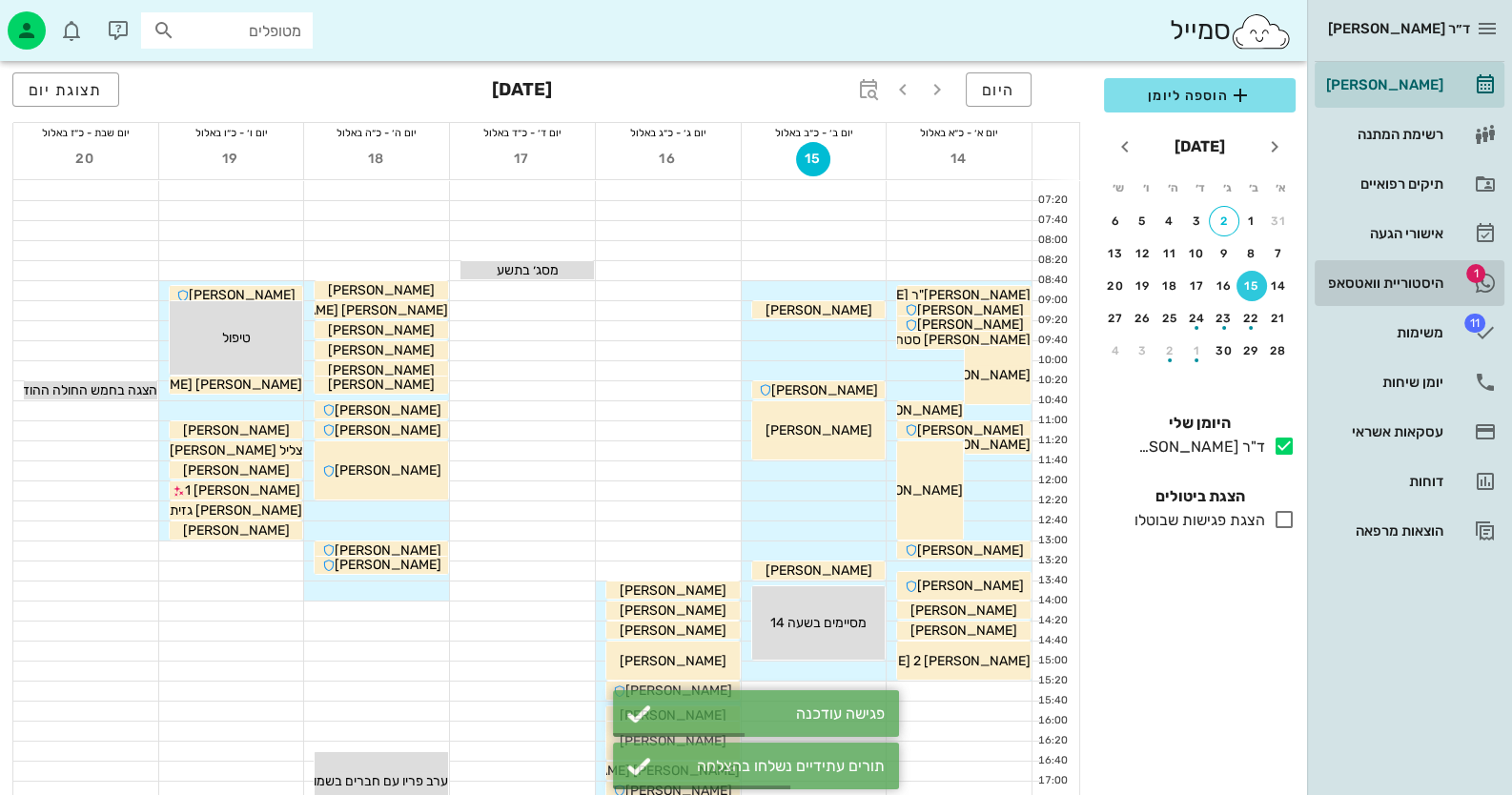
click at [1432, 282] on div "היסטוריית וואטסאפ" at bounding box center [1382, 284] width 121 height 16
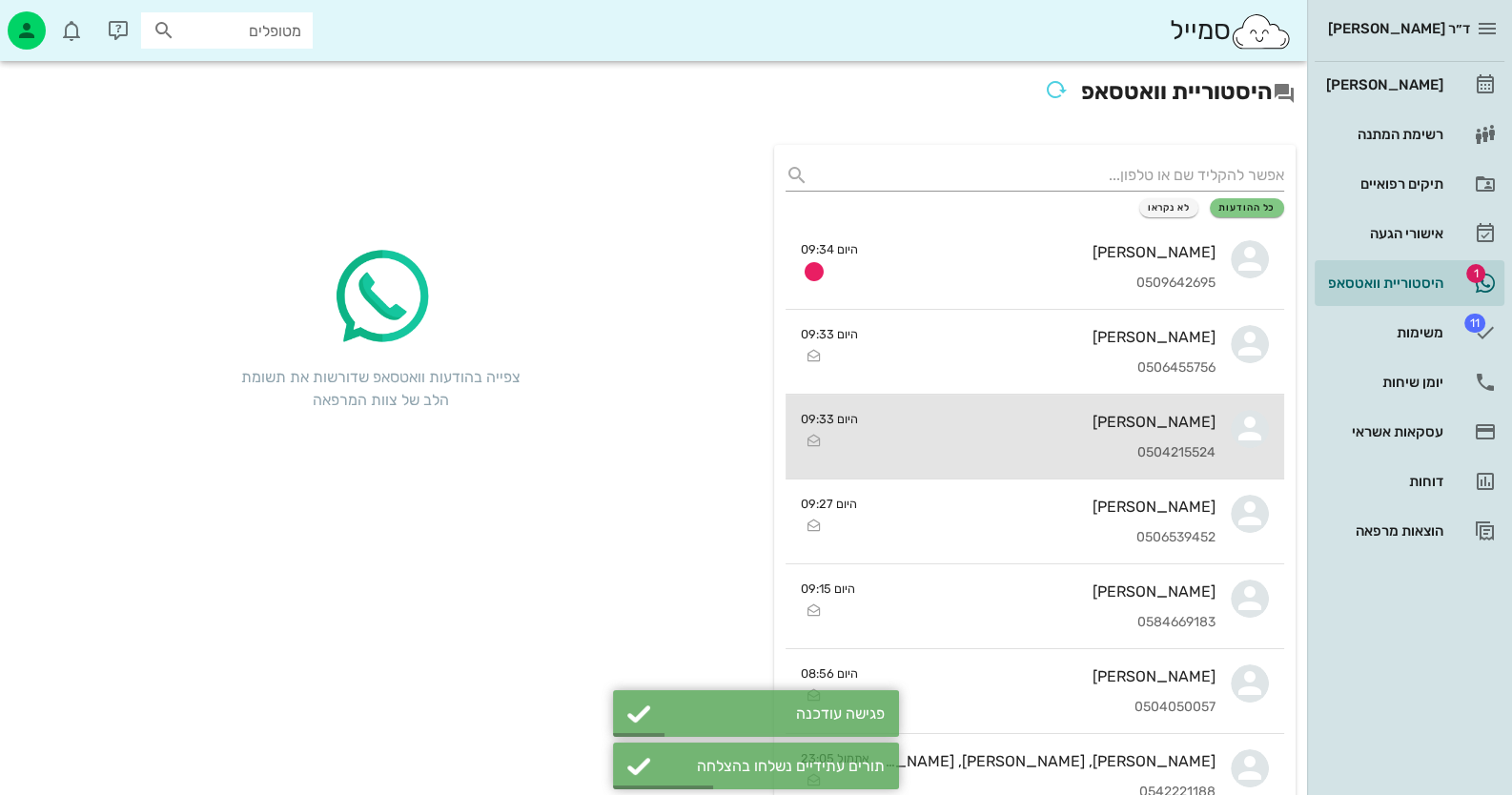
click at [1151, 430] on div "[PERSON_NAME] 0504215524" at bounding box center [1043, 436] width 342 height 84
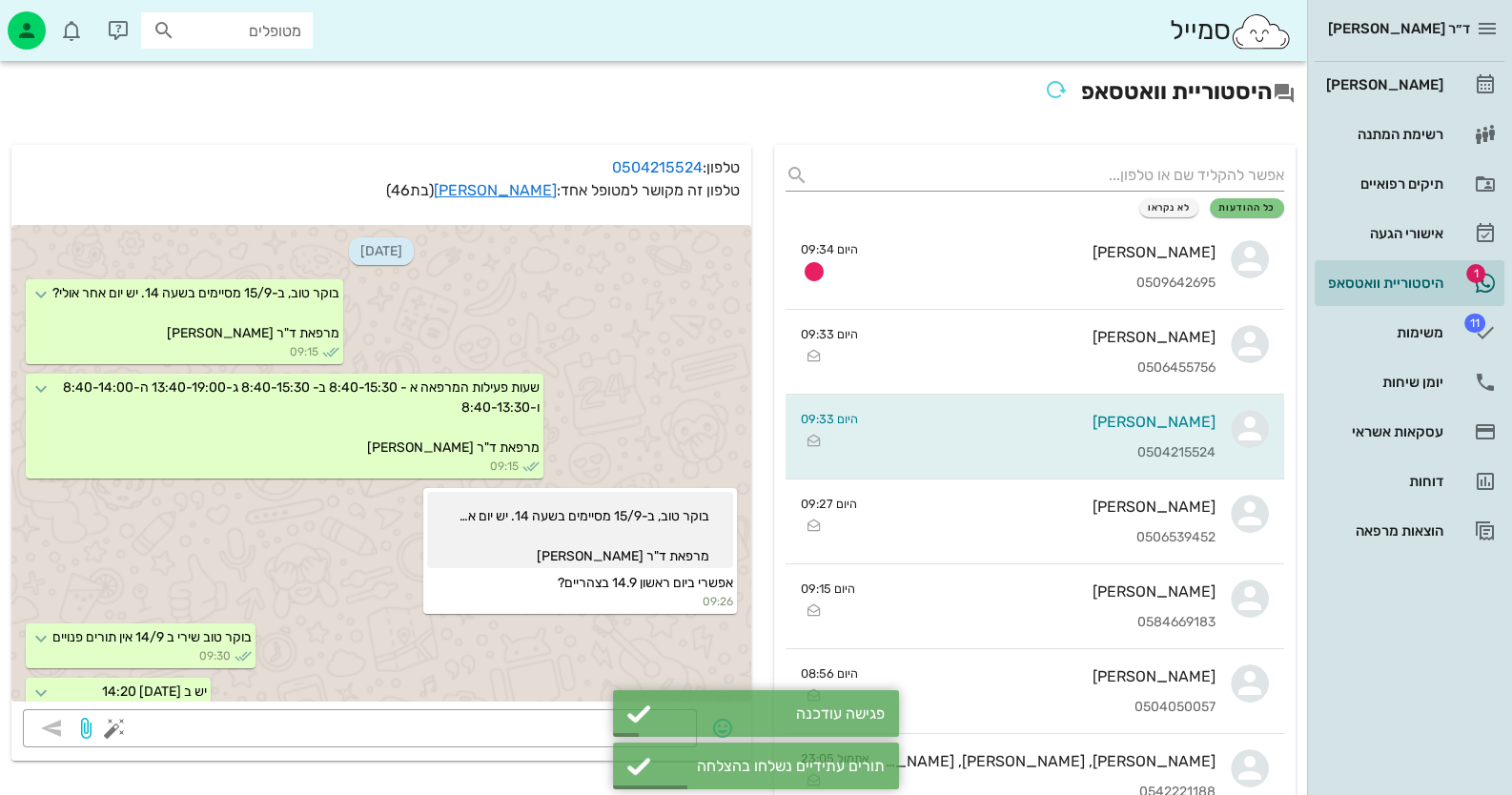
scroll to position [405, 0]
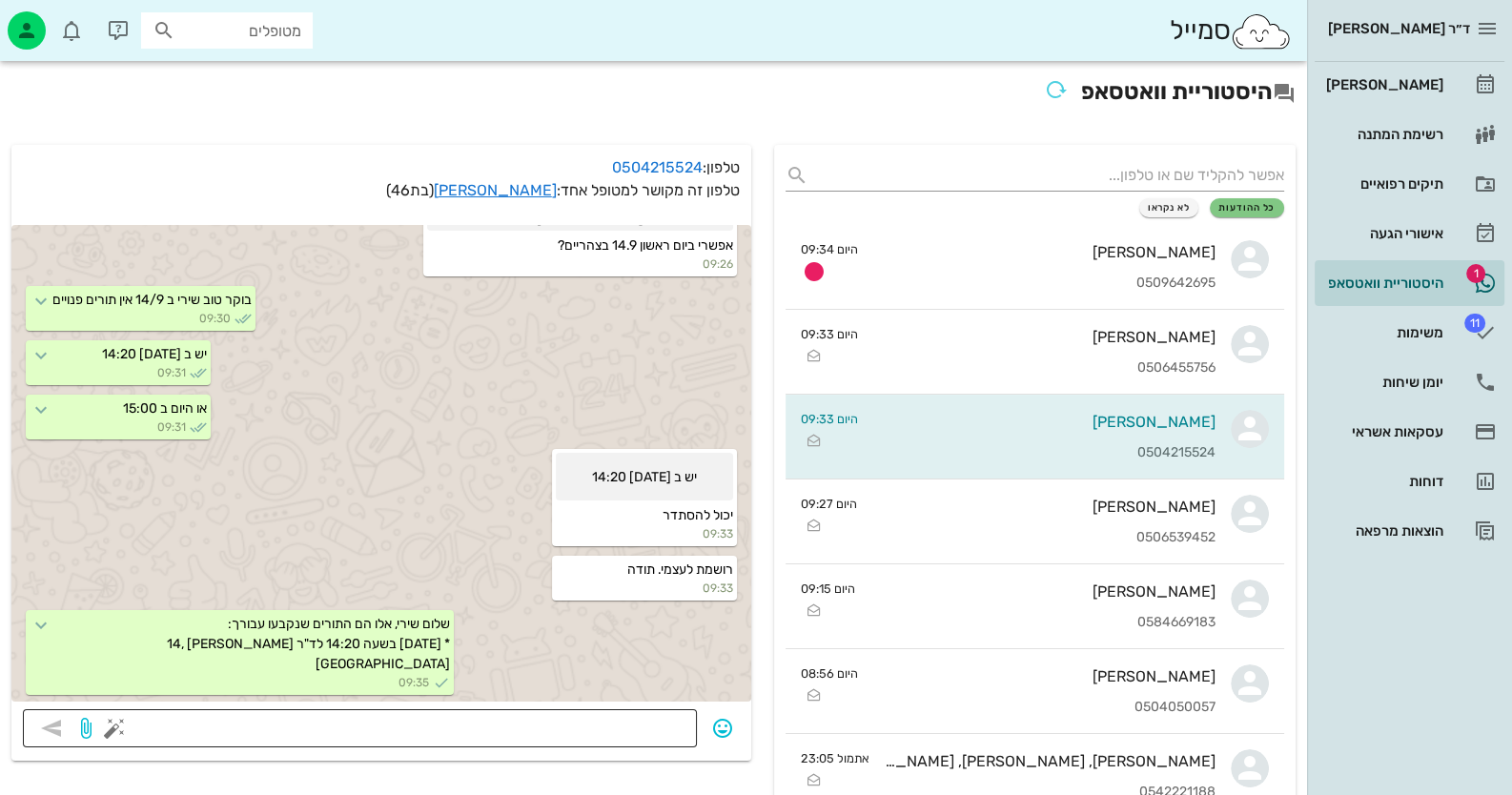
click at [486, 735] on textarea at bounding box center [401, 730] width 567 height 30
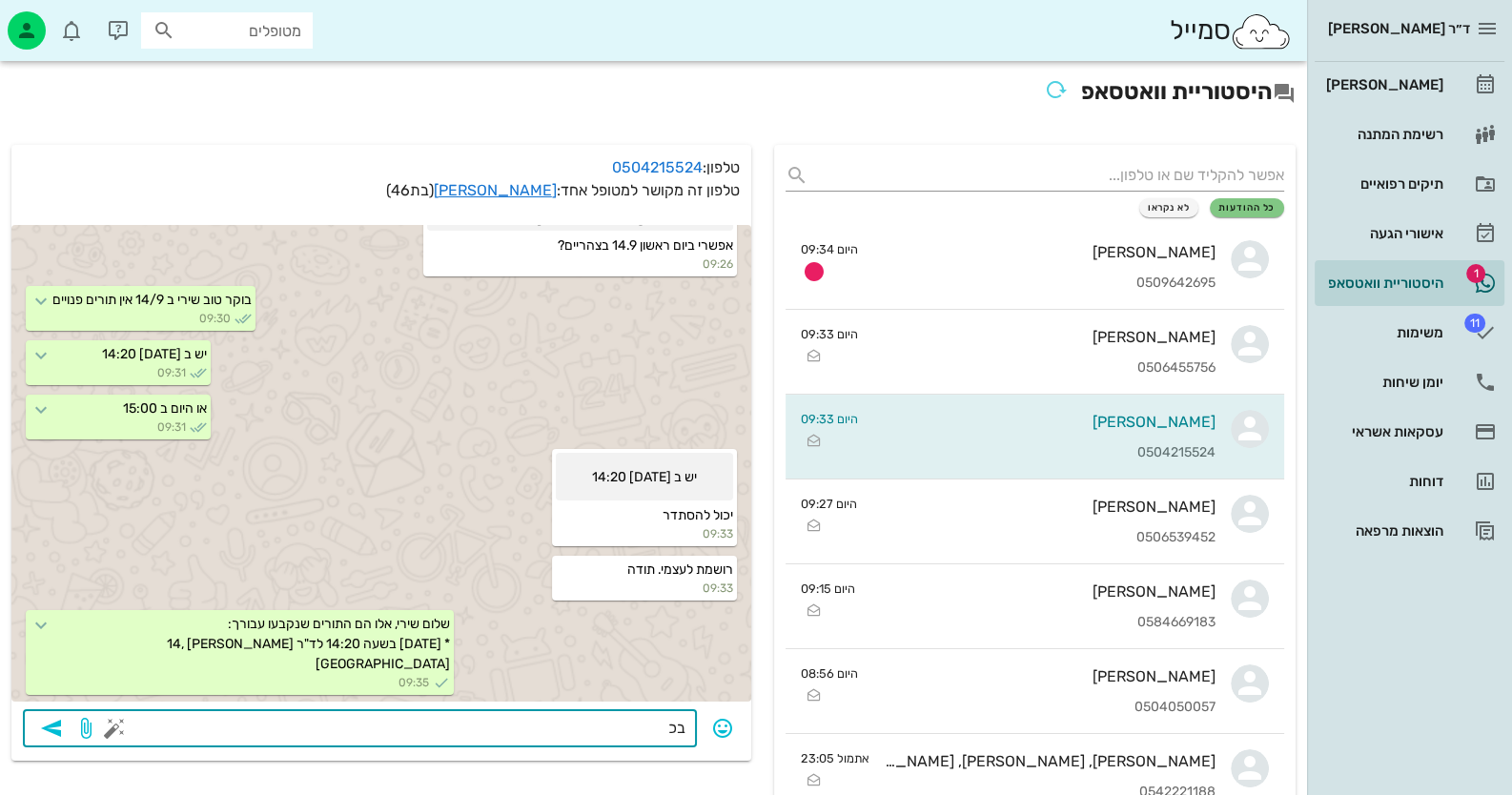
type textarea "ב"
click at [646, 729] on textarea "בשמח. יום טוב" at bounding box center [401, 730] width 567 height 30
type textarea "בשמחה. יום טוב"
click at [60, 730] on icon "button" at bounding box center [51, 728] width 22 height 22
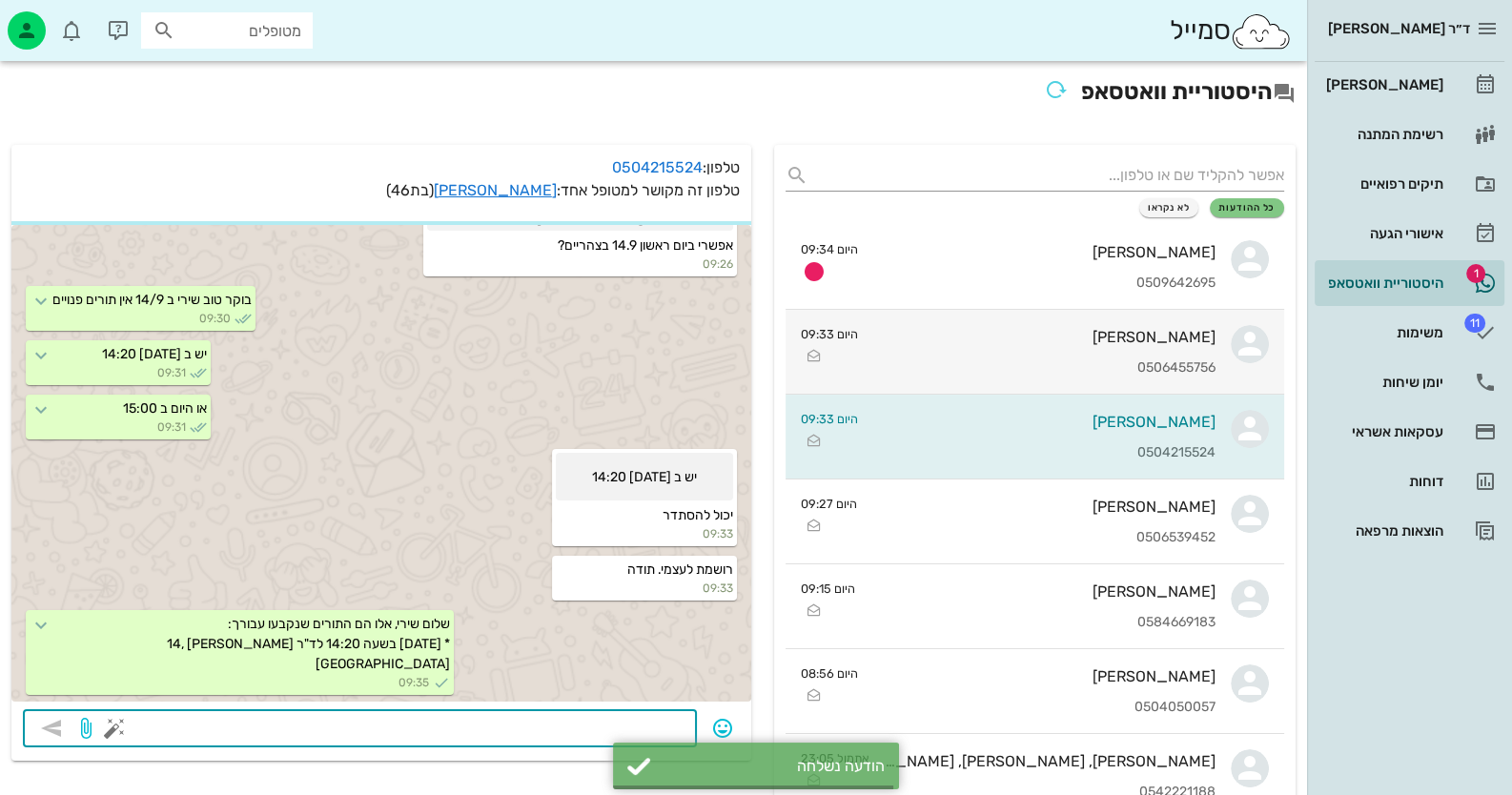
scroll to position [460, 0]
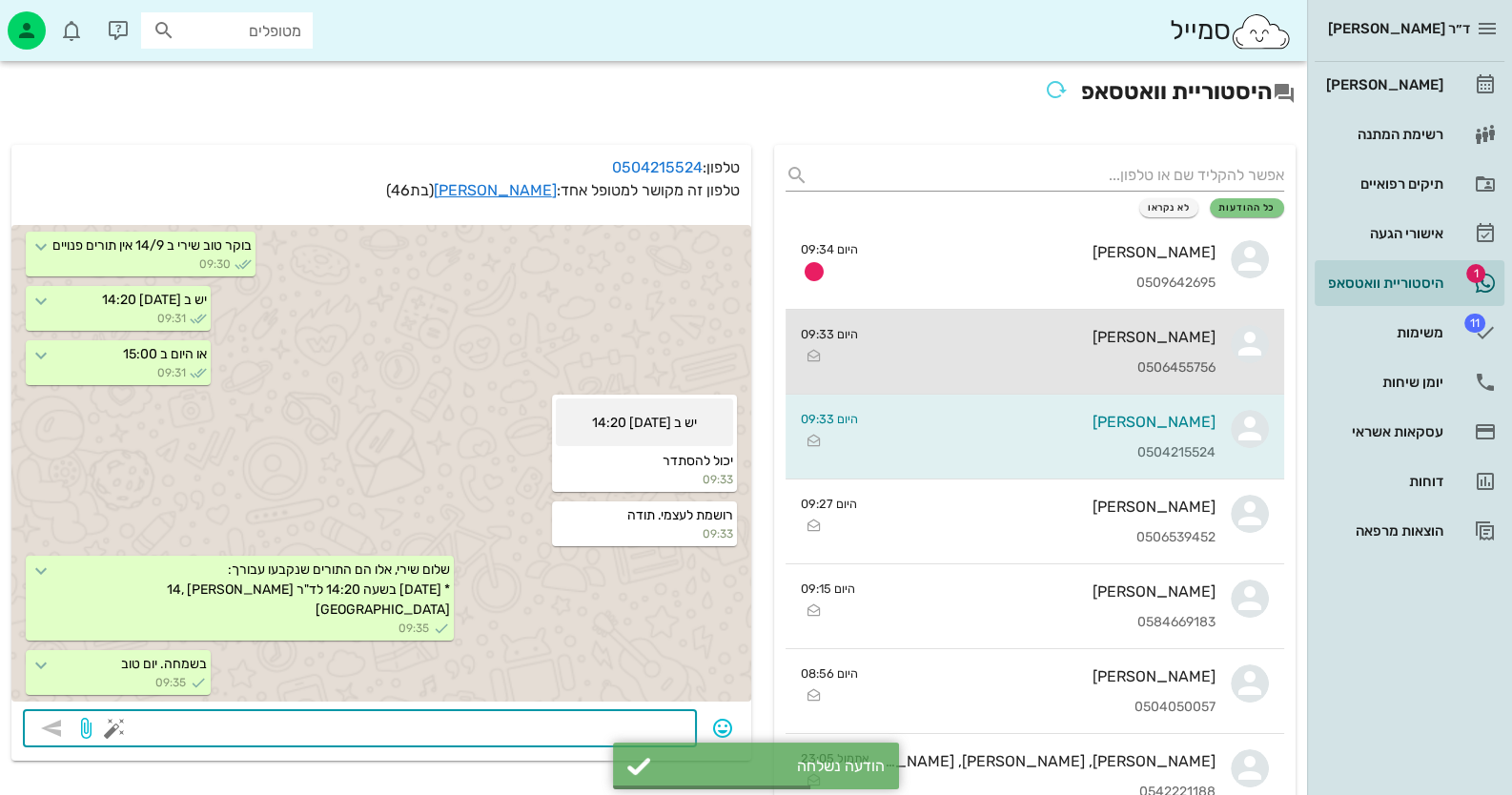
click at [1114, 338] on div "[PERSON_NAME]" at bounding box center [1043, 337] width 342 height 19
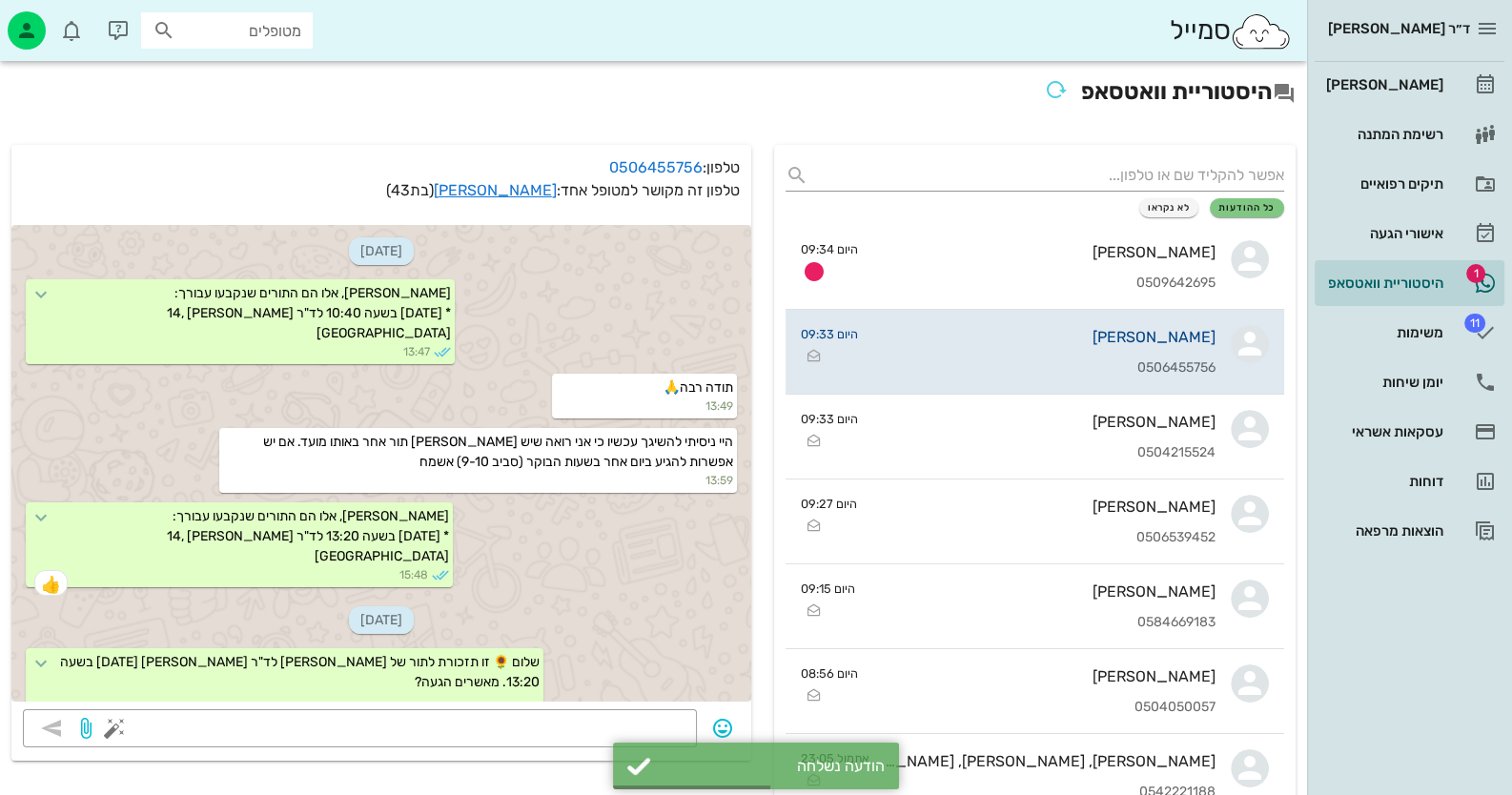
scroll to position [484, 0]
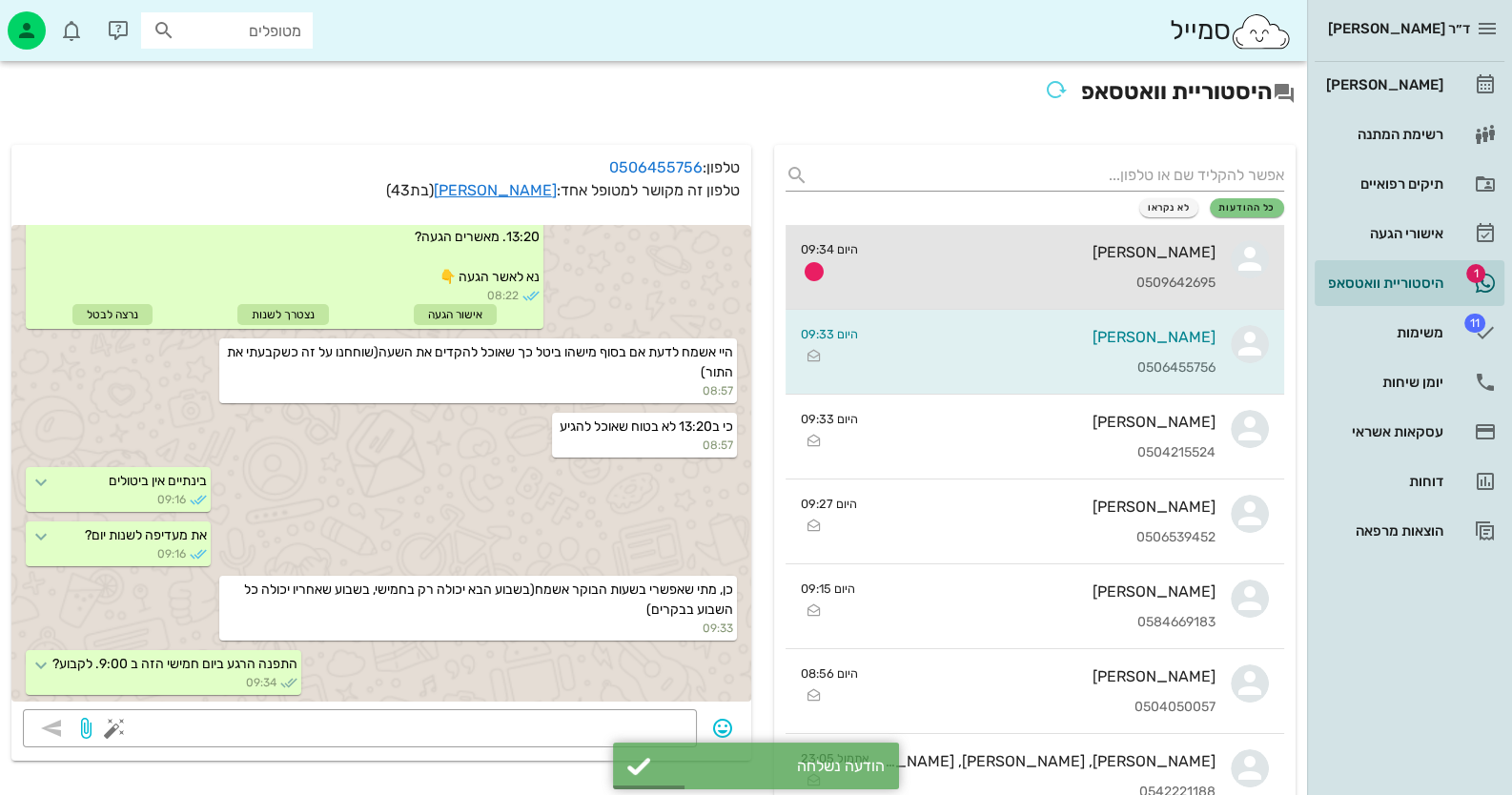
click at [1173, 247] on div "[PERSON_NAME]" at bounding box center [1043, 252] width 342 height 19
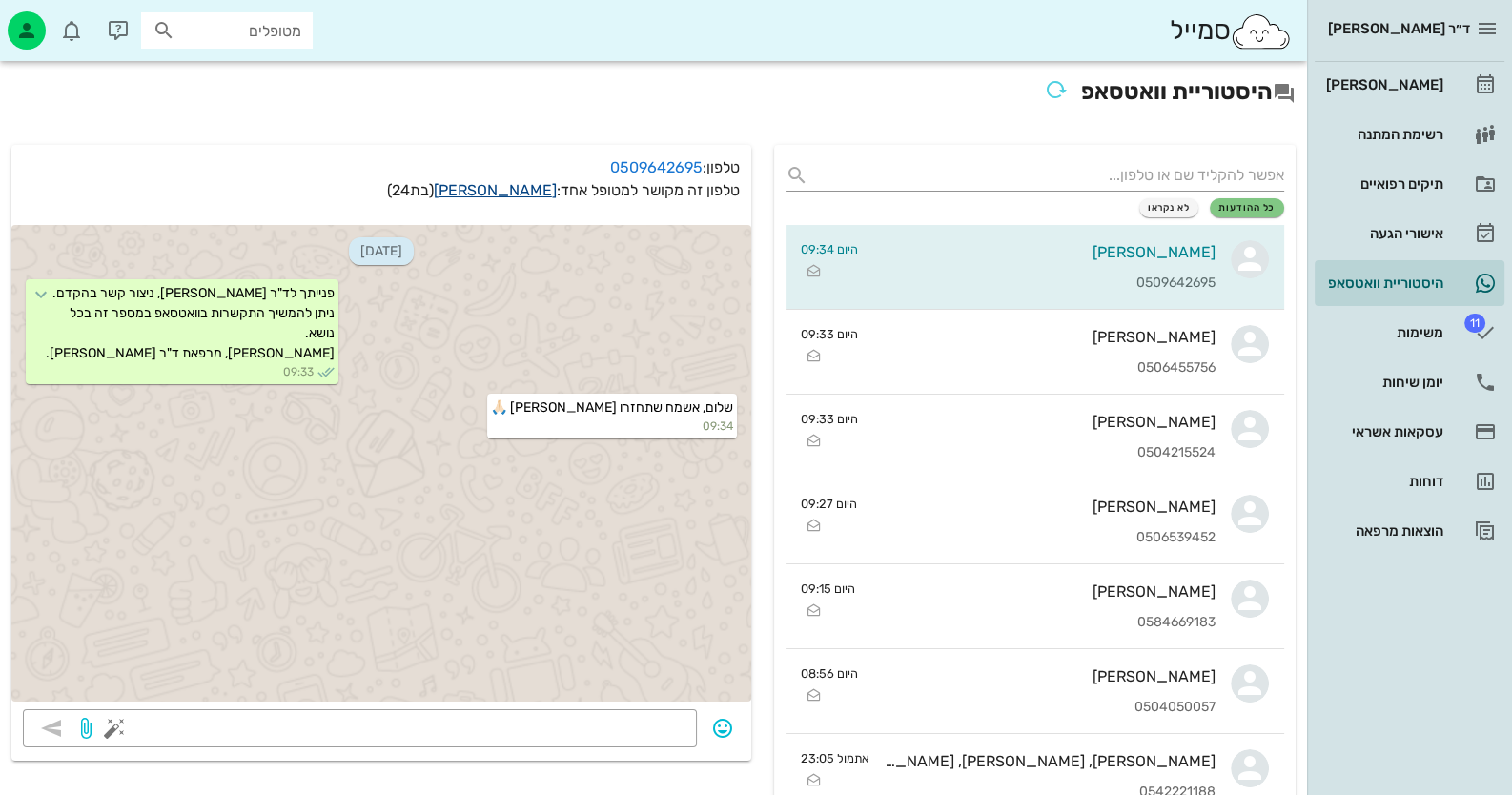
click at [527, 190] on link "[PERSON_NAME]" at bounding box center [495, 190] width 123 height 19
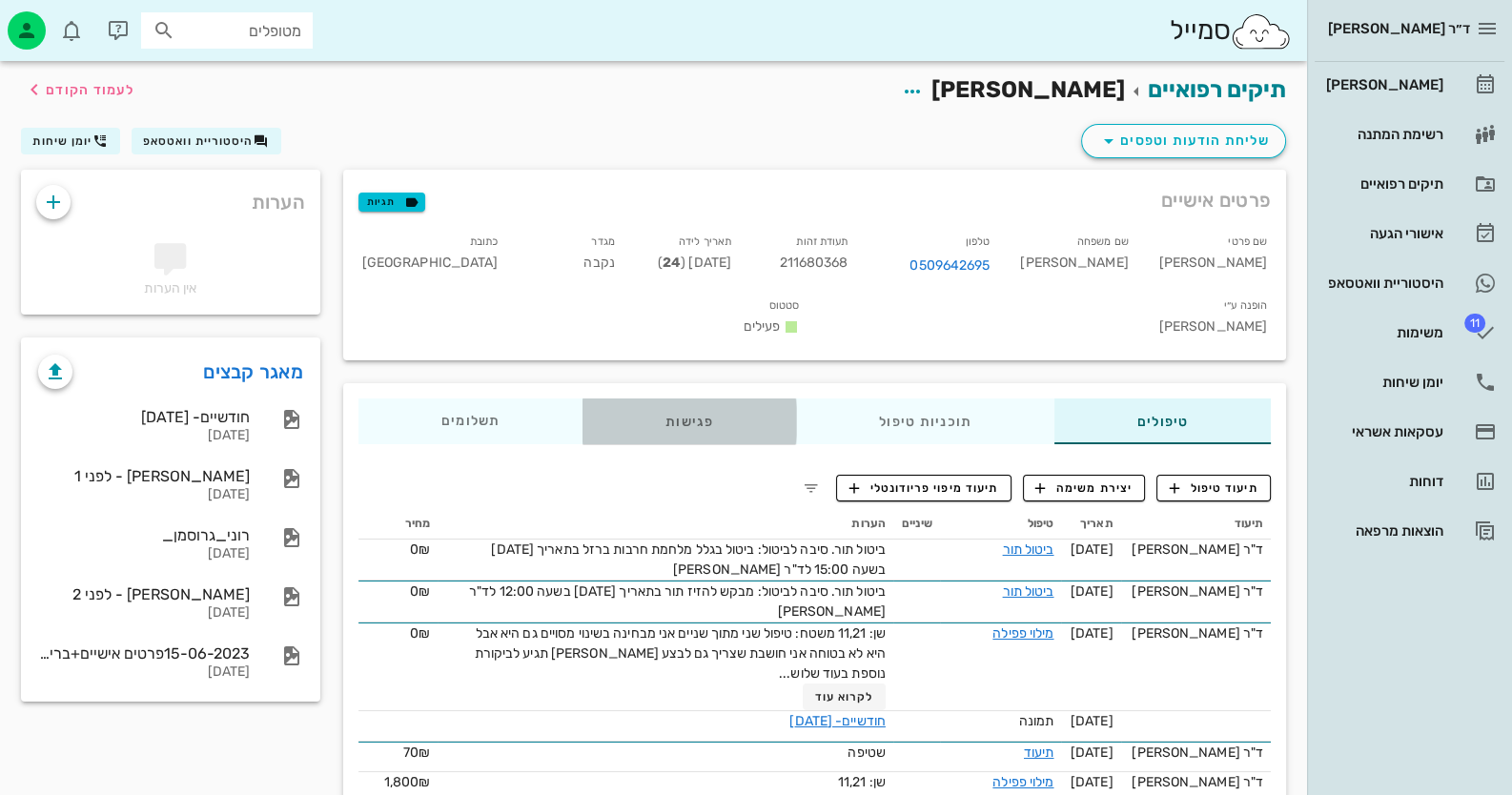
click at [718, 398] on div "פגישות" at bounding box center [689, 421] width 213 height 46
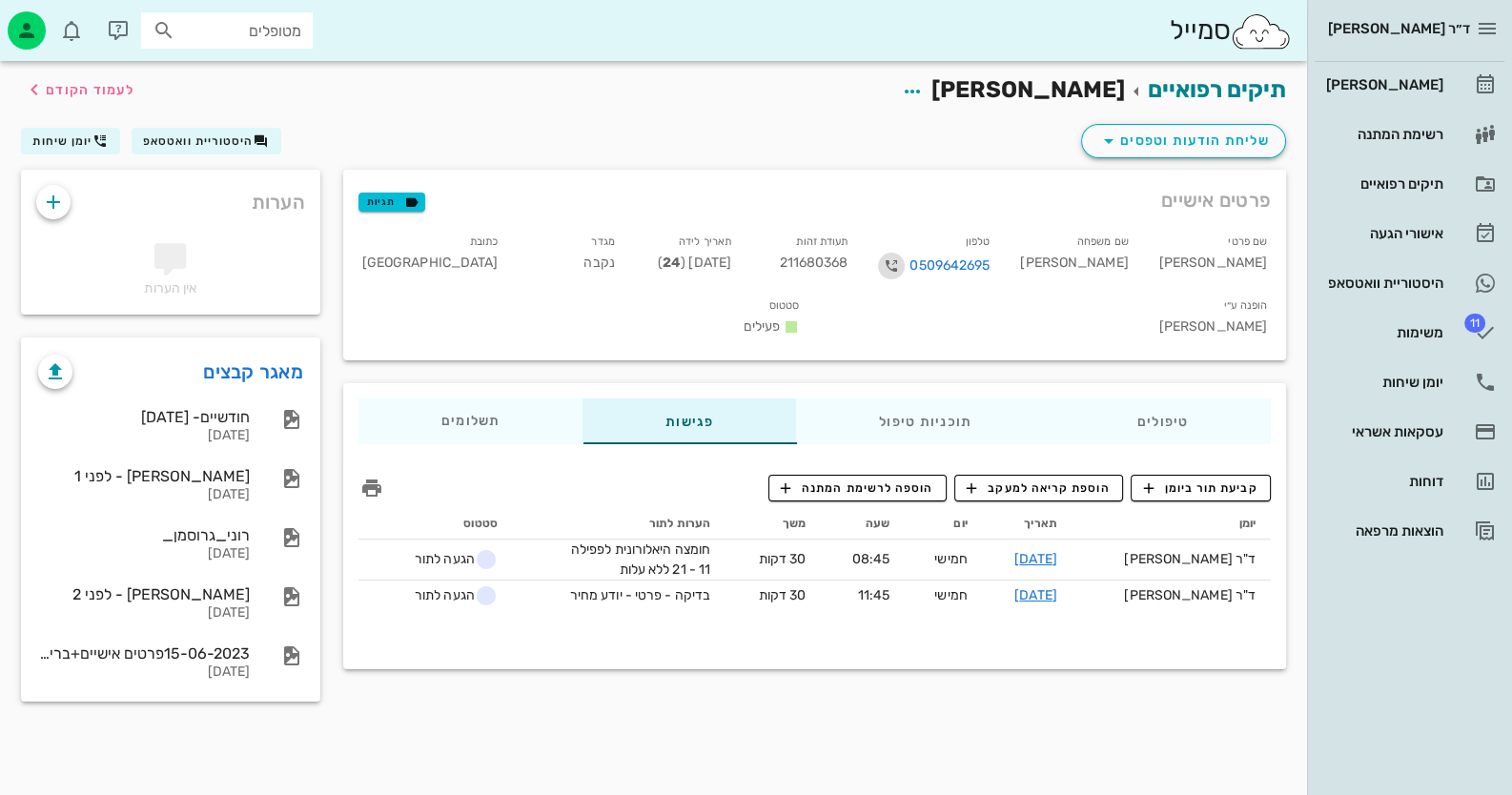
click at [903, 262] on icon "button" at bounding box center [890, 265] width 22 height 22
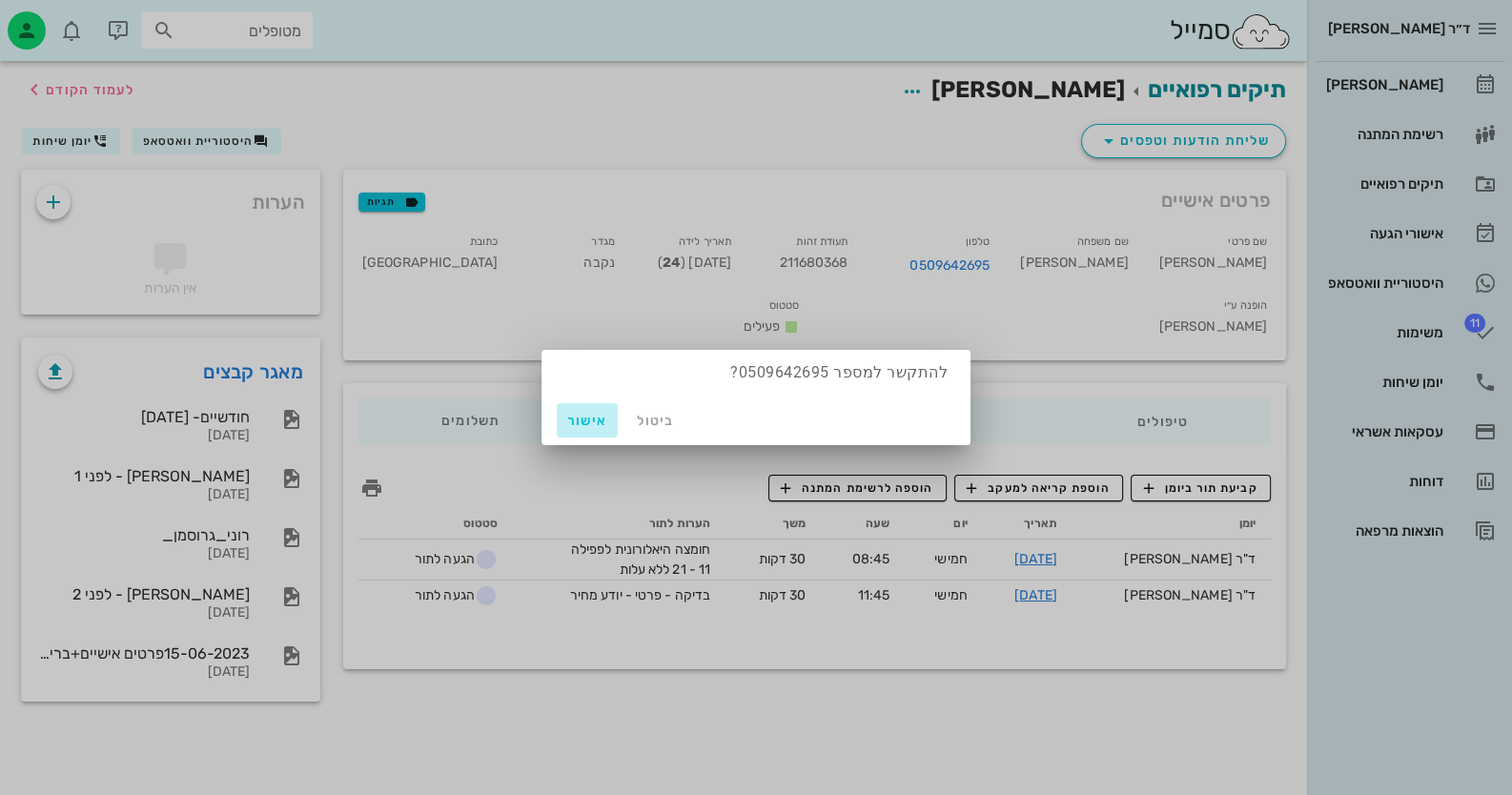
click at [587, 423] on span "אישור" at bounding box center [586, 421] width 46 height 17
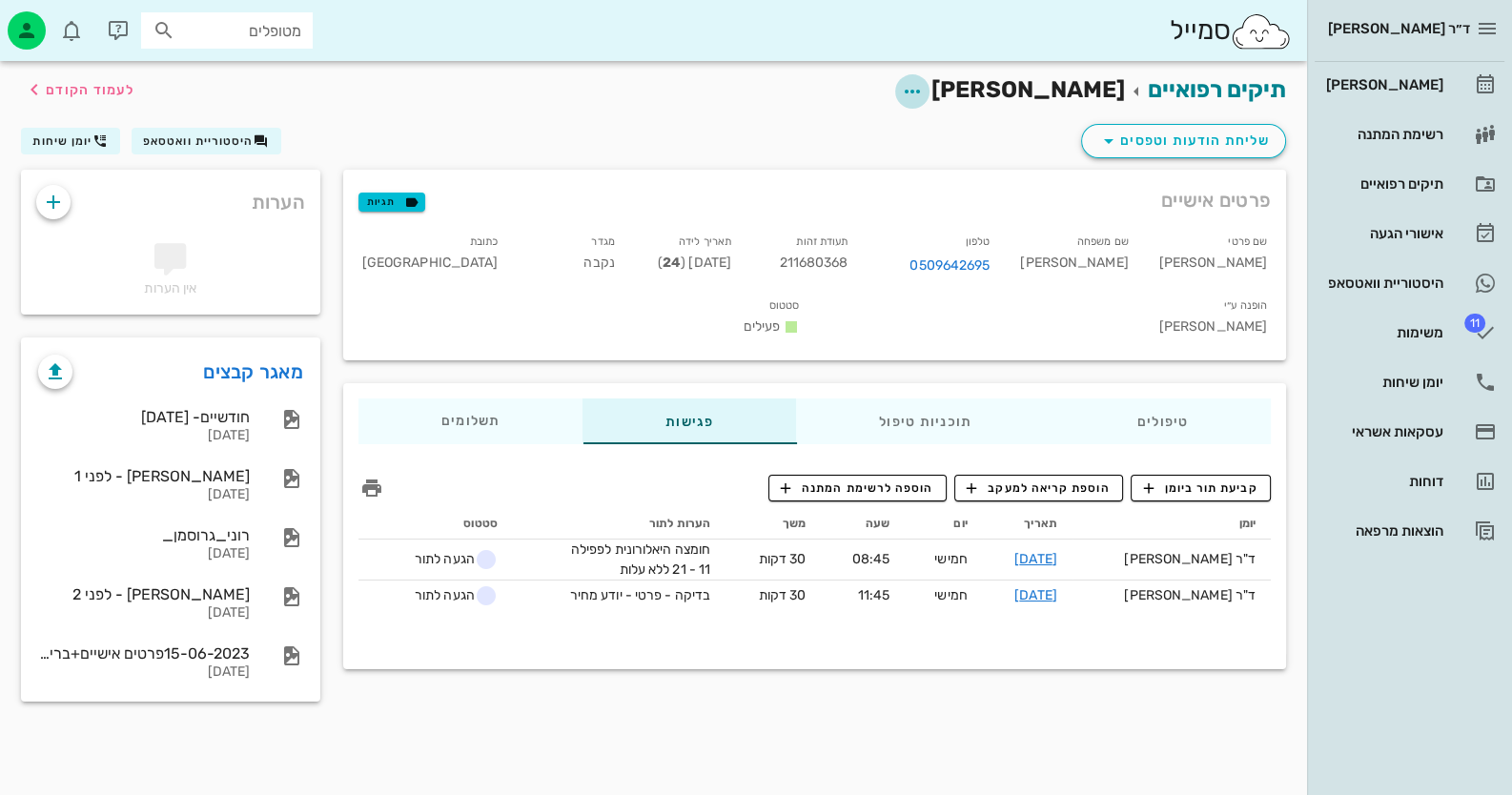
click at [924, 87] on icon "button" at bounding box center [912, 91] width 22 height 22
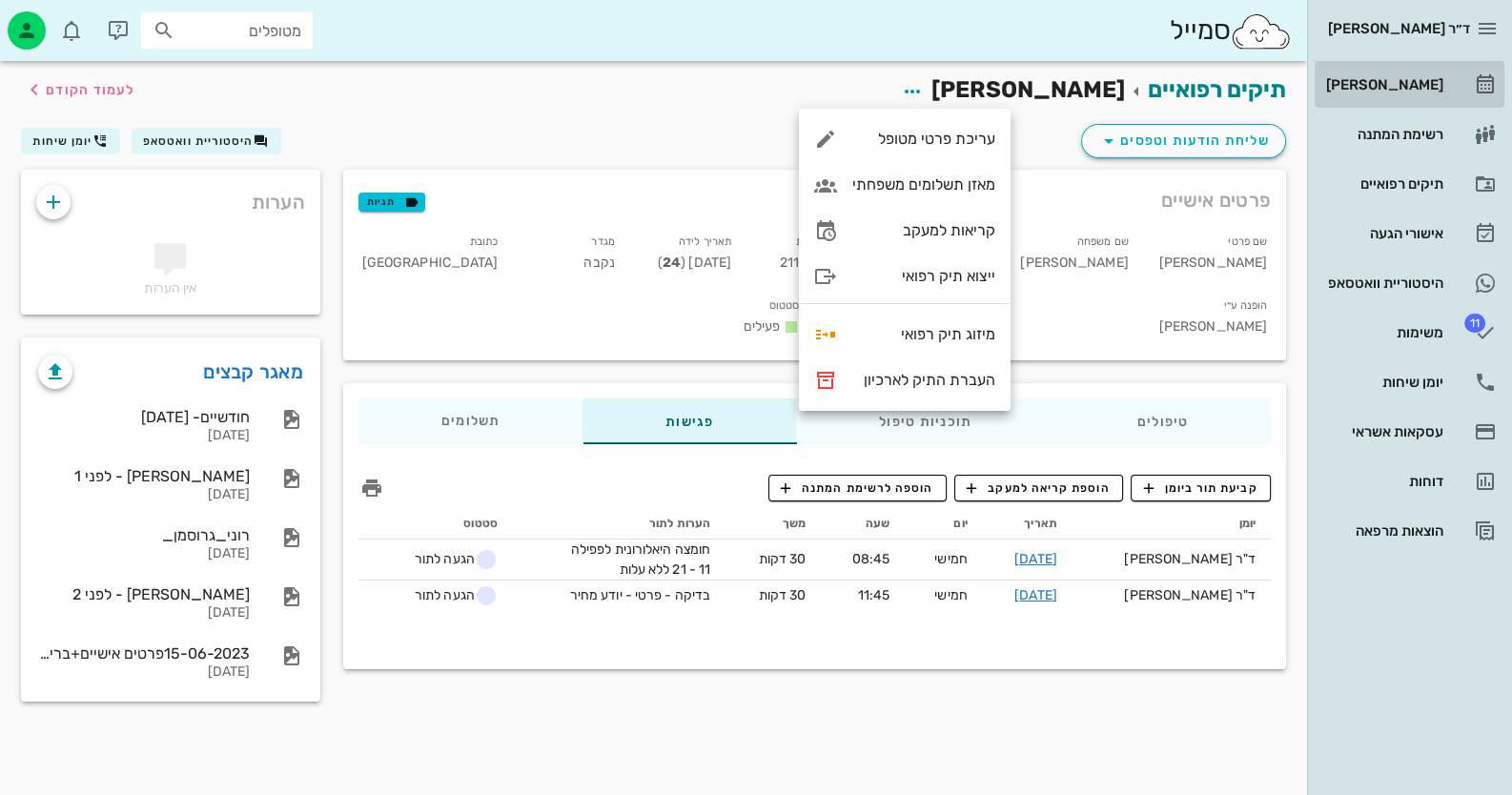
click at [1420, 90] on div "[PERSON_NAME]" at bounding box center [1382, 85] width 121 height 16
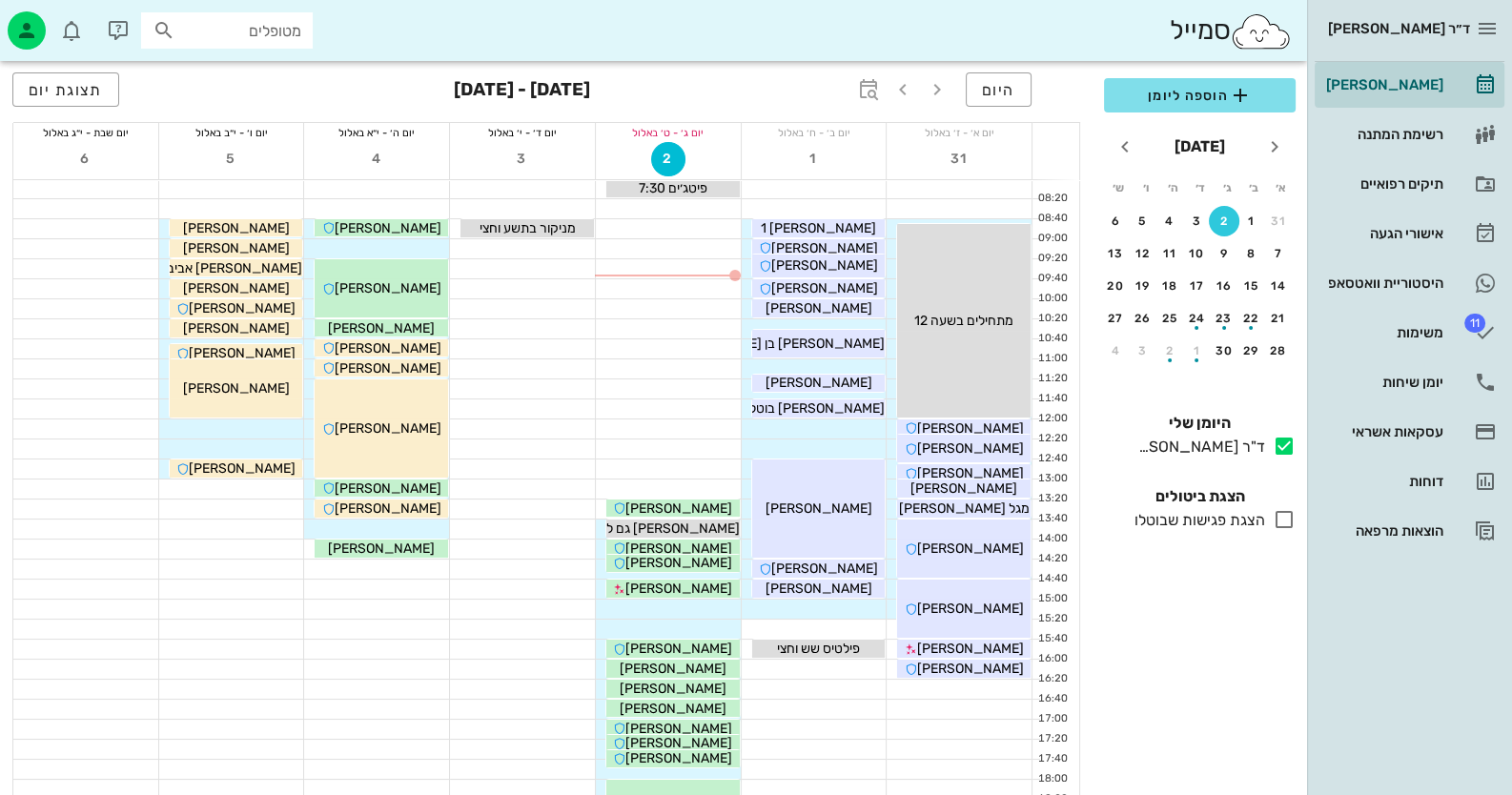
scroll to position [95, 0]
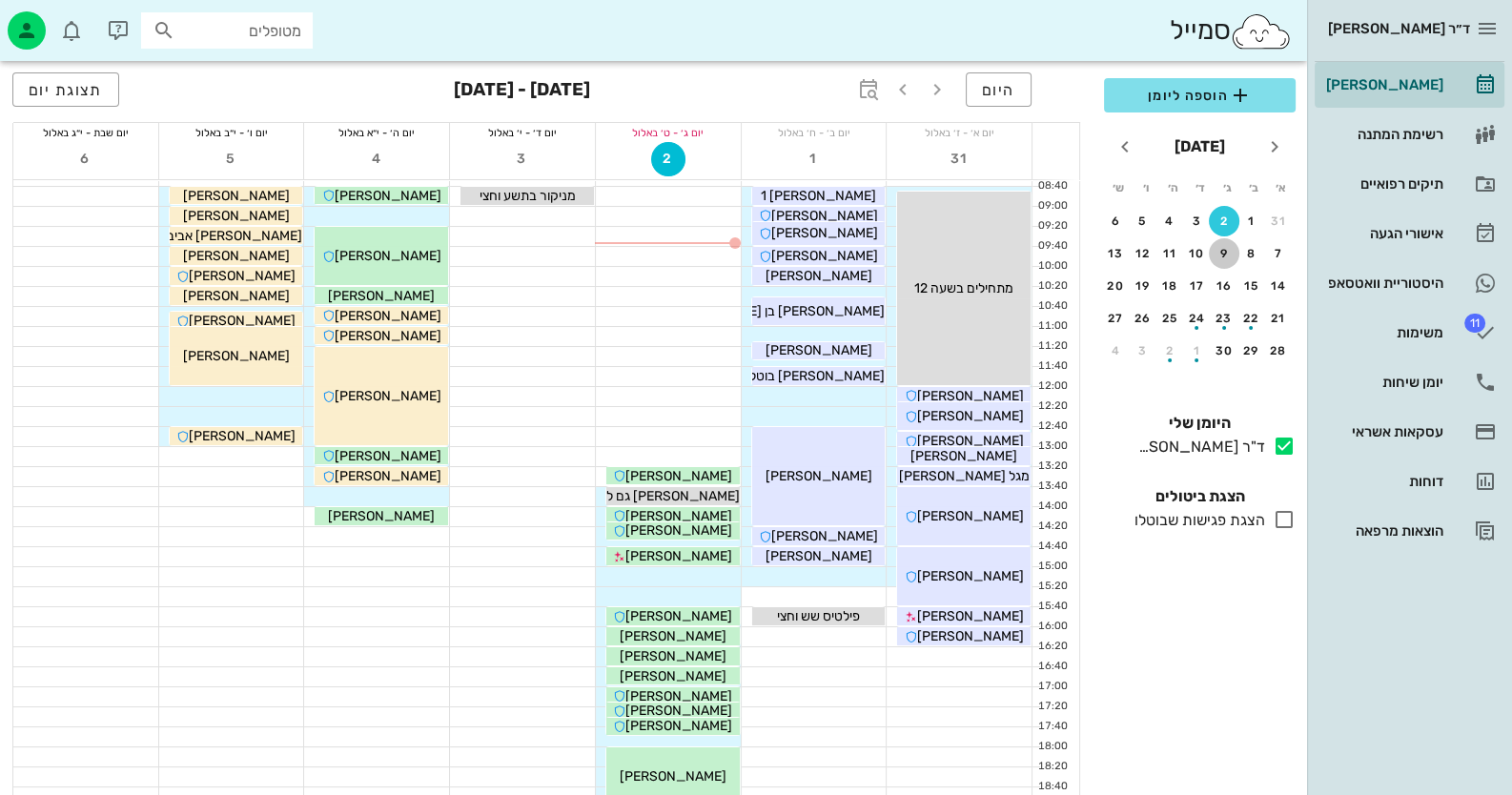
click at [1227, 251] on div "9" at bounding box center [1224, 253] width 30 height 14
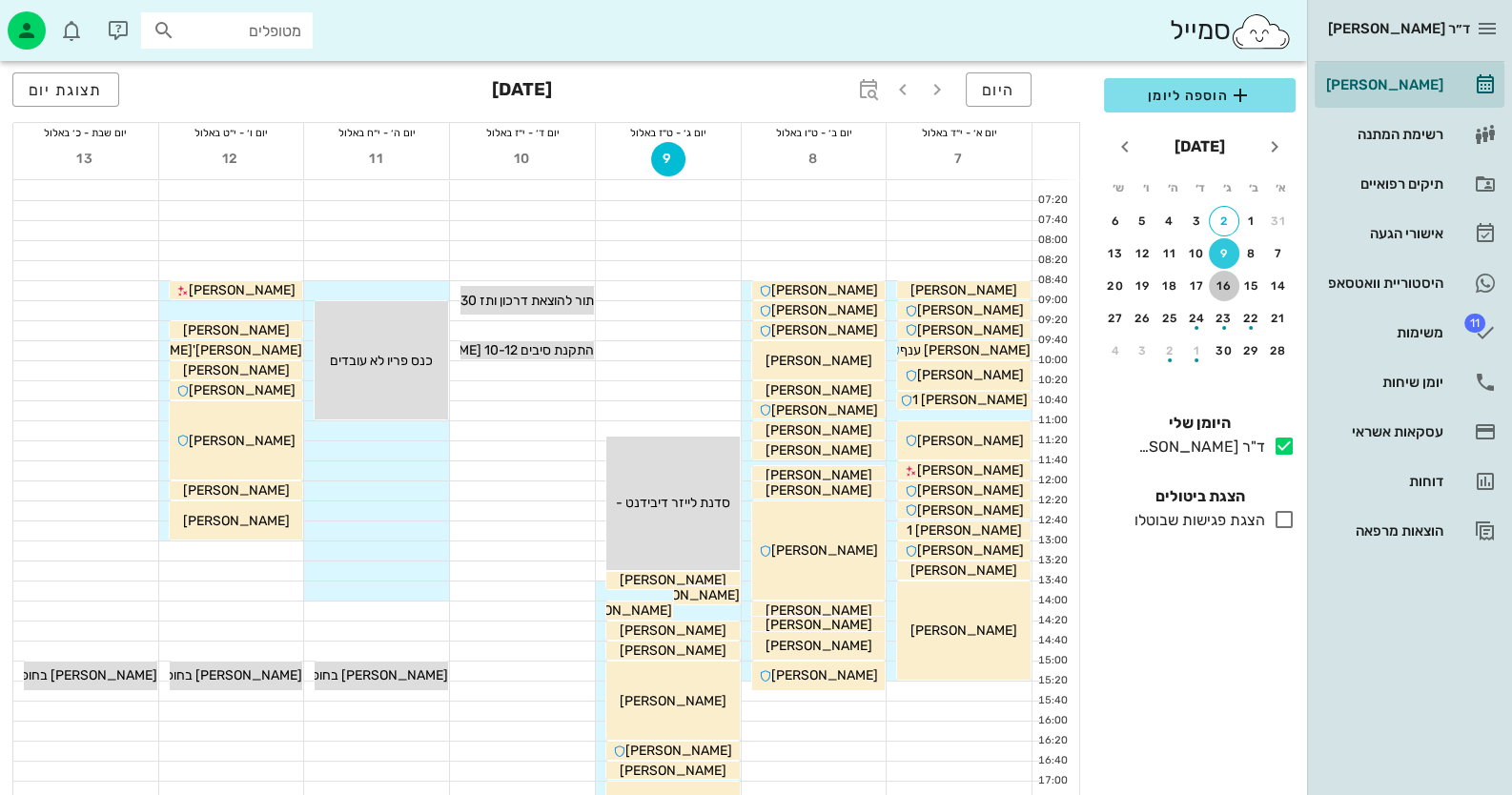
click at [1229, 289] on div "16" at bounding box center [1224, 286] width 30 height 14
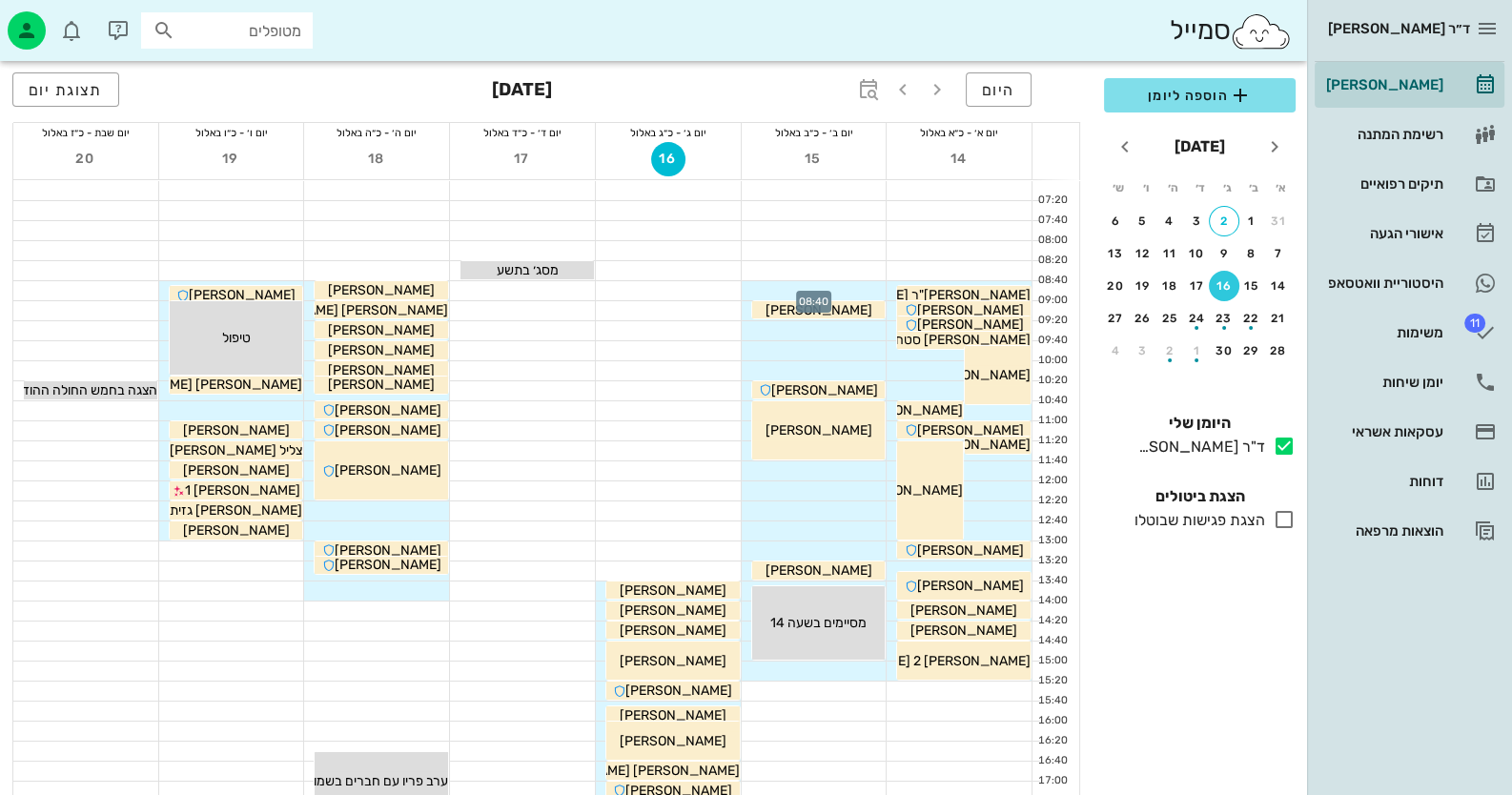
click at [830, 284] on div at bounding box center [813, 291] width 145 height 19
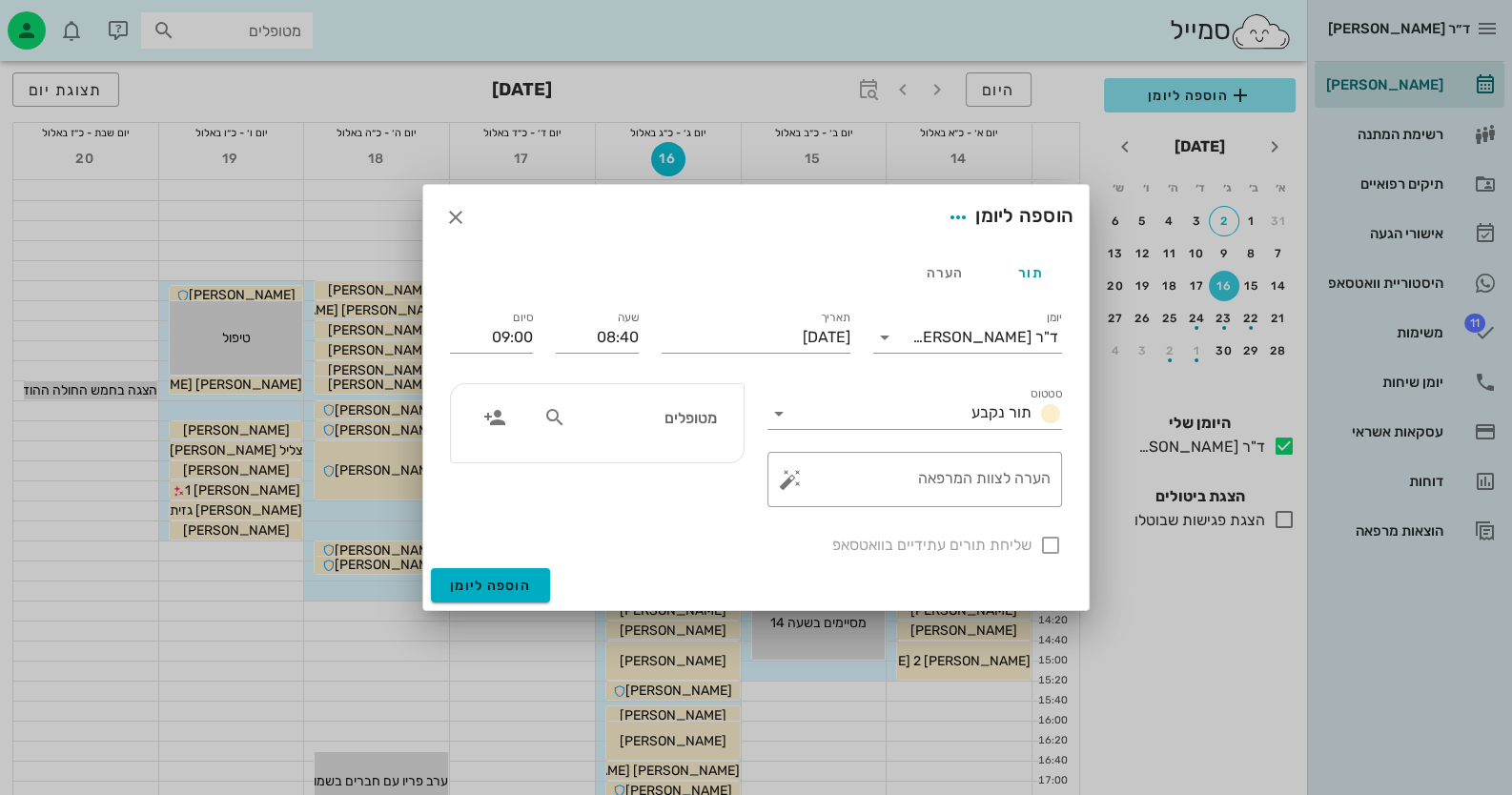
click at [552, 415] on icon at bounding box center [554, 417] width 22 height 22
type input "[PERSON_NAME]"
click at [669, 471] on div "0509642695" at bounding box center [608, 476] width 209 height 16
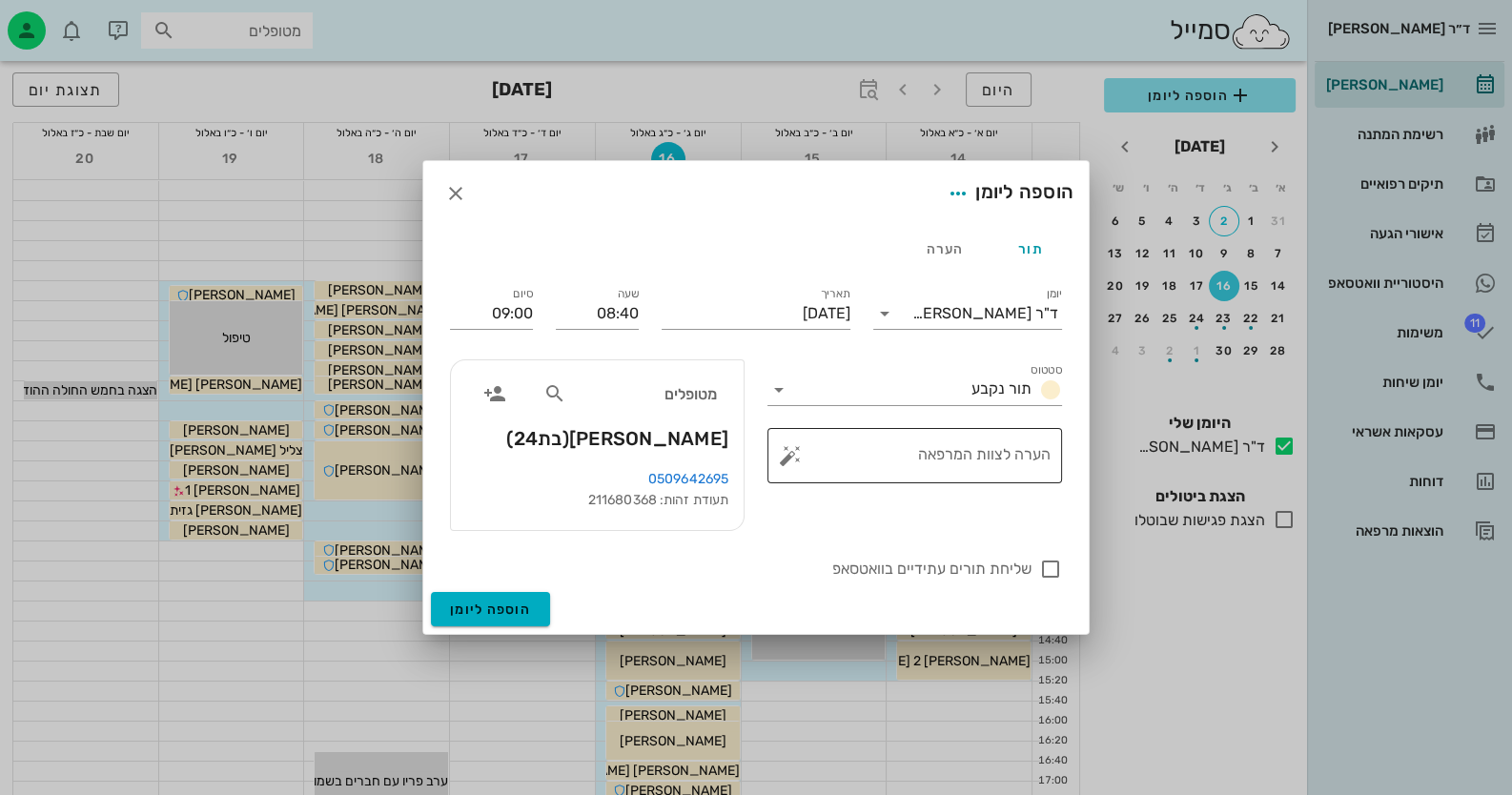
click at [854, 452] on textarea "הערה לצוות המרפאה" at bounding box center [922, 460] width 256 height 46
type textarea "ביקורת וכנראה טיפול"
click at [453, 203] on icon "button" at bounding box center [455, 193] width 22 height 22
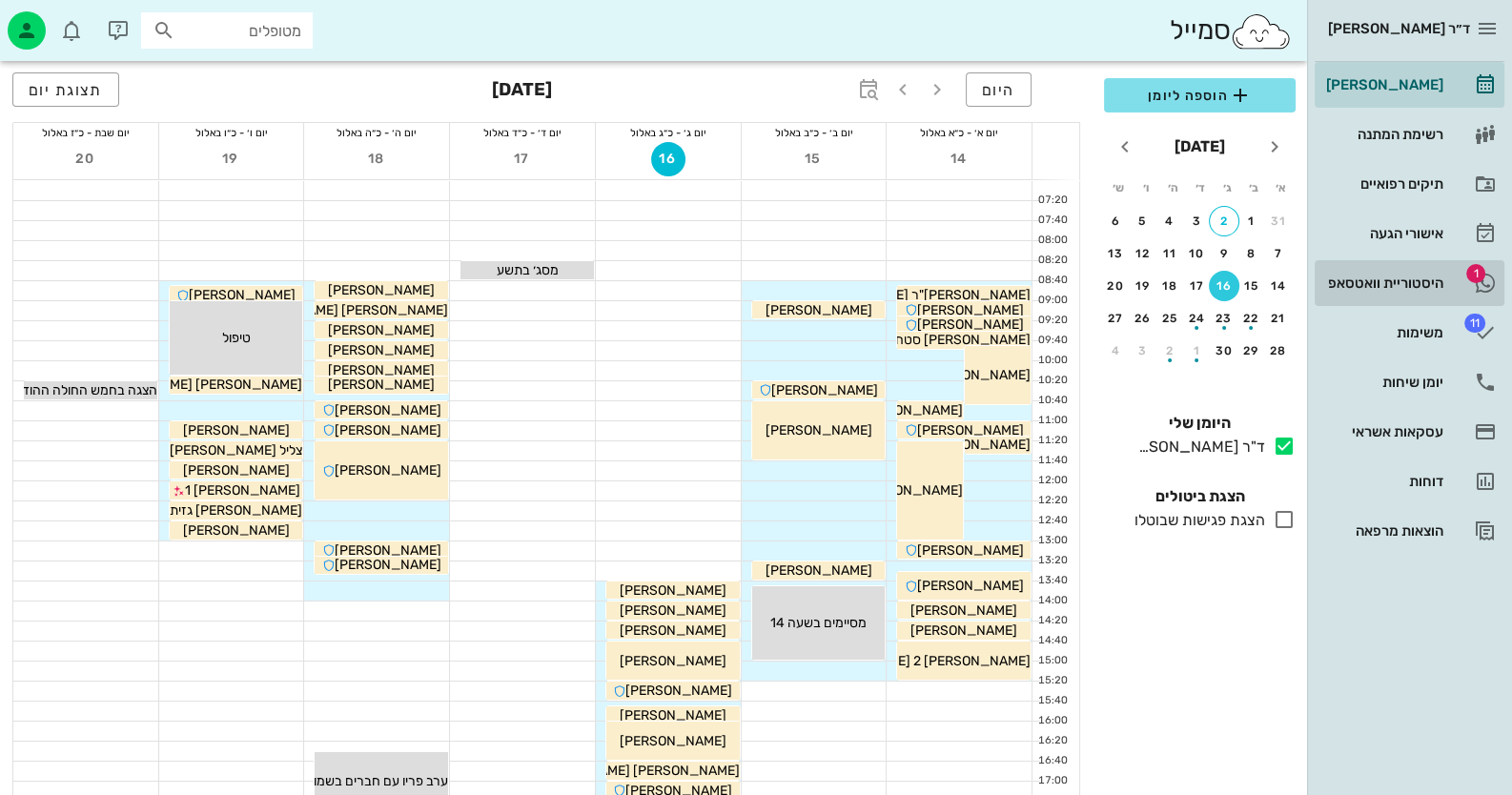
click at [1421, 284] on div "היסטוריית וואטסאפ" at bounding box center [1382, 284] width 121 height 16
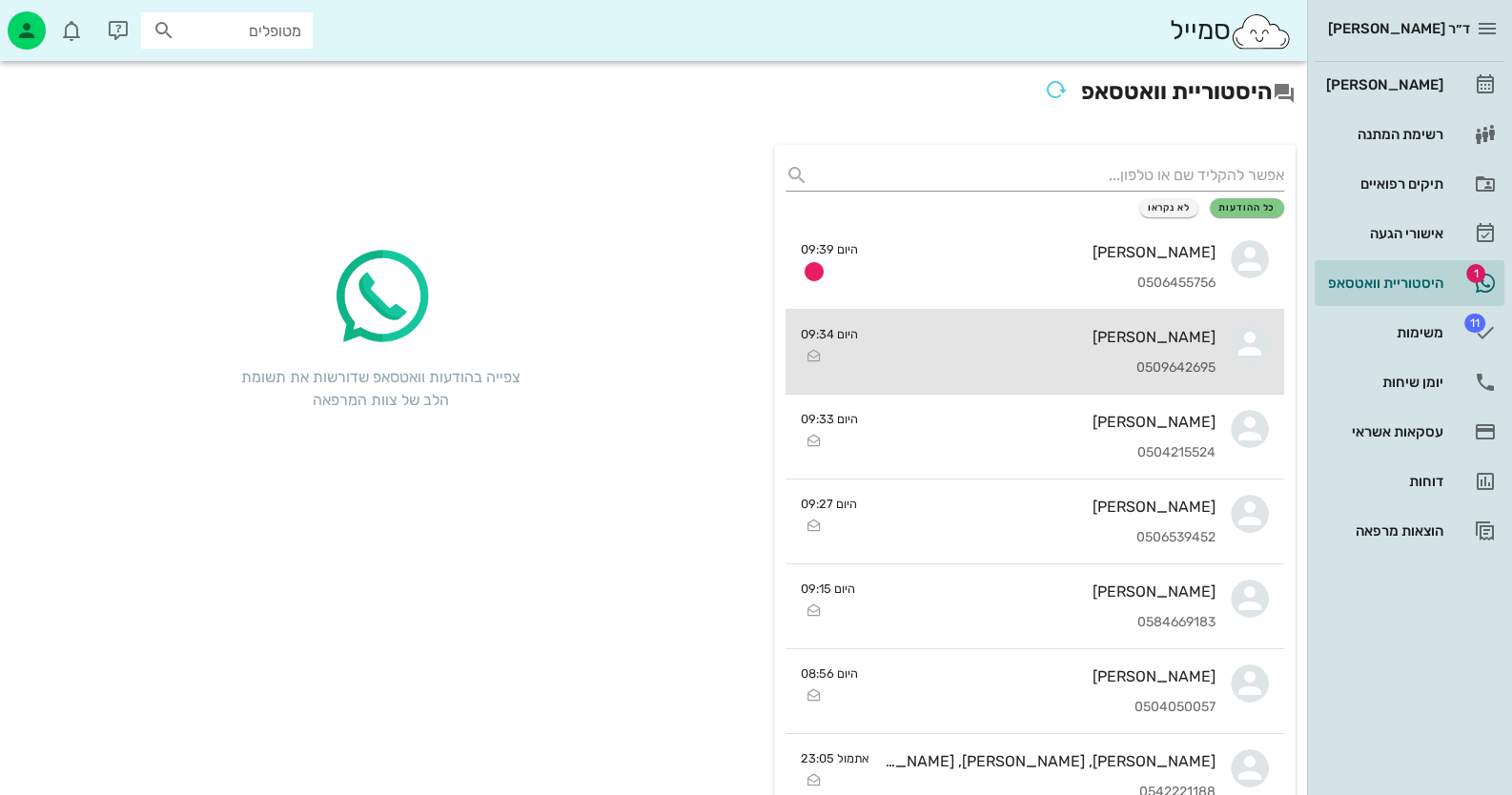
click at [1179, 333] on div "[PERSON_NAME]" at bounding box center [1043, 337] width 342 height 19
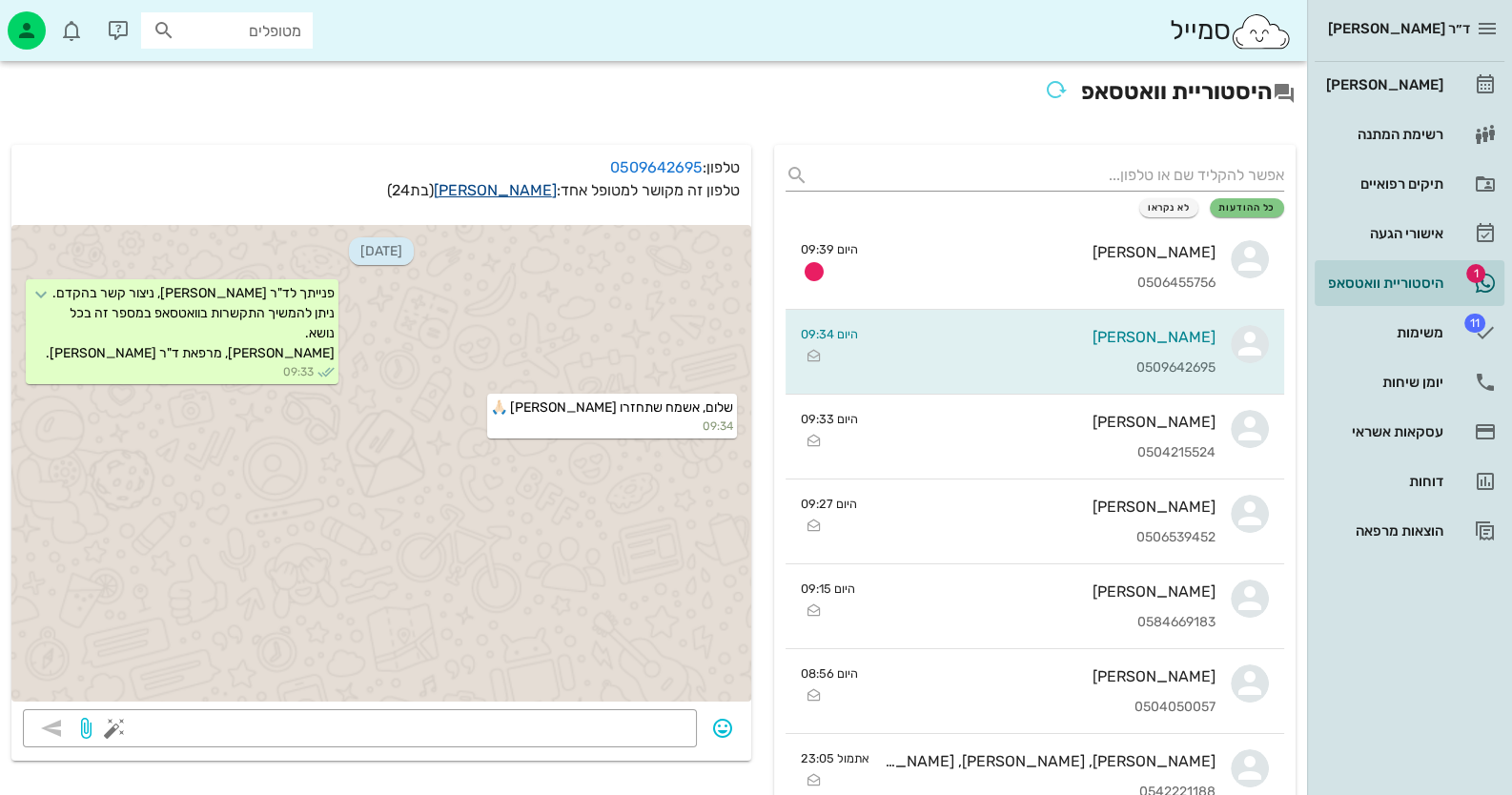
click at [509, 190] on link "[PERSON_NAME]" at bounding box center [495, 190] width 123 height 19
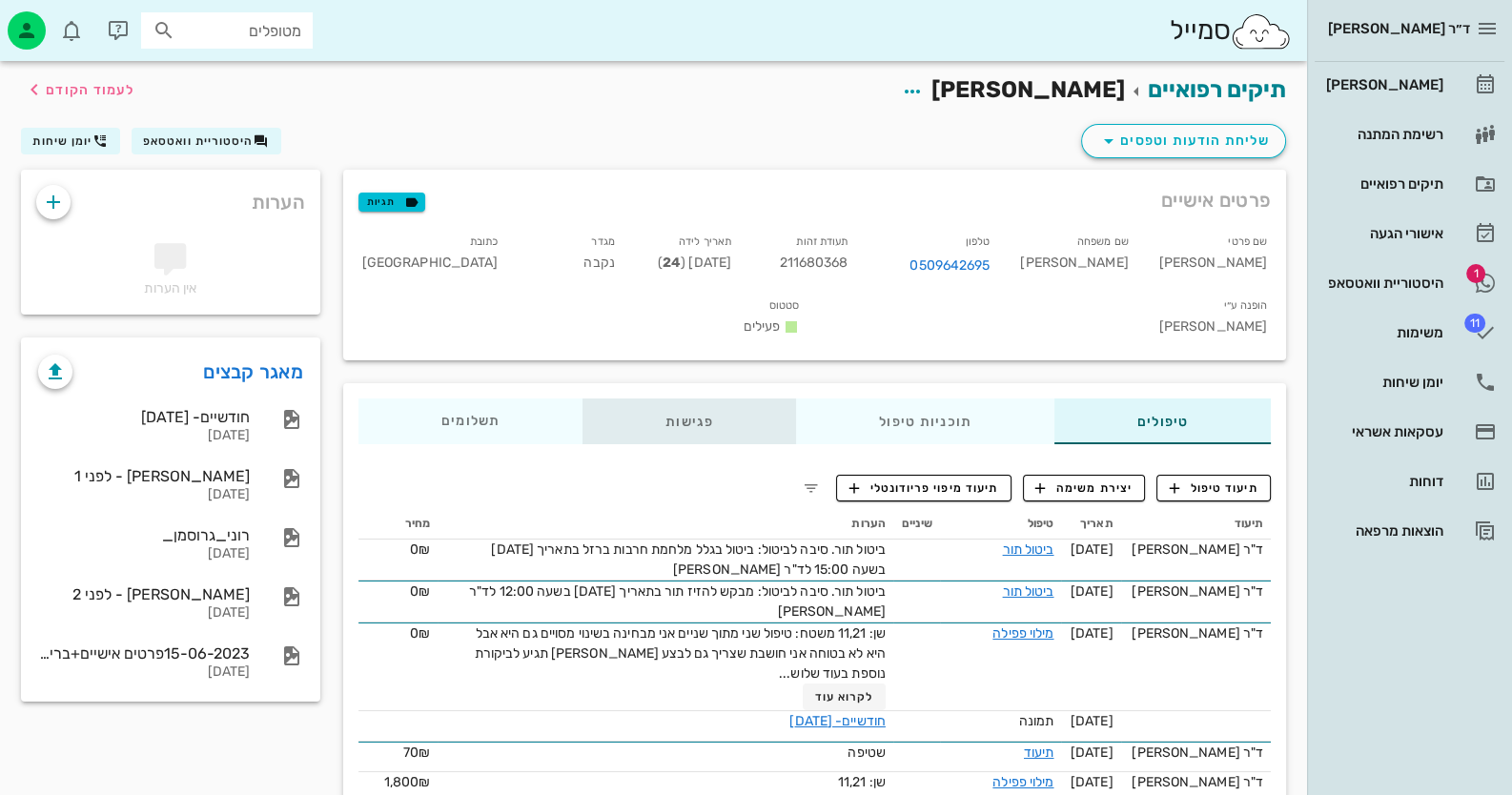
click at [686, 398] on div "פגישות" at bounding box center [689, 421] width 213 height 46
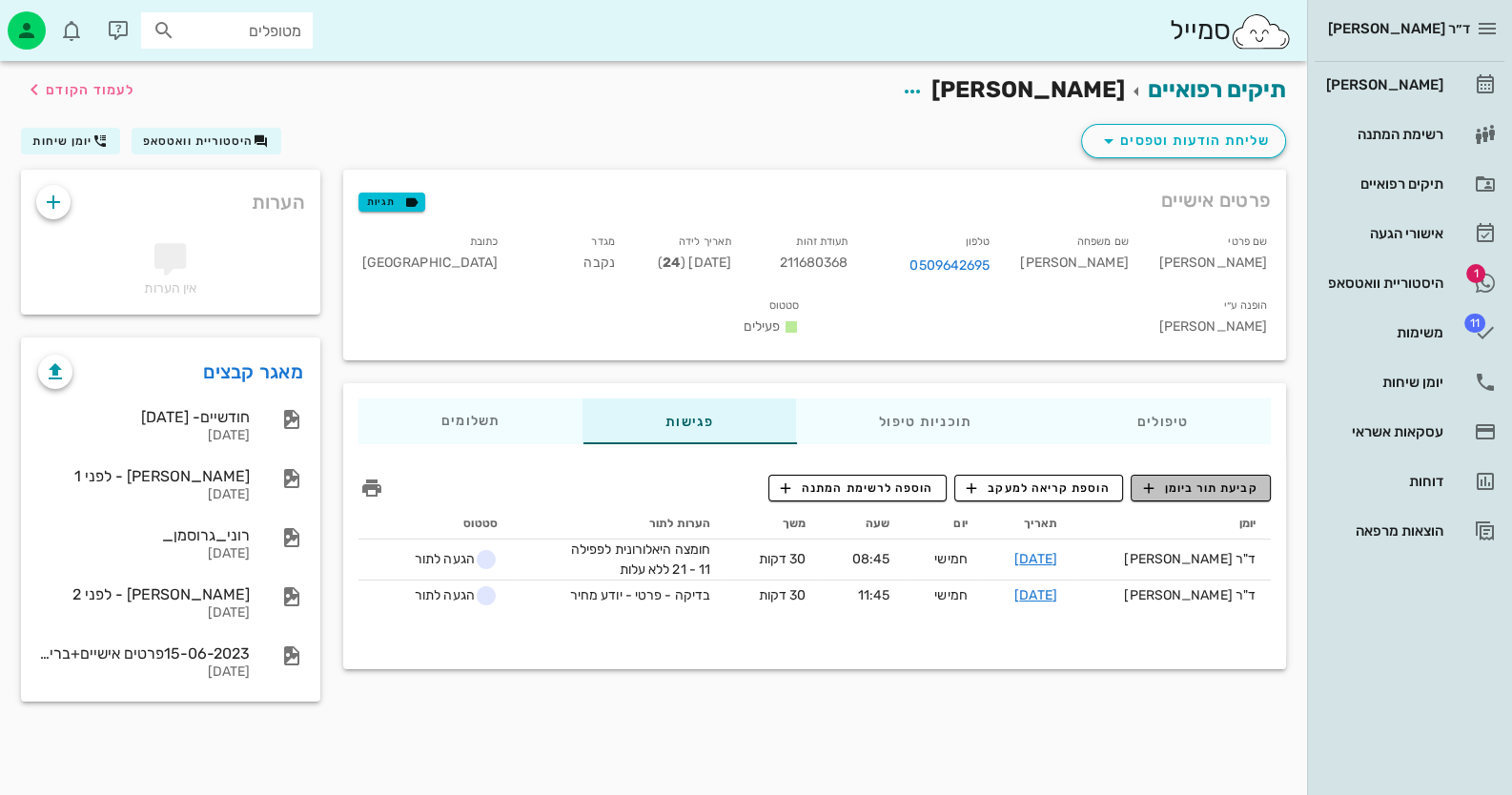
click at [1183, 479] on span "קביעת תור ביומן" at bounding box center [1199, 488] width 114 height 18
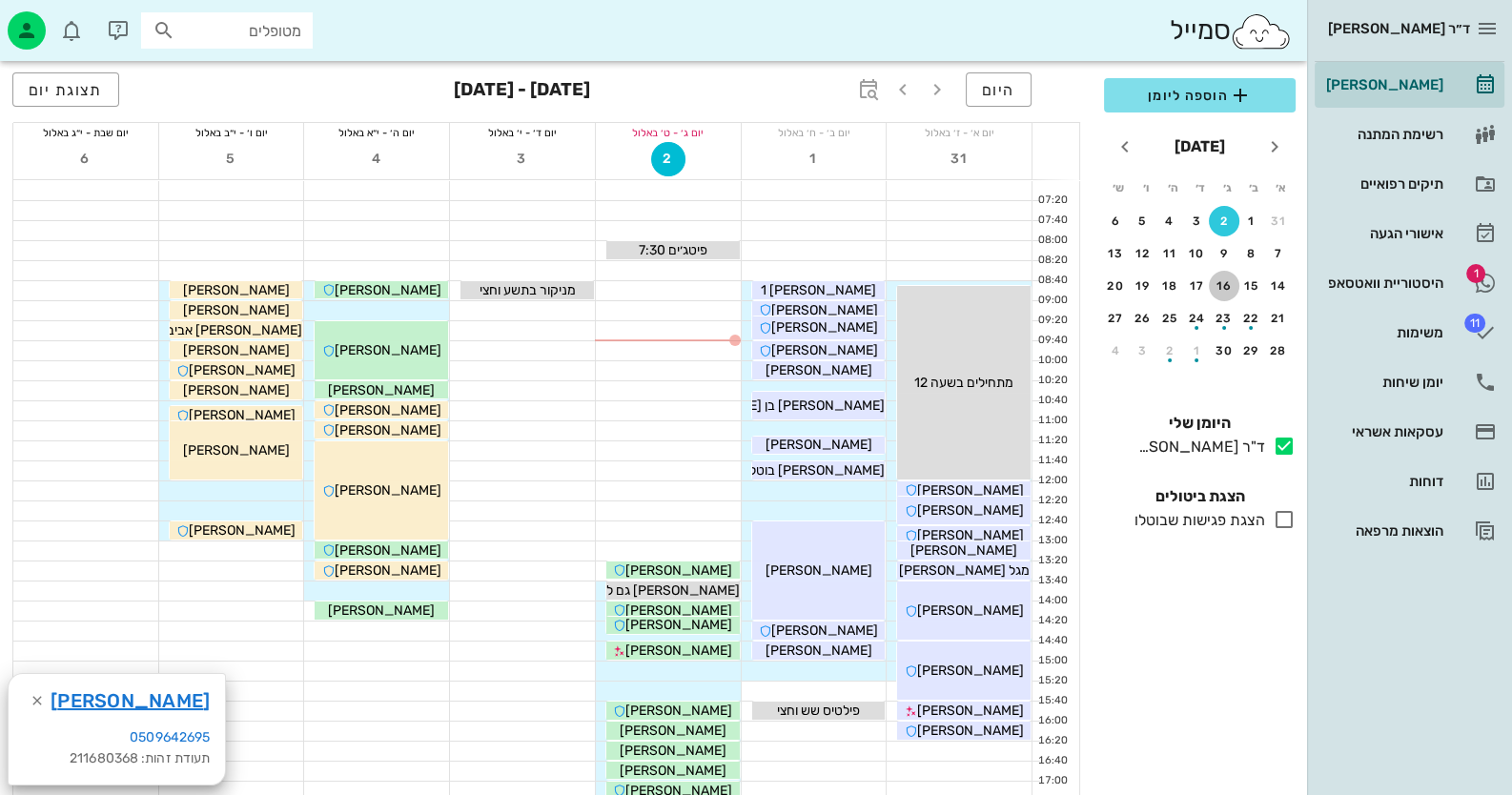
click at [1225, 285] on div "16" at bounding box center [1224, 286] width 30 height 14
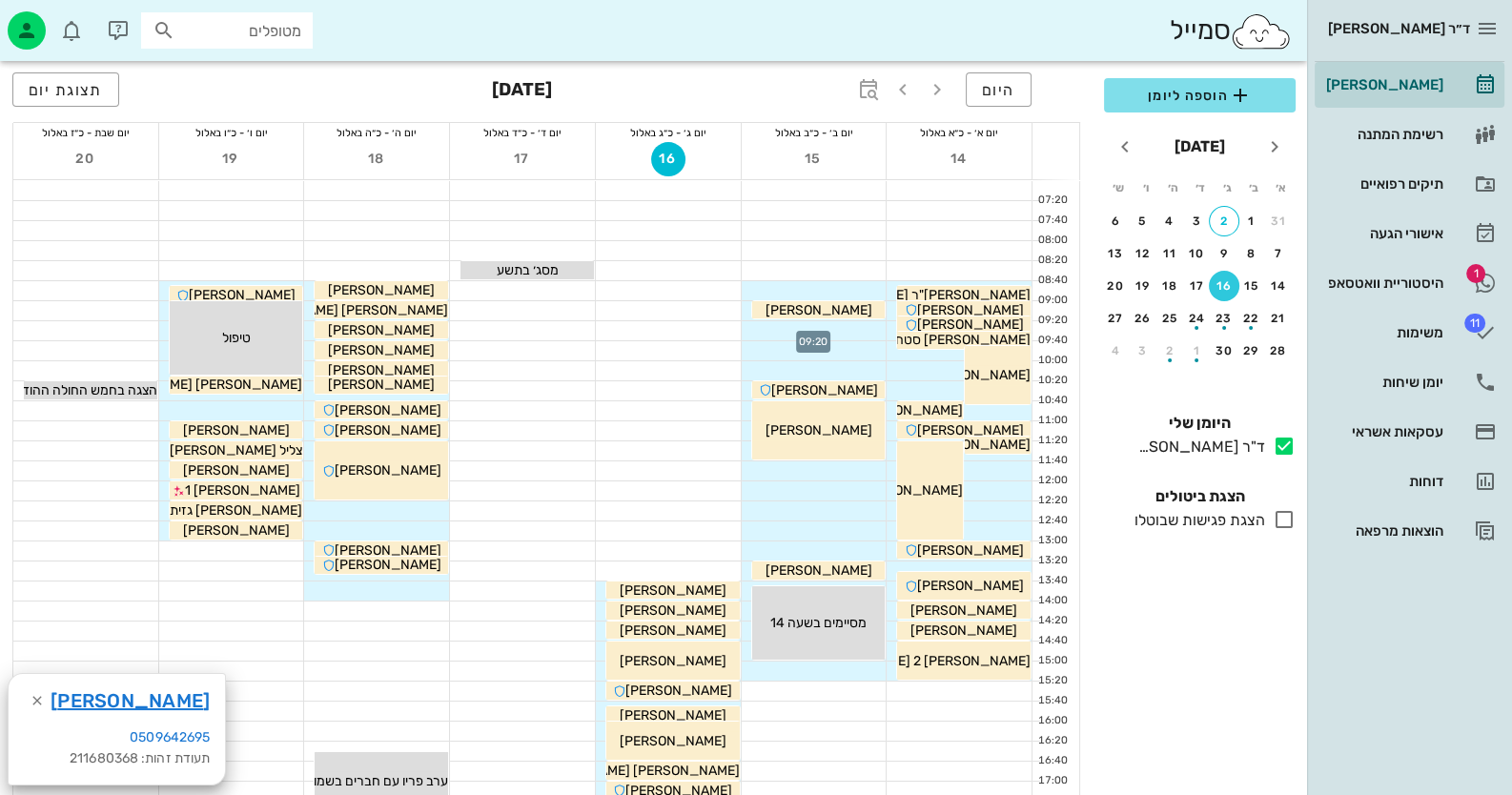
click at [844, 329] on div at bounding box center [813, 331] width 145 height 19
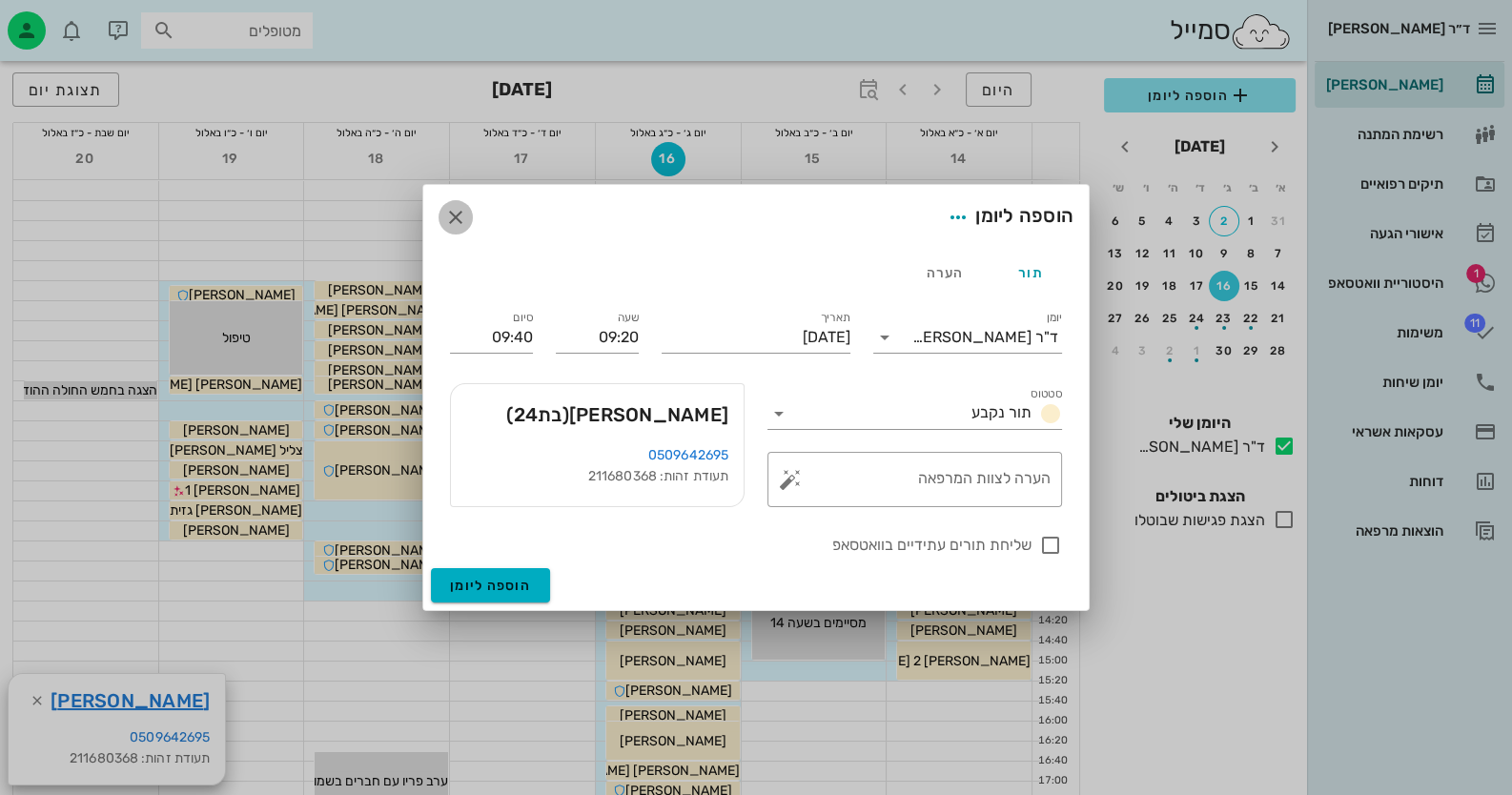
click at [448, 213] on icon "button" at bounding box center [455, 216] width 22 height 22
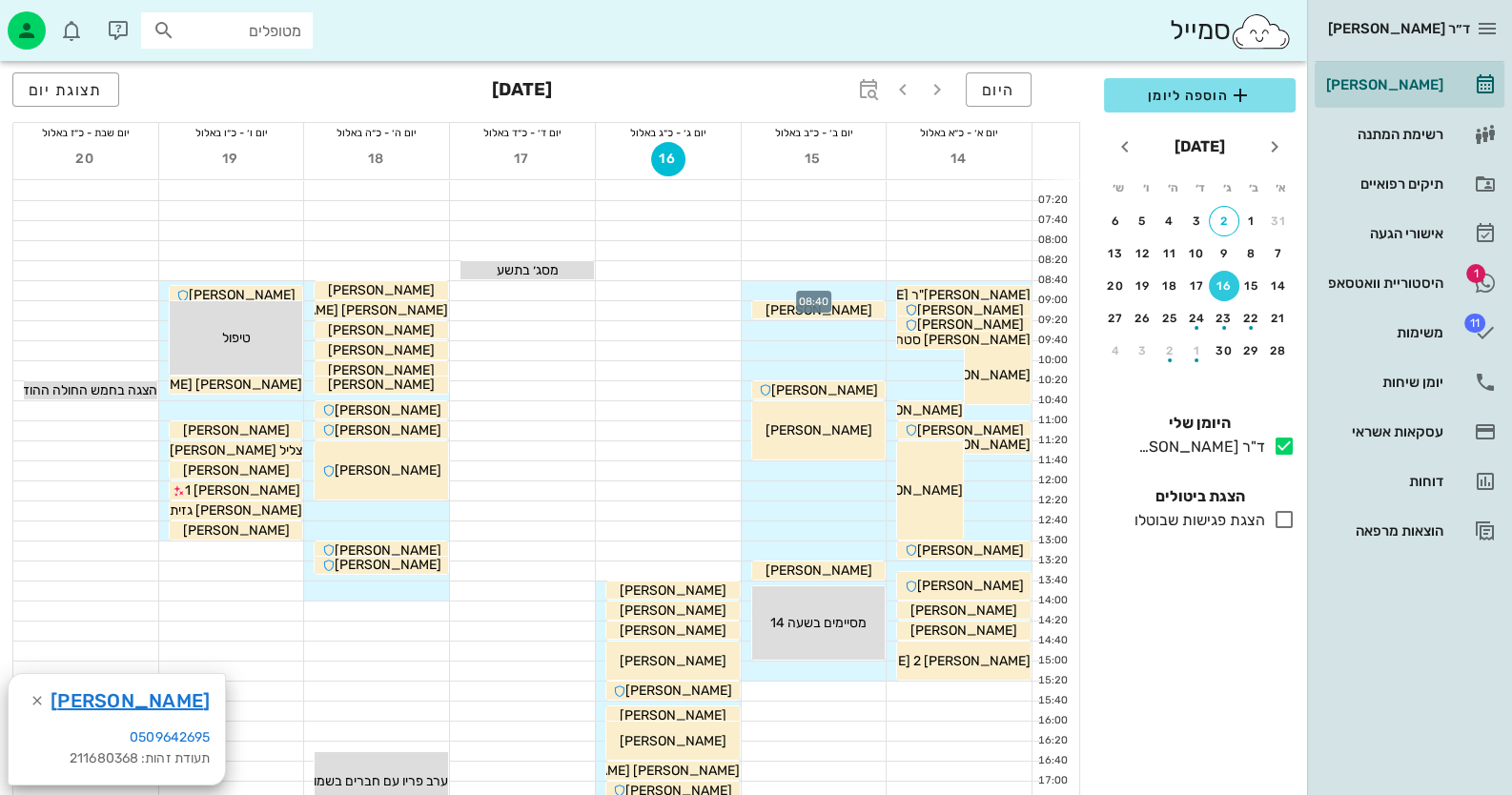
click at [812, 285] on div at bounding box center [813, 291] width 145 height 19
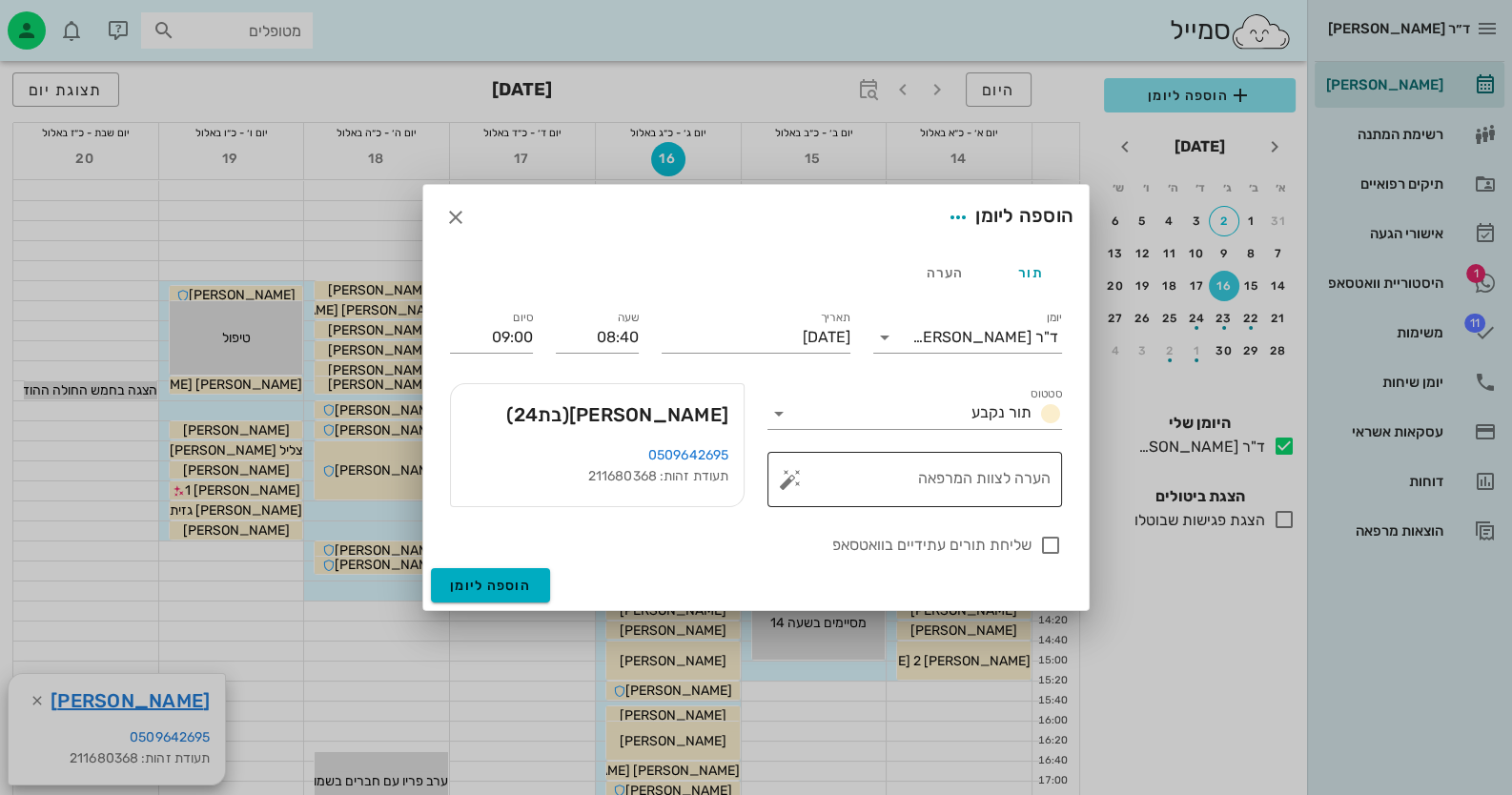
click at [858, 482] on textarea "הערה לצוות המרפאה" at bounding box center [922, 484] width 256 height 46
type textarea "ביקורת כנראה טיפול"
click at [1051, 548] on div at bounding box center [1050, 545] width 32 height 32
checkbox input "true"
click at [510, 585] on span "הוספה ליומן" at bounding box center [490, 586] width 81 height 17
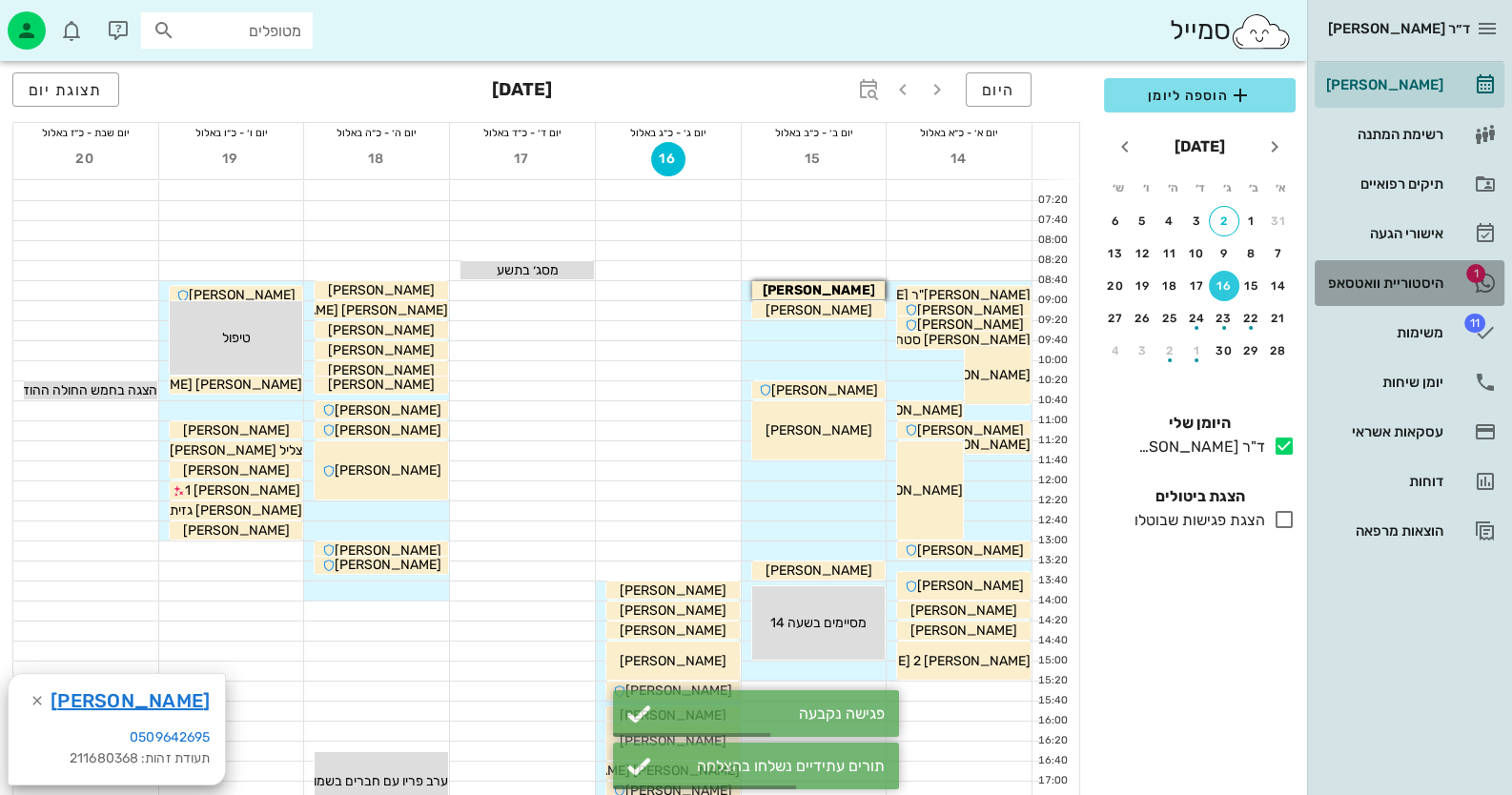
click at [1425, 289] on div "היסטוריית וואטסאפ" at bounding box center [1382, 283] width 121 height 30
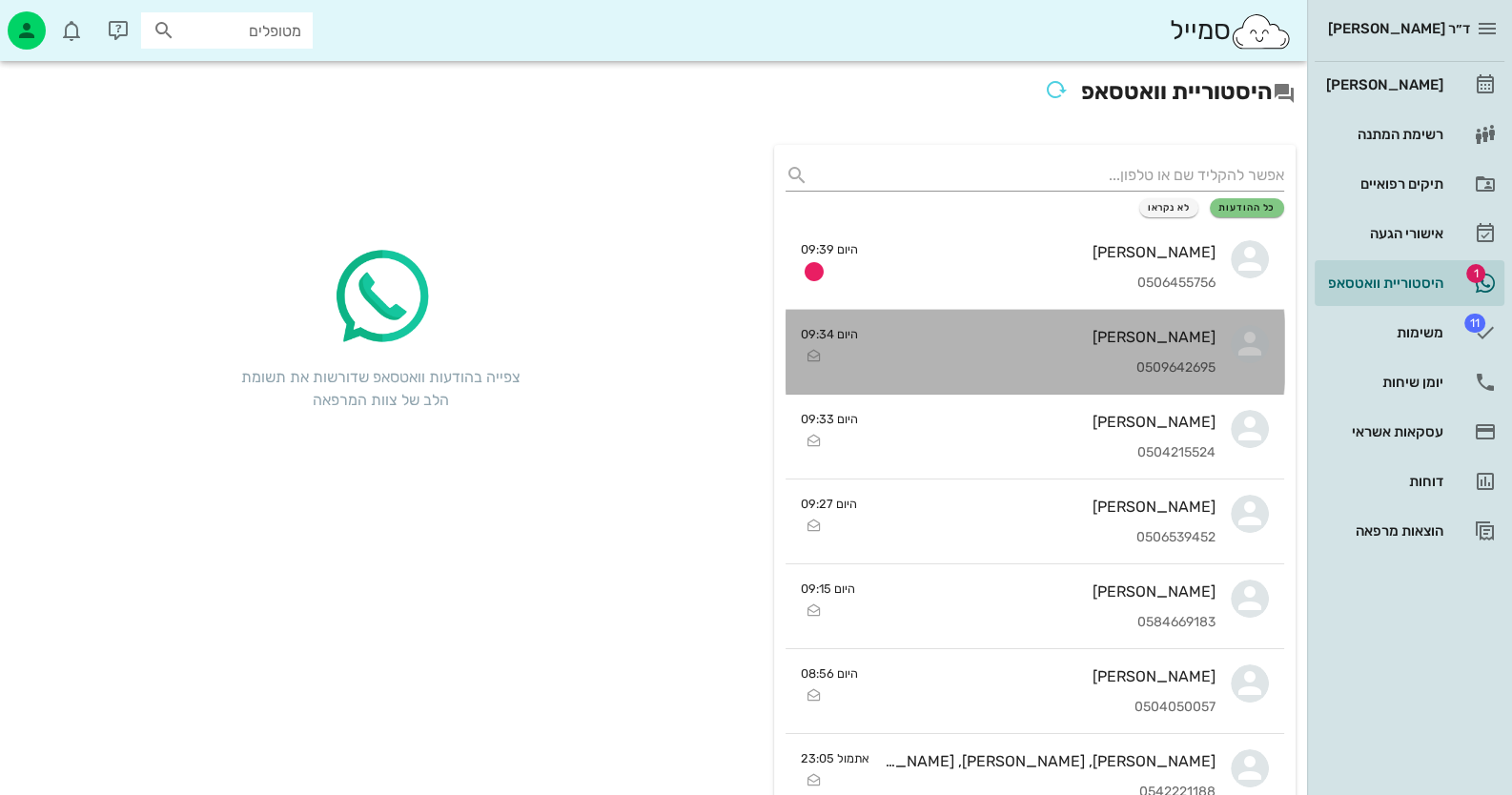
click at [1141, 337] on div "[PERSON_NAME]" at bounding box center [1043, 337] width 342 height 19
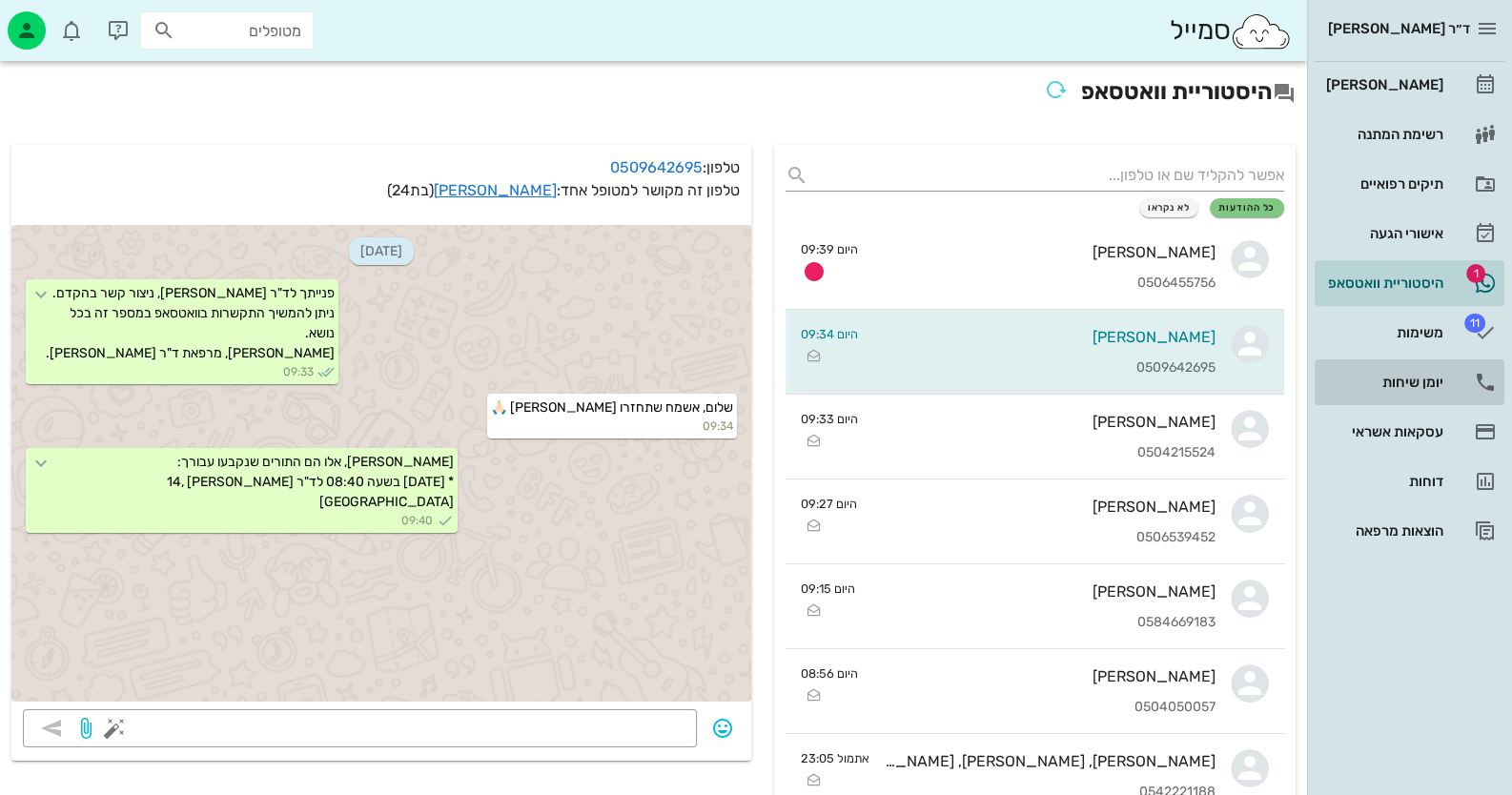
click at [1391, 367] on div "יומן שיחות" at bounding box center [1382, 382] width 121 height 30
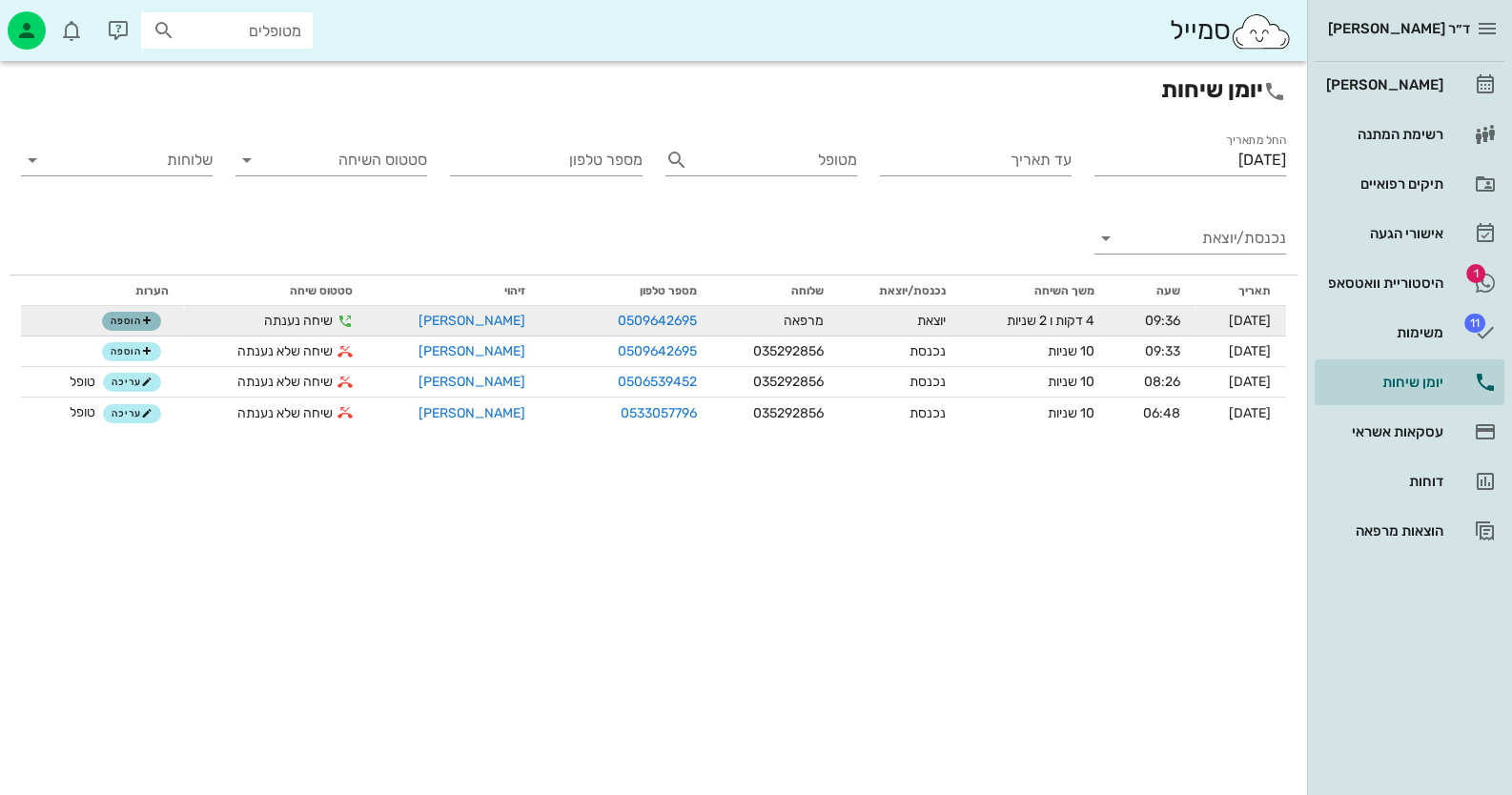
click at [124, 316] on span "הוספה" at bounding box center [132, 322] width 42 height 12
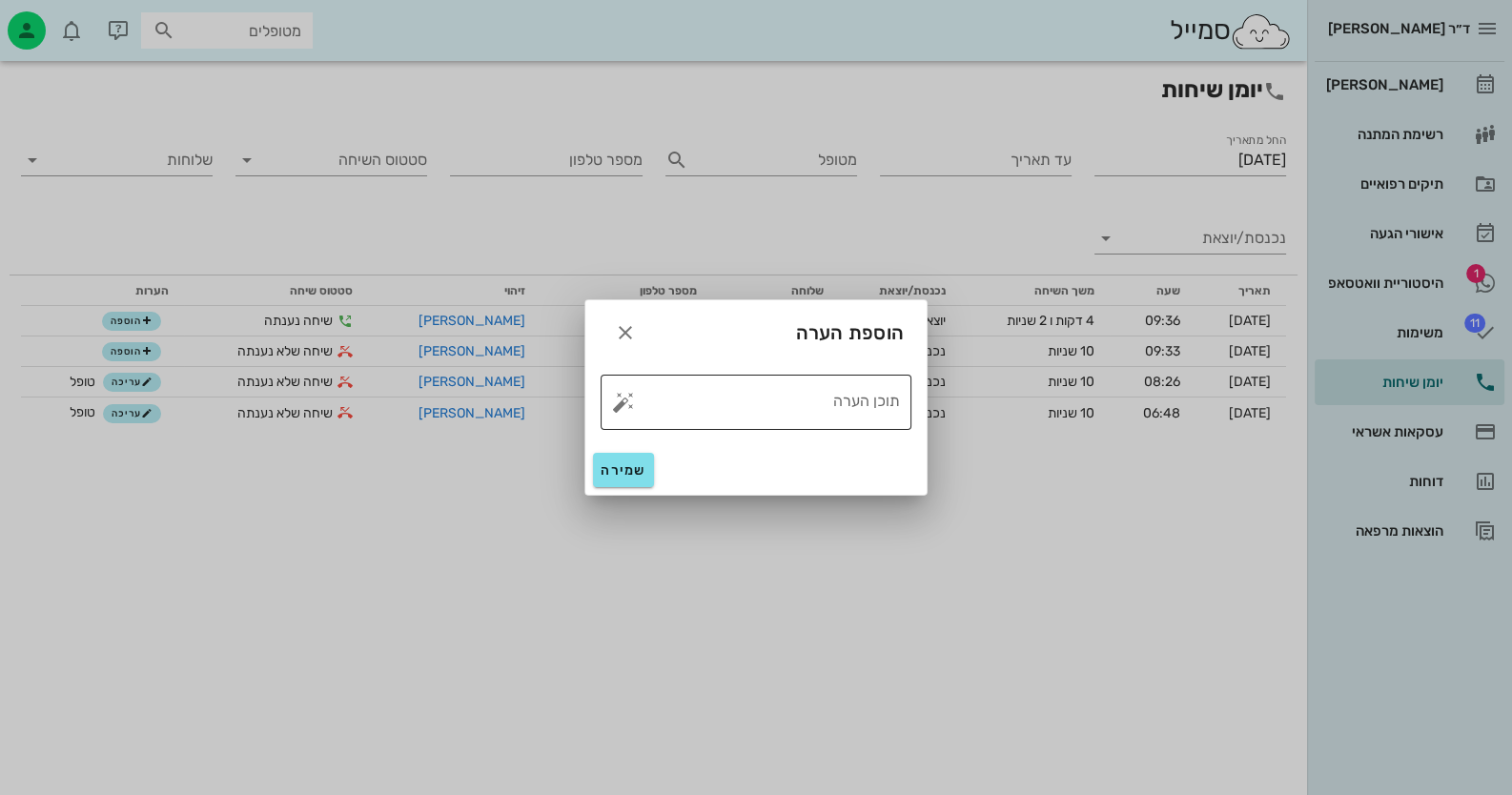
click at [624, 399] on button "button" at bounding box center [623, 401] width 22 height 22
click at [704, 382] on div "טופל" at bounding box center [706, 381] width 142 height 50
type textarea "טופל"
click at [630, 463] on span "שמירה" at bounding box center [624, 471] width 46 height 17
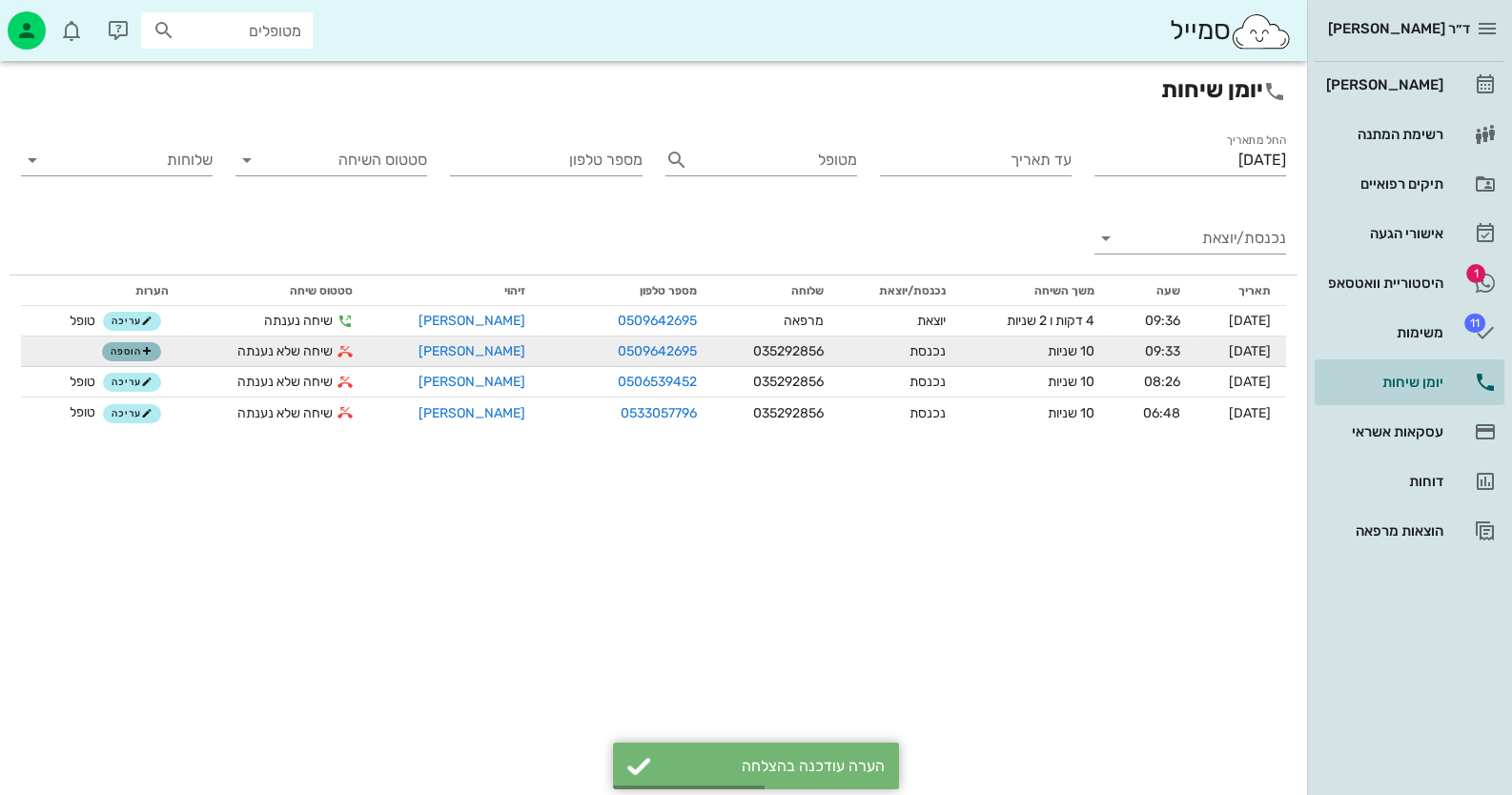
click at [148, 352] on icon "button" at bounding box center [147, 352] width 12 height 12
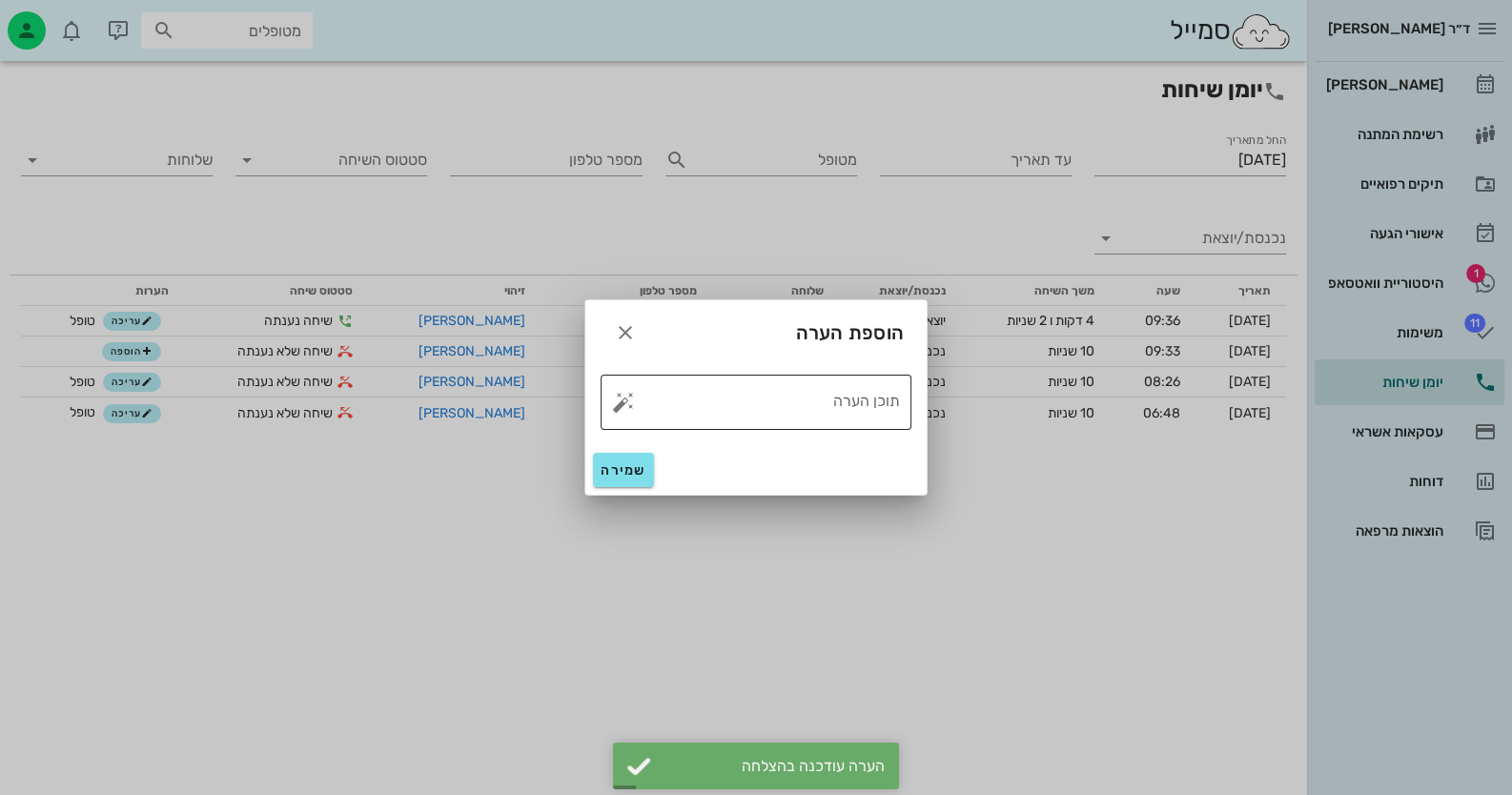
click at [624, 404] on button "button" at bounding box center [623, 401] width 22 height 22
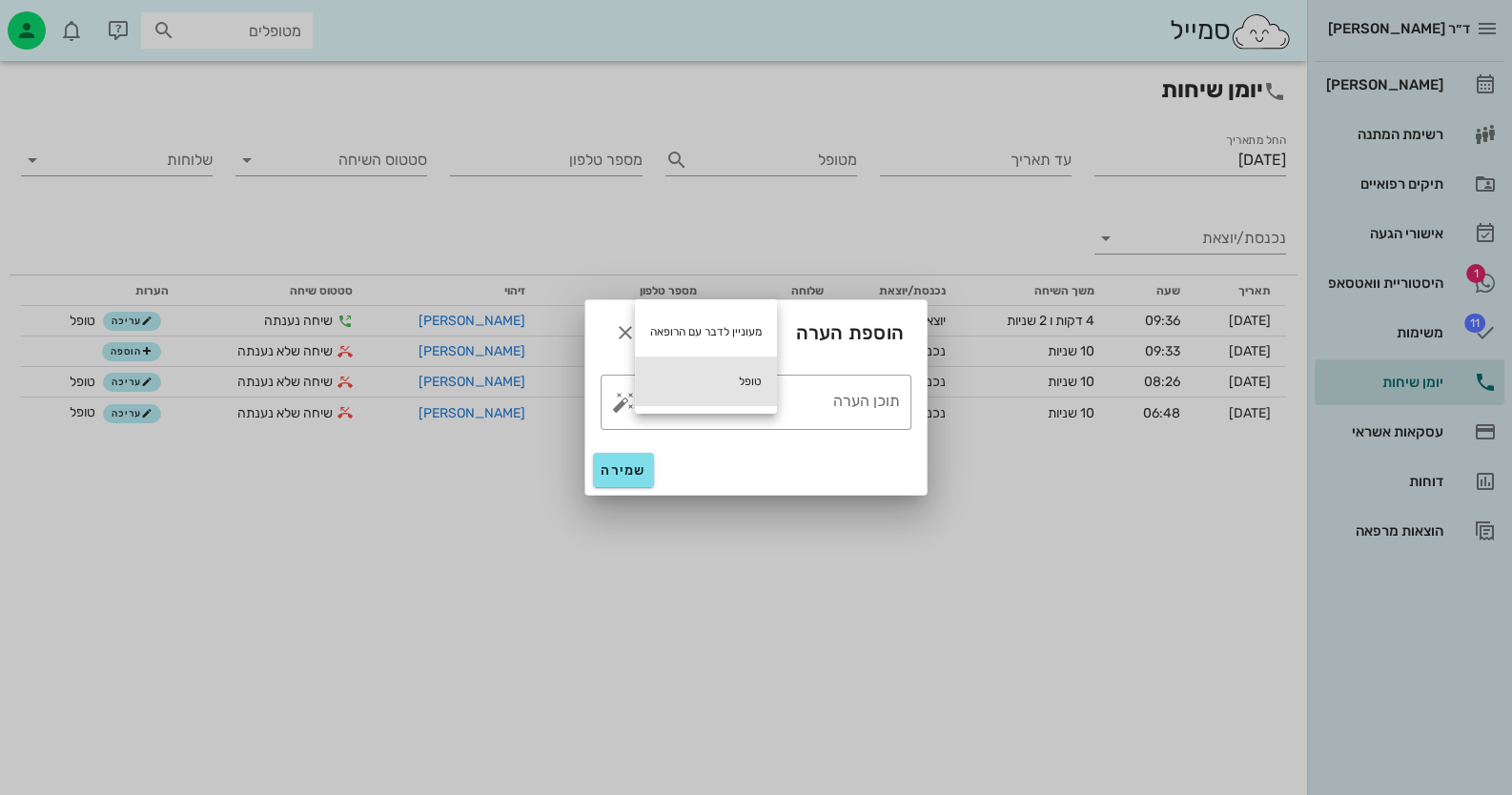
click at [763, 382] on div "טופל" at bounding box center [706, 381] width 142 height 50
type textarea "טופל"
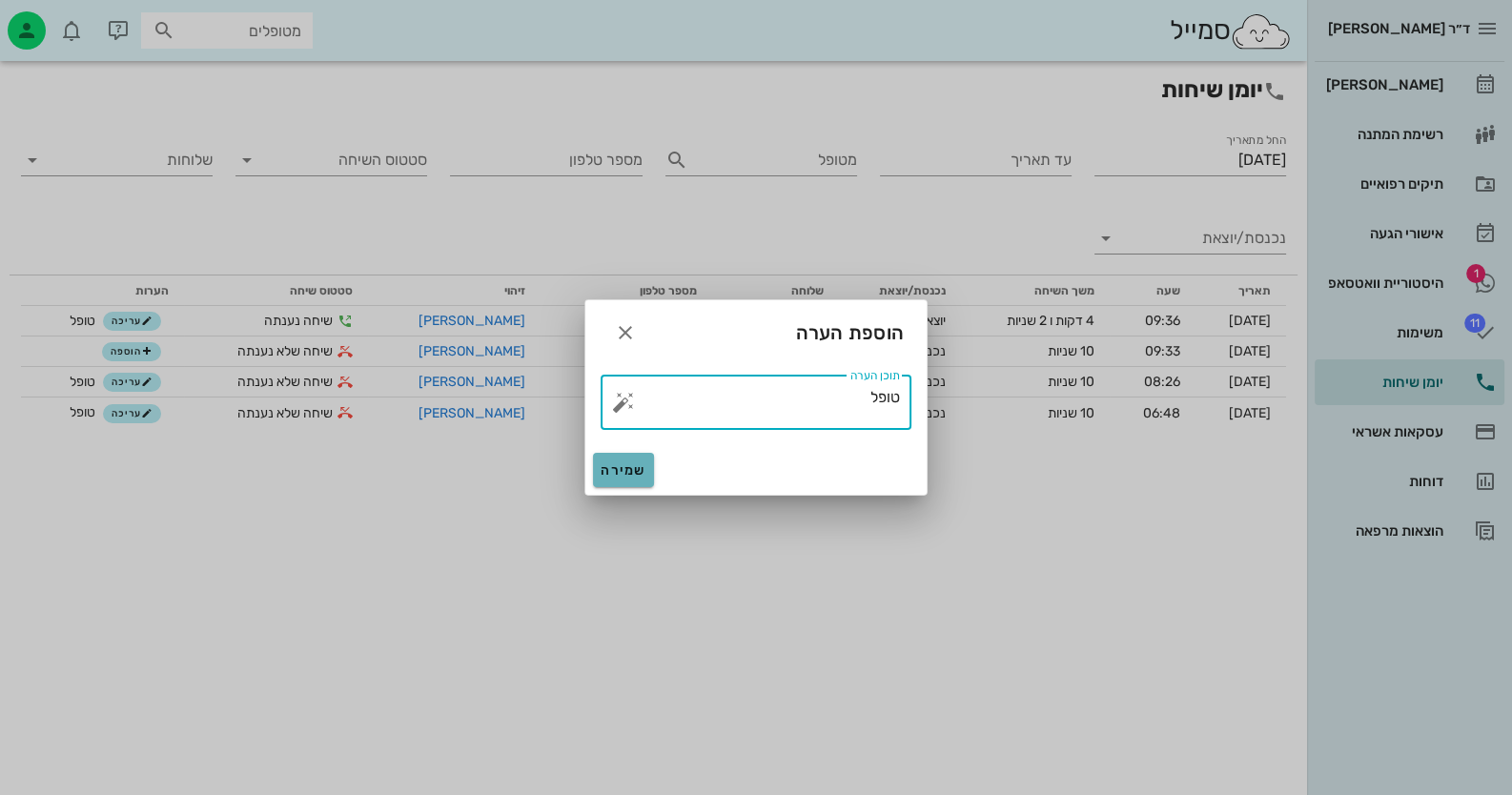
click at [632, 464] on span "שמירה" at bounding box center [624, 471] width 46 height 17
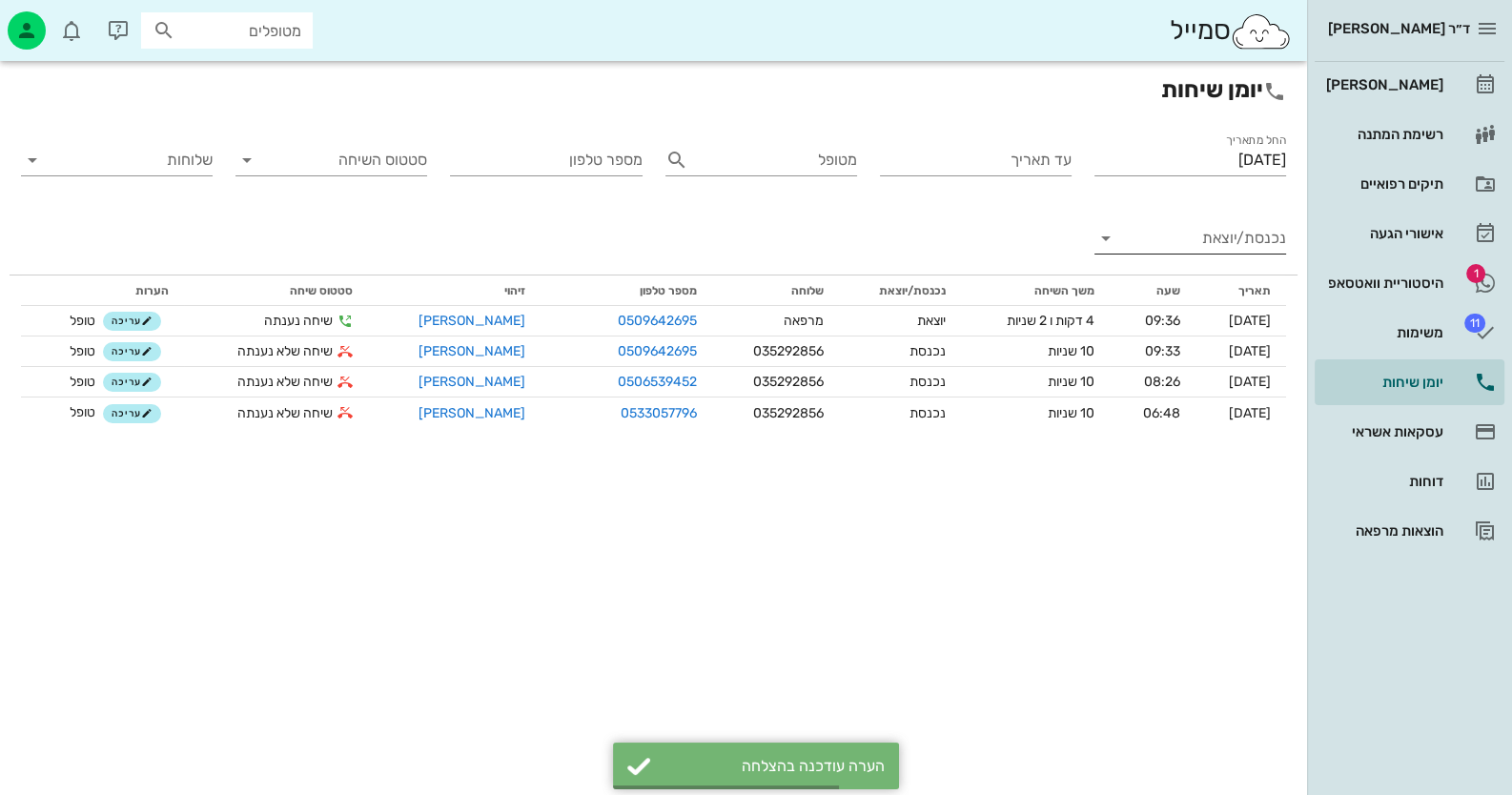
click at [1247, 243] on input "נכנסת/יוצאת" at bounding box center [1205, 238] width 161 height 30
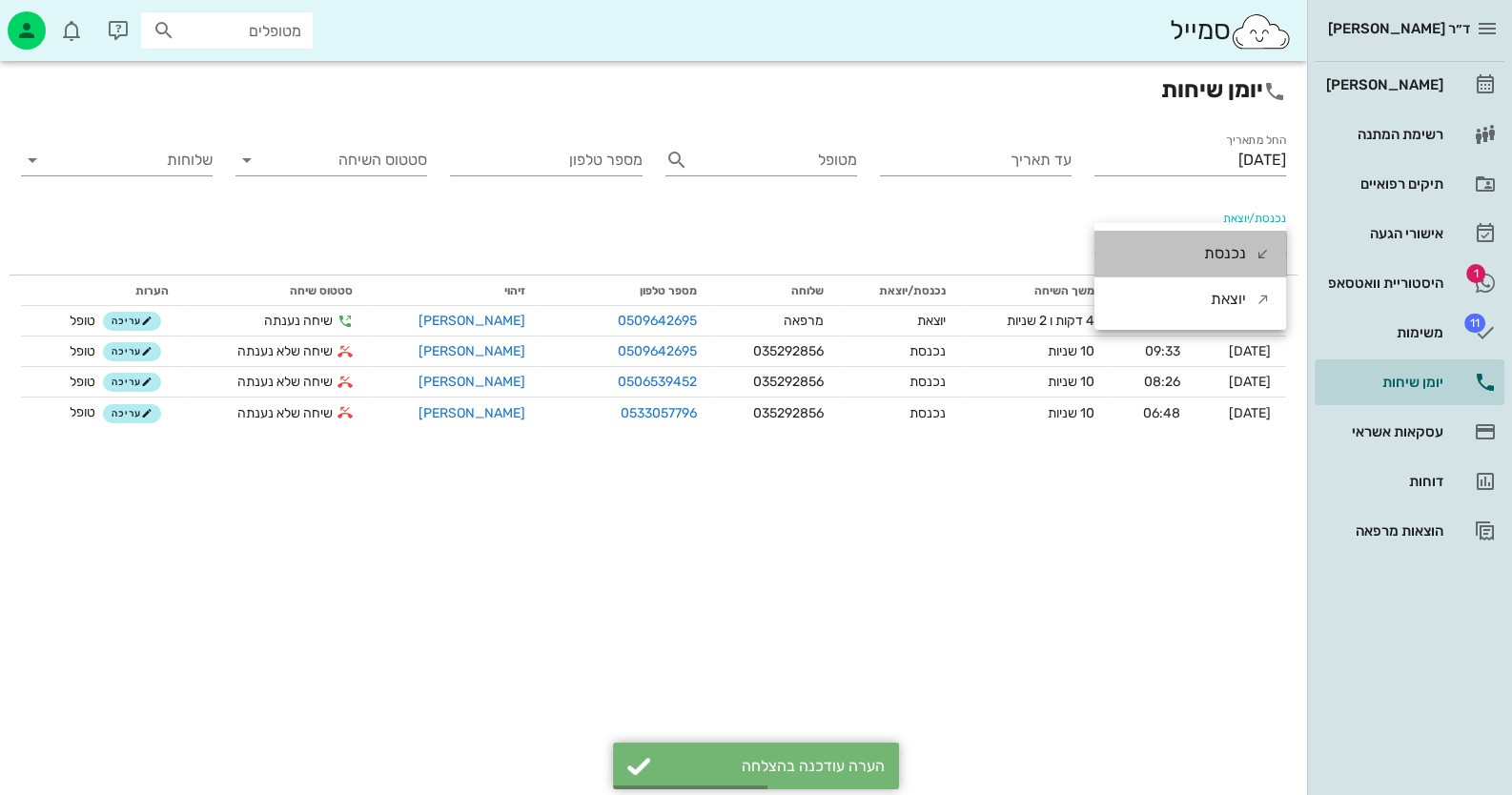
click at [1205, 250] on div "נכנסת" at bounding box center [1225, 253] width 42 height 46
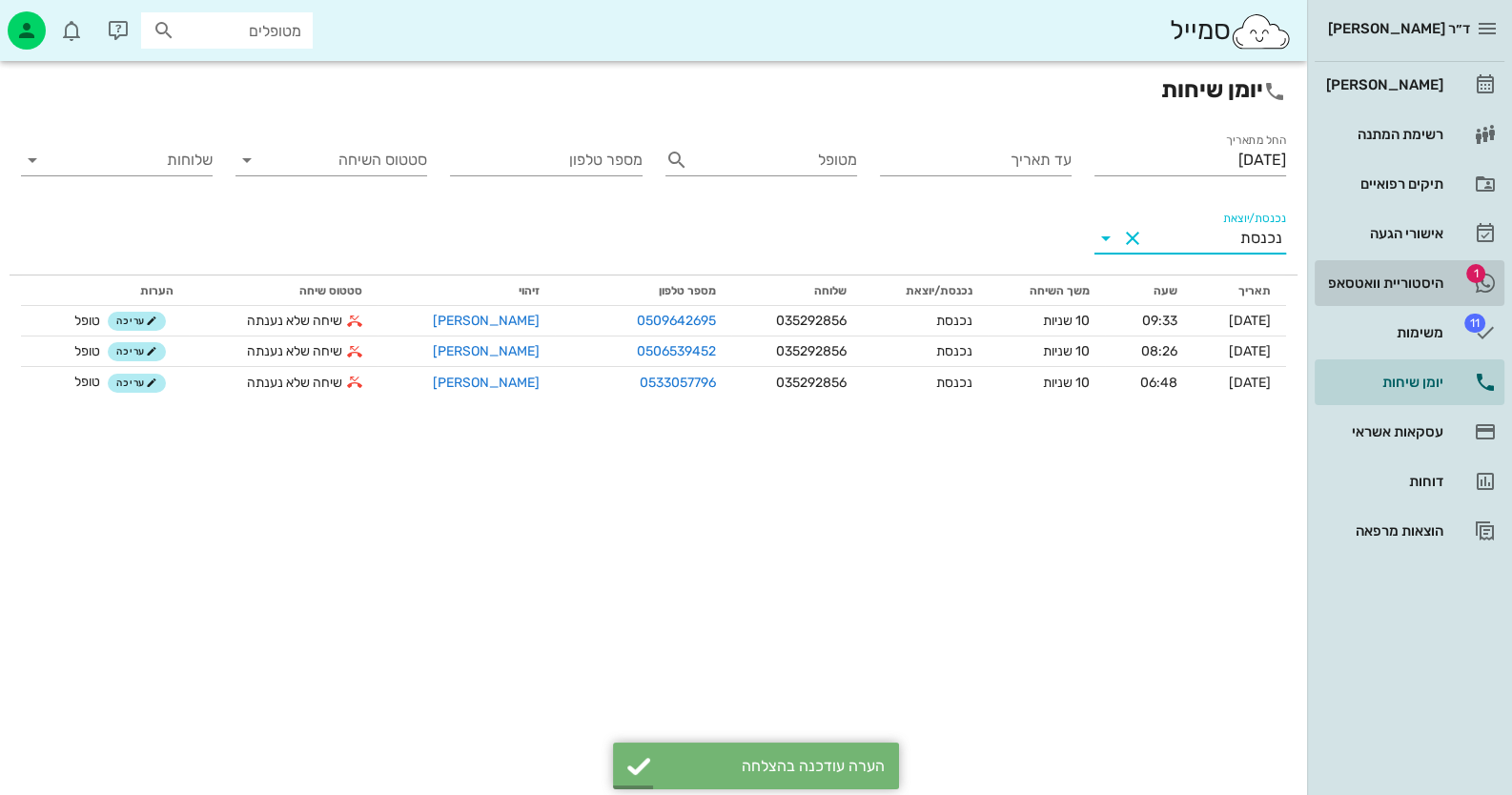
click at [1397, 282] on div "היסטוריית וואטסאפ" at bounding box center [1382, 284] width 121 height 16
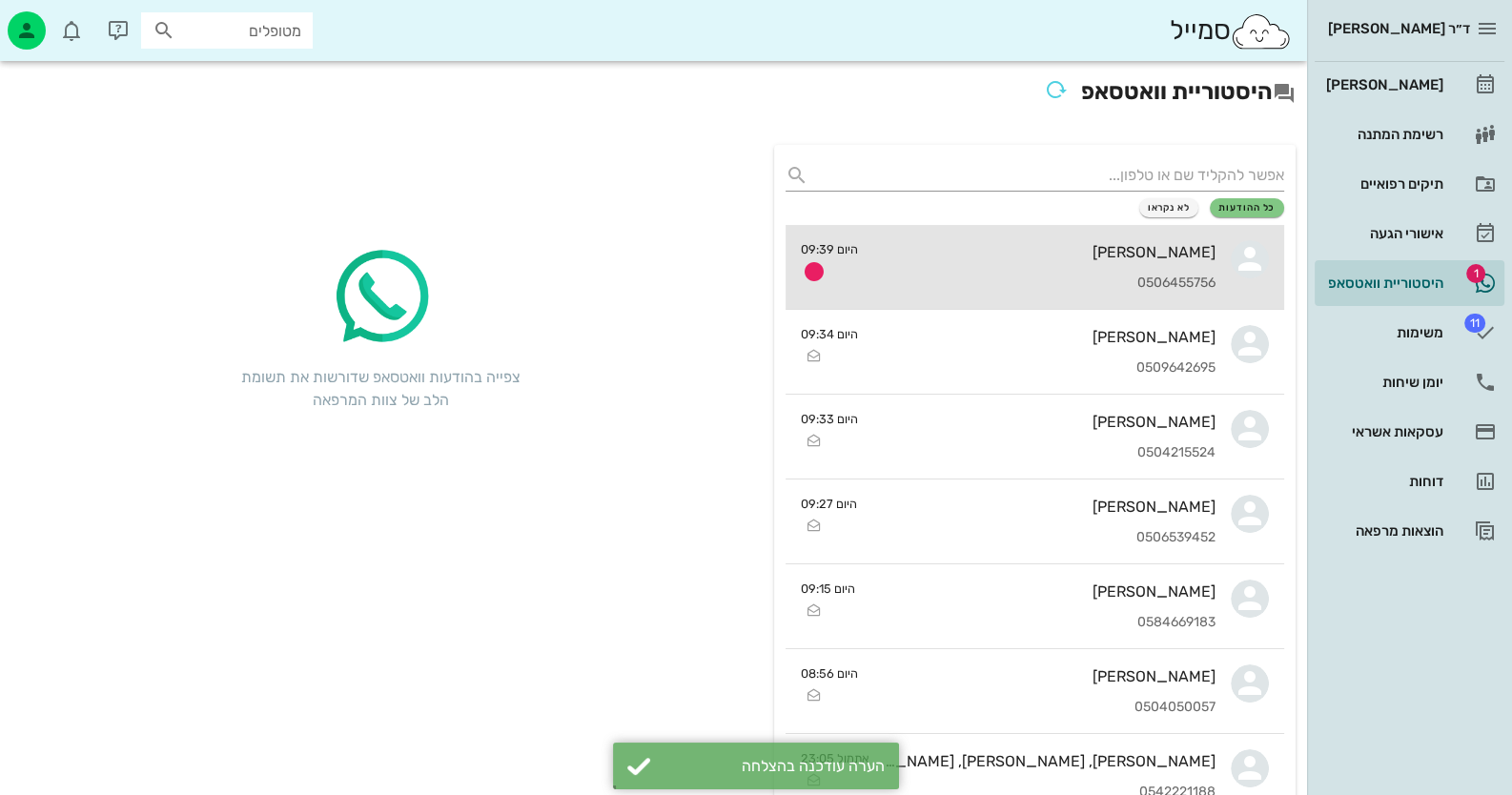
click at [1142, 256] on div "[PERSON_NAME]" at bounding box center [1043, 252] width 342 height 19
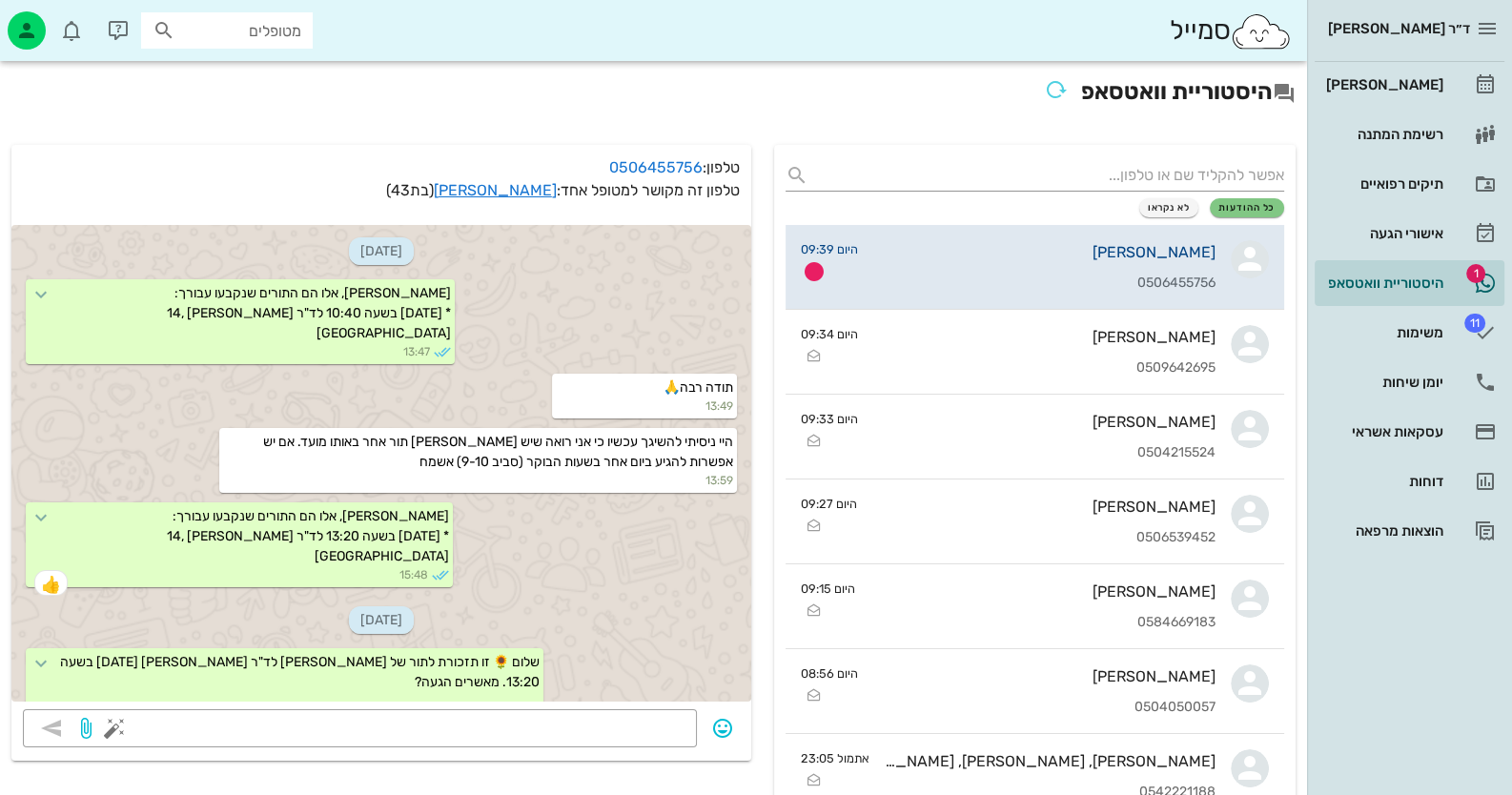
scroll to position [539, 0]
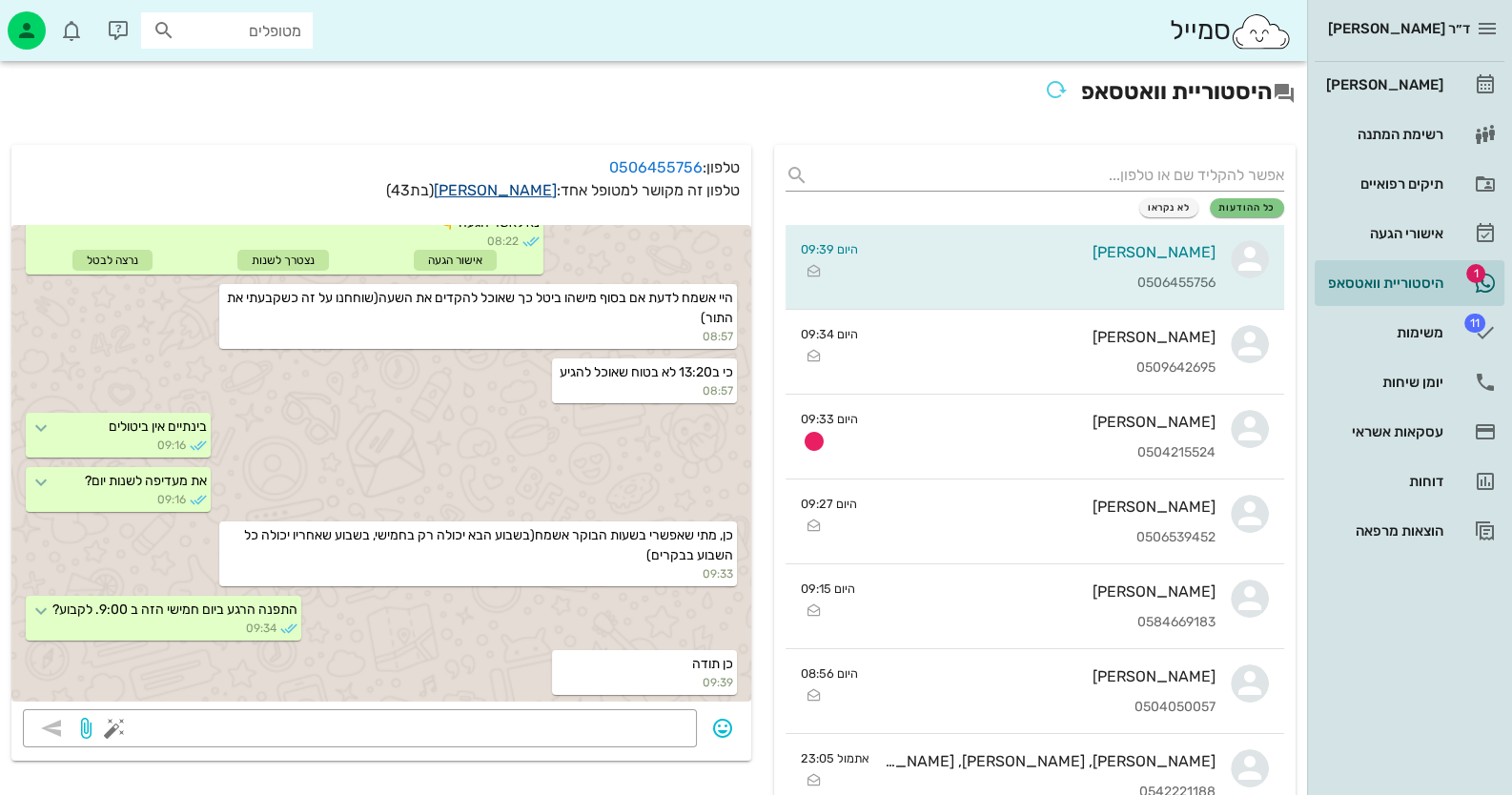
click at [535, 190] on link "[PERSON_NAME]" at bounding box center [495, 190] width 123 height 19
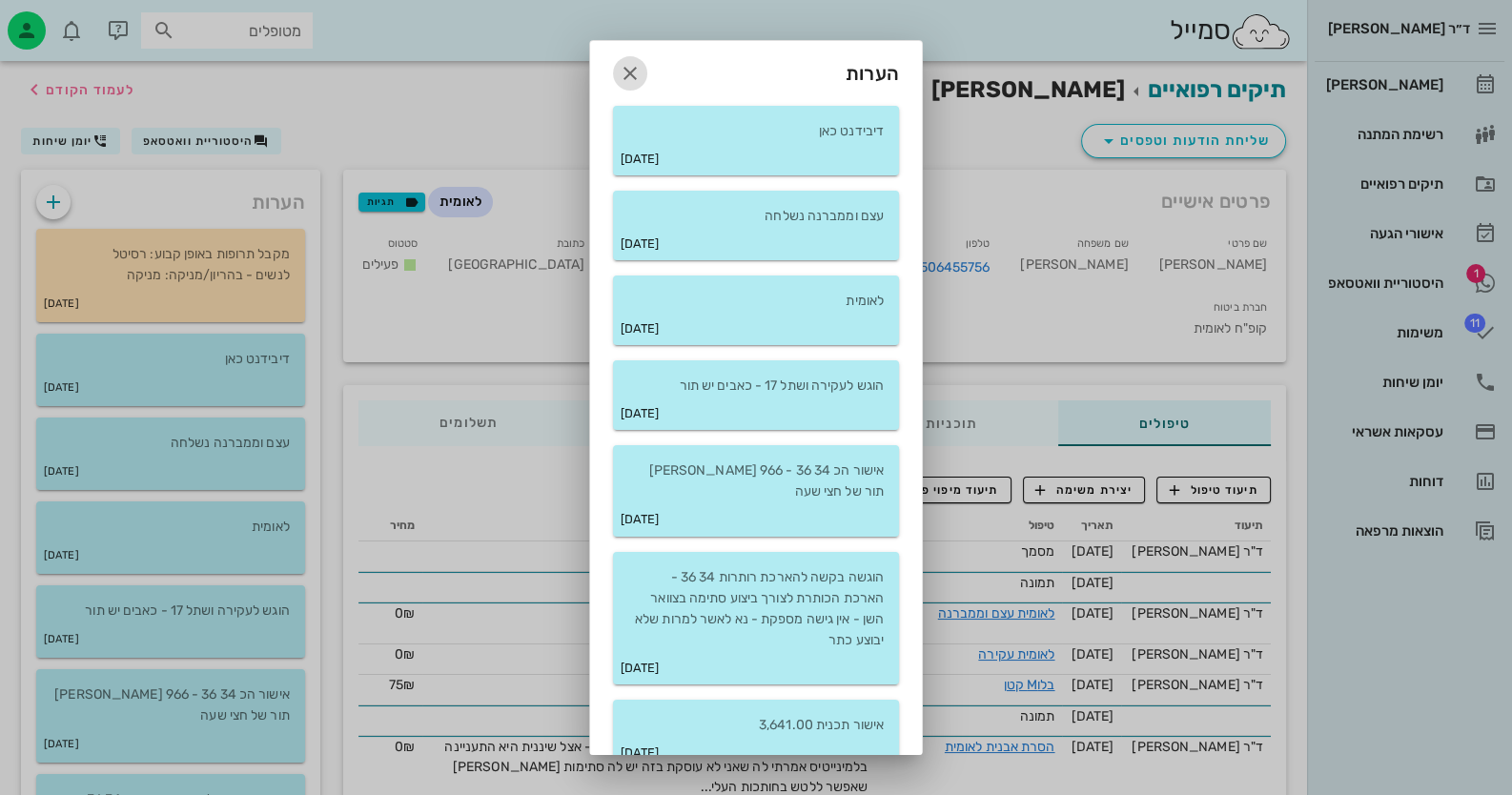
click at [641, 71] on icon "button" at bounding box center [629, 73] width 22 height 22
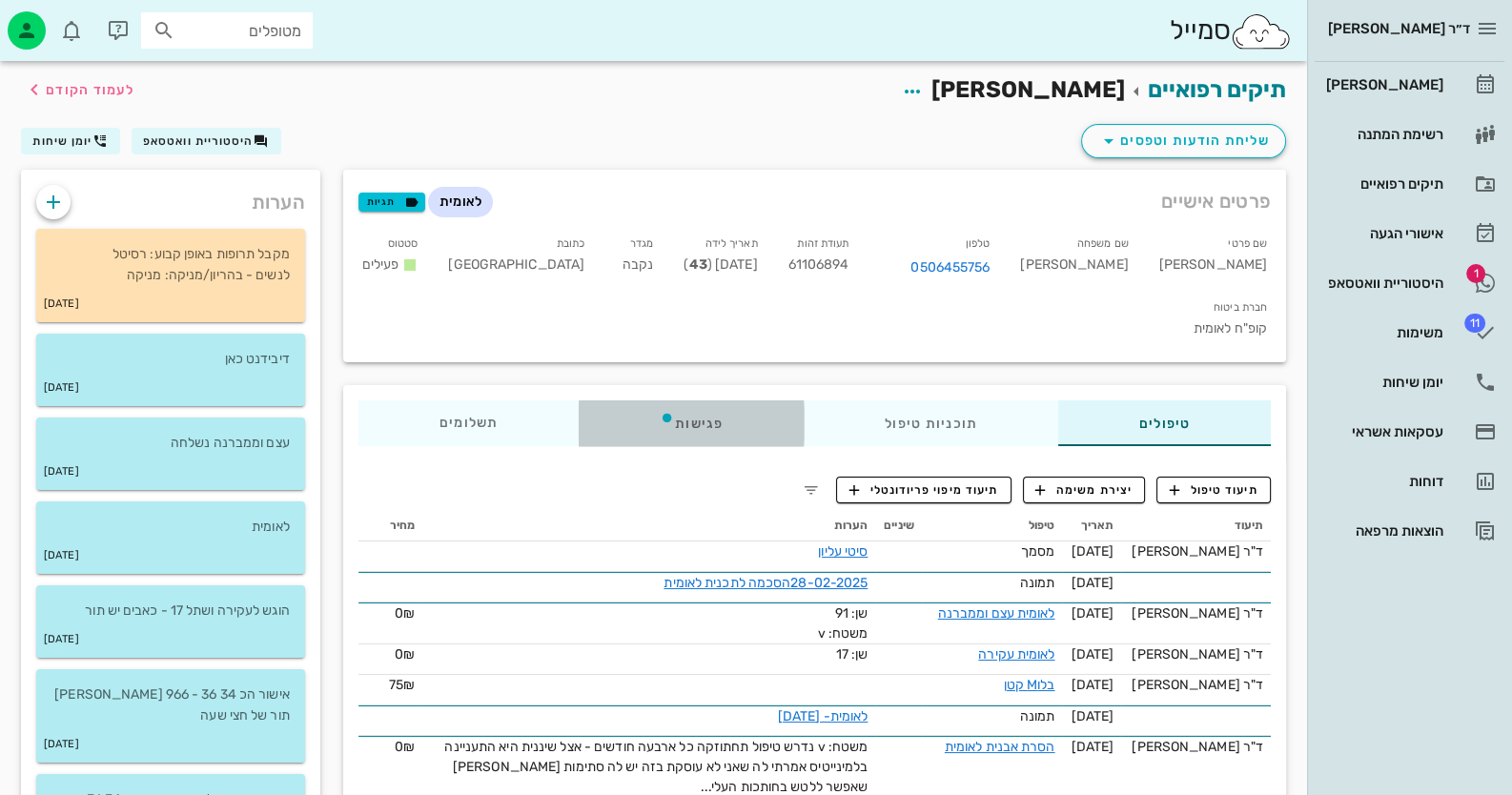
click at [698, 400] on div "פגישות" at bounding box center [691, 423] width 225 height 46
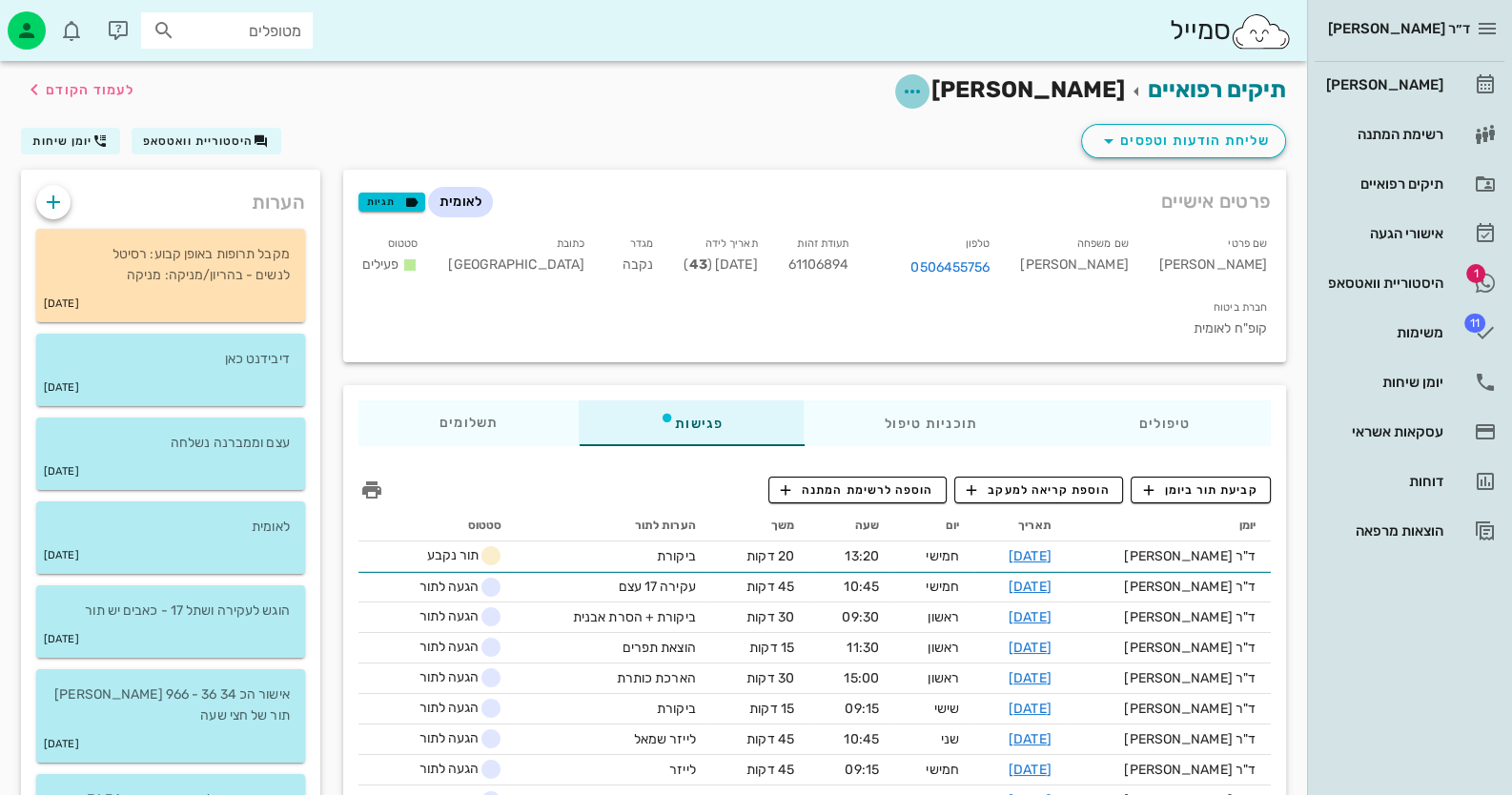
click at [924, 89] on icon "button" at bounding box center [912, 91] width 22 height 22
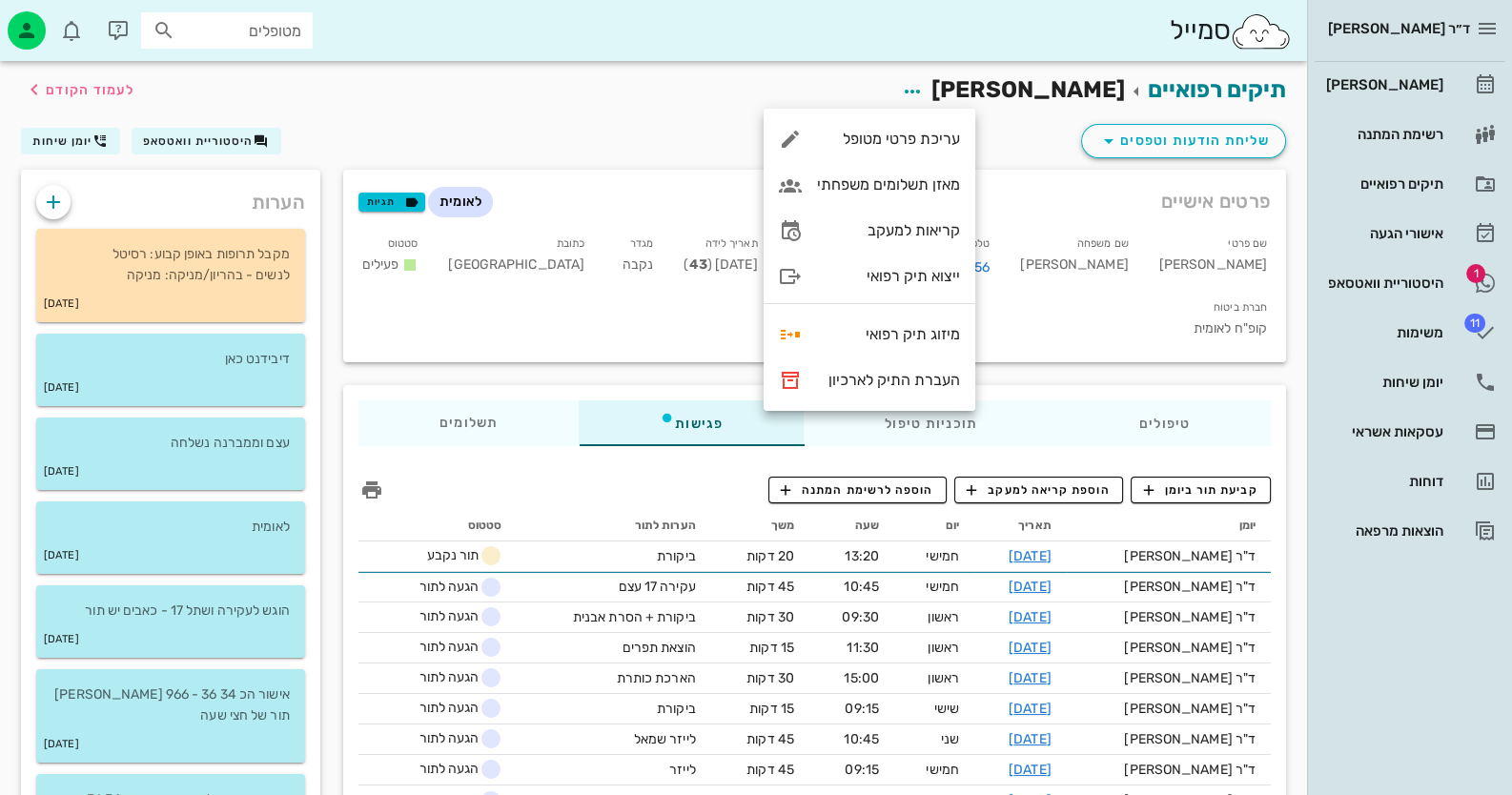
click at [673, 112] on div "תיקים רפואיים [PERSON_NAME] לעמוד הקודם" at bounding box center [654, 91] width 1288 height 59
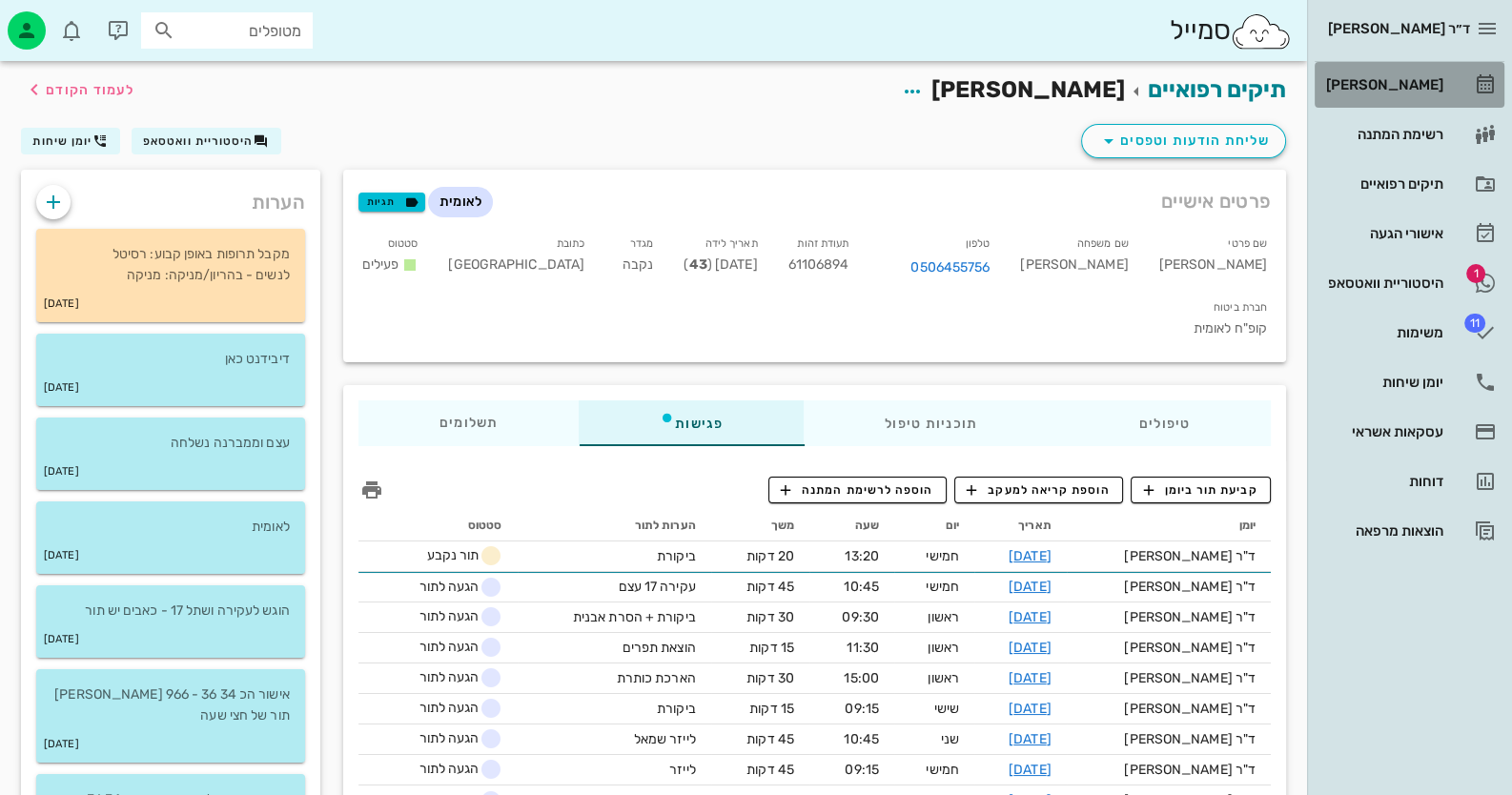
click at [1423, 73] on div "[PERSON_NAME]" at bounding box center [1382, 84] width 121 height 30
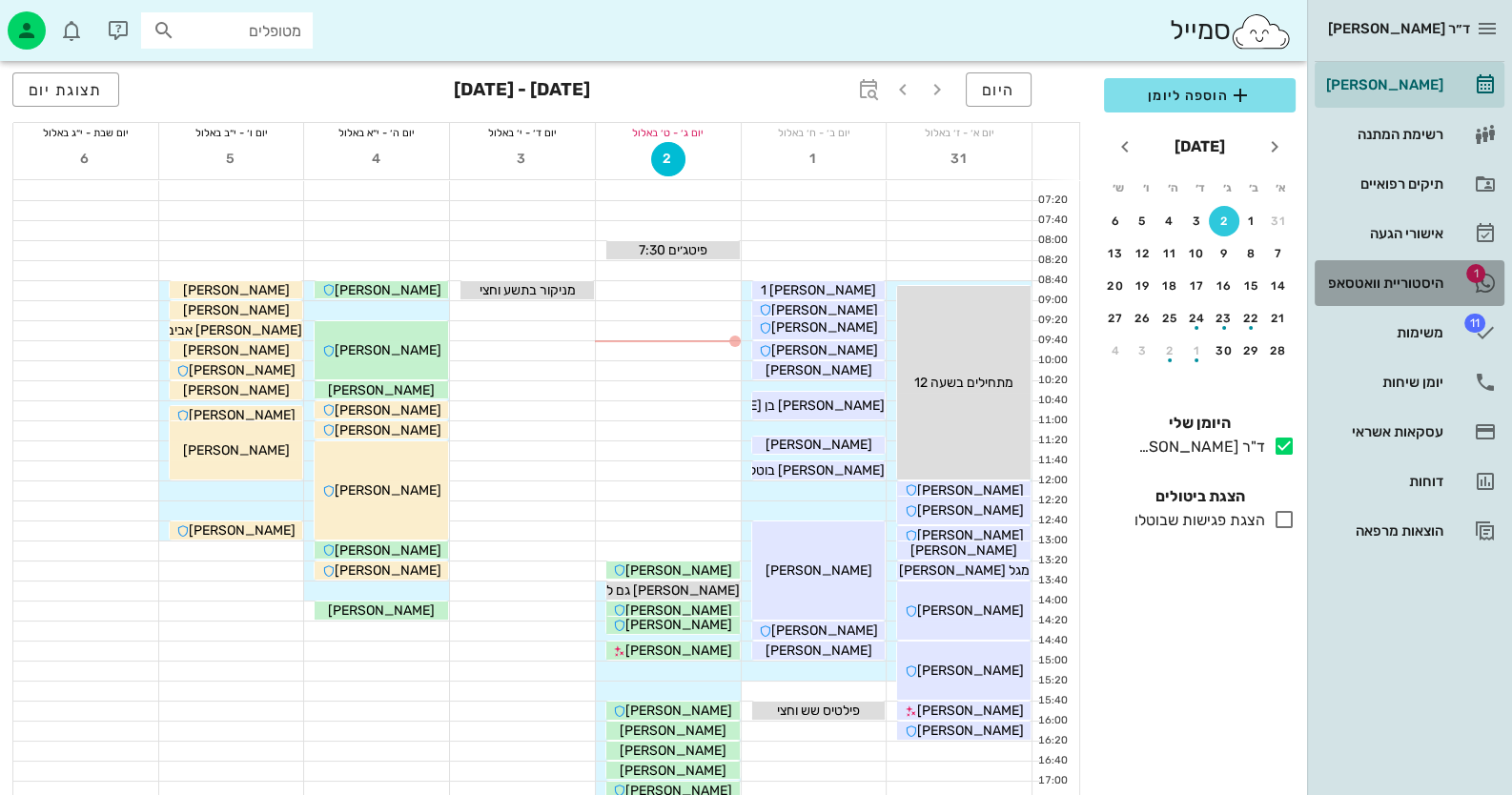
click at [1426, 291] on div "היסטוריית וואטסאפ" at bounding box center [1382, 283] width 121 height 30
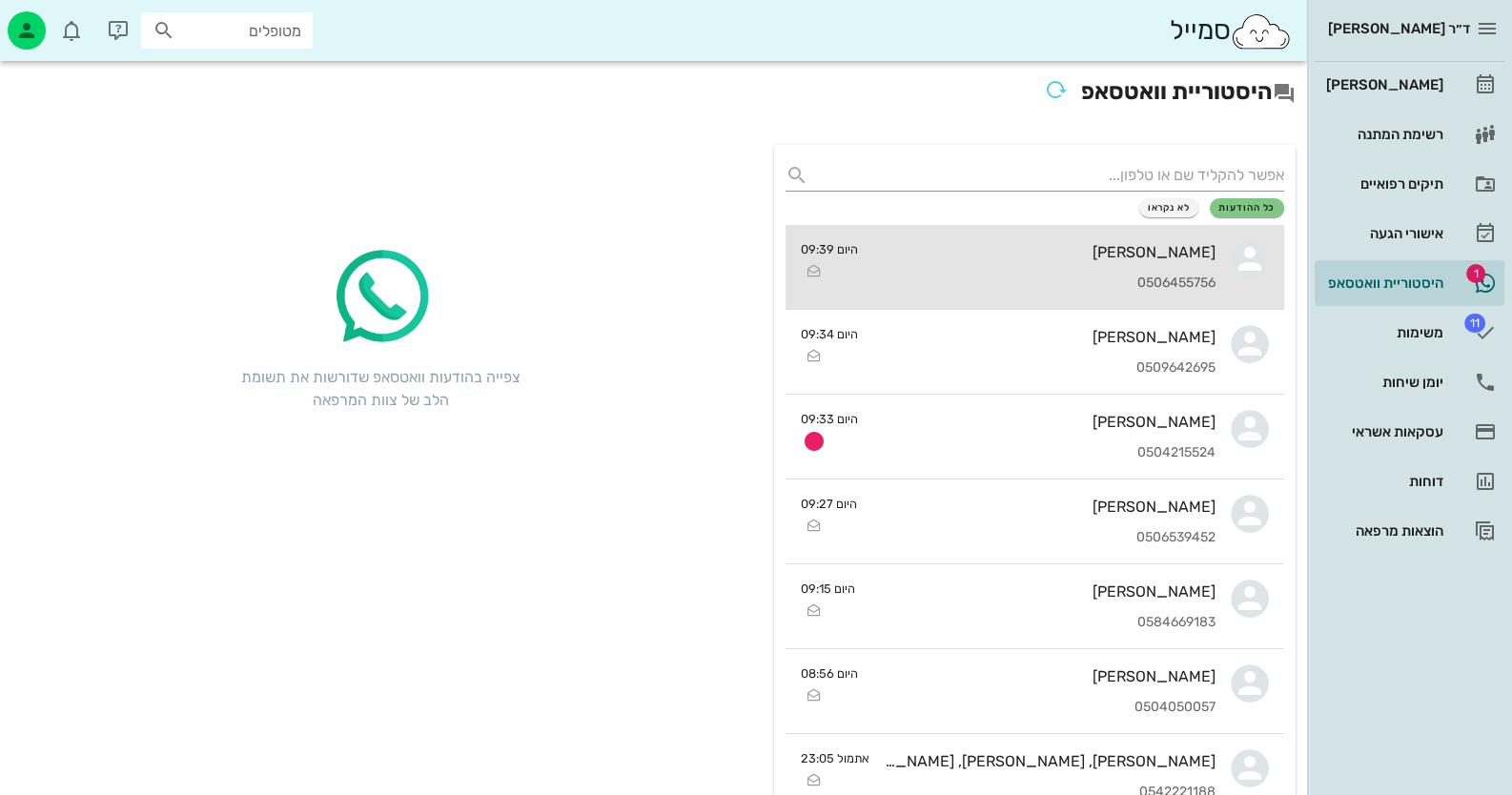
click at [1171, 261] on div "[PERSON_NAME] 0506455756" at bounding box center [1043, 267] width 342 height 84
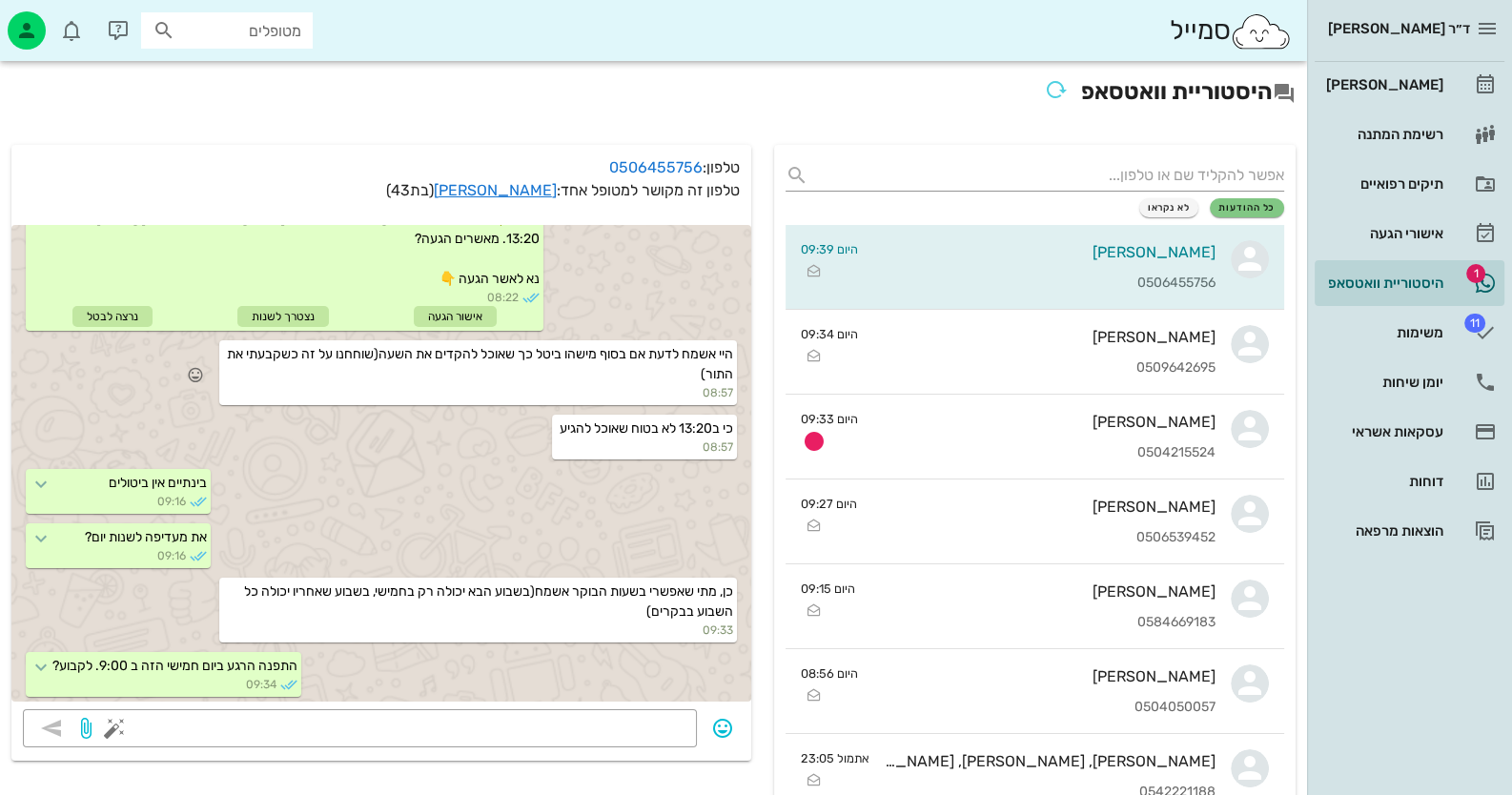
scroll to position [539, 0]
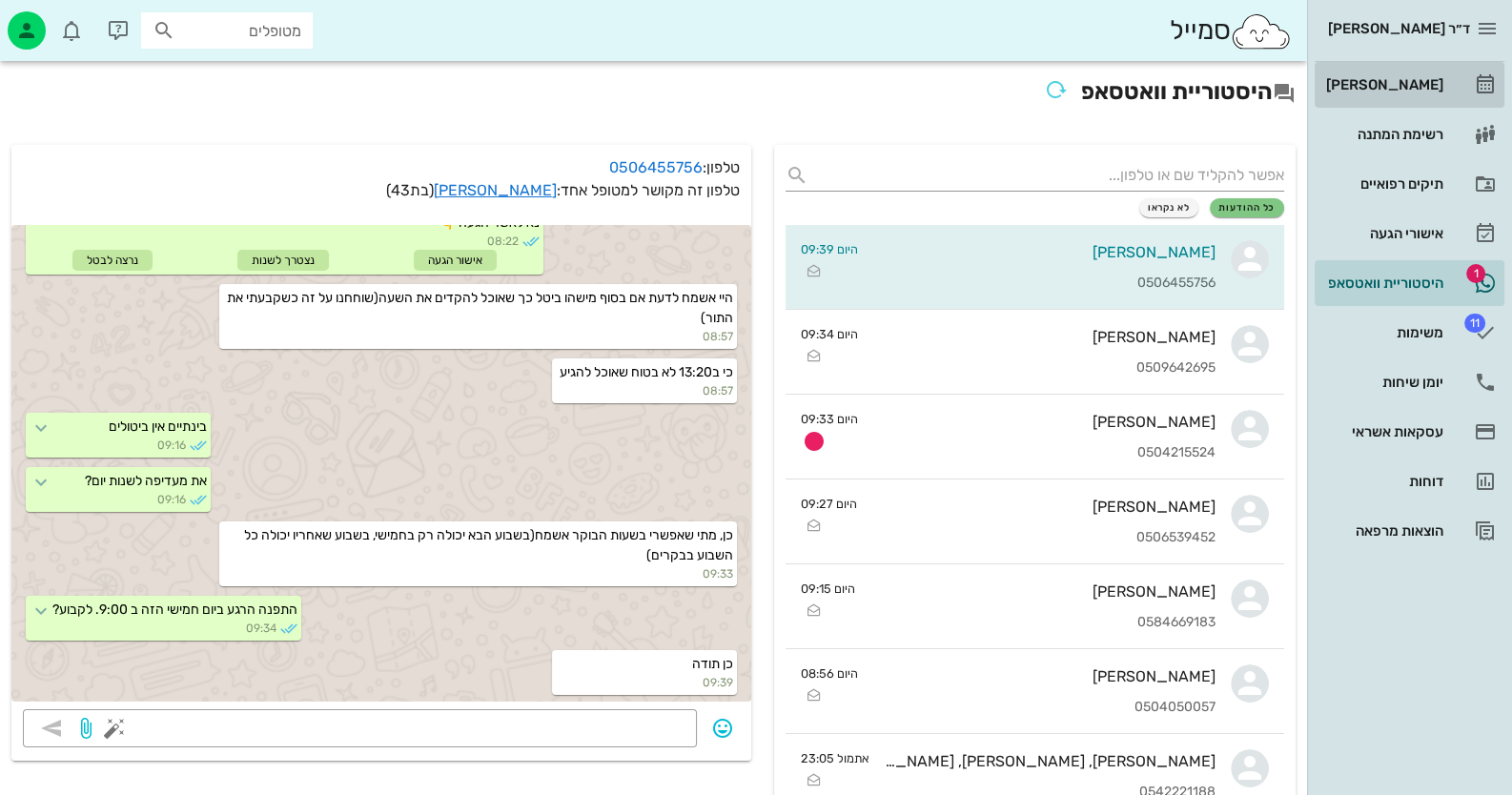
click at [1425, 89] on div "[PERSON_NAME]" at bounding box center [1382, 85] width 121 height 16
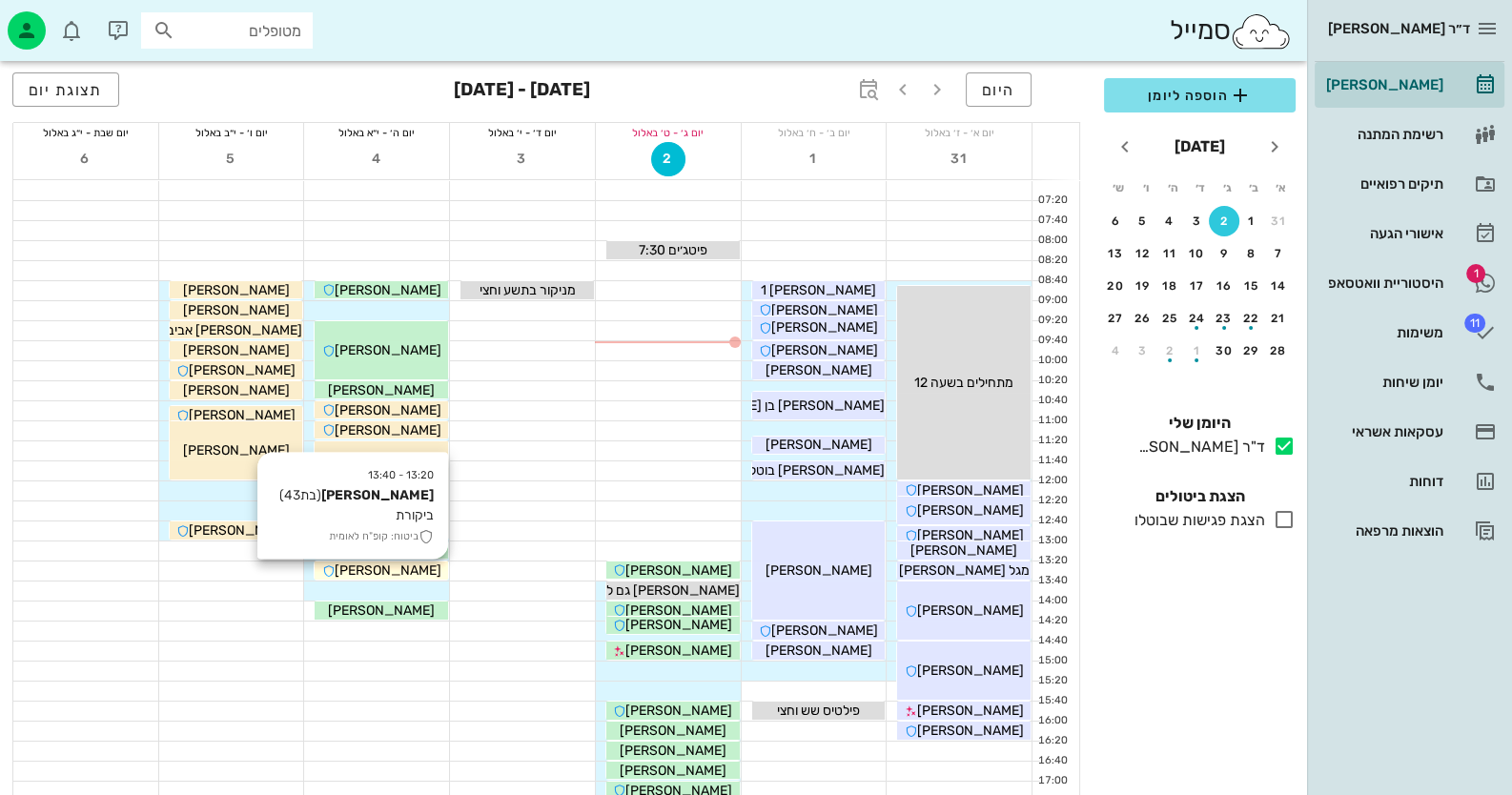
click at [423, 569] on span "[PERSON_NAME]" at bounding box center [388, 570] width 107 height 17
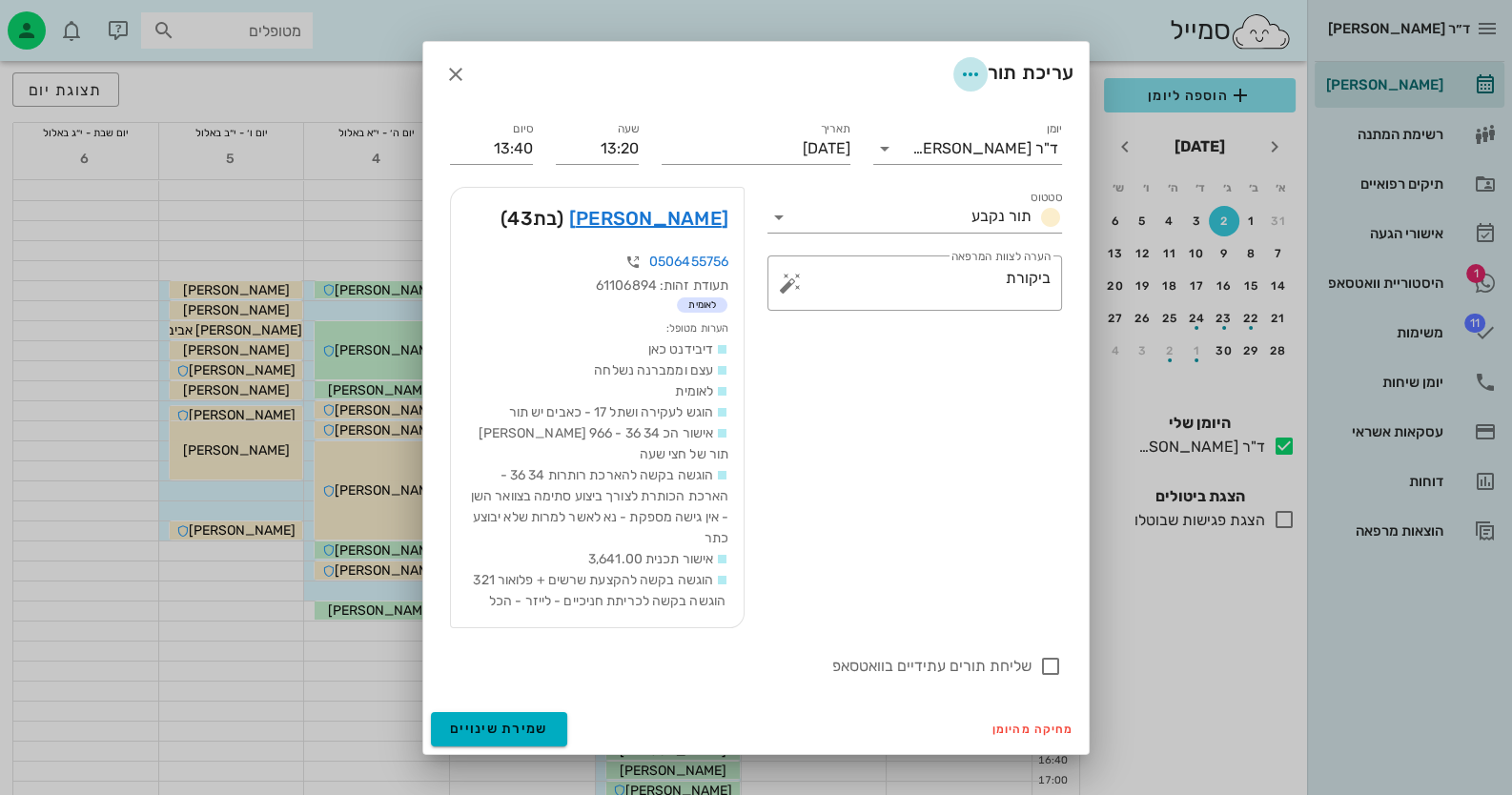
click at [973, 77] on icon "button" at bounding box center [969, 74] width 22 height 22
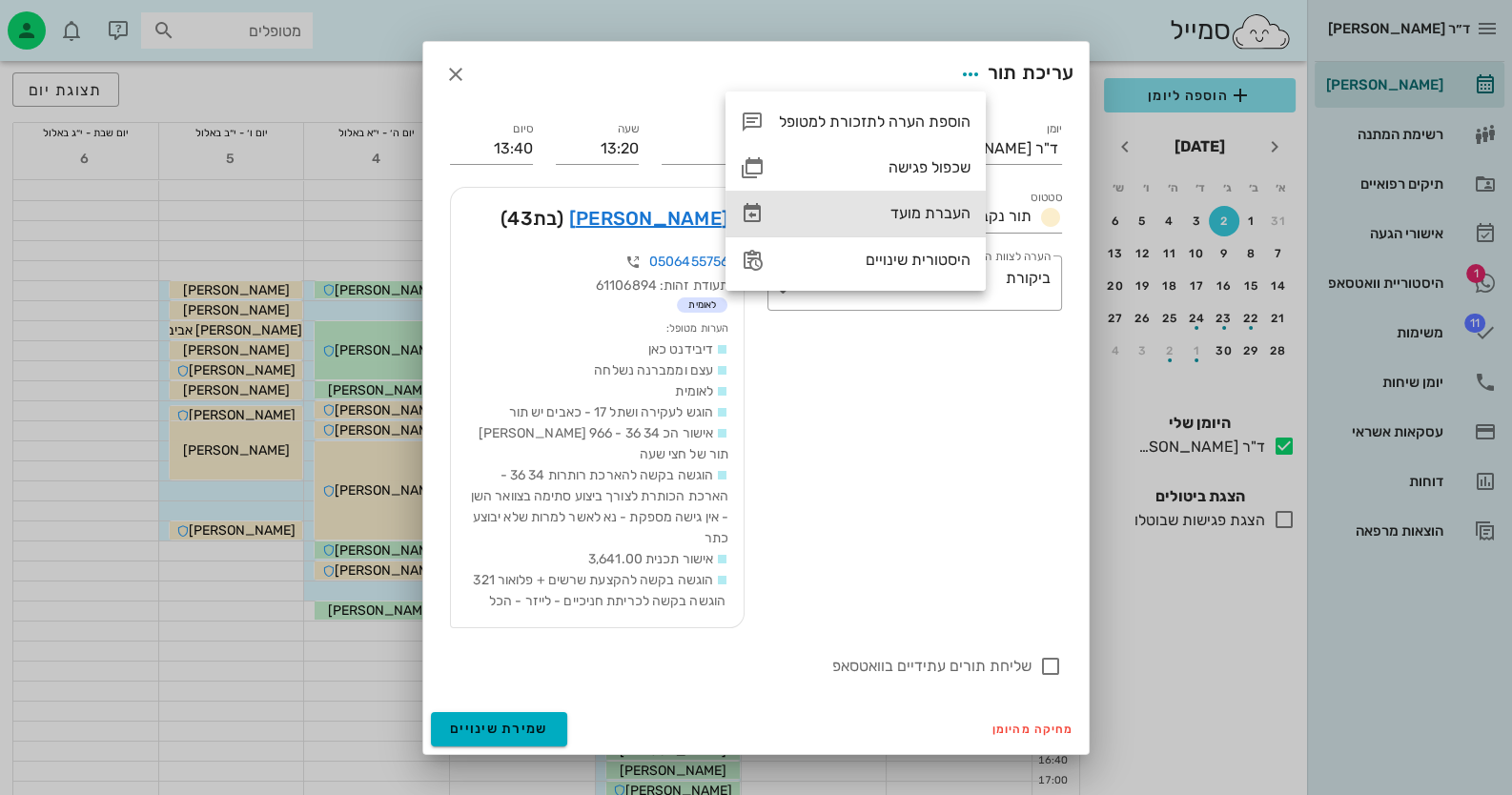
click at [905, 211] on div "העברת מועד" at bounding box center [875, 212] width 192 height 19
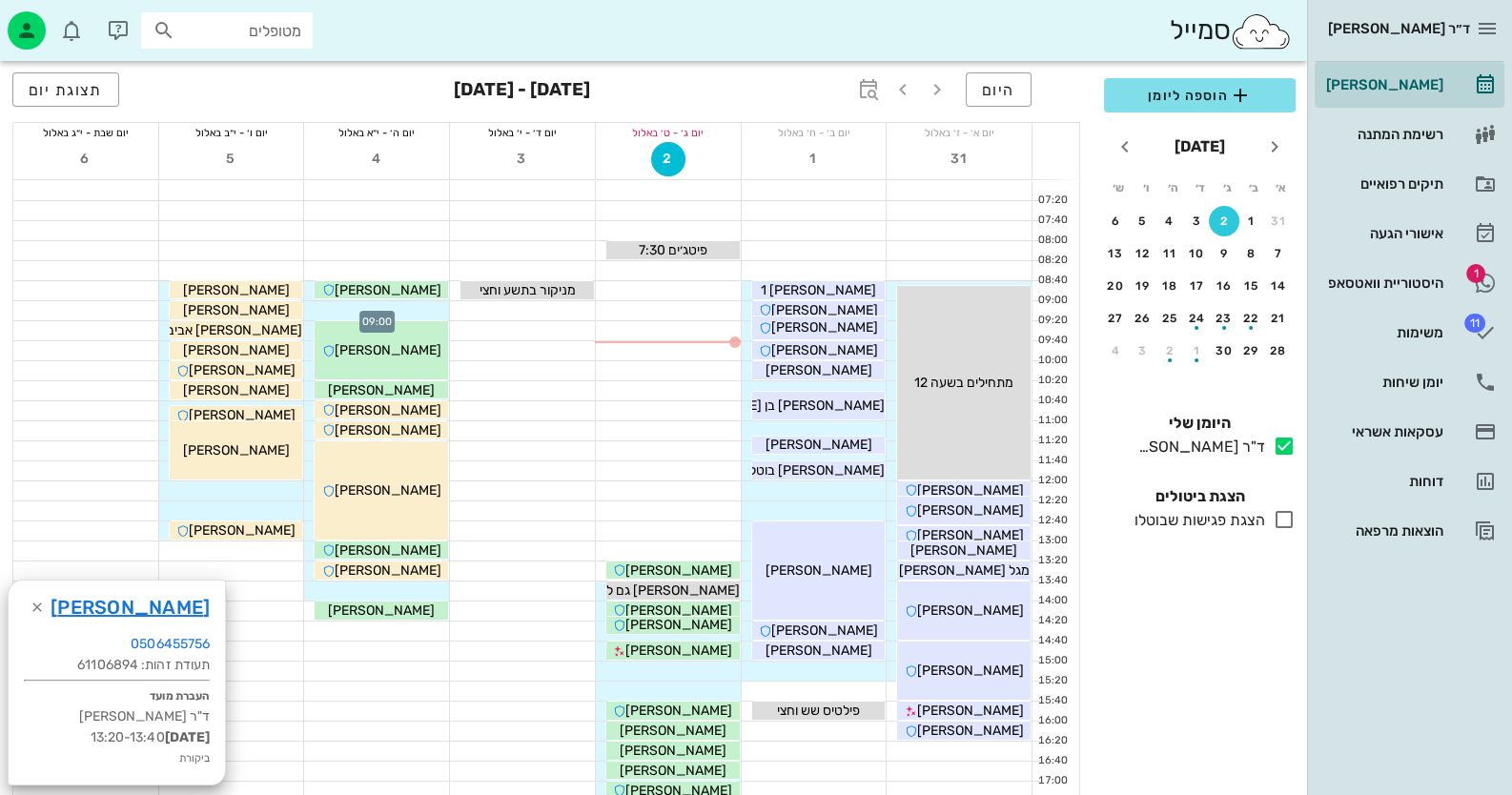
click at [391, 307] on div at bounding box center [376, 311] width 145 height 19
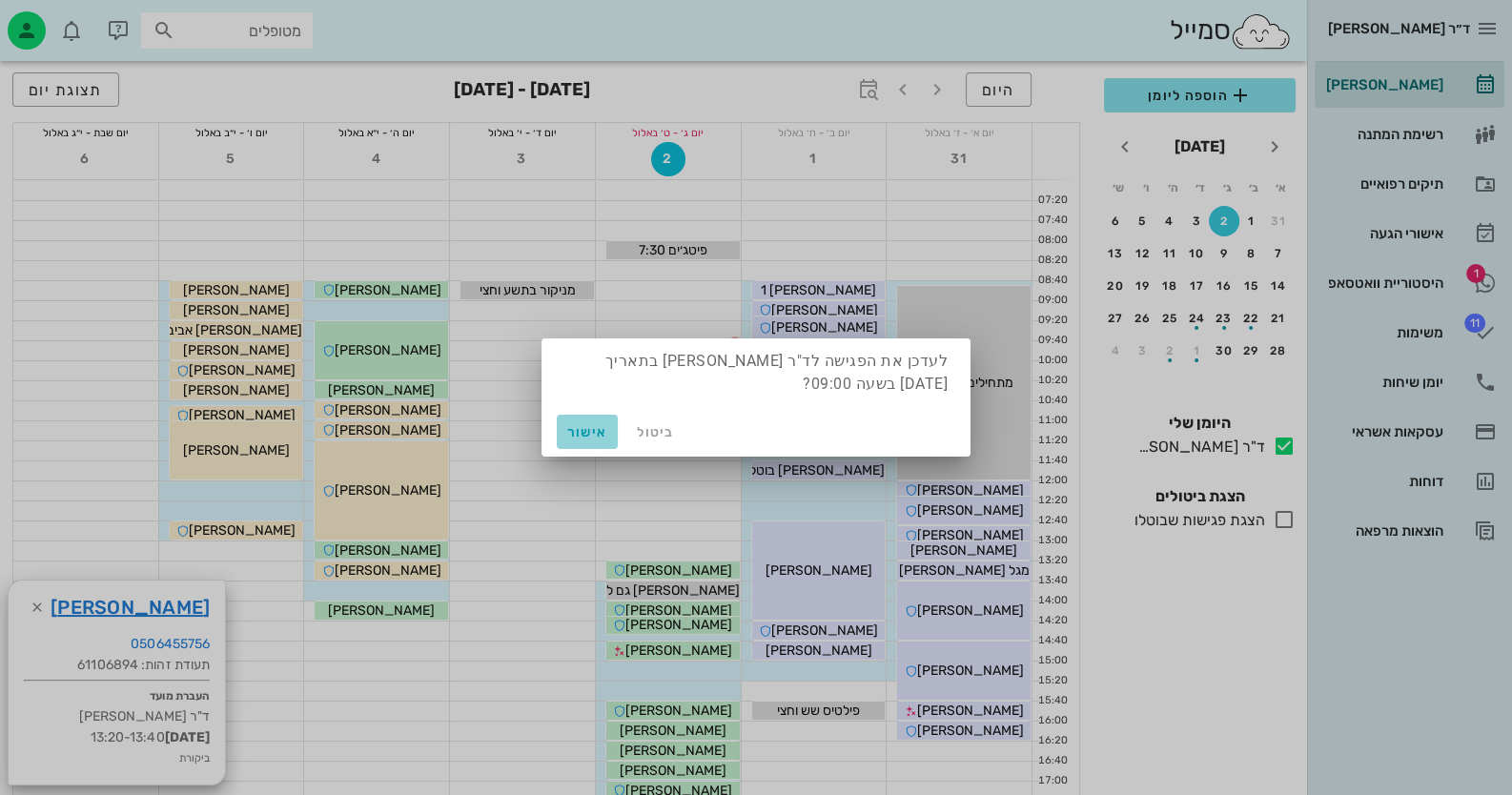
click at [578, 428] on span "אישור" at bounding box center [586, 432] width 46 height 17
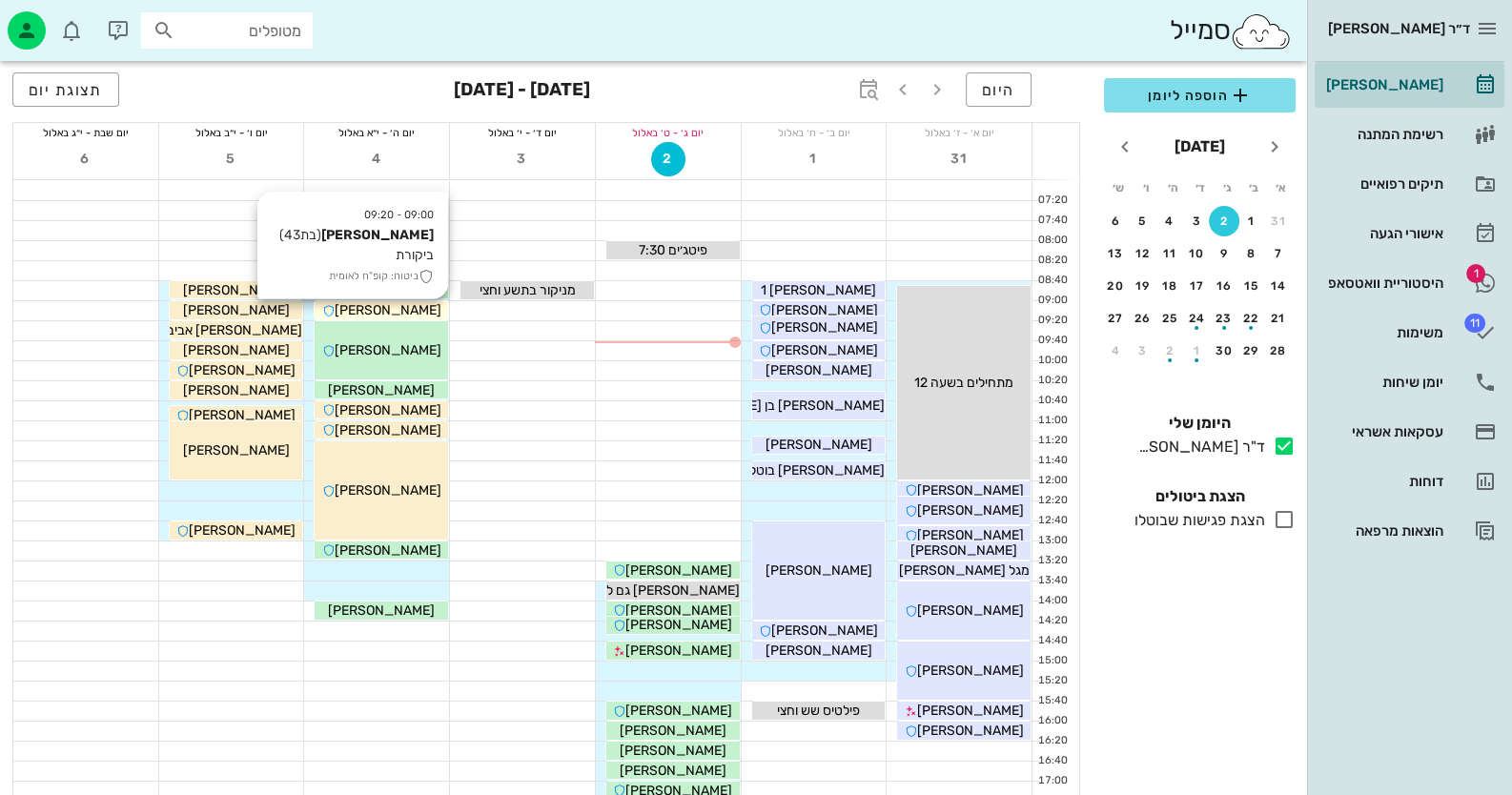
click at [437, 306] on div "[PERSON_NAME]" at bounding box center [381, 310] width 133 height 20
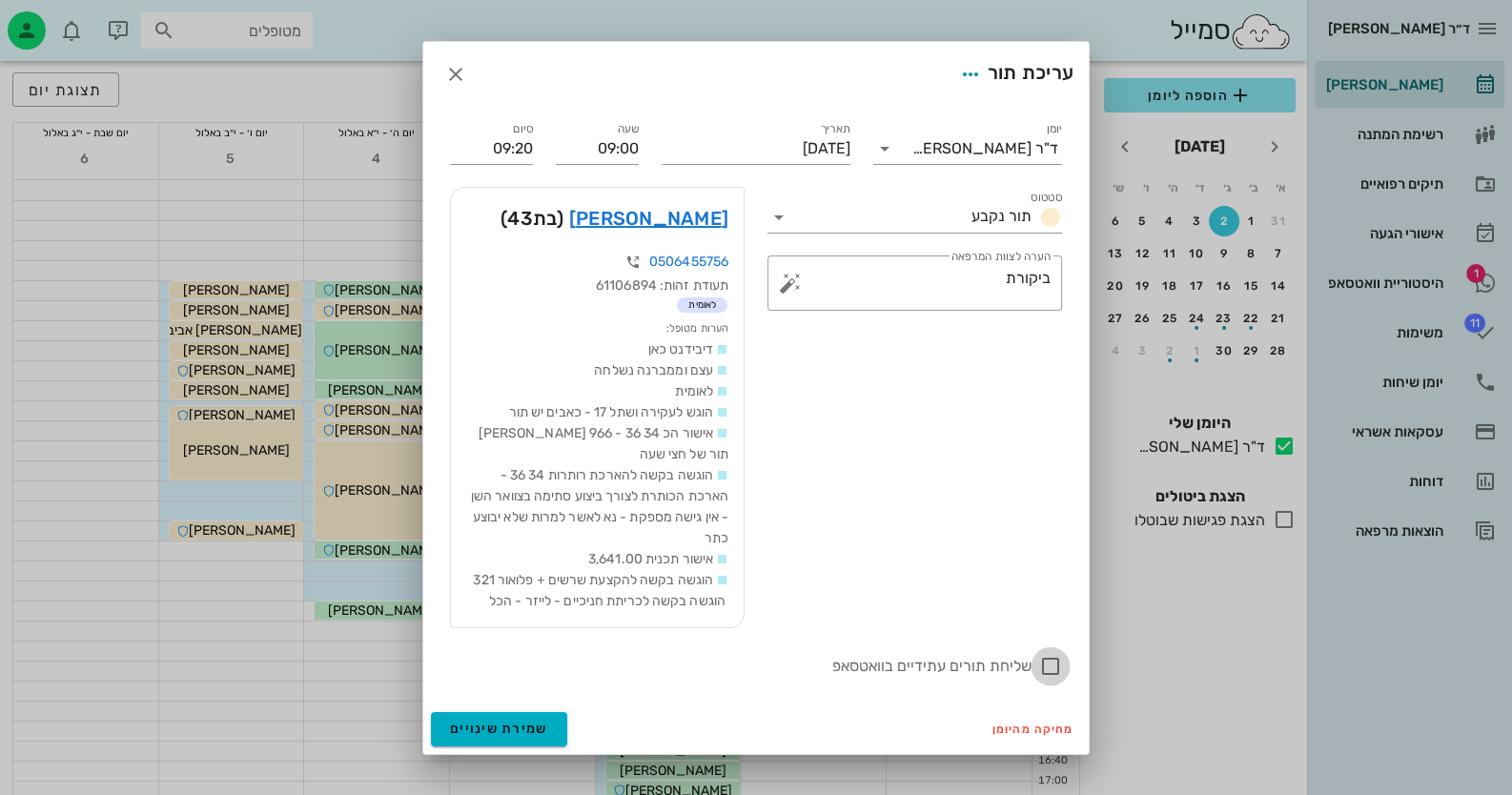
click at [1053, 666] on div at bounding box center [1050, 665] width 32 height 32
checkbox input "true"
click at [506, 723] on span "שמירת שינויים" at bounding box center [499, 729] width 98 height 17
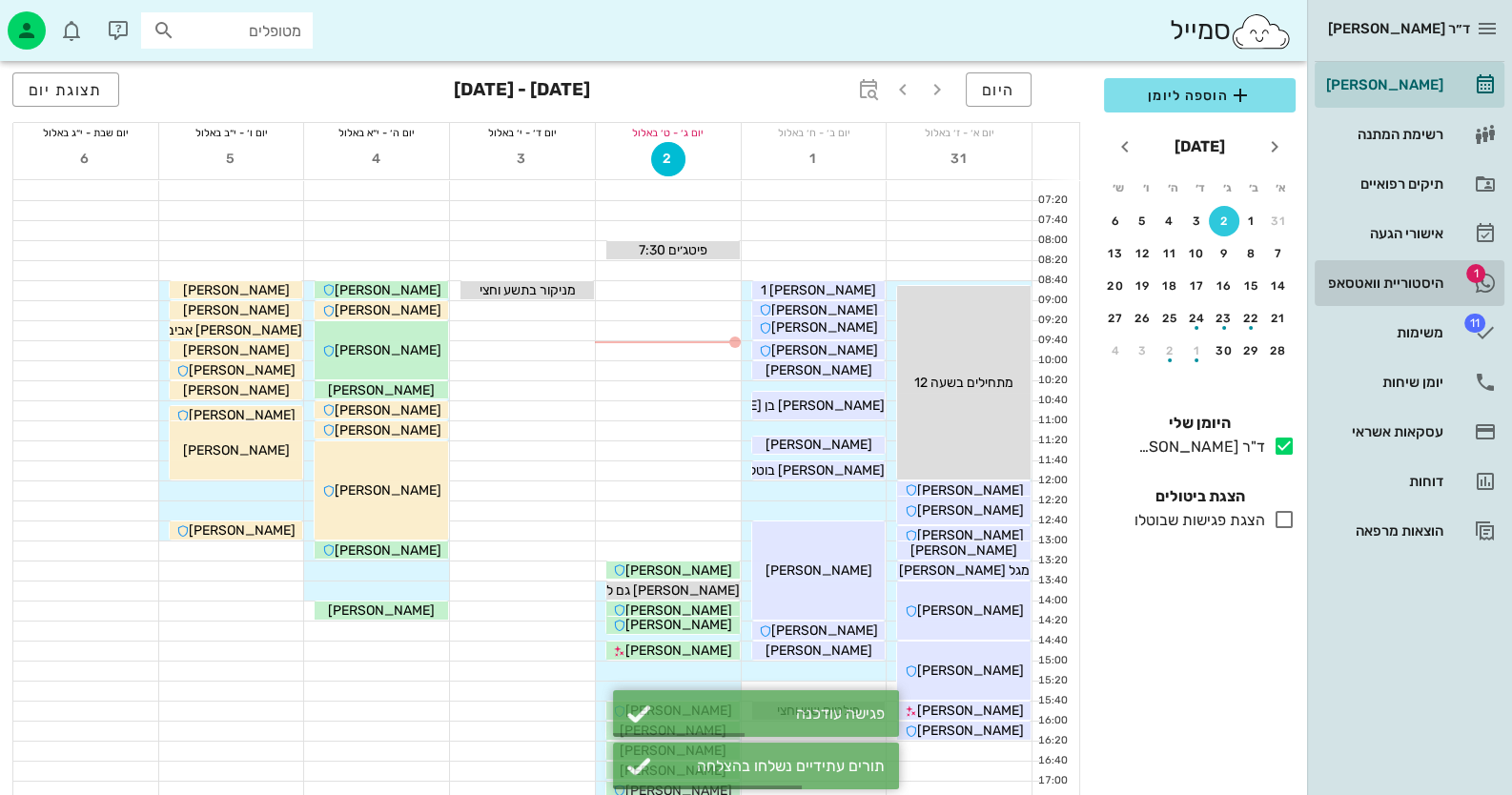
click at [1426, 288] on div "היסטוריית וואטסאפ" at bounding box center [1382, 284] width 121 height 16
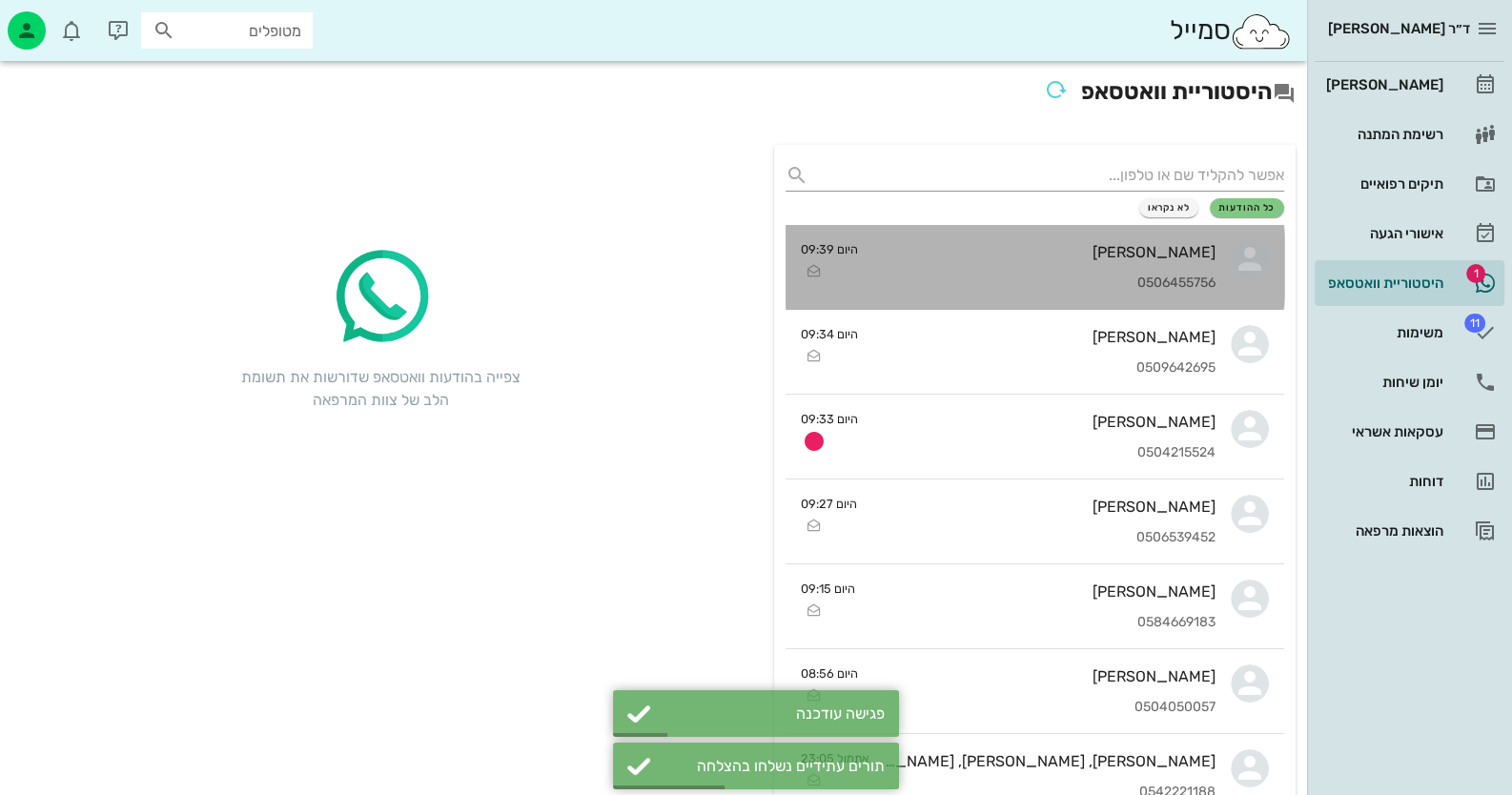
click at [1143, 258] on div "[PERSON_NAME]" at bounding box center [1043, 252] width 342 height 19
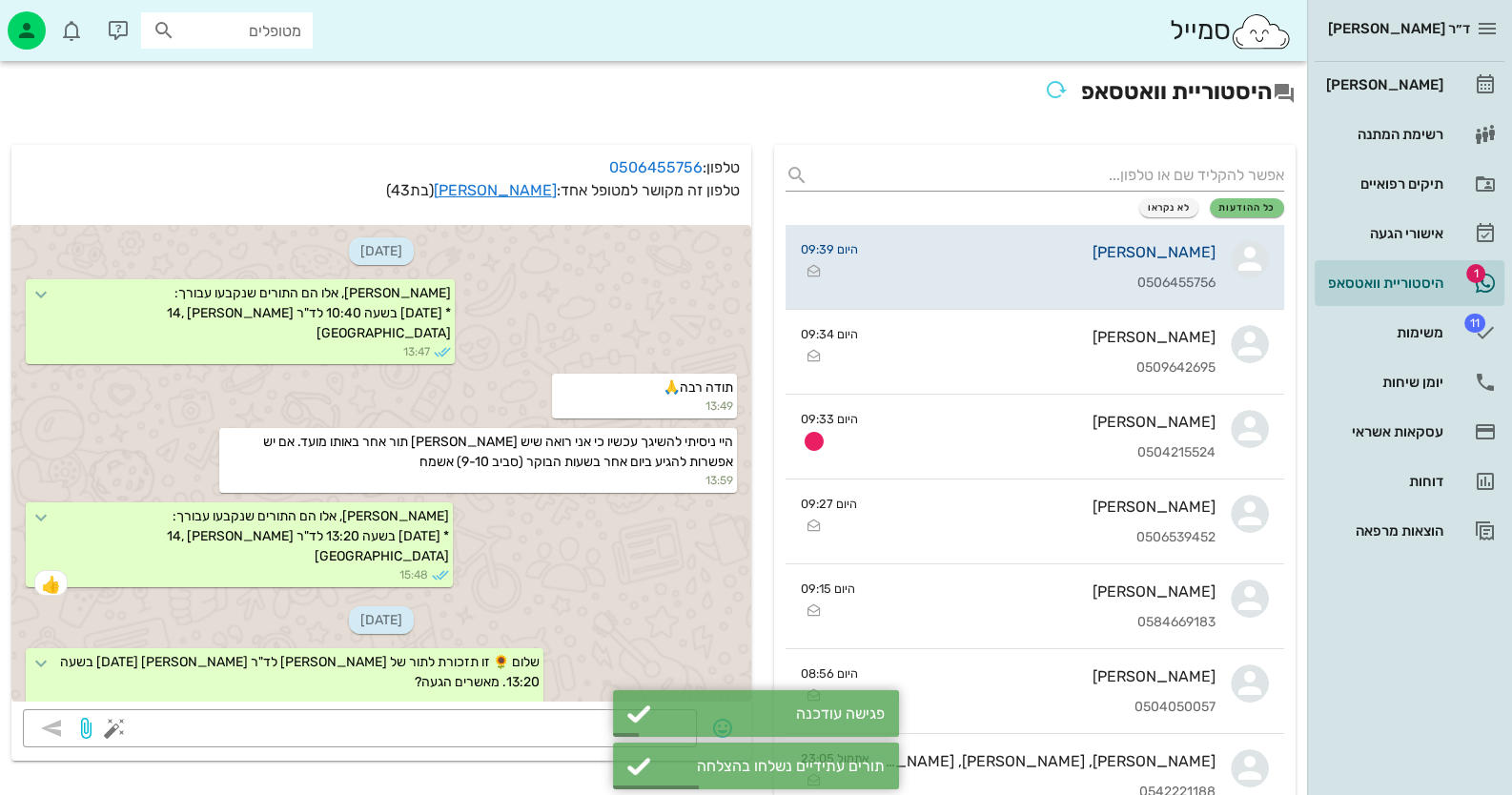
scroll to position [673, 0]
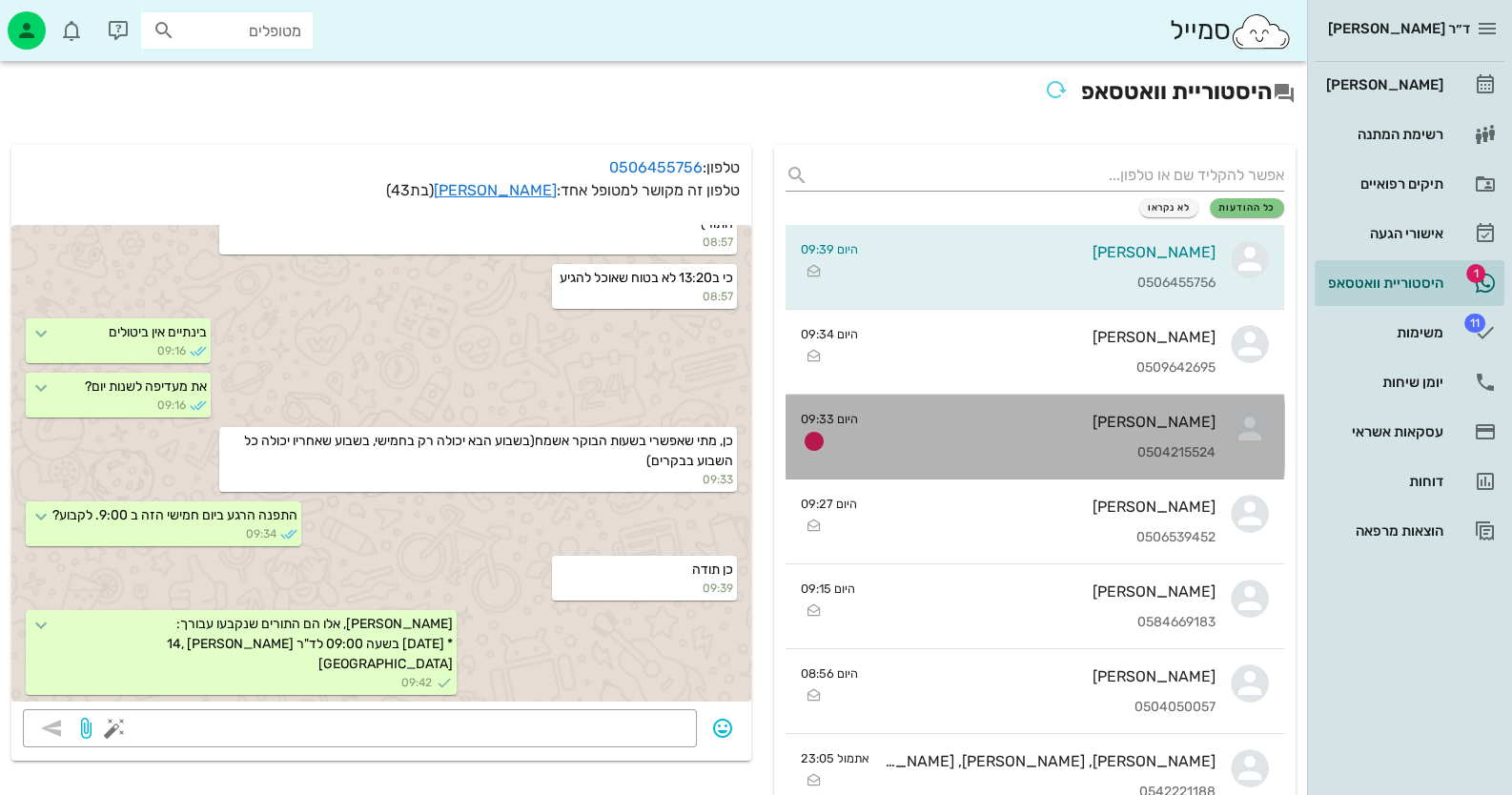
click at [1126, 440] on div "[PERSON_NAME] 0504215524" at bounding box center [1043, 436] width 342 height 84
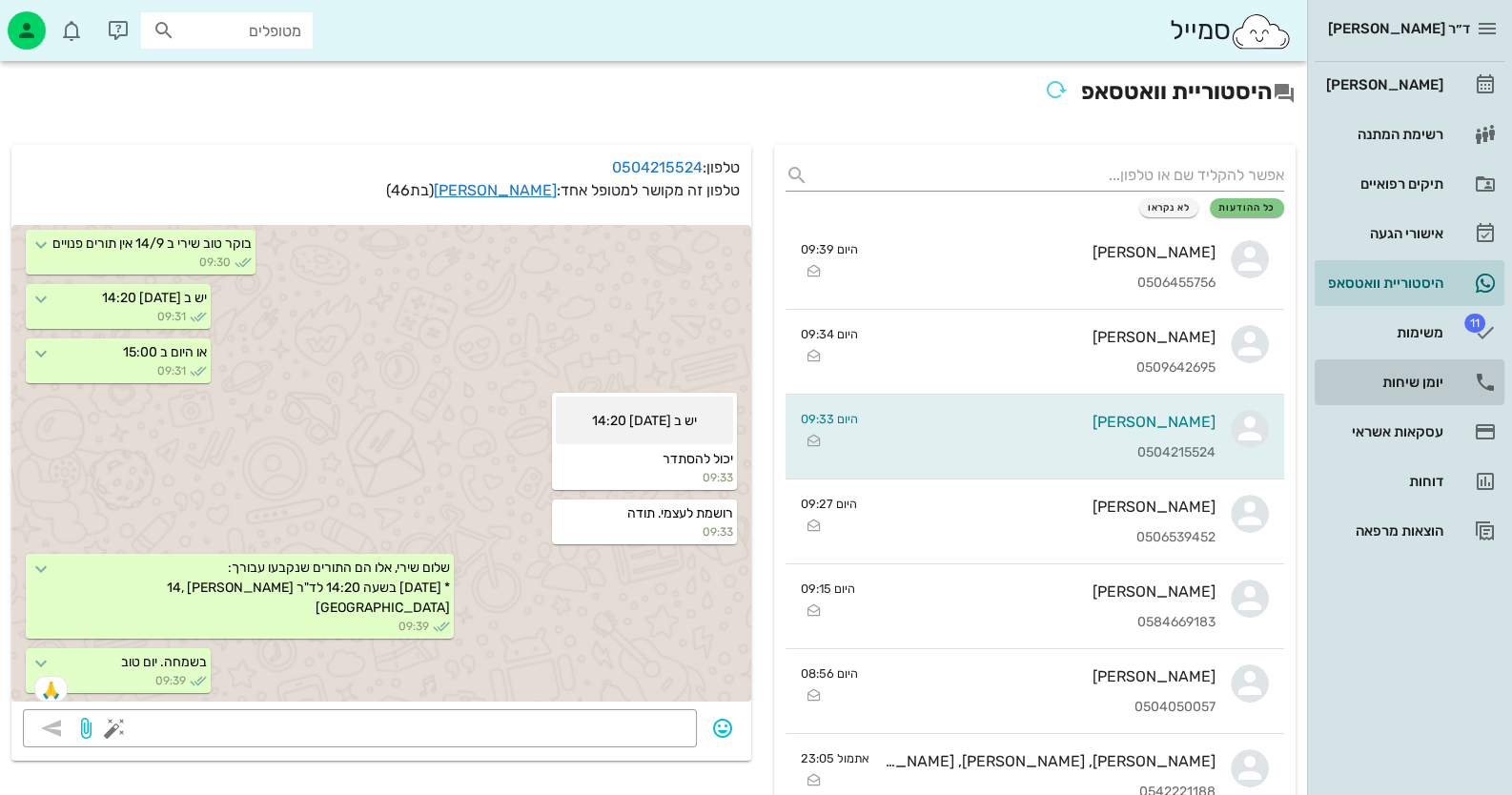
click at [1420, 376] on div "יומן שיחות" at bounding box center [1382, 383] width 121 height 16
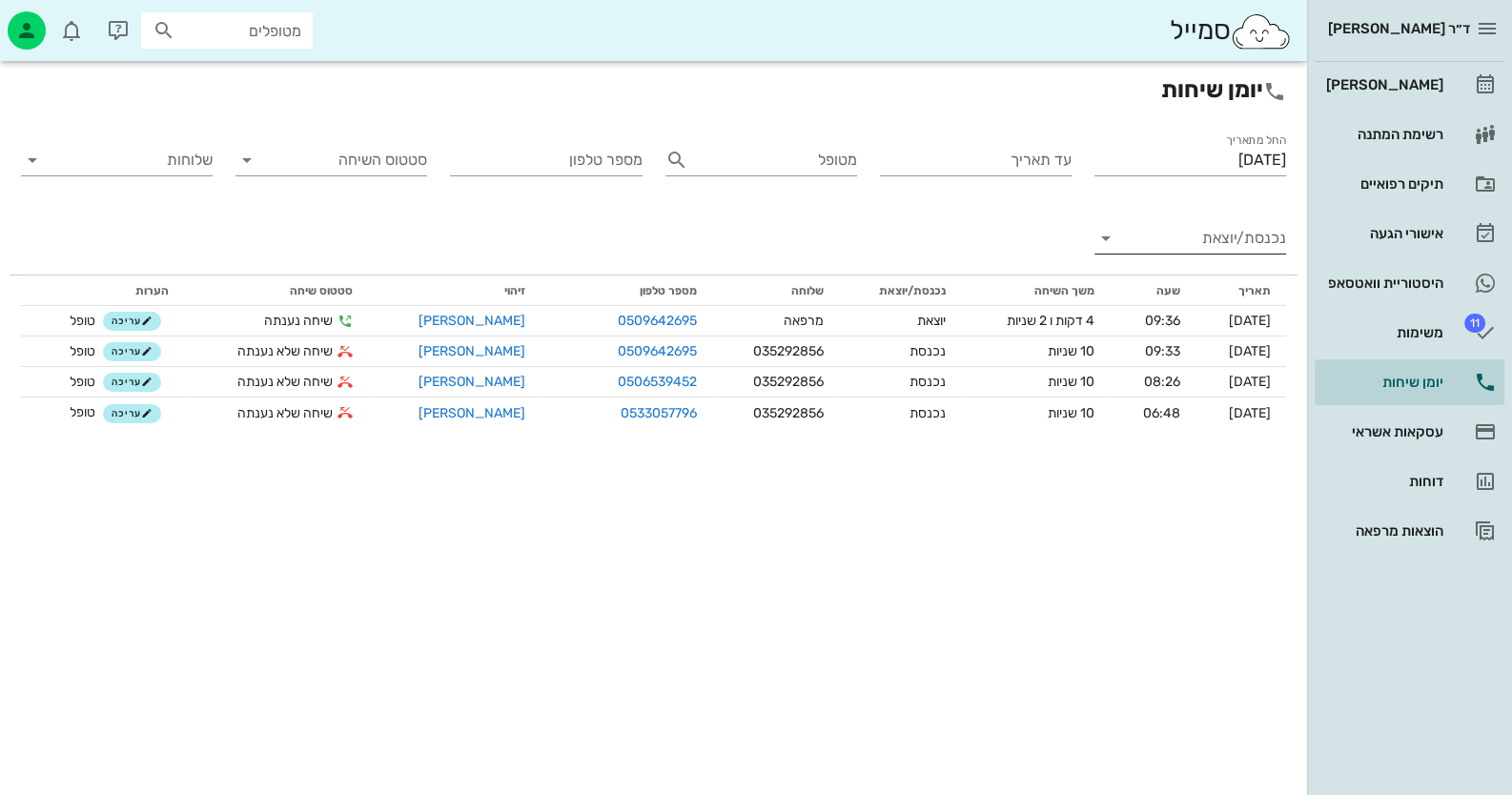
click at [1215, 245] on input "נכנסת/יוצאת" at bounding box center [1205, 238] width 161 height 30
click at [1228, 261] on div "נכנסת" at bounding box center [1225, 253] width 42 height 46
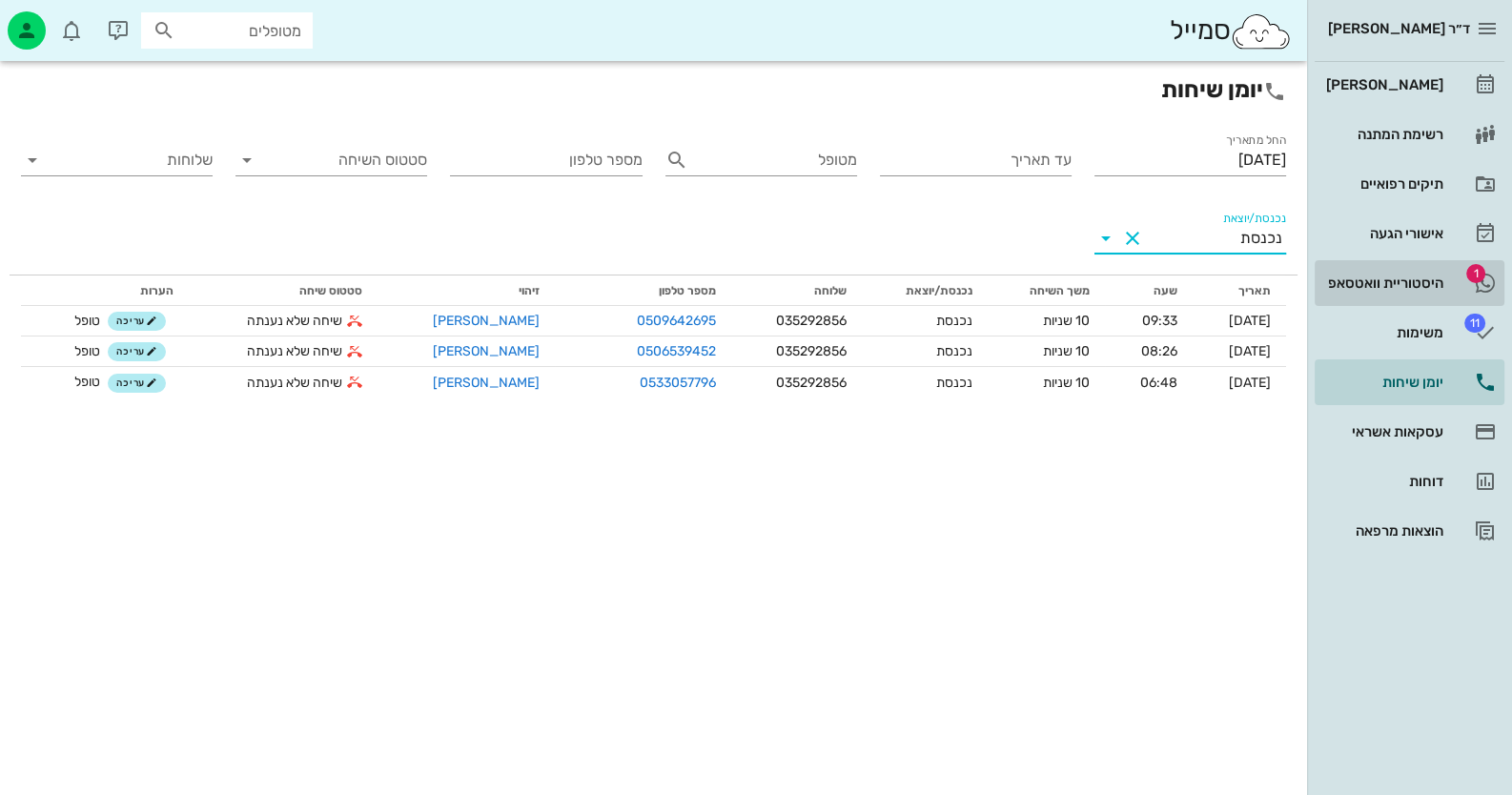
click at [1386, 277] on div "היסטוריית וואטסאפ" at bounding box center [1382, 284] width 121 height 16
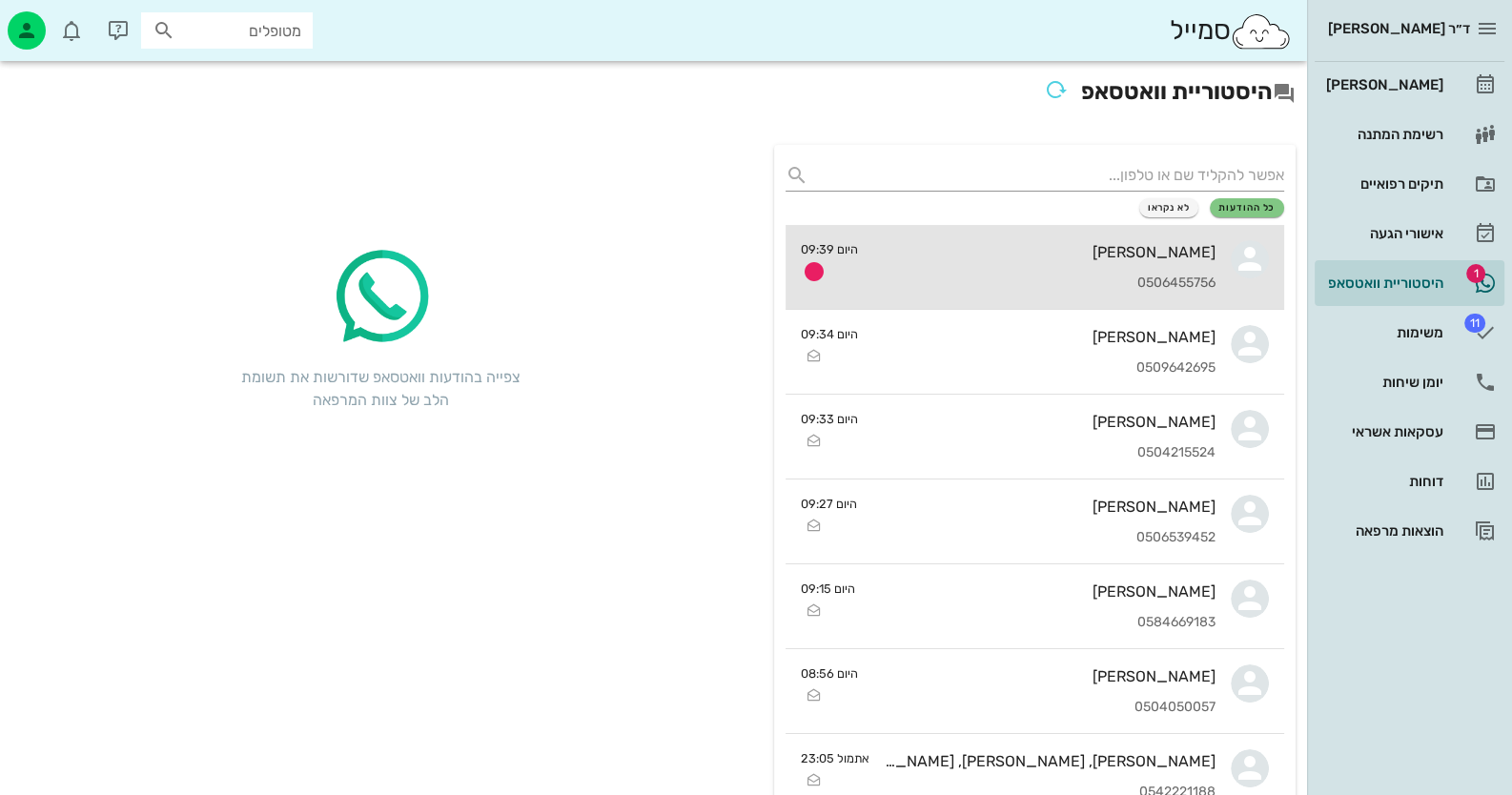
click at [1177, 267] on div "[PERSON_NAME] 0506455756" at bounding box center [1043, 267] width 342 height 84
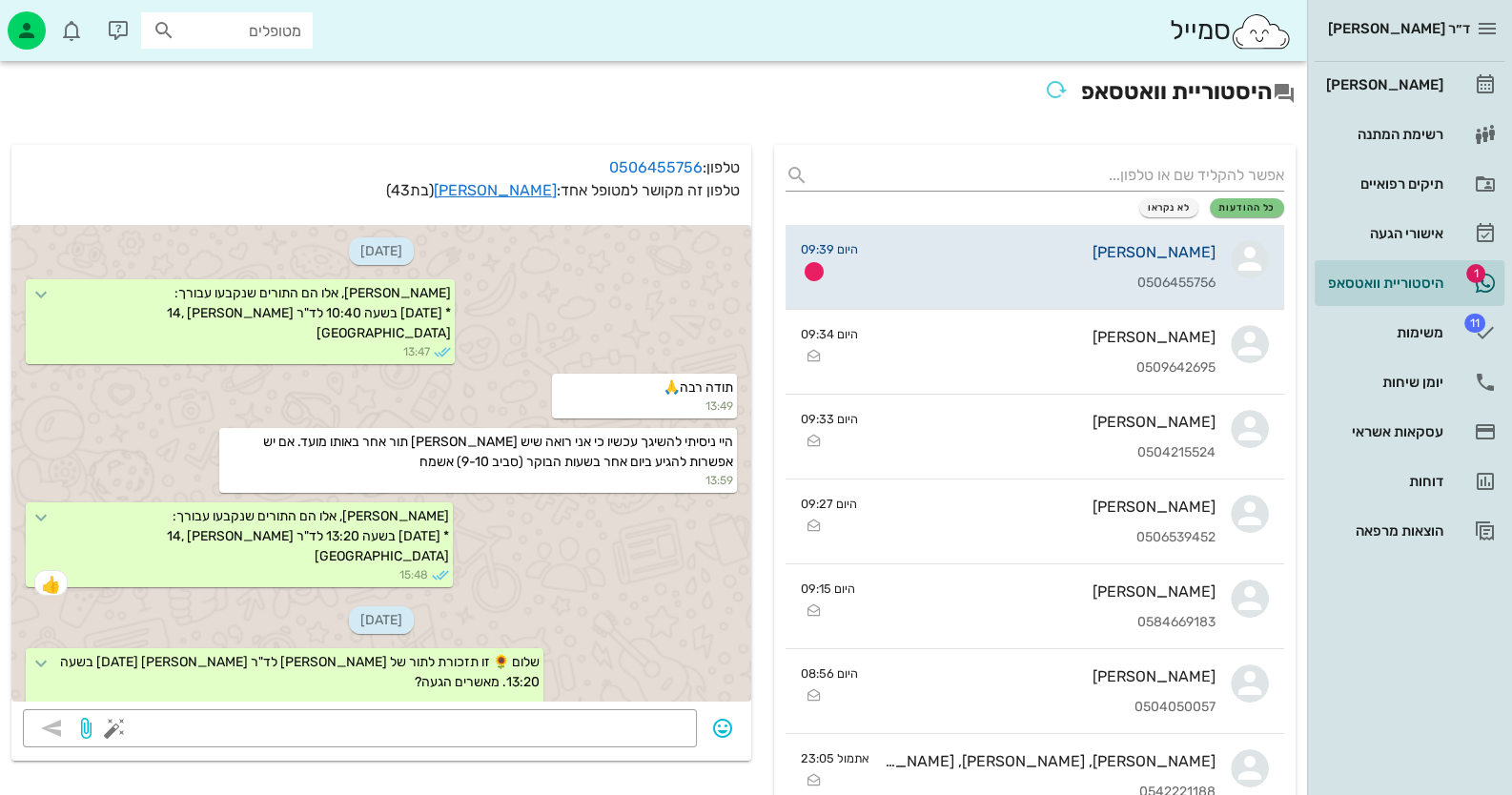
scroll to position [675, 0]
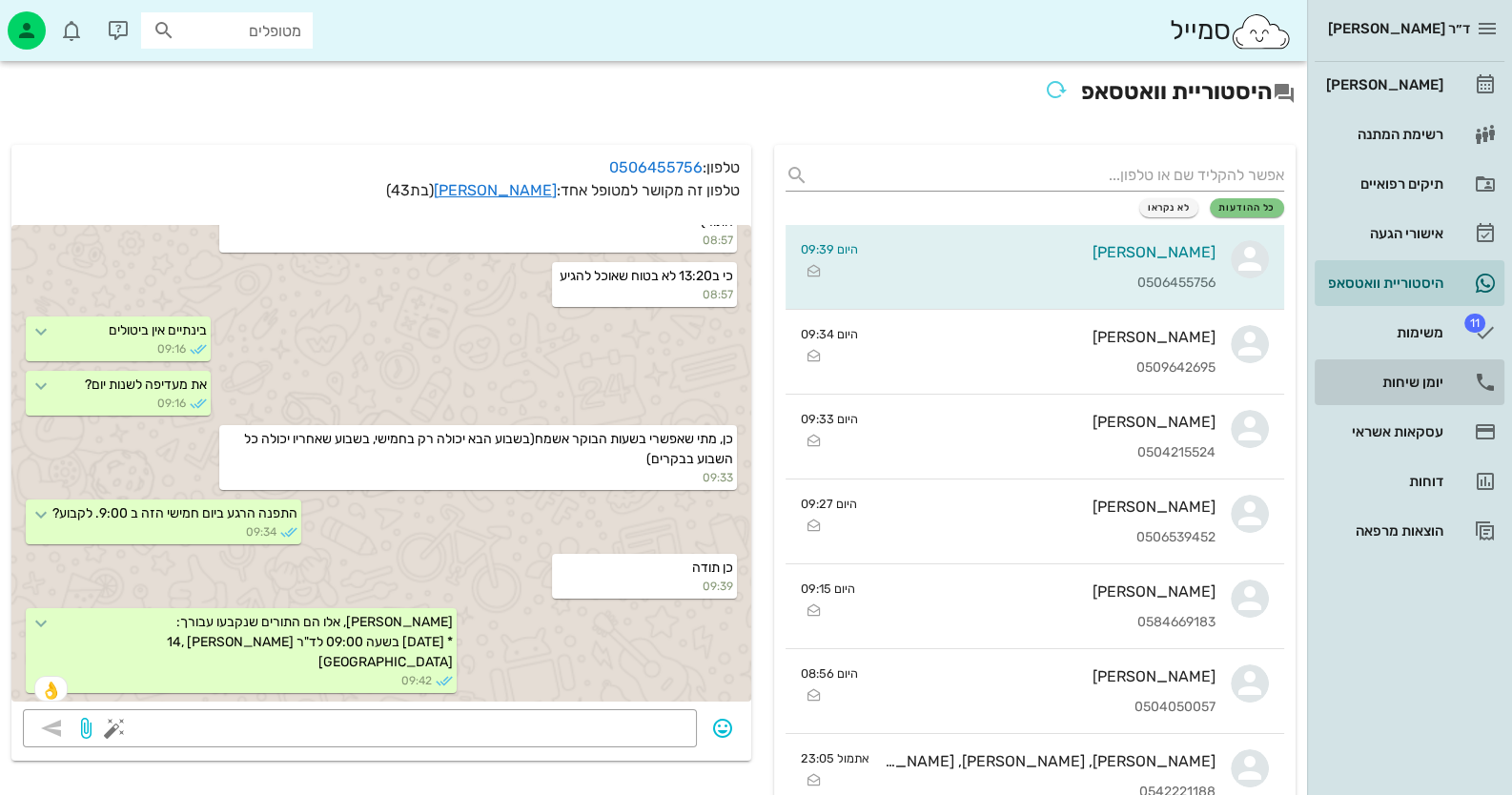
click at [1416, 383] on div "יומן שיחות" at bounding box center [1382, 383] width 121 height 16
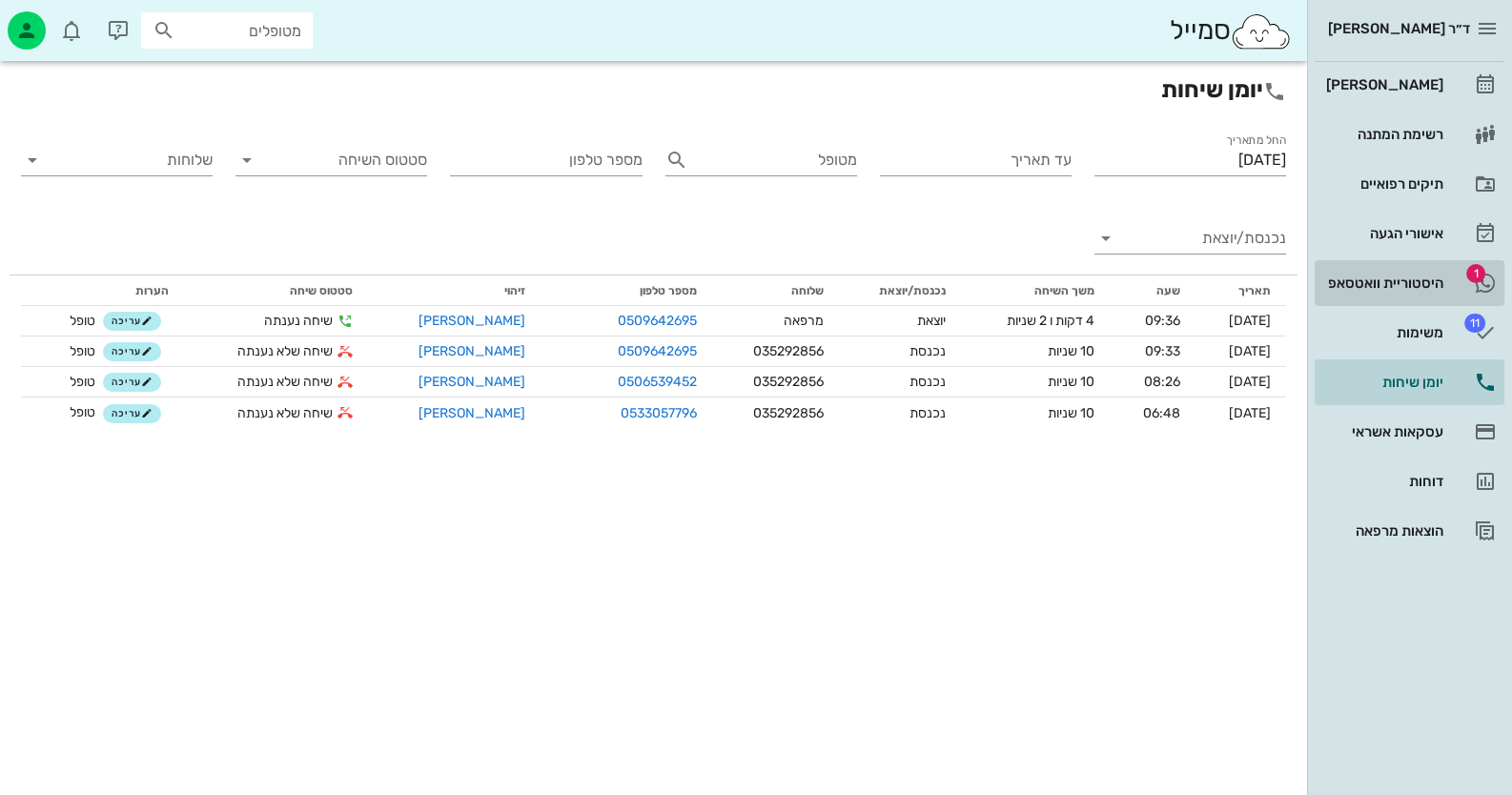
click at [1389, 274] on div "היסטוריית וואטסאפ" at bounding box center [1382, 283] width 121 height 30
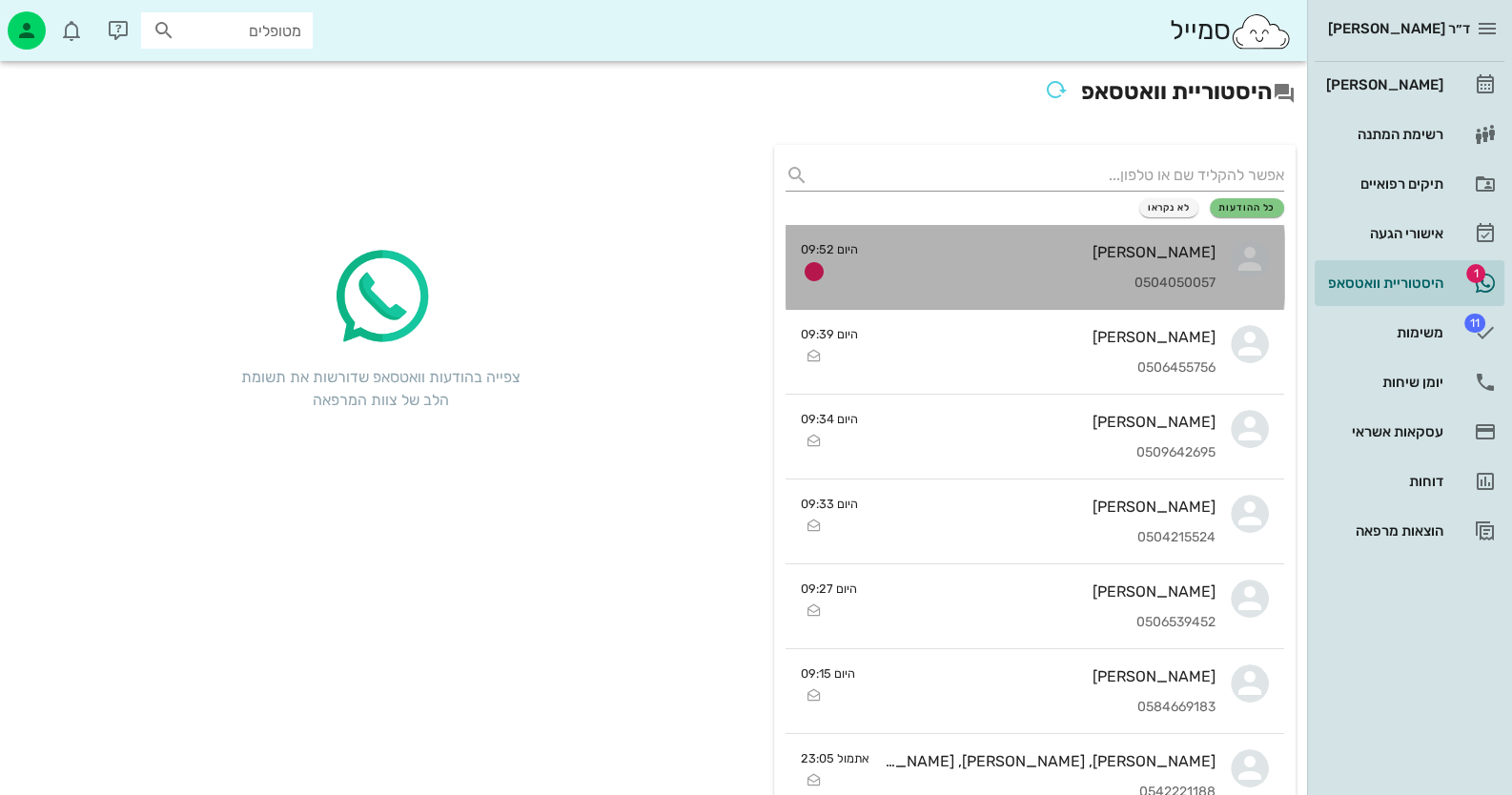
click at [1173, 266] on div "[PERSON_NAME] 0504050057" at bounding box center [1043, 267] width 342 height 84
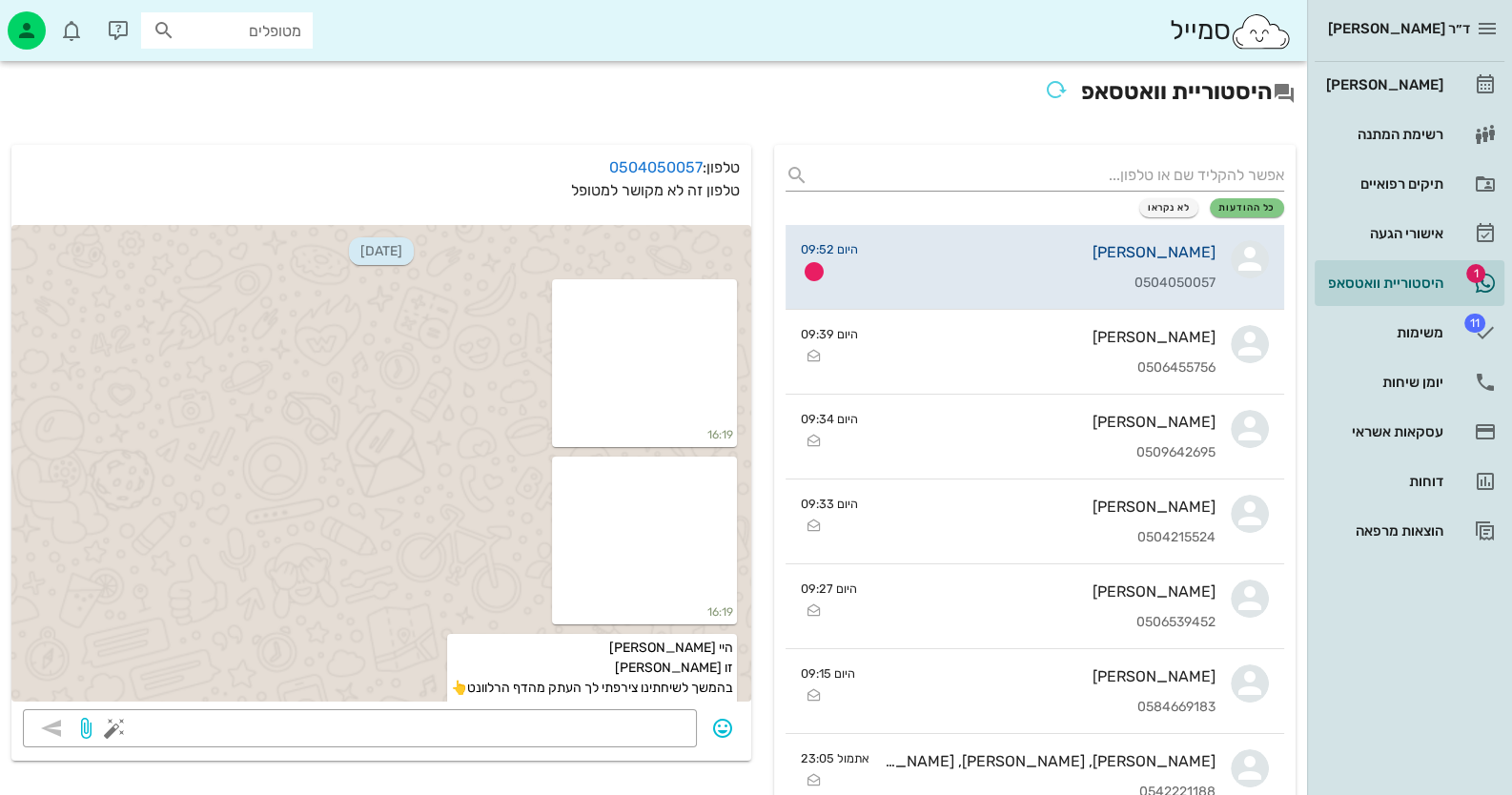
scroll to position [1059, 0]
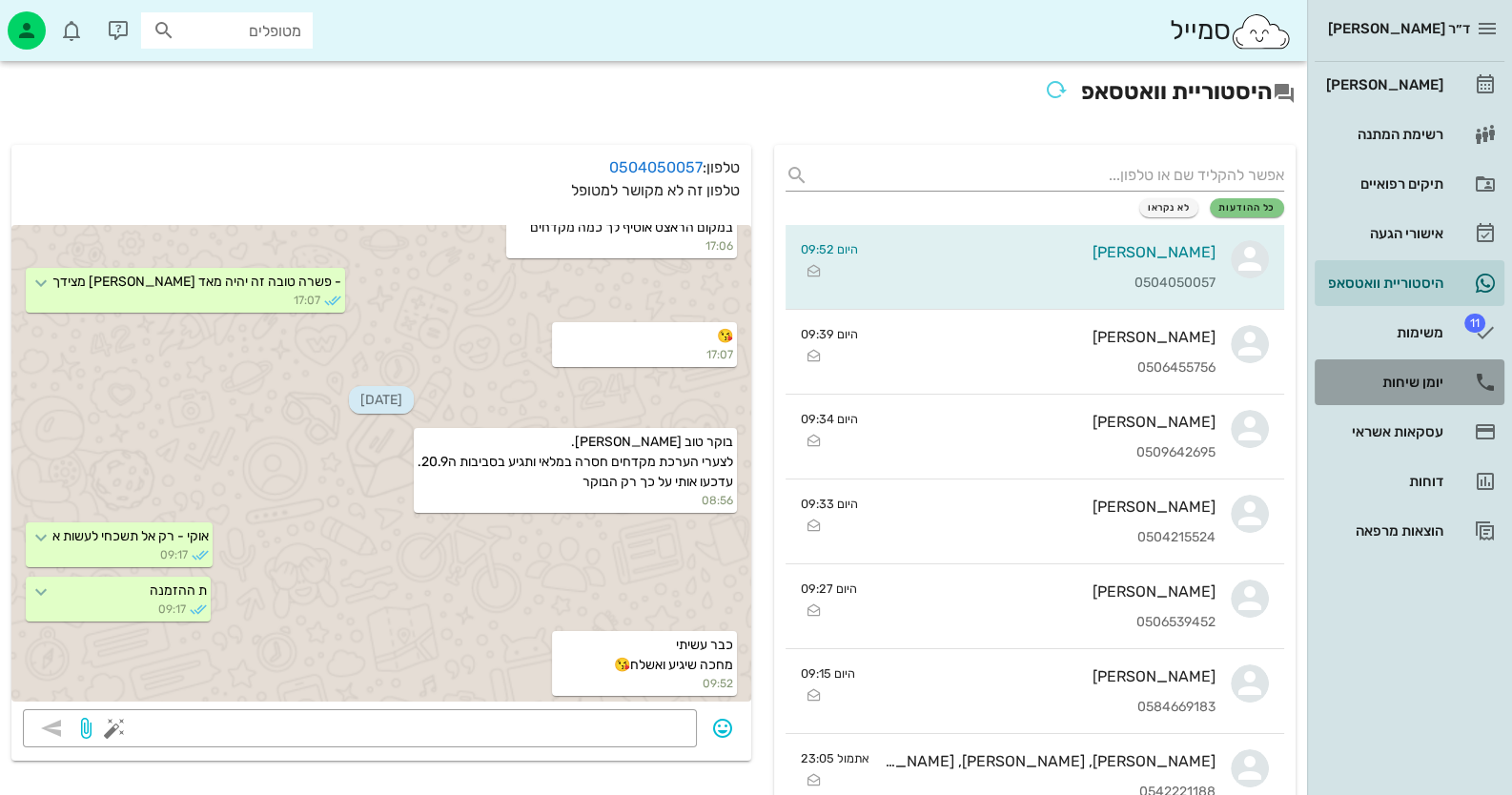
click at [1387, 389] on div "יומן שיחות" at bounding box center [1382, 383] width 121 height 16
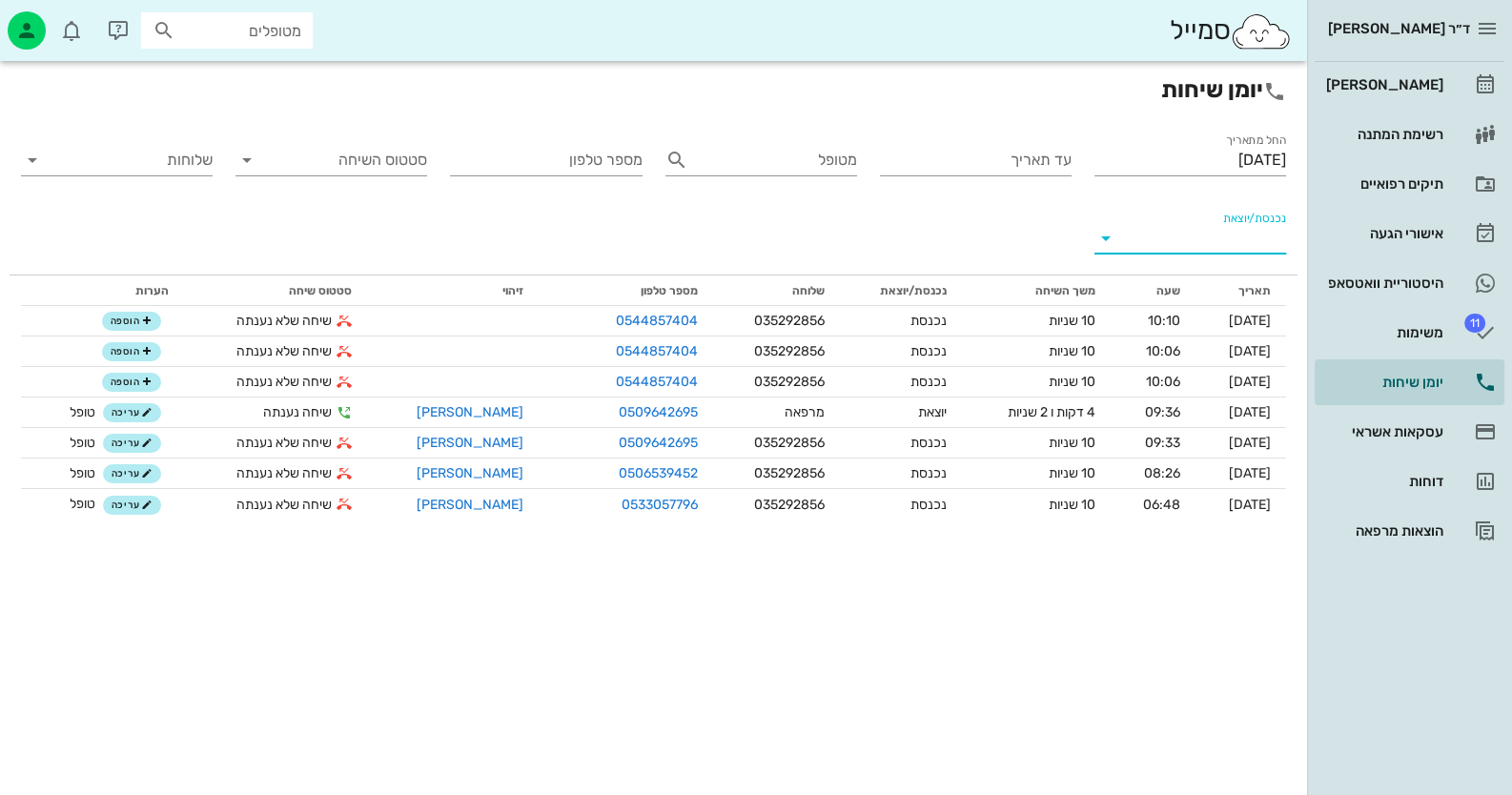
click at [1244, 247] on input "נכנסת/יוצאת" at bounding box center [1205, 238] width 161 height 30
click at [1245, 256] on div "נכנסת" at bounding box center [1225, 253] width 42 height 46
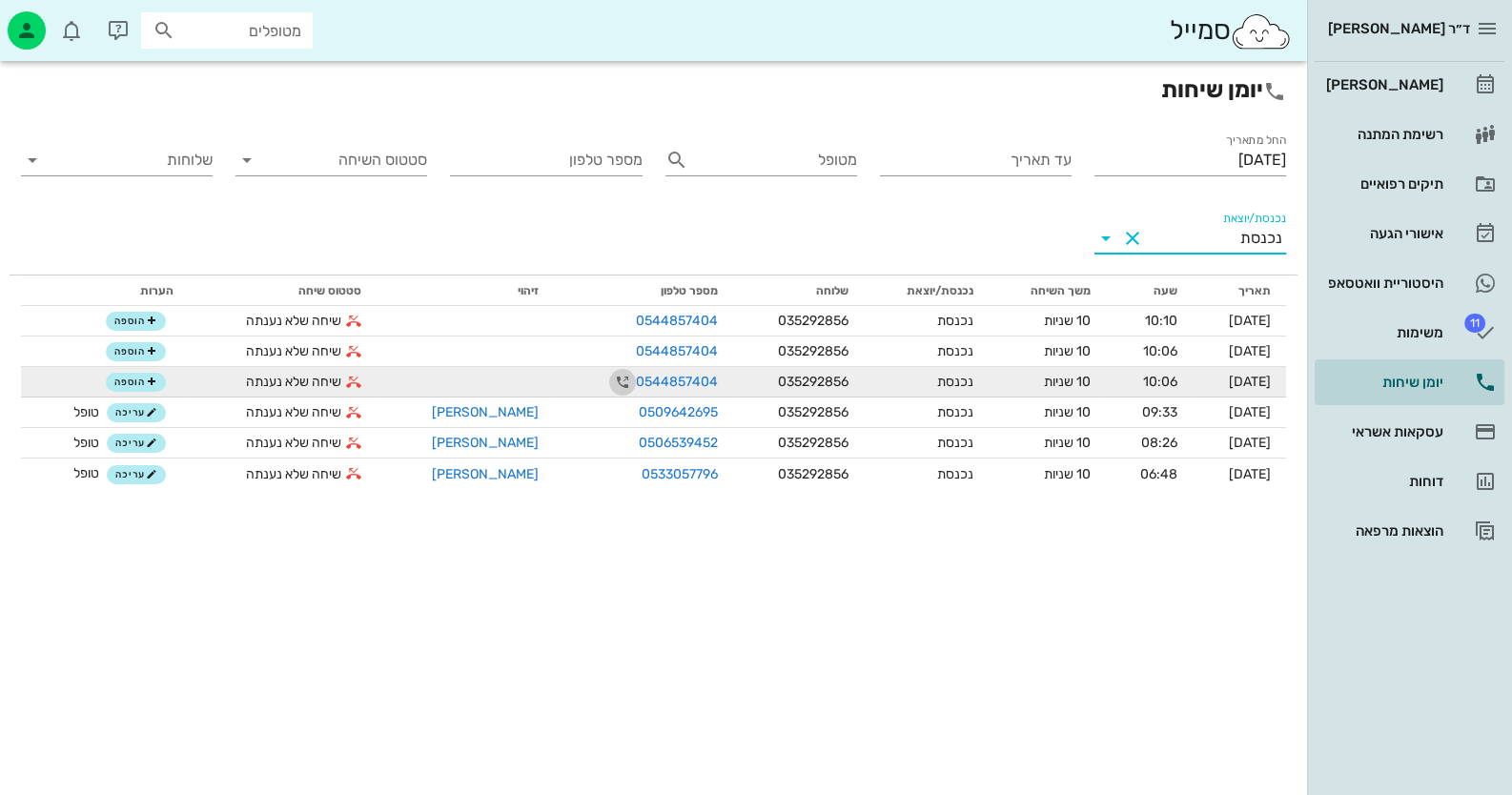
click at [611, 380] on icon "button" at bounding box center [622, 382] width 22 height 22
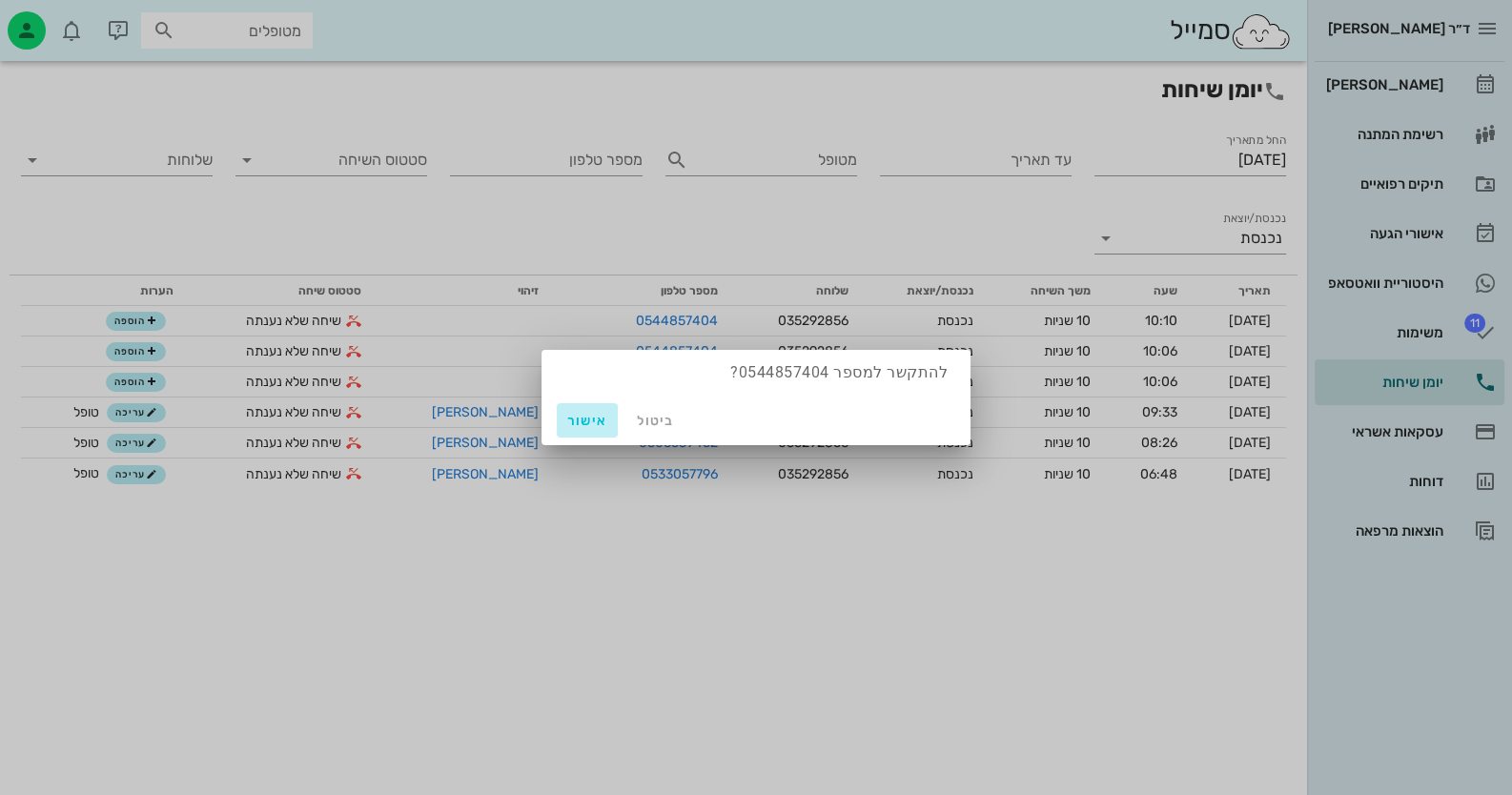
click at [605, 419] on span "אישור" at bounding box center [586, 421] width 46 height 17
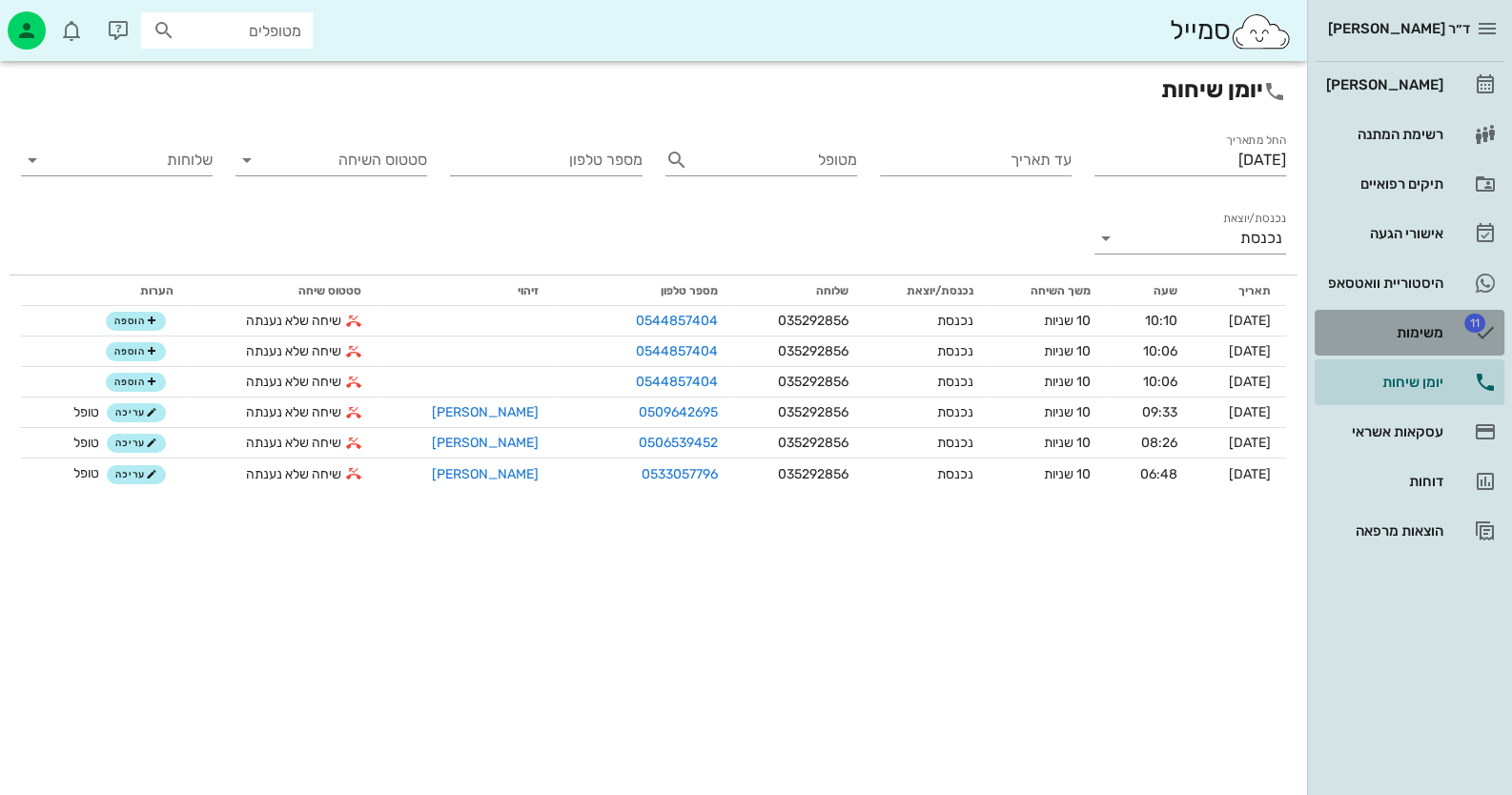
click at [1428, 339] on div "משימות" at bounding box center [1382, 333] width 121 height 16
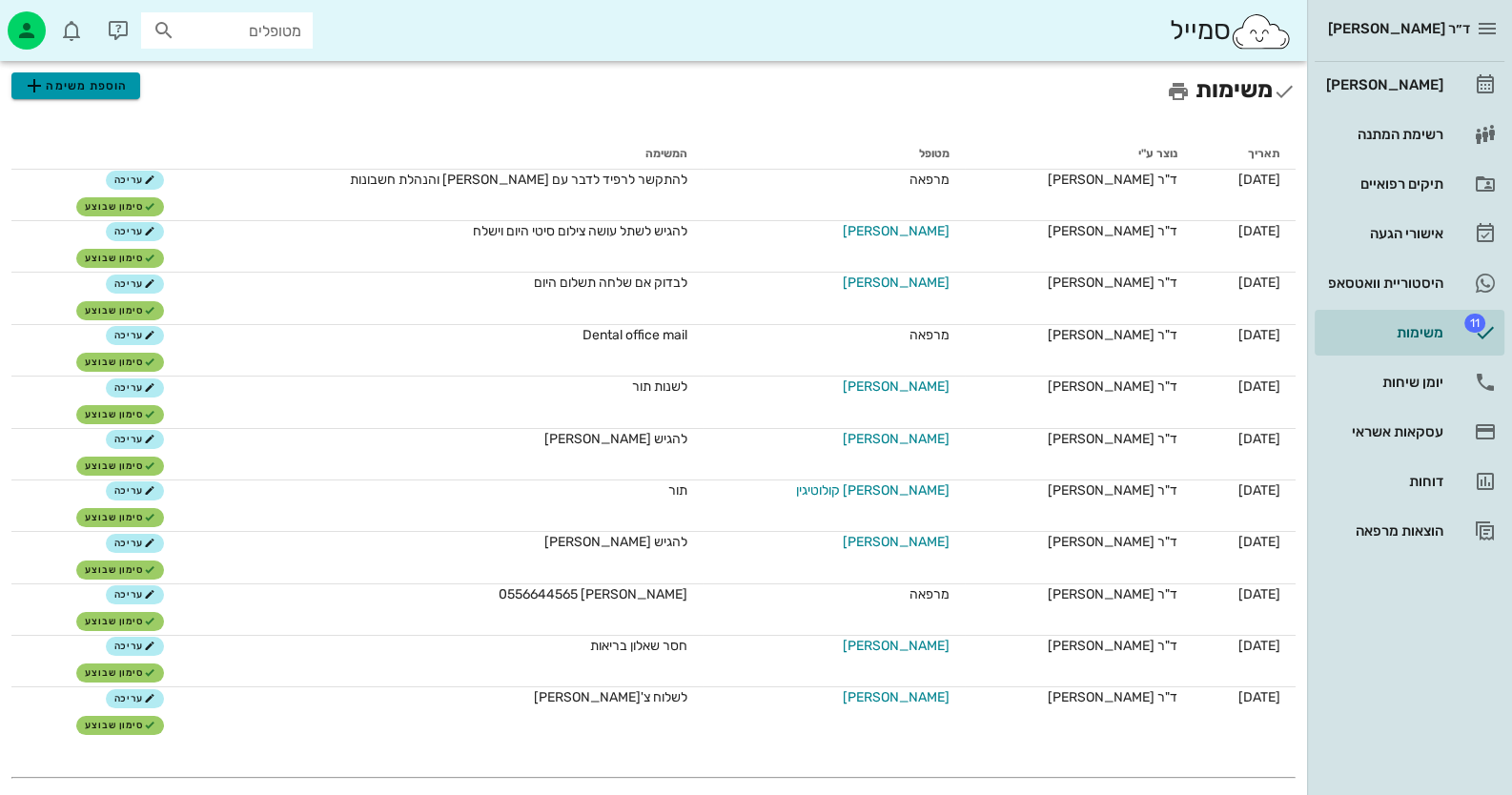
click at [96, 82] on span "הוספת משימה" at bounding box center [75, 85] width 105 height 22
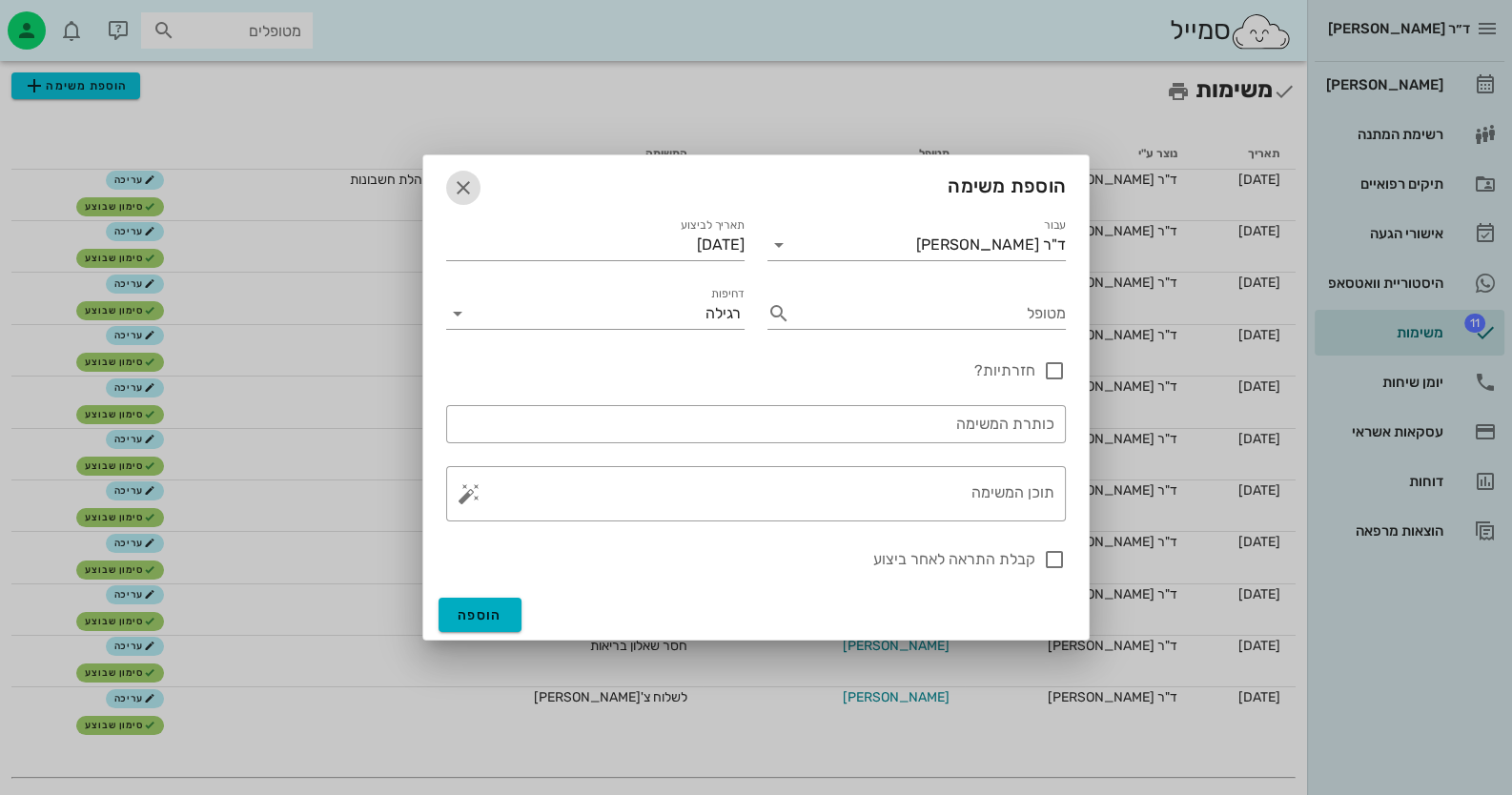
click at [462, 188] on icon "button" at bounding box center [463, 187] width 22 height 22
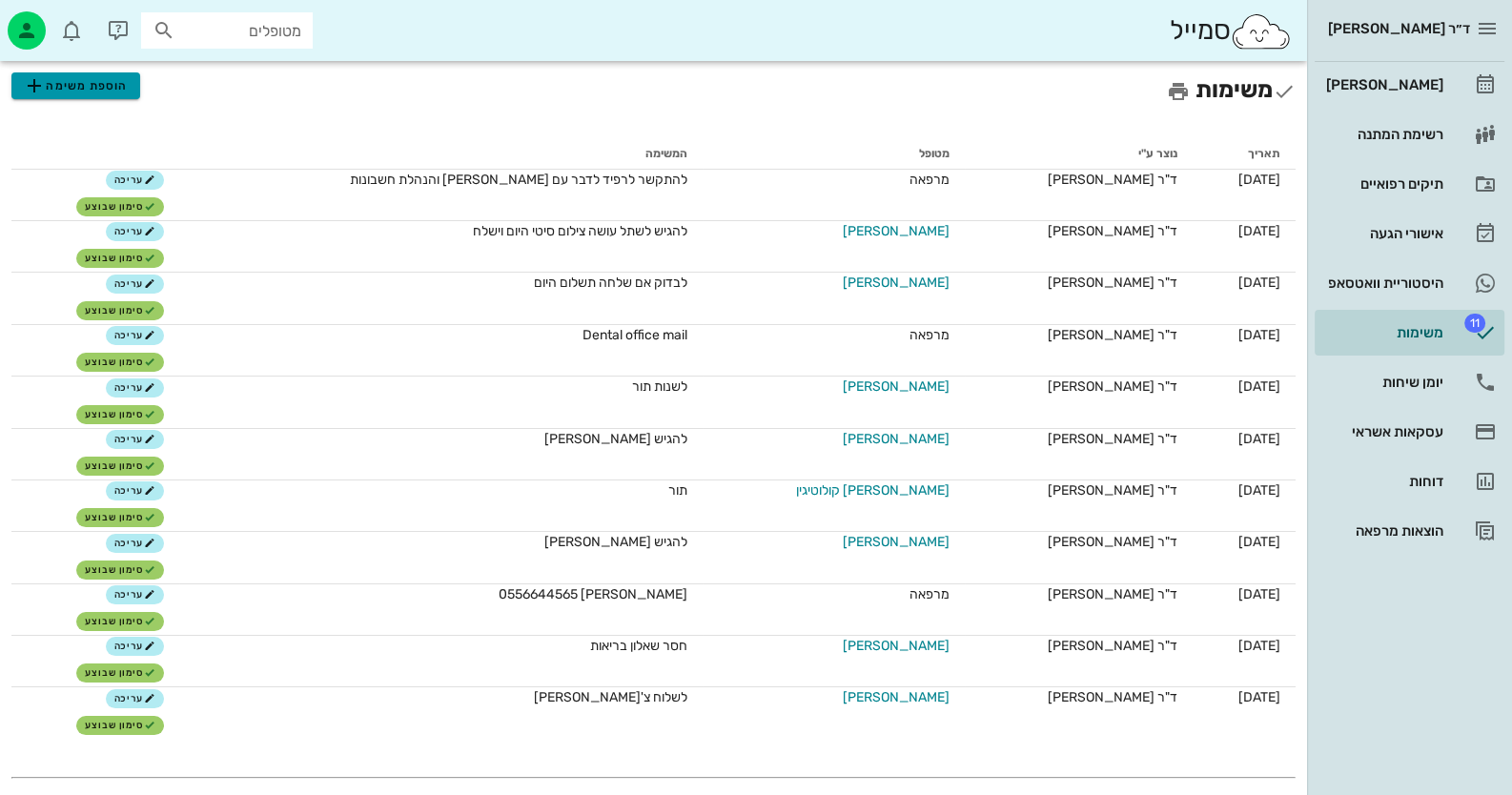
click at [105, 89] on span "הוספת משימה" at bounding box center [75, 85] width 105 height 22
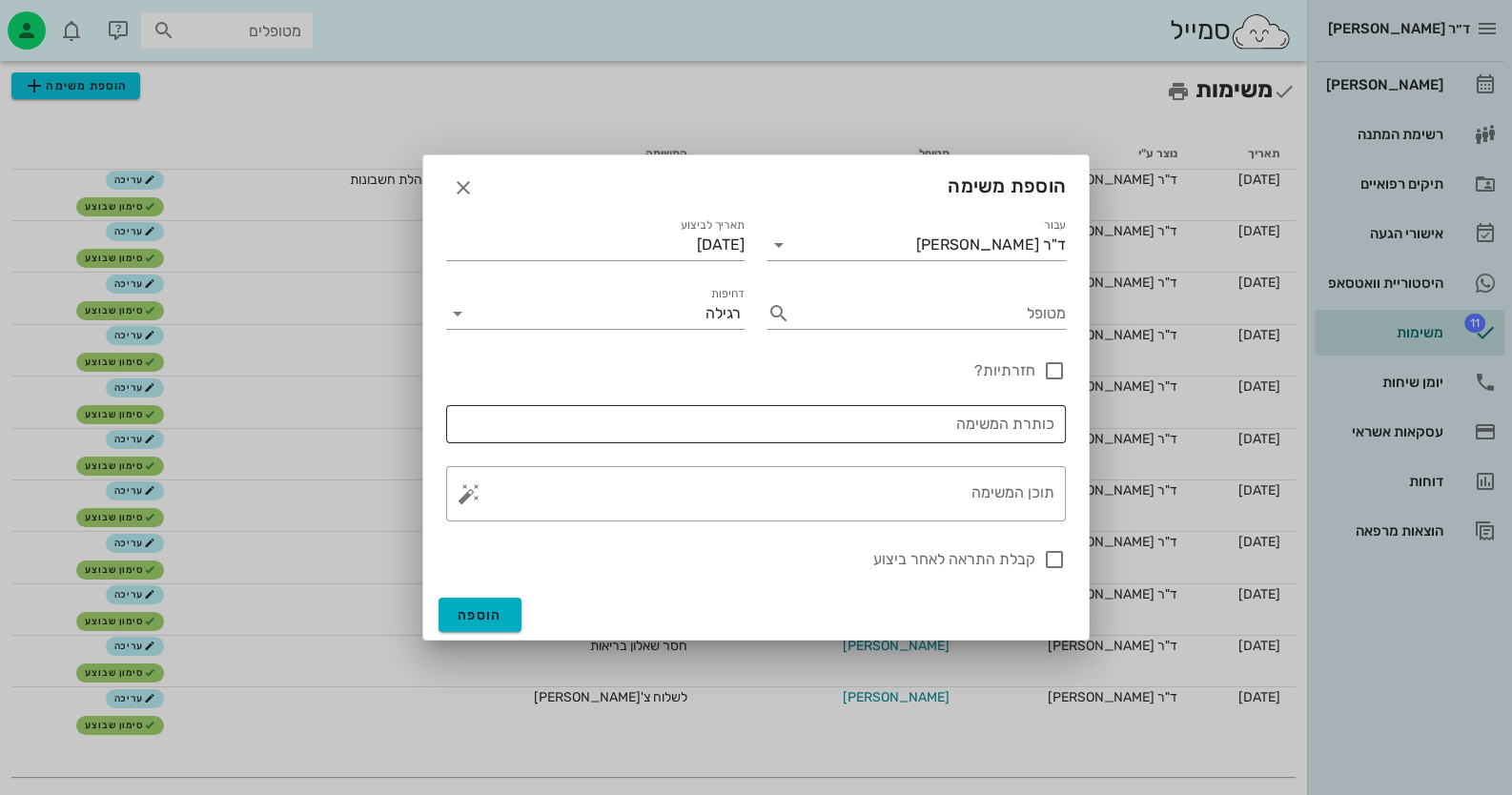
click at [919, 428] on input "כותרת המשימה" at bounding box center [756, 424] width 597 height 30
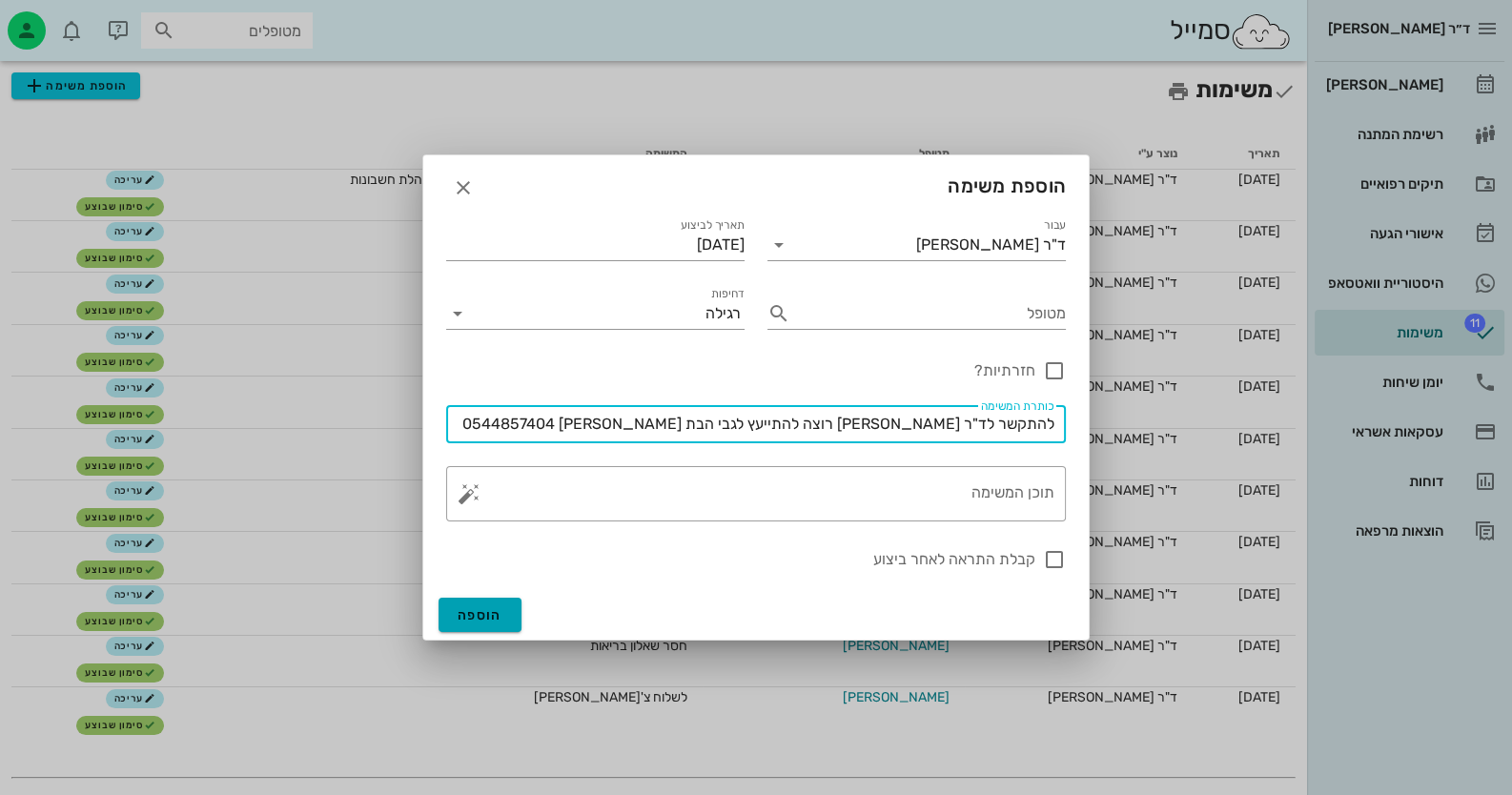
type input "להתקשר לד"ר [PERSON_NAME] רוצה להתייעץ לגבי הבת [PERSON_NAME] 0544857404"
click at [498, 624] on button "הוספה" at bounding box center [479, 615] width 83 height 34
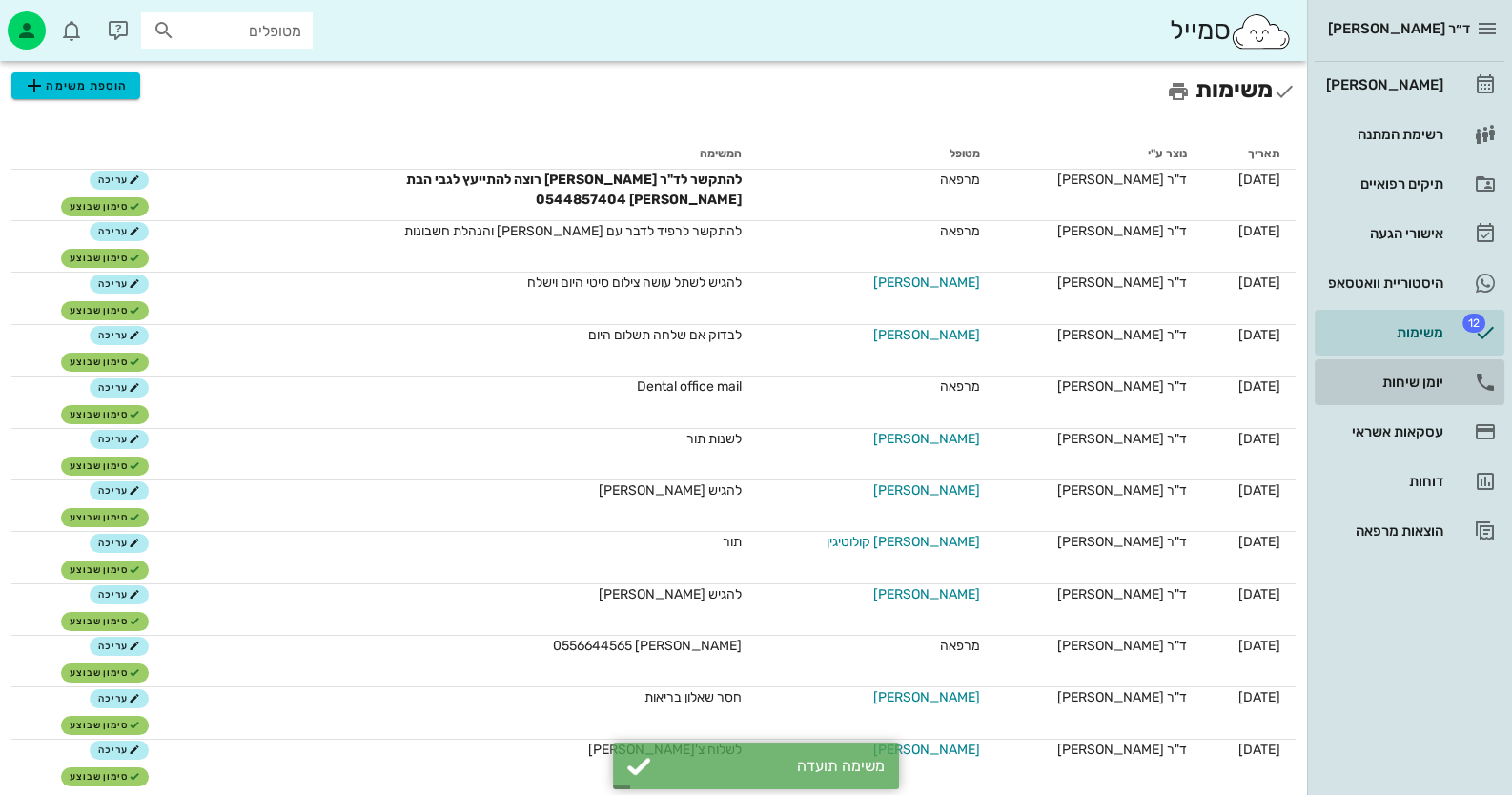
click at [1416, 383] on div "יומן שיחות" at bounding box center [1382, 383] width 121 height 16
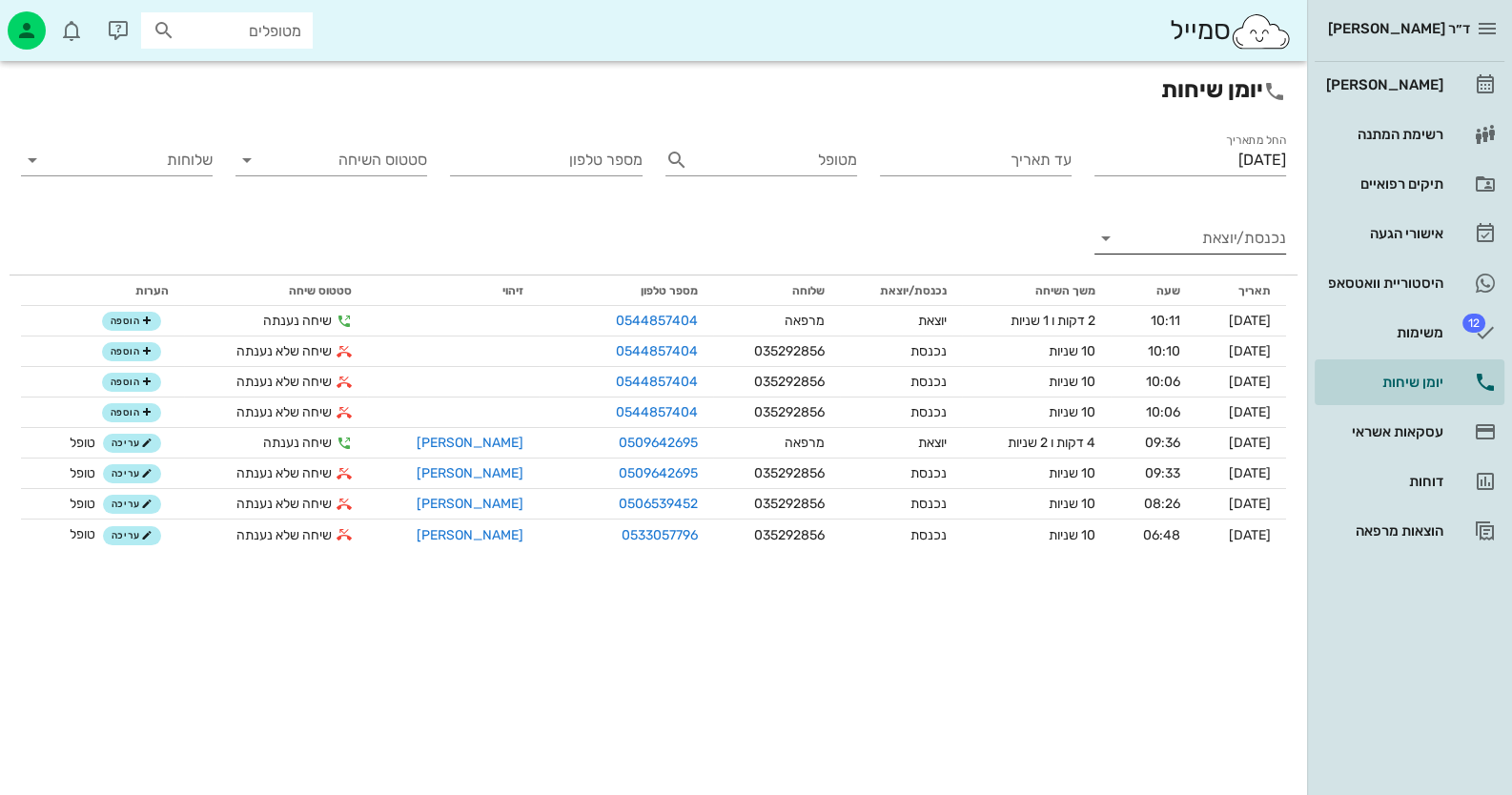
drag, startPoint x: 1244, startPoint y: 242, endPoint x: 1234, endPoint y: 248, distance: 11.7
click at [1243, 245] on input "נכנסת/יוצאת" at bounding box center [1205, 238] width 161 height 30
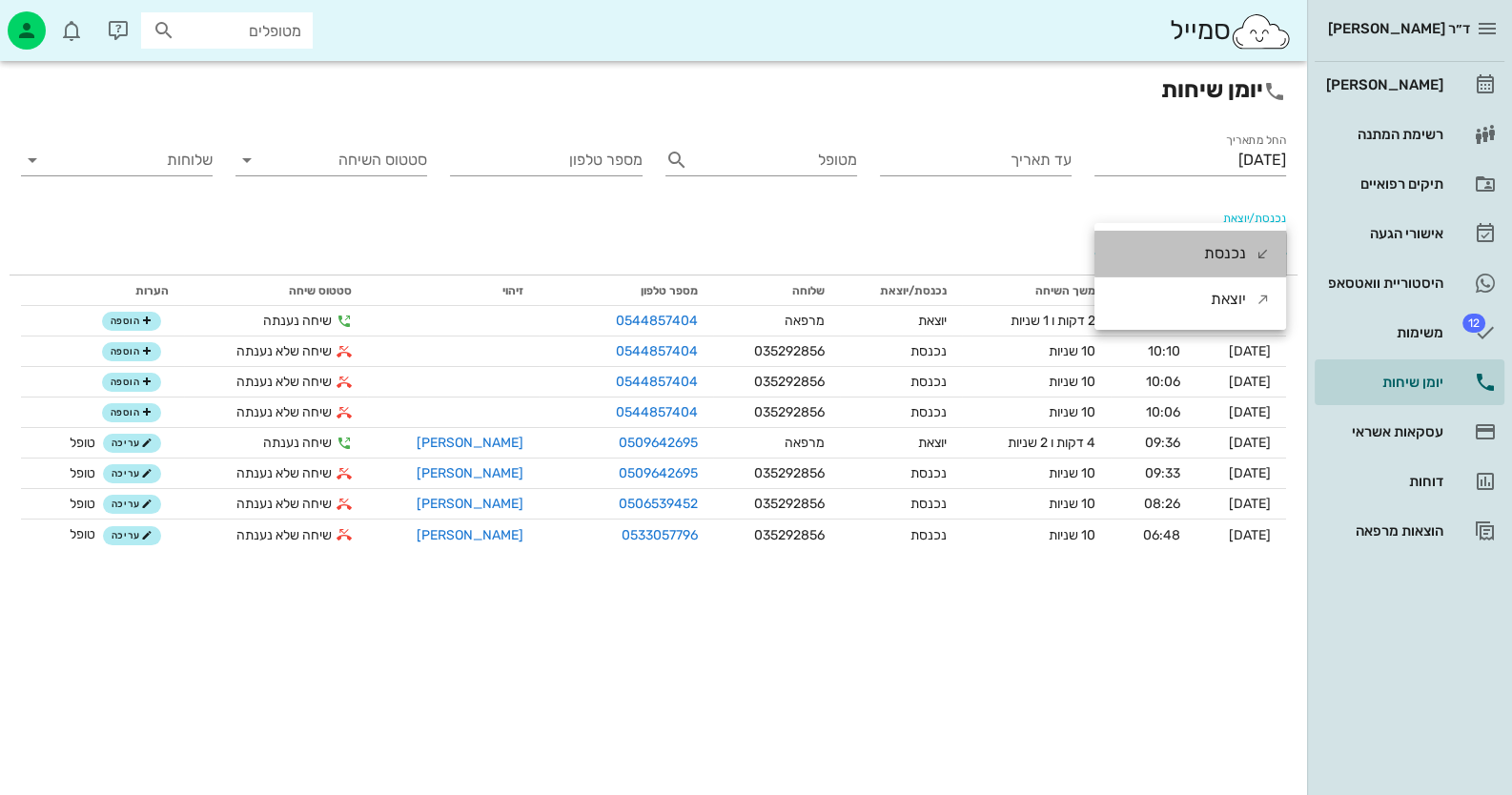
click at [1231, 250] on div "נכנסת" at bounding box center [1225, 253] width 42 height 46
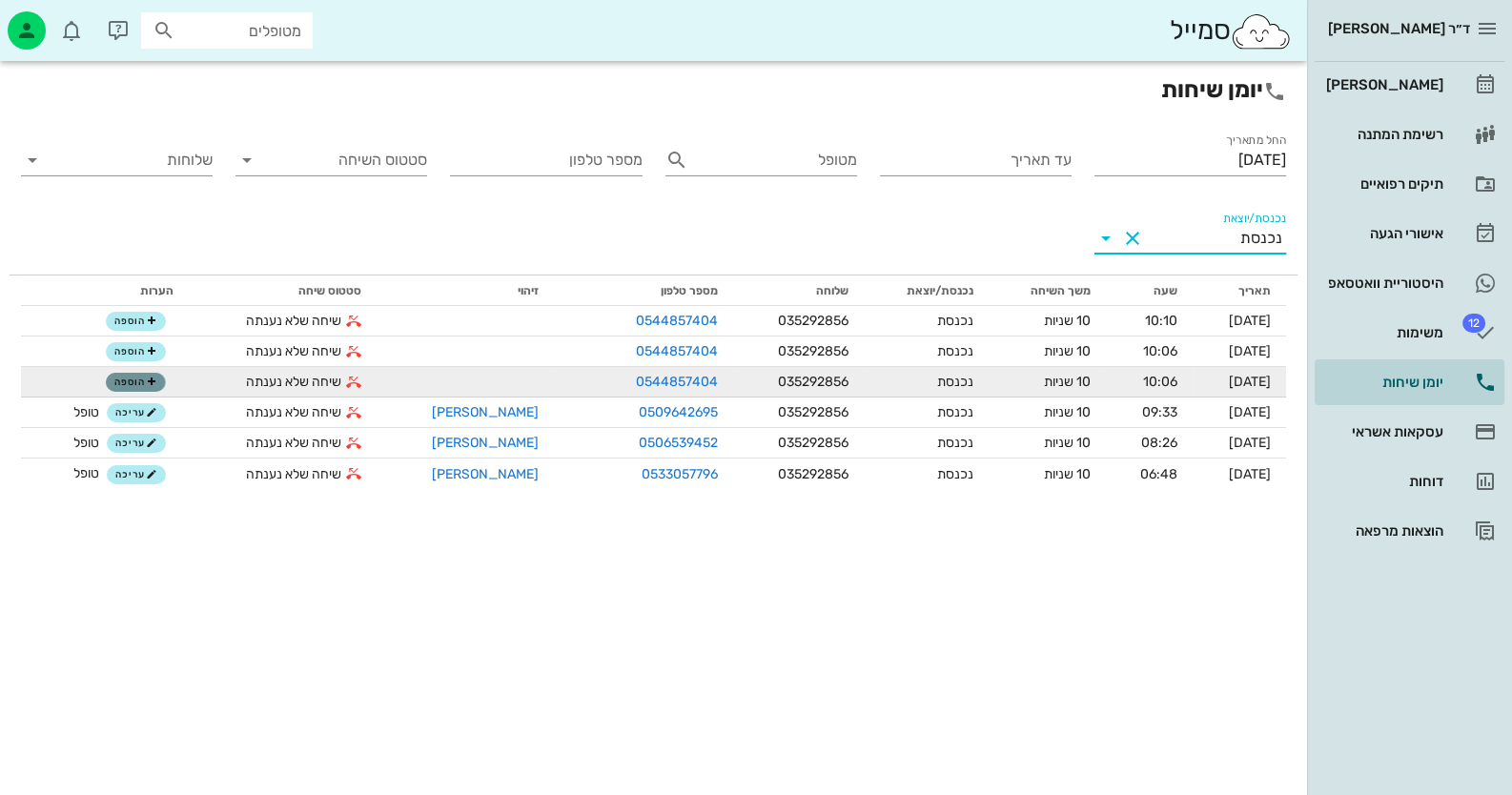
click at [141, 374] on button "הוספה" at bounding box center [135, 383] width 59 height 19
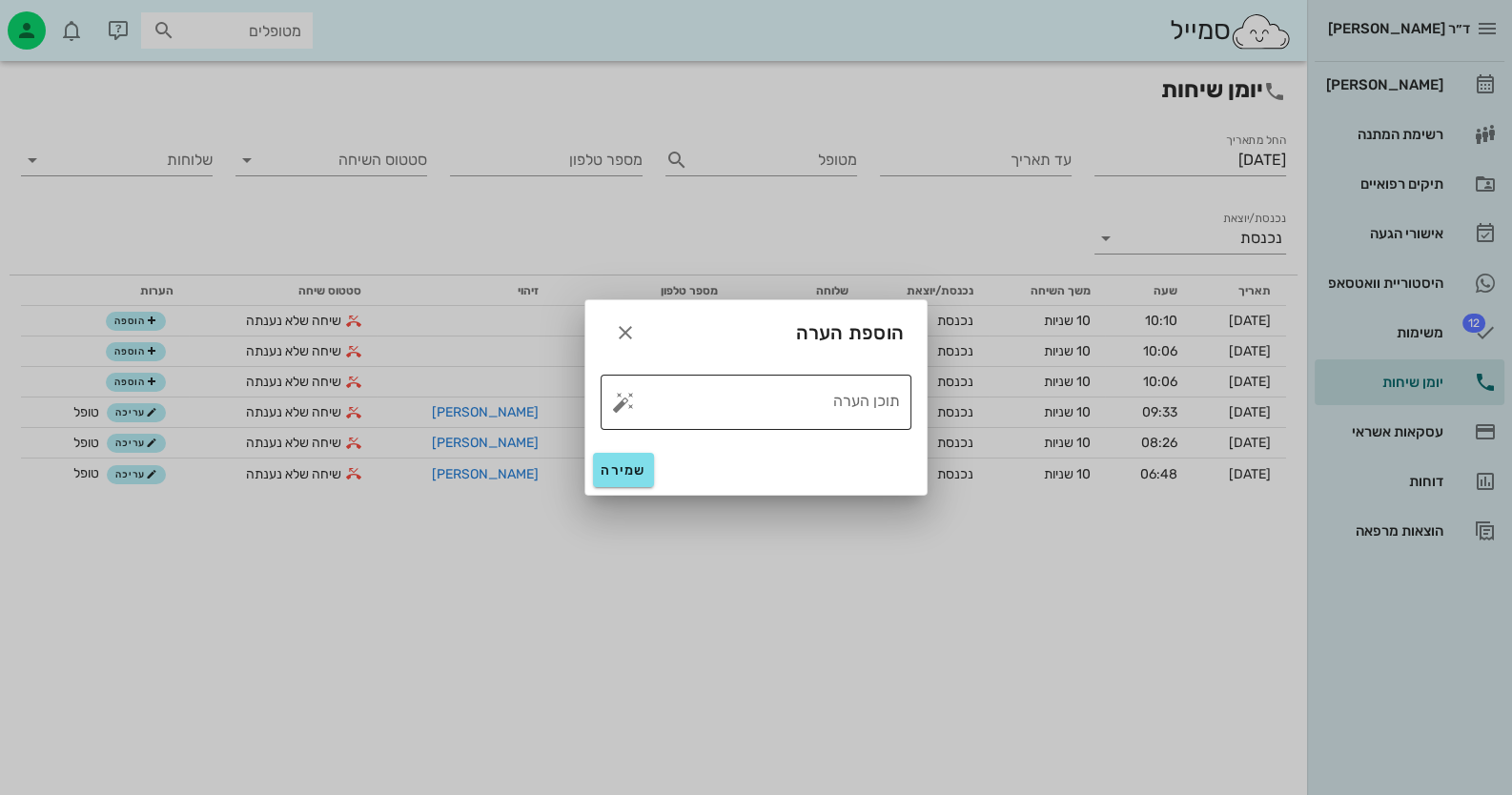
click at [620, 404] on button "button" at bounding box center [623, 401] width 22 height 22
click at [714, 381] on div "טופל" at bounding box center [706, 381] width 142 height 50
type textarea "טופל"
drag, startPoint x: 610, startPoint y: 464, endPoint x: 591, endPoint y: 466, distance: 19.1
click at [610, 466] on span "שמירה" at bounding box center [624, 471] width 46 height 17
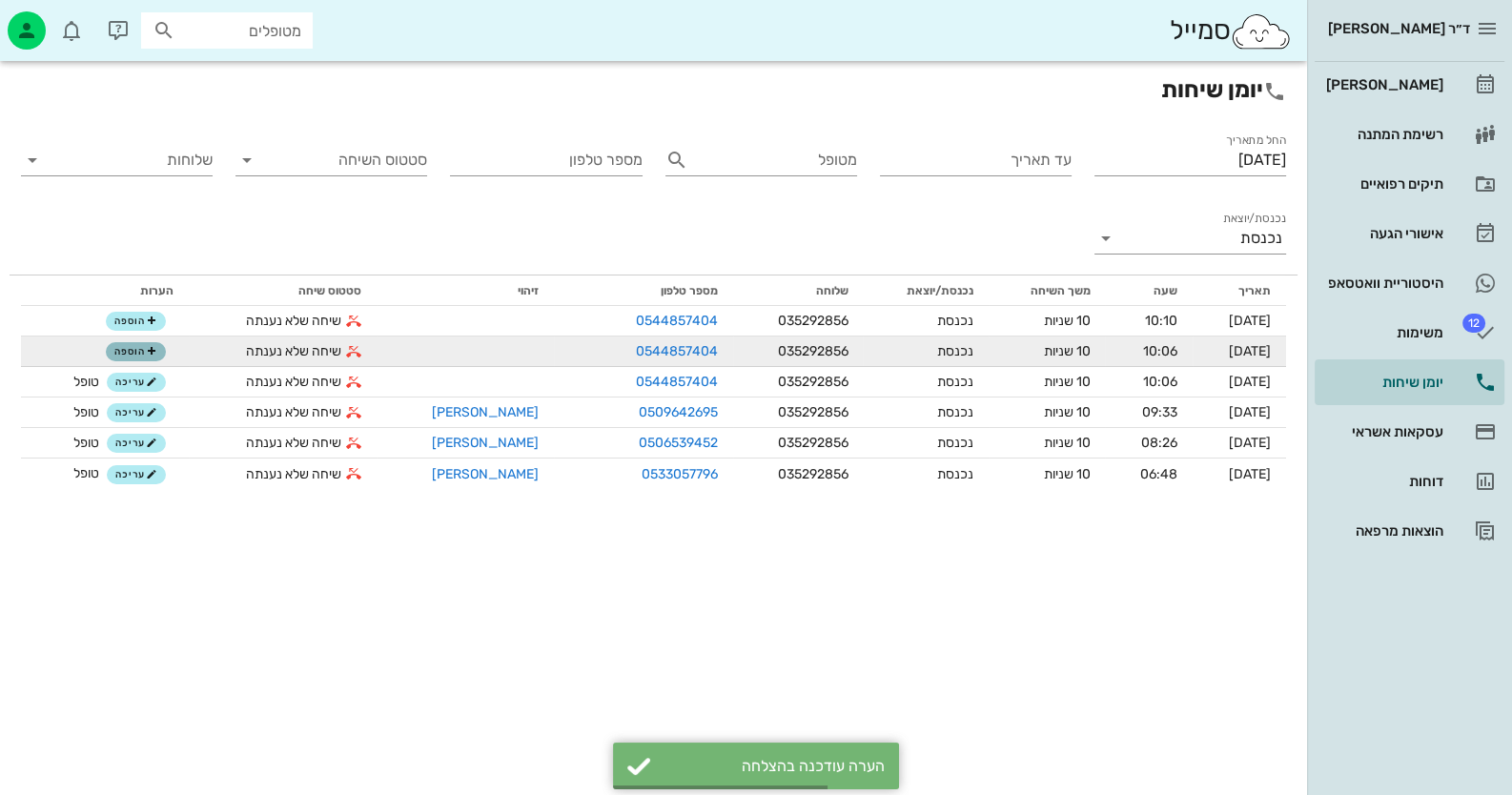
click at [145, 354] on span "הוספה" at bounding box center [134, 352] width 42 height 12
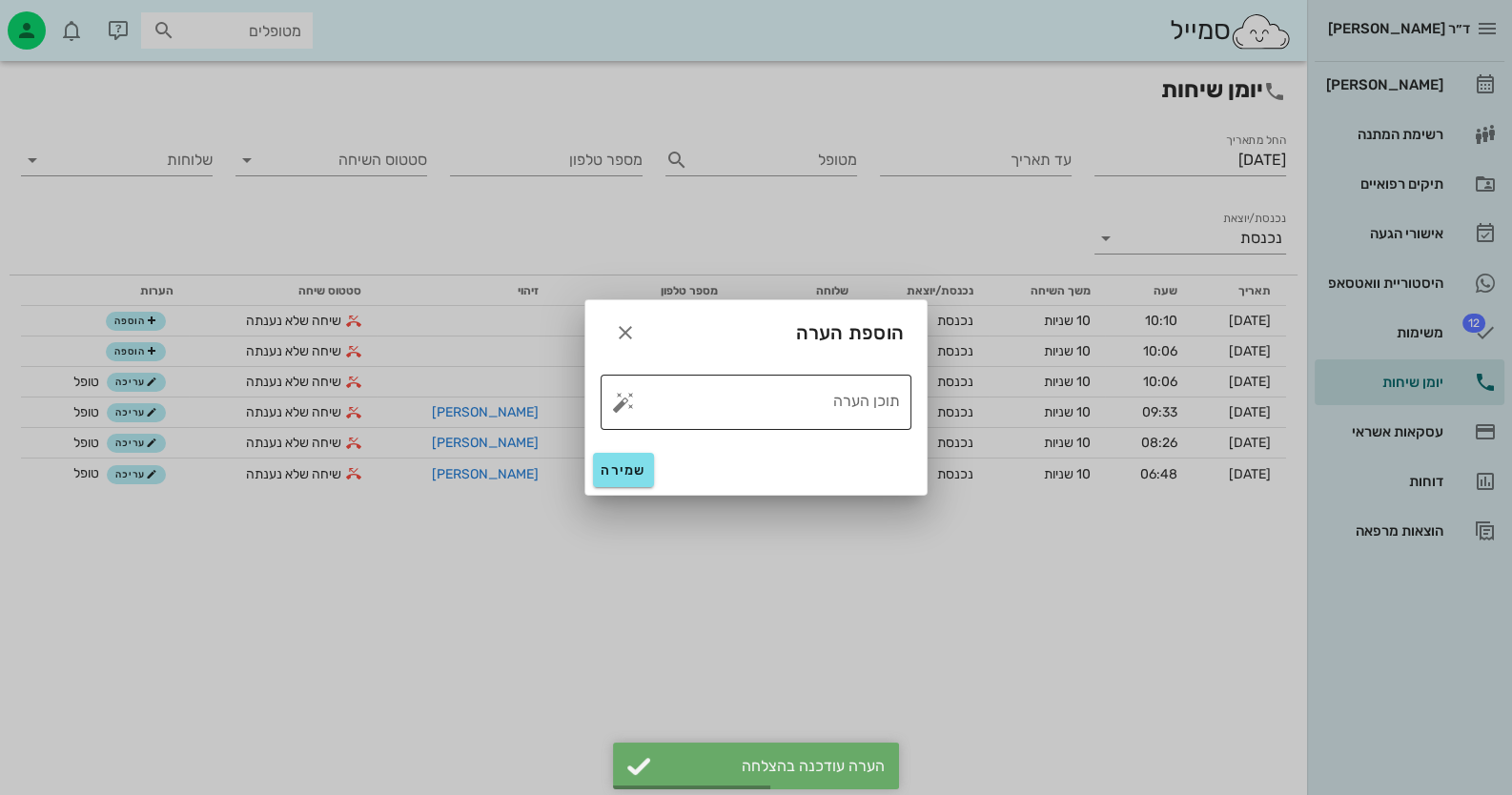
click at [618, 406] on button "button" at bounding box center [623, 401] width 22 height 22
click at [750, 385] on div "טופל" at bounding box center [706, 381] width 142 height 50
type textarea "טופל"
click at [624, 465] on span "שמירה" at bounding box center [624, 471] width 46 height 17
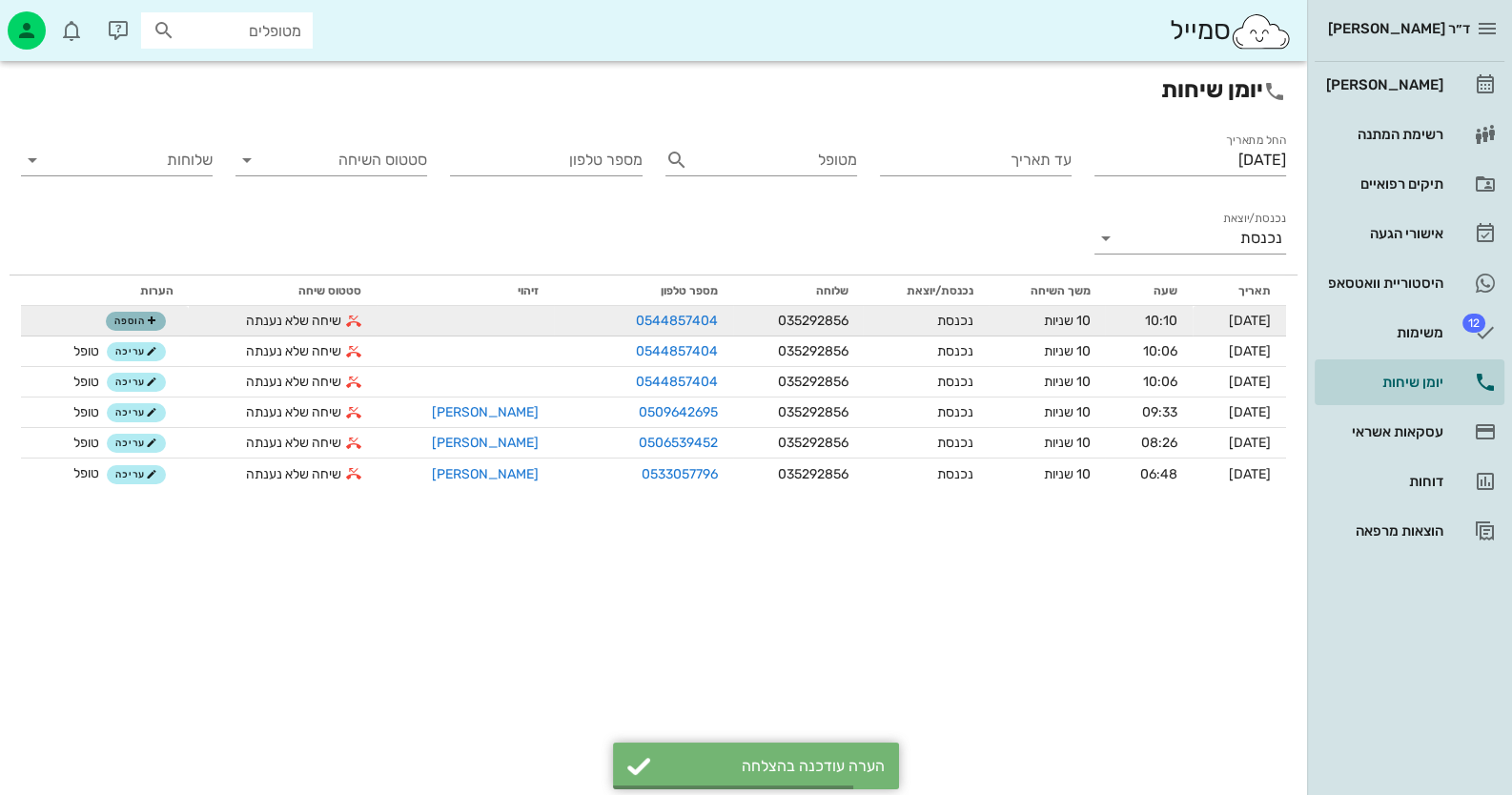
click at [135, 325] on span "הוספה" at bounding box center [134, 322] width 42 height 12
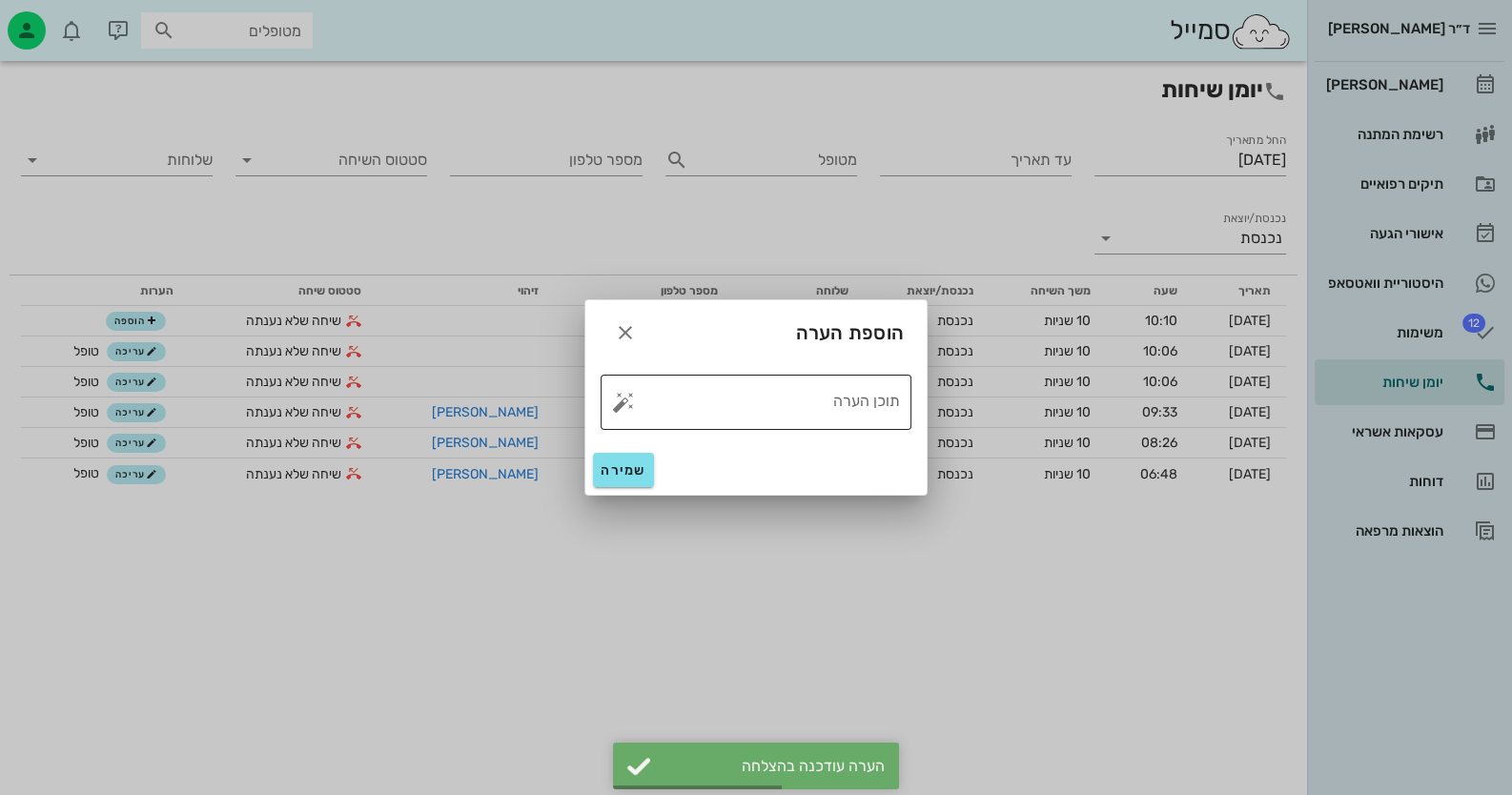
click at [620, 405] on button "button" at bounding box center [623, 401] width 22 height 22
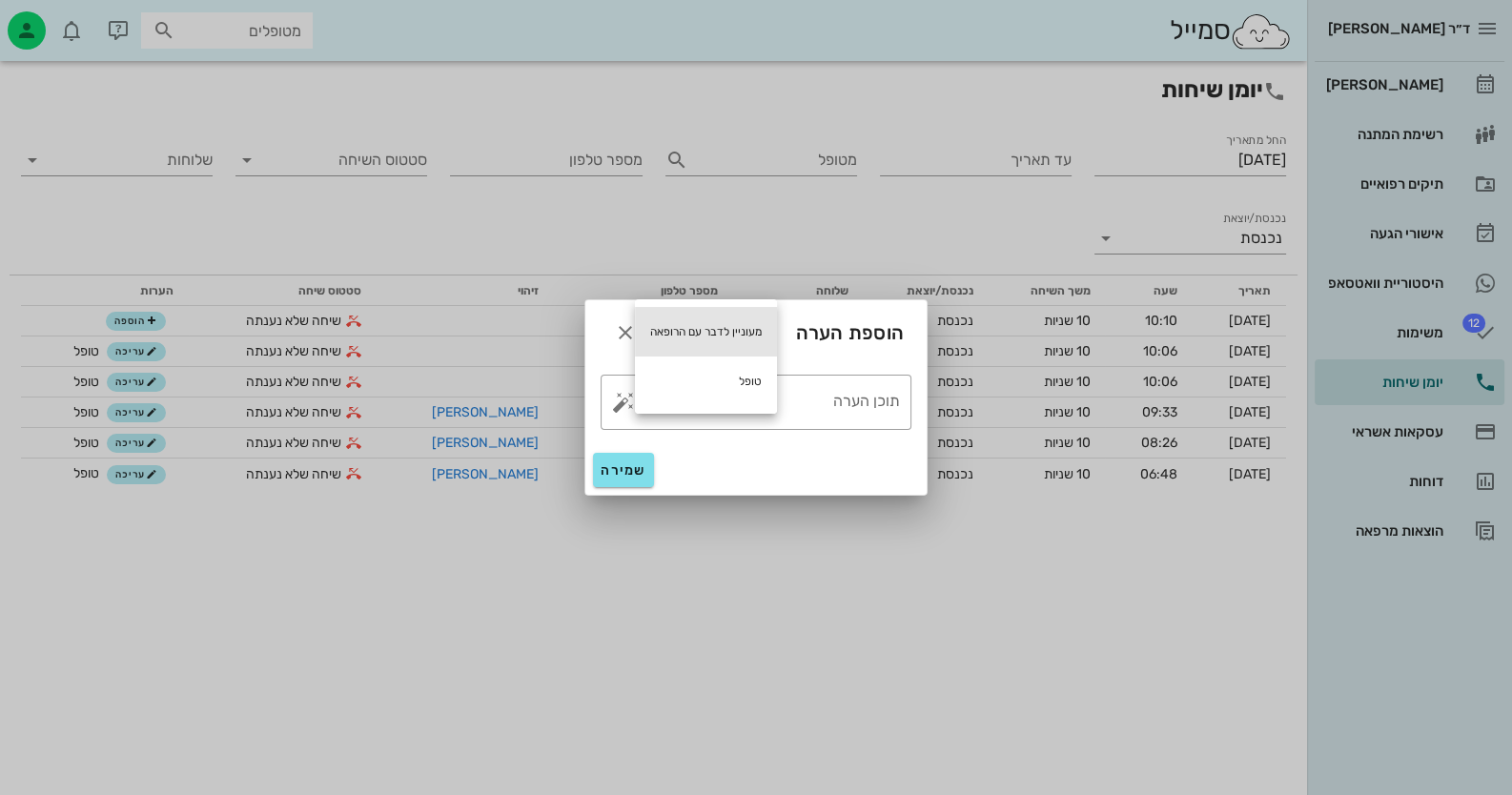
click at [735, 328] on div "מעוניין לדבר עם הרופאה" at bounding box center [706, 331] width 142 height 50
type textarea "מעוניין לדבר עם הרופאה"
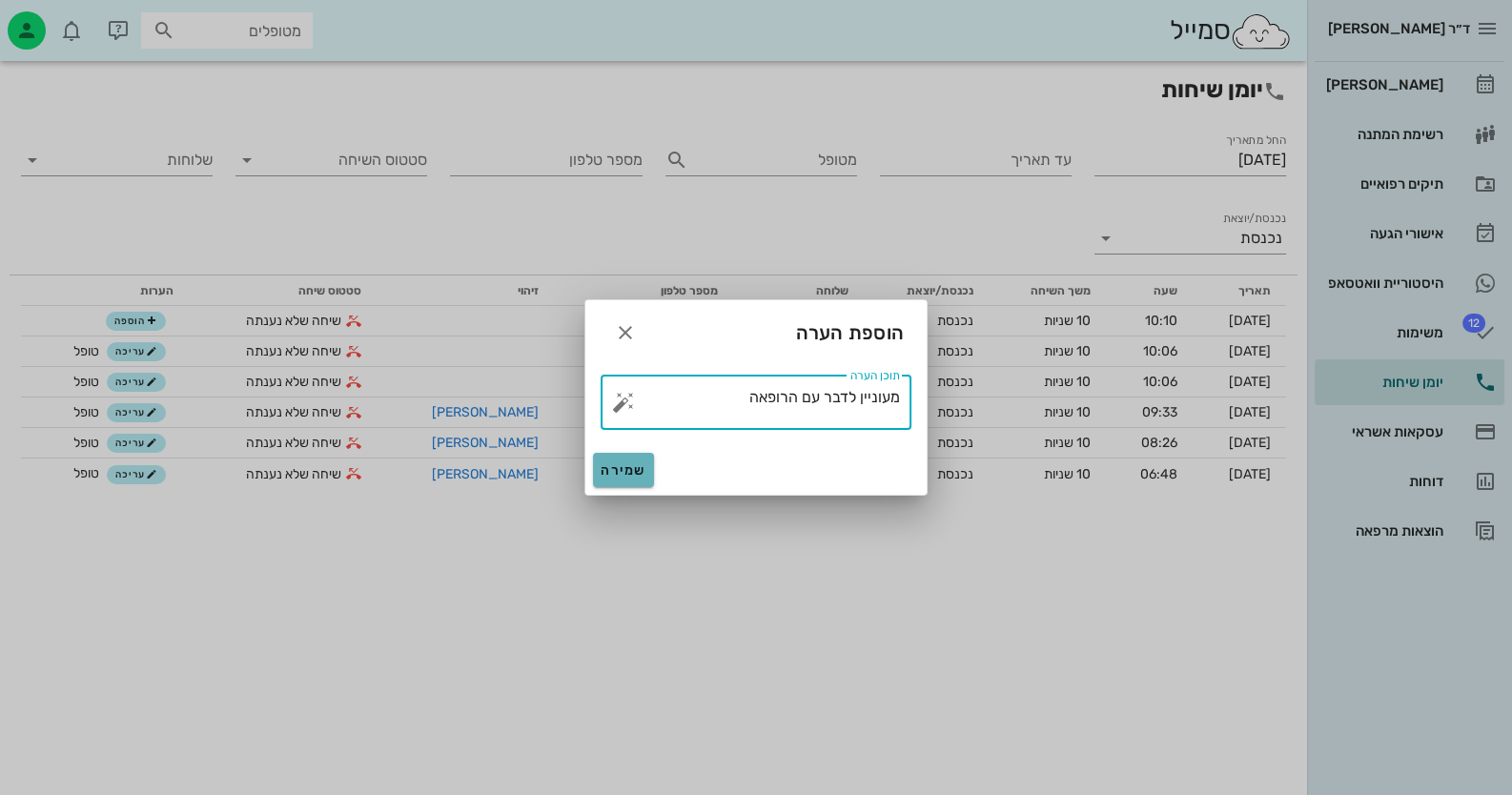
click at [627, 469] on span "שמירה" at bounding box center [624, 471] width 46 height 17
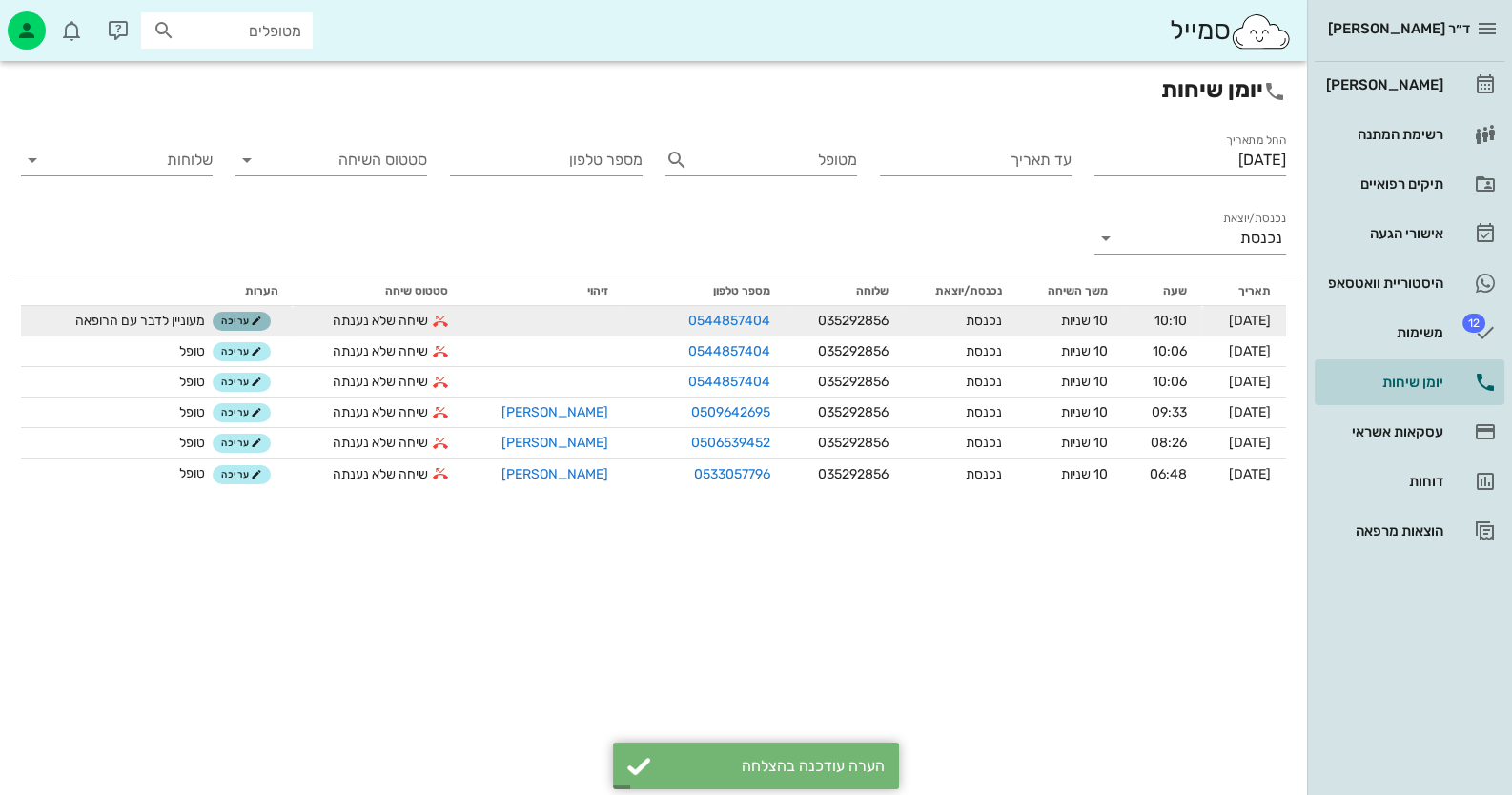
click at [248, 319] on span "עריכה" at bounding box center [242, 322] width 41 height 12
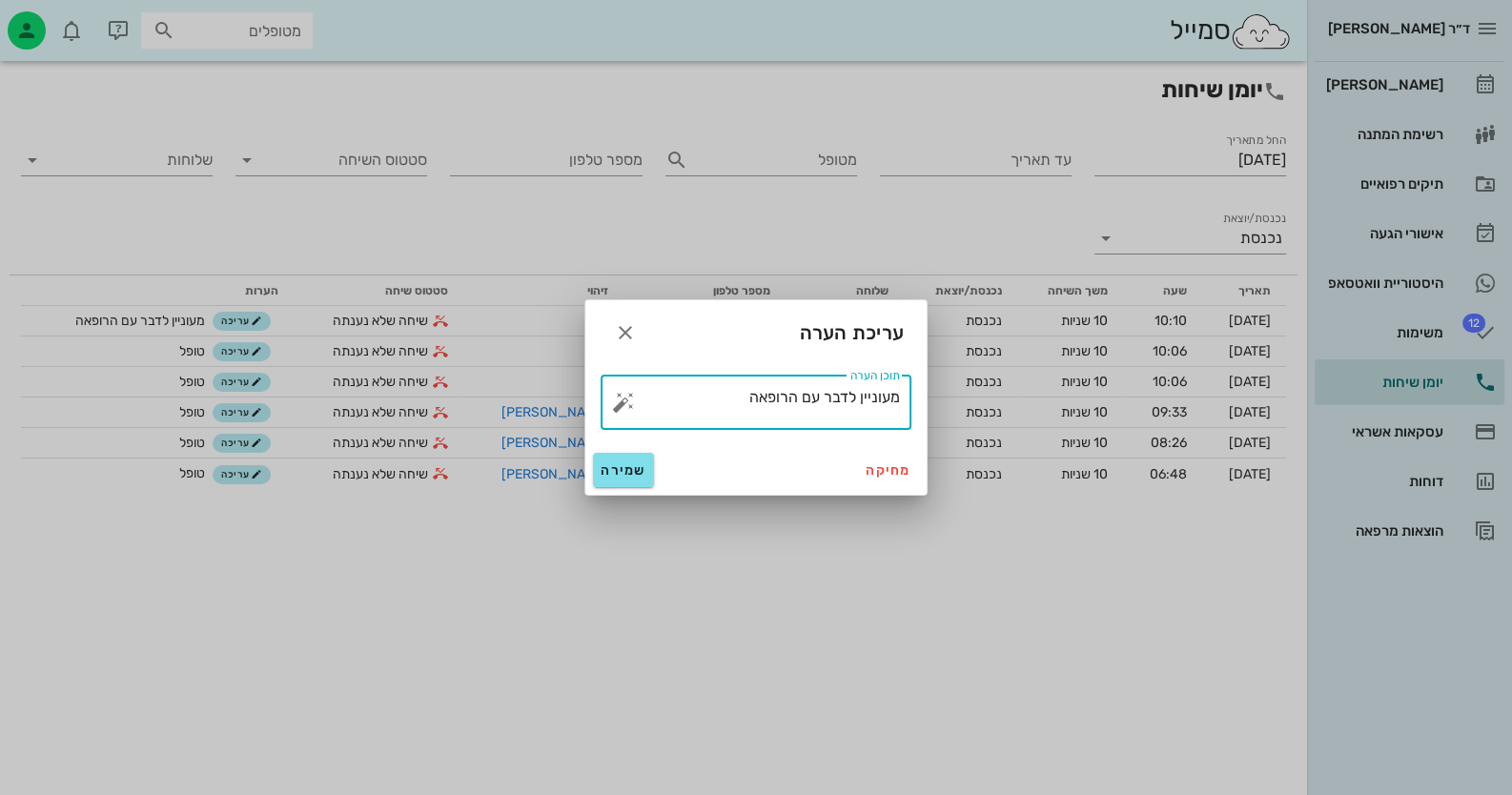
click at [730, 390] on textarea "מעוניין לדבר עם הרופאה" at bounding box center [764, 406] width 273 height 46
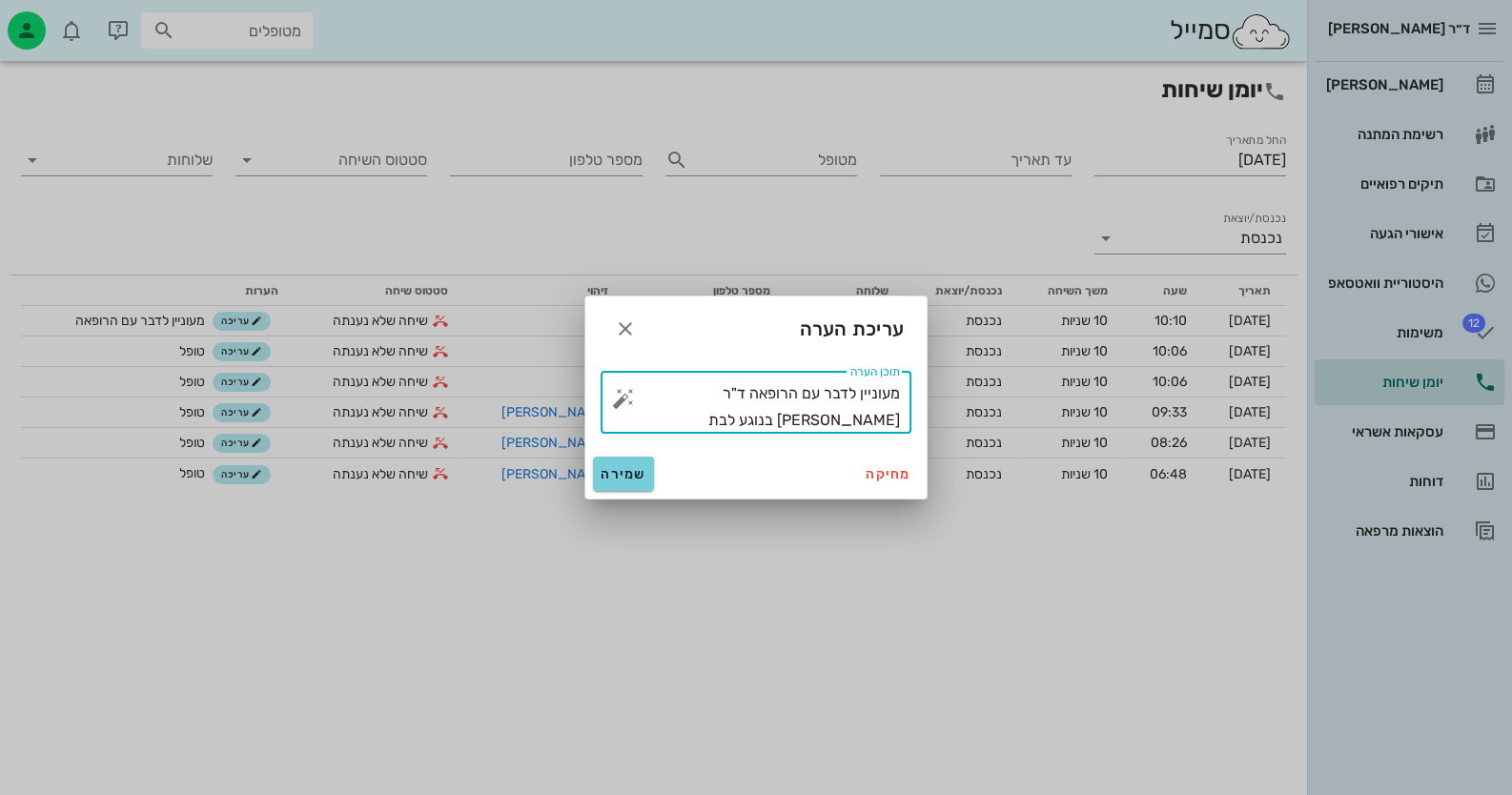
type textarea "מעוניין לדבר עם הרופאה ד"ר [PERSON_NAME] בנוגע לבת [PERSON_NAME]"
click at [629, 487] on button "שמירה" at bounding box center [624, 473] width 61 height 34
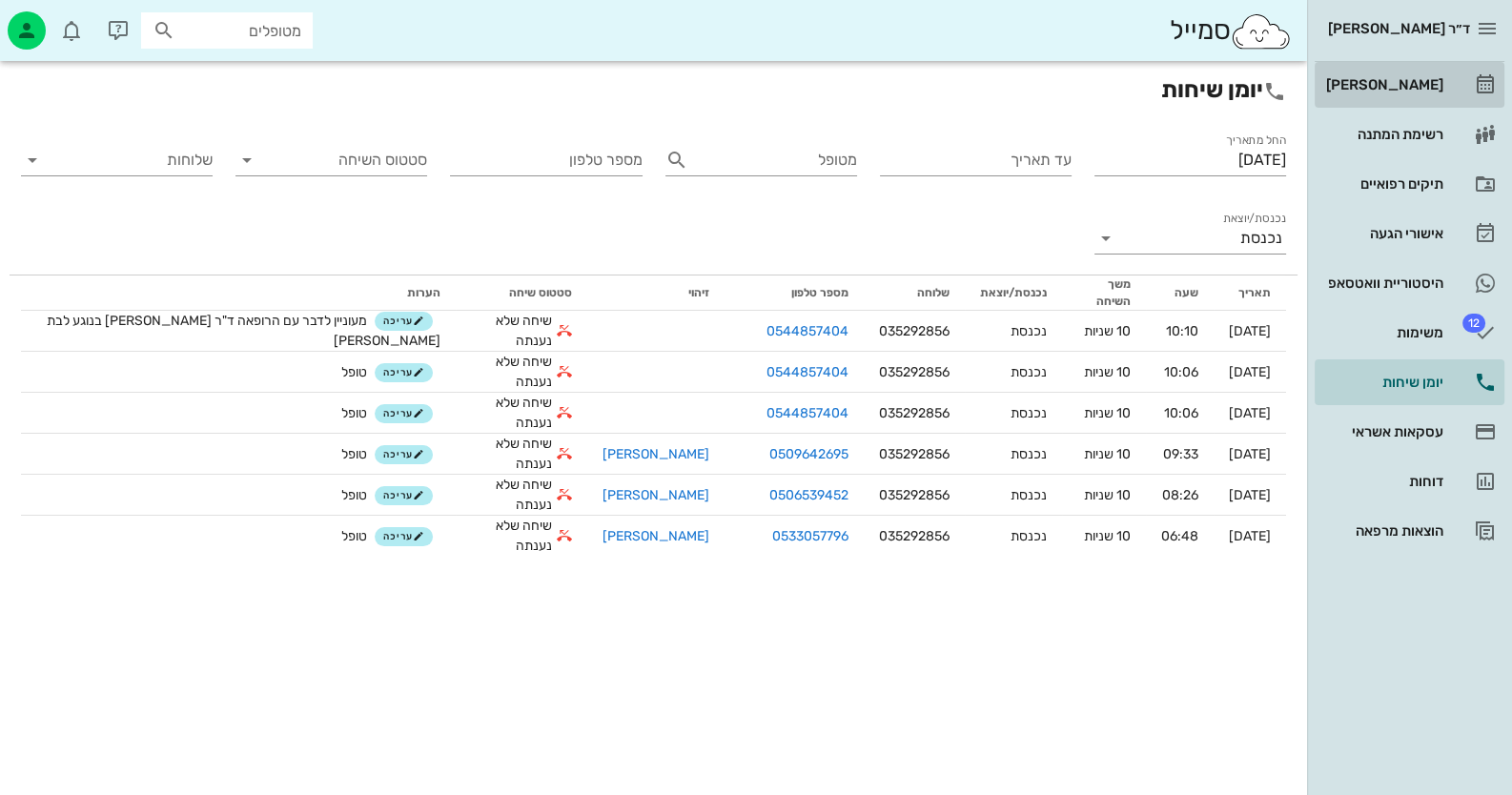
click at [1406, 78] on div "[PERSON_NAME]" at bounding box center [1382, 85] width 121 height 16
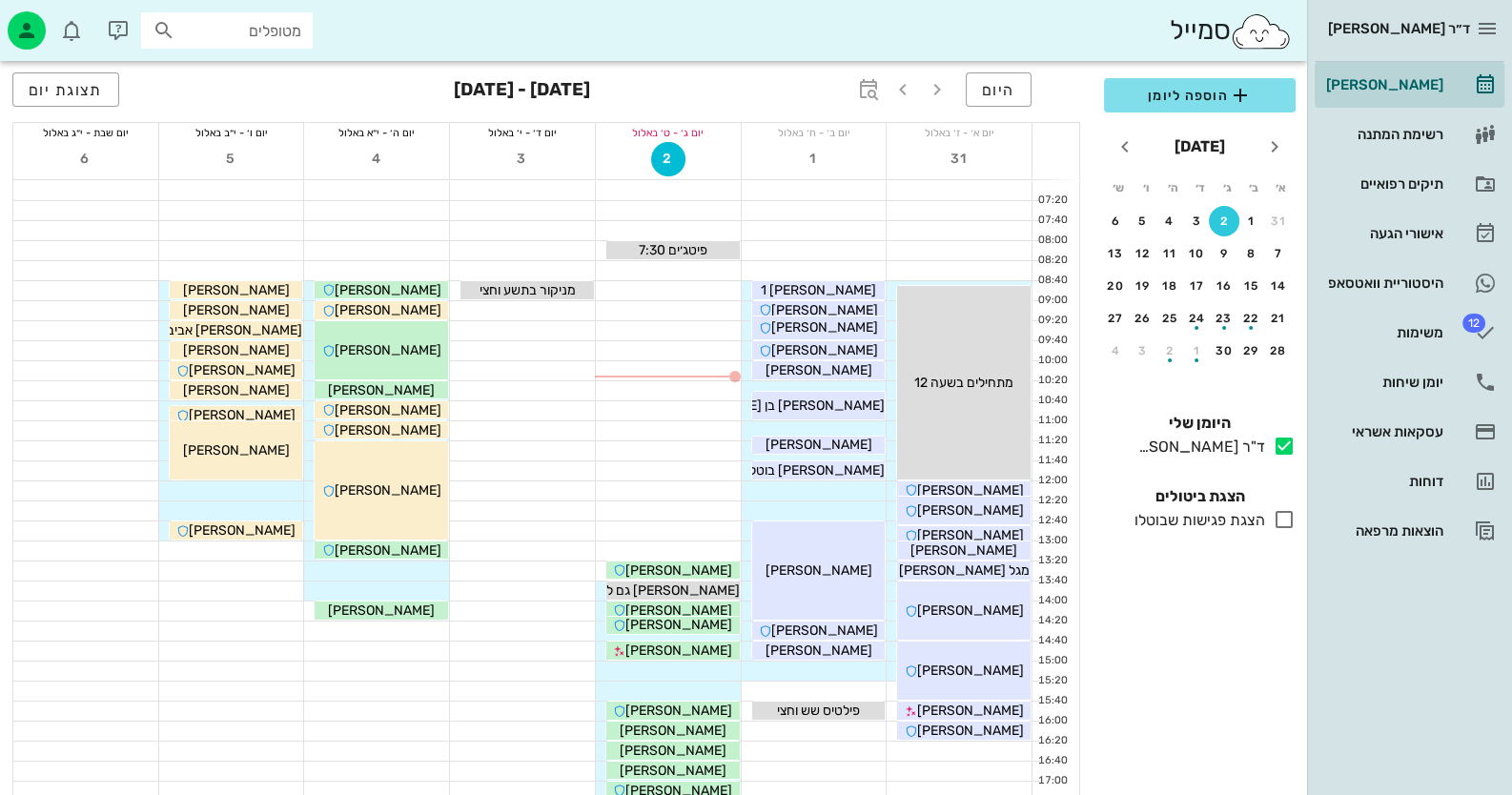
click at [364, 142] on div "4" at bounding box center [376, 161] width 145 height 37
click at [379, 132] on div "יום ה׳ - י״א באלול" at bounding box center [376, 132] width 145 height 19
click at [1385, 224] on div "אישורי הגעה" at bounding box center [1382, 233] width 121 height 30
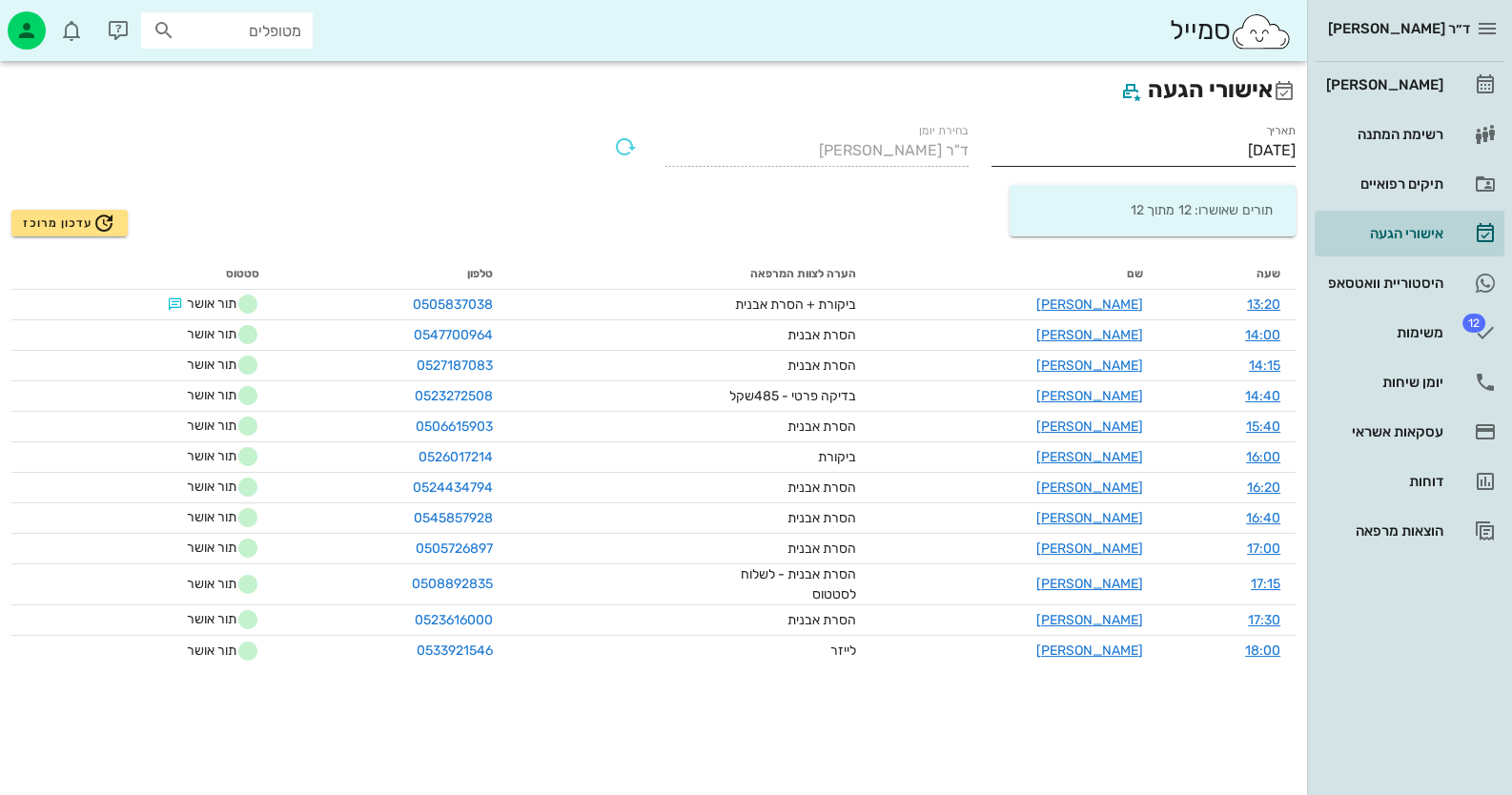
click at [1232, 139] on input "[DATE]" at bounding box center [1144, 150] width 304 height 30
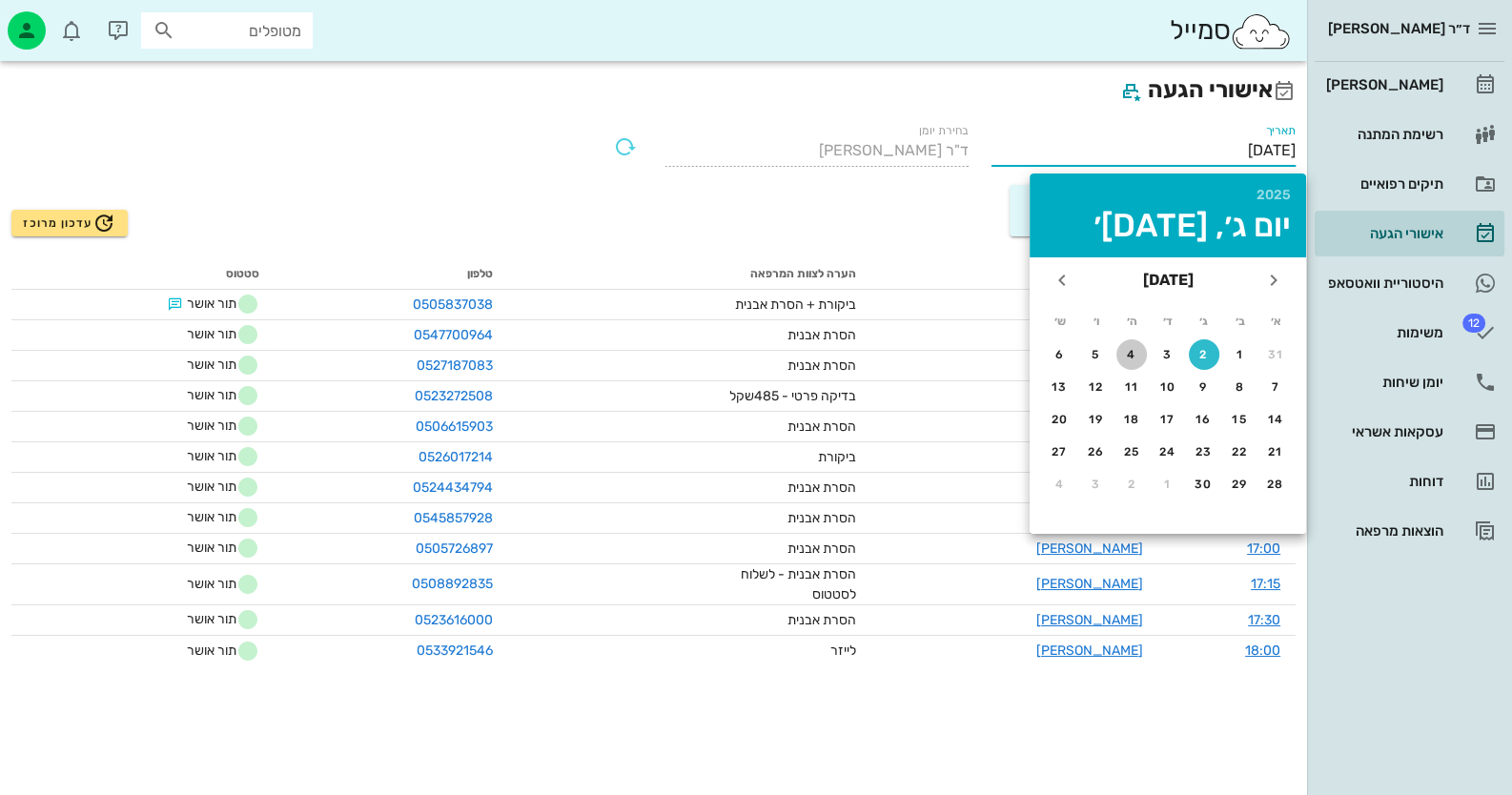
click at [1138, 348] on div "4" at bounding box center [1131, 355] width 30 height 14
type input "[DATE]"
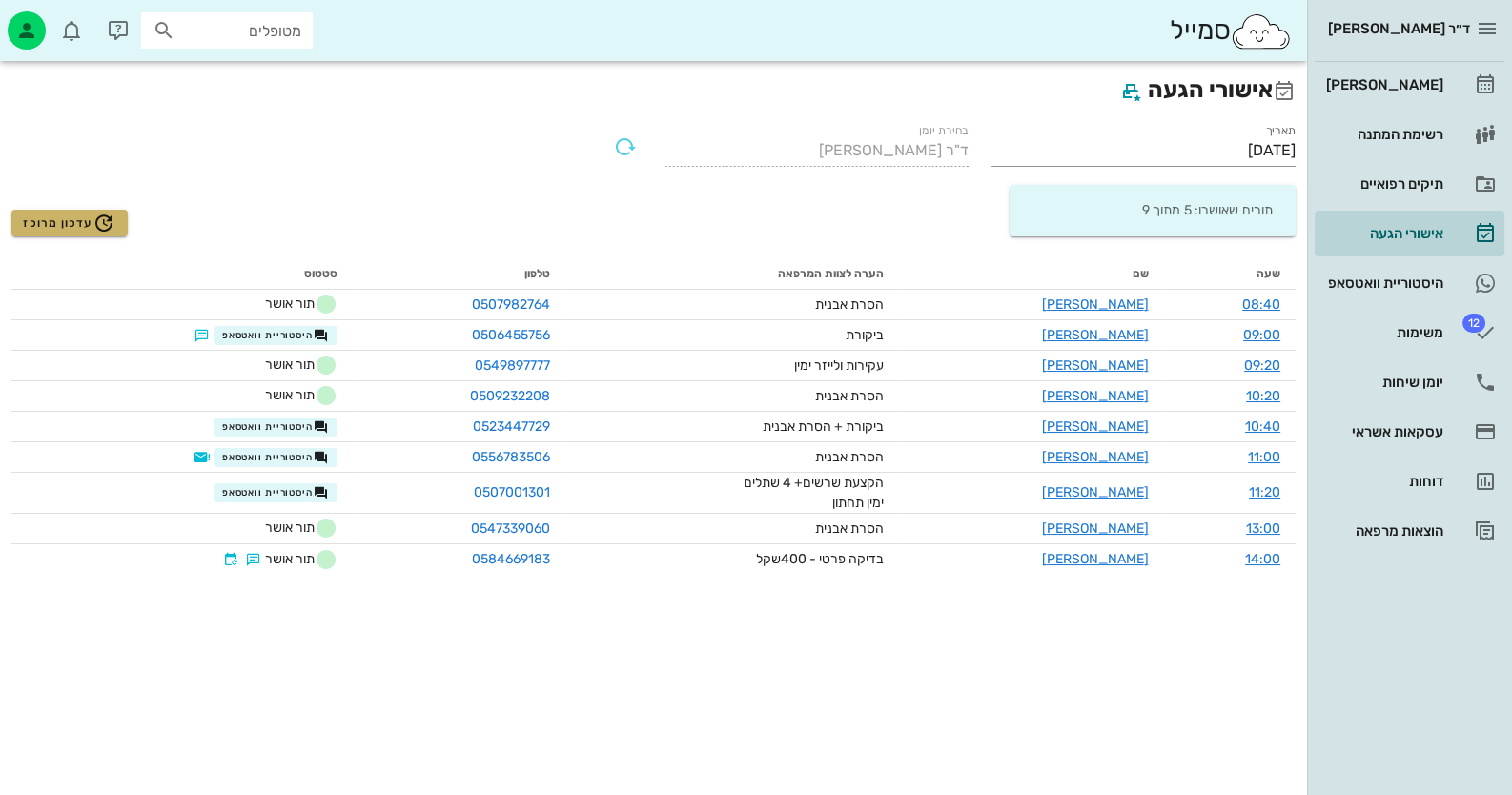
click at [81, 224] on span "עדכון מרוכז" at bounding box center [68, 222] width 93 height 22
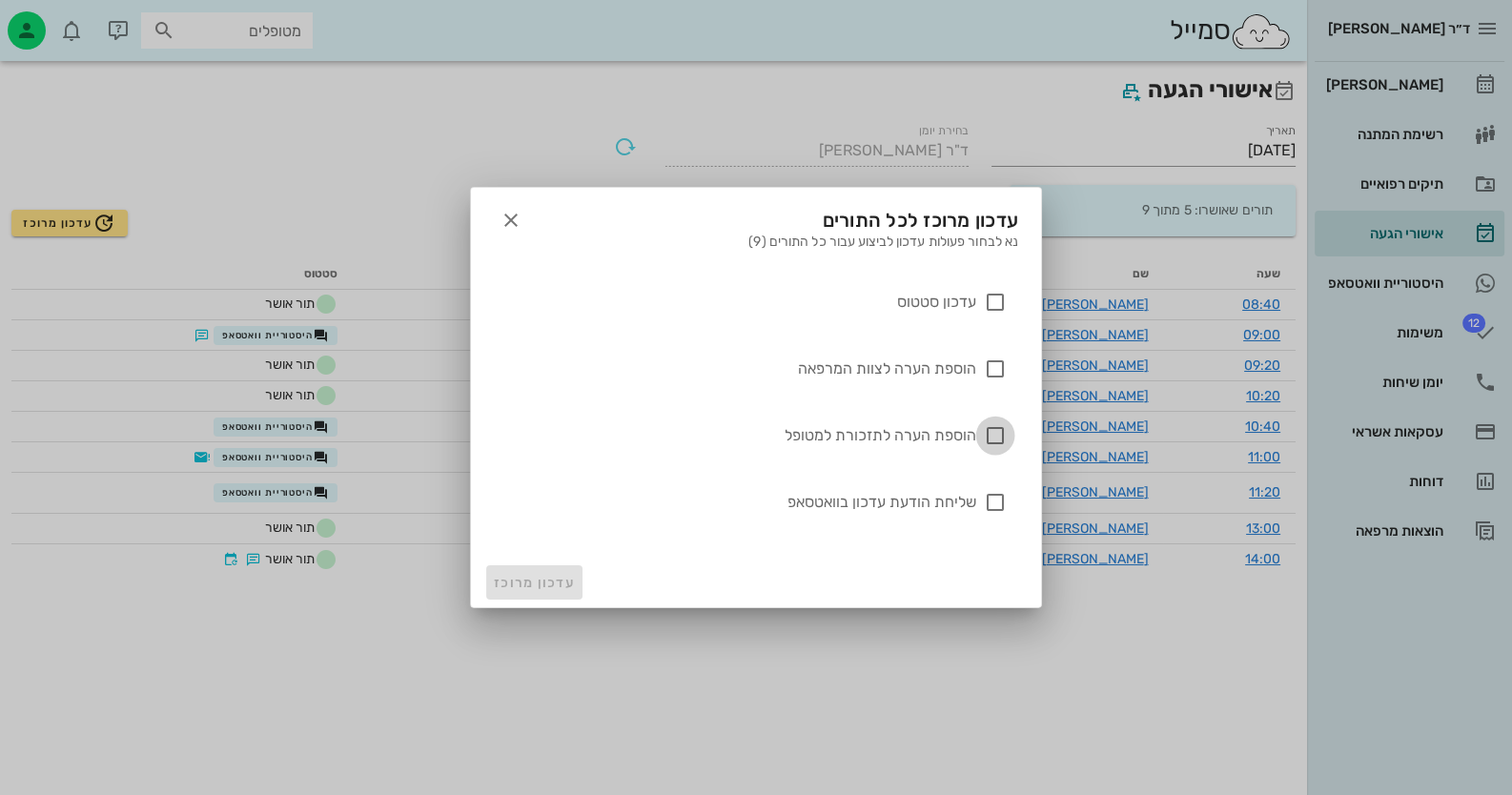
click at [1000, 435] on div at bounding box center [995, 435] width 32 height 32
checkbox input "true"
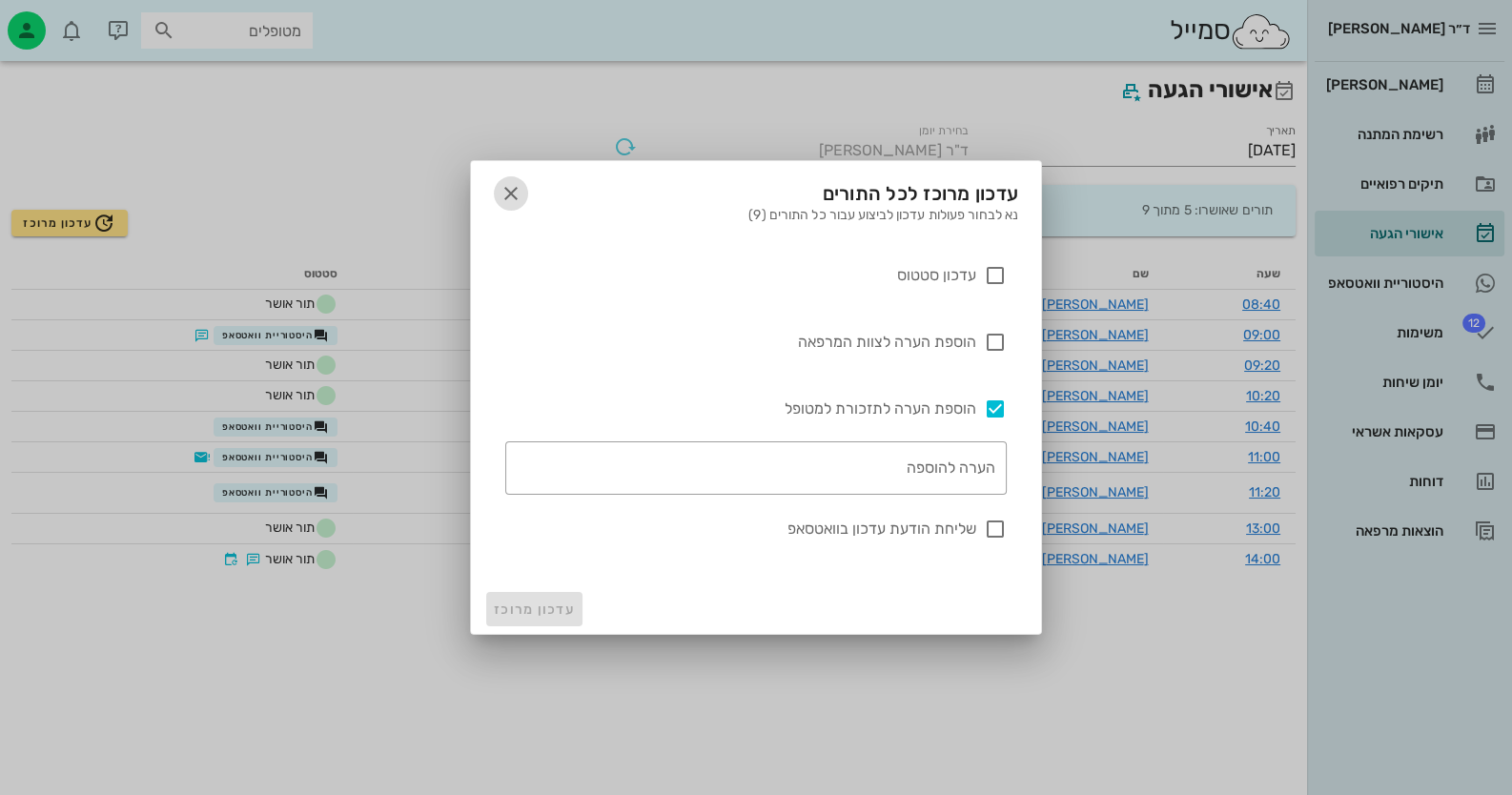
click at [512, 192] on icon "button" at bounding box center [510, 193] width 22 height 22
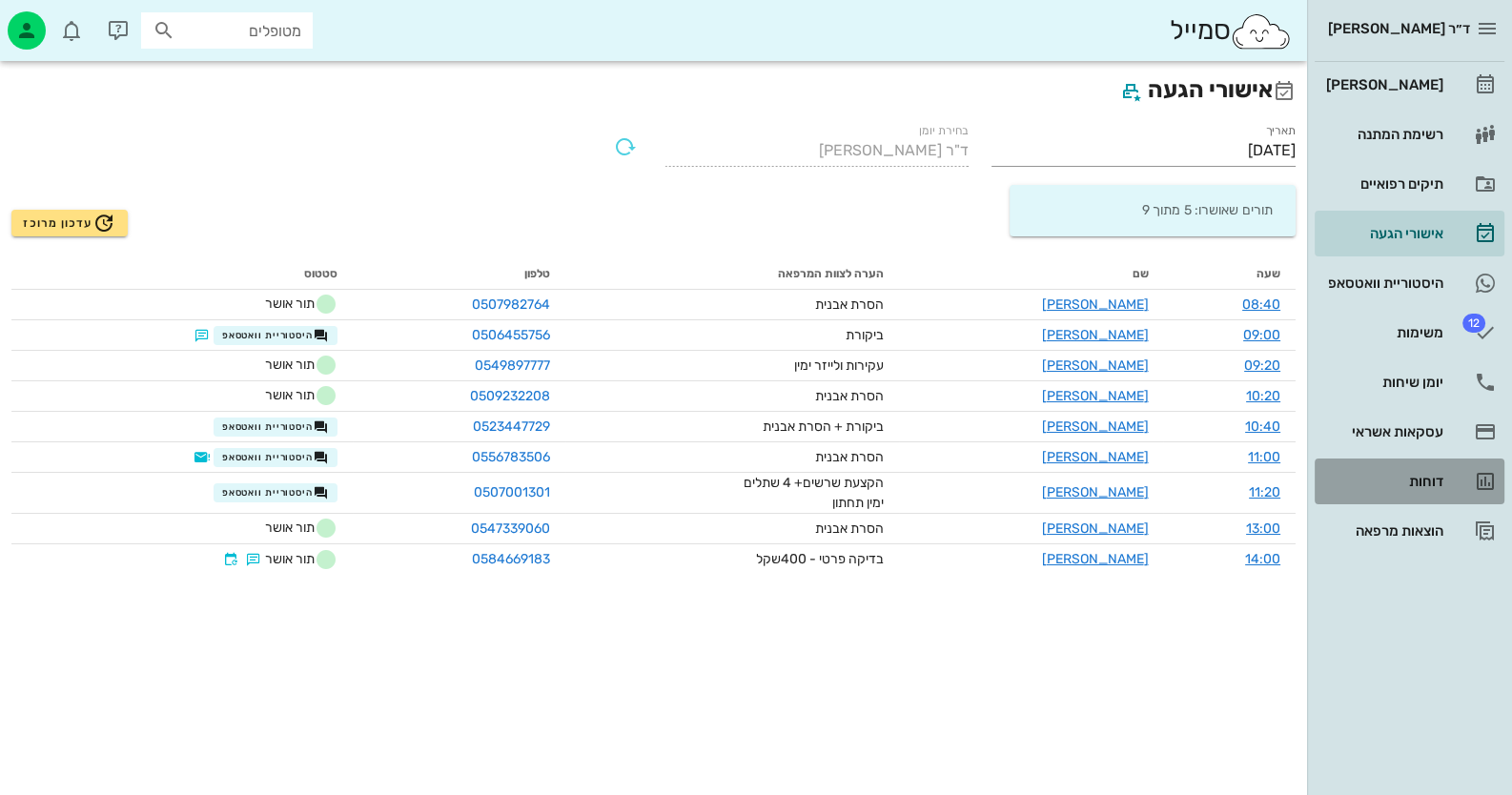
click at [1444, 487] on link "דוחות" at bounding box center [1409, 481] width 190 height 46
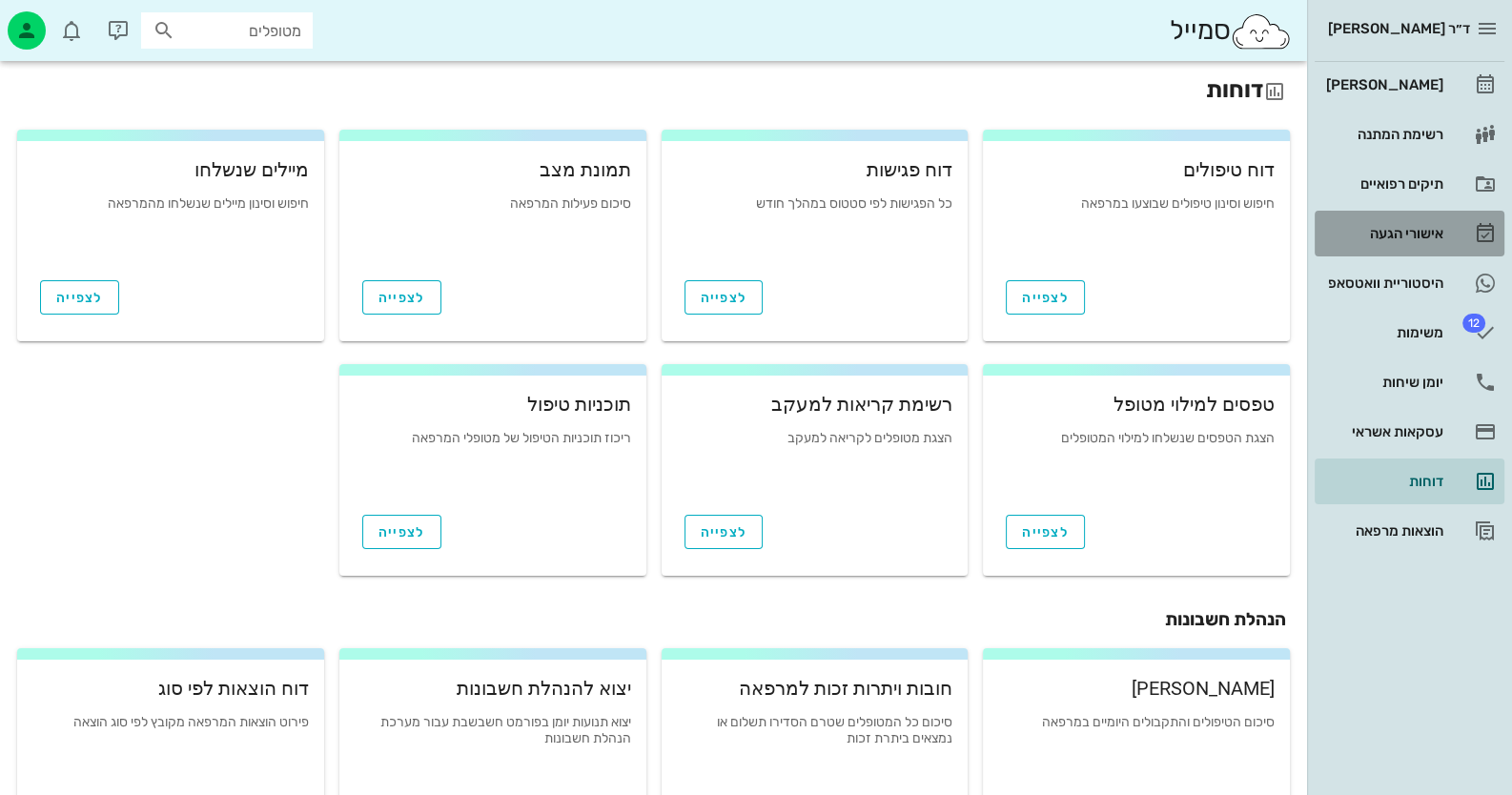
click at [1420, 232] on div "אישורי הגעה" at bounding box center [1382, 234] width 121 height 16
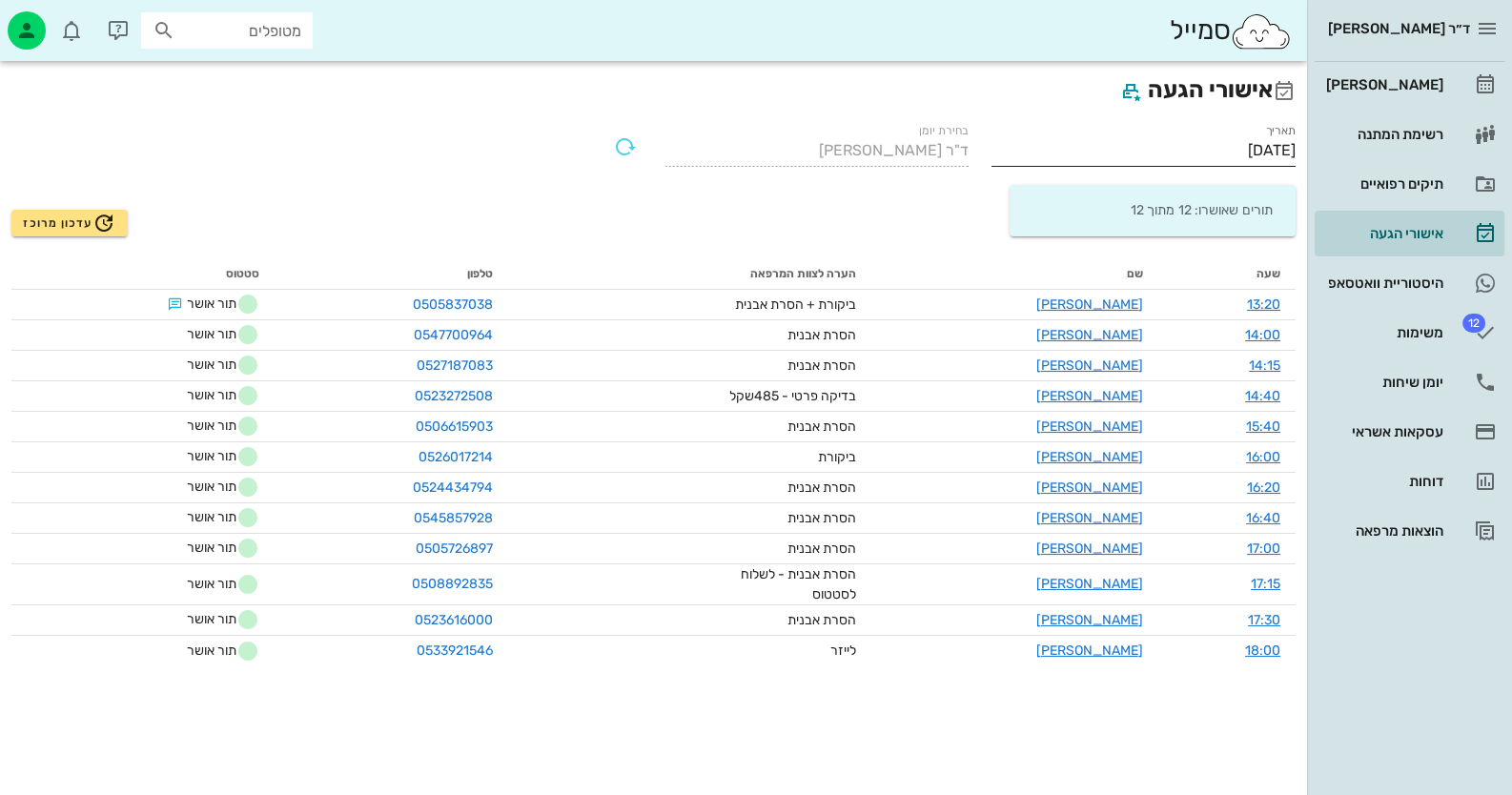
click at [1211, 149] on input "[DATE]" at bounding box center [1144, 150] width 304 height 30
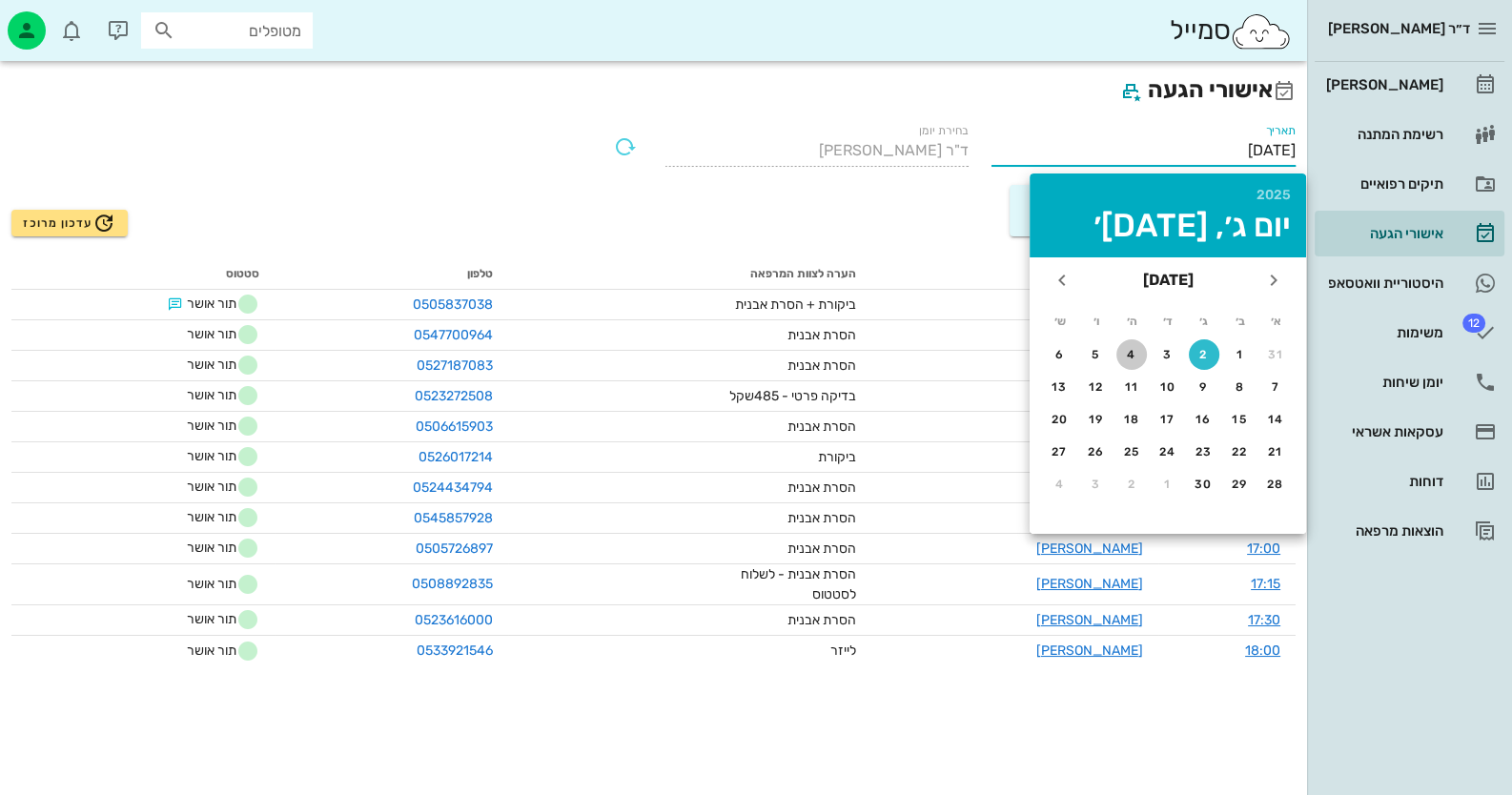
click at [1137, 353] on div "4" at bounding box center [1131, 355] width 30 height 14
type input "[DATE]"
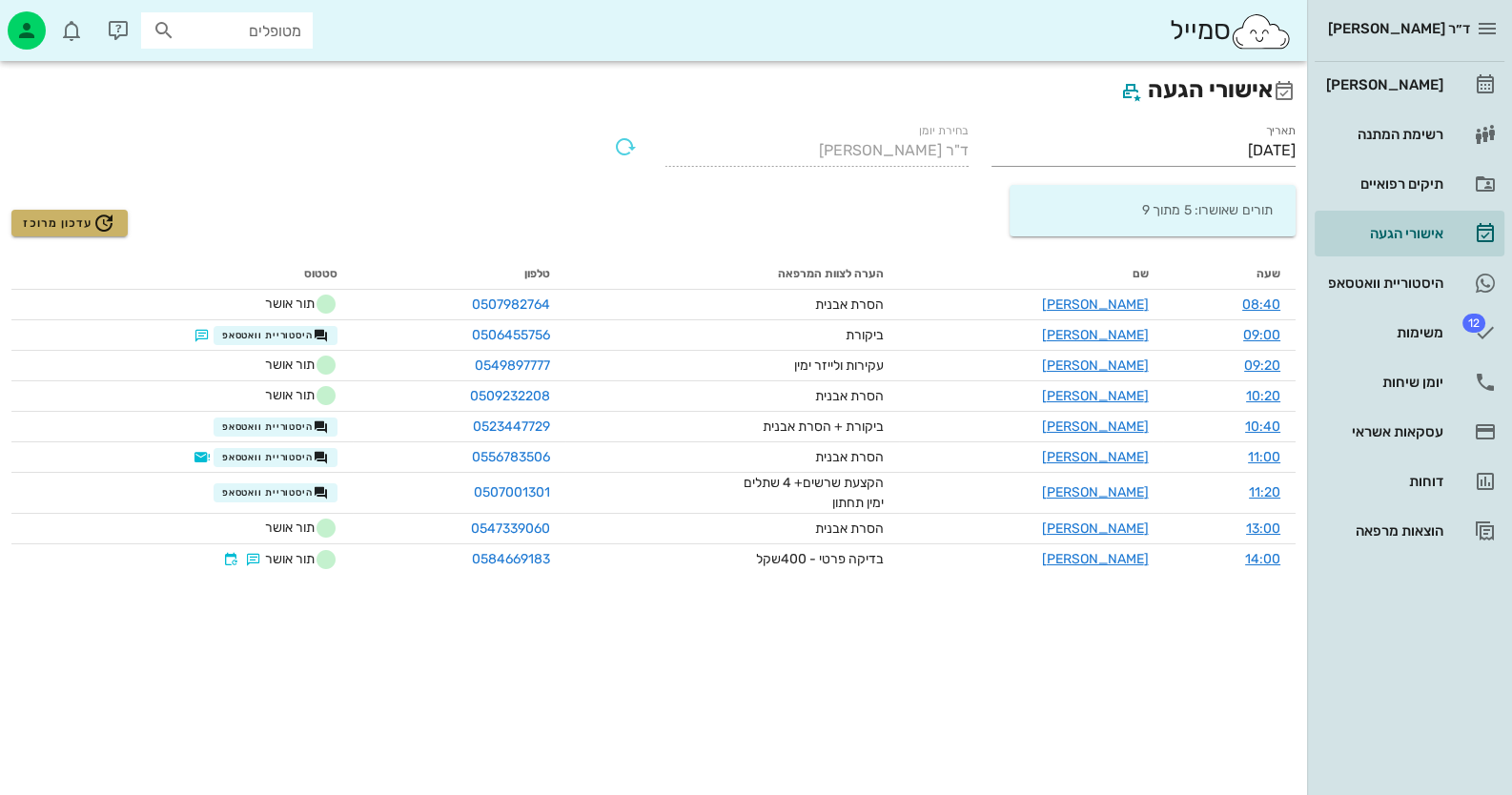
click at [95, 223] on icon "button" at bounding box center [103, 222] width 22 height 22
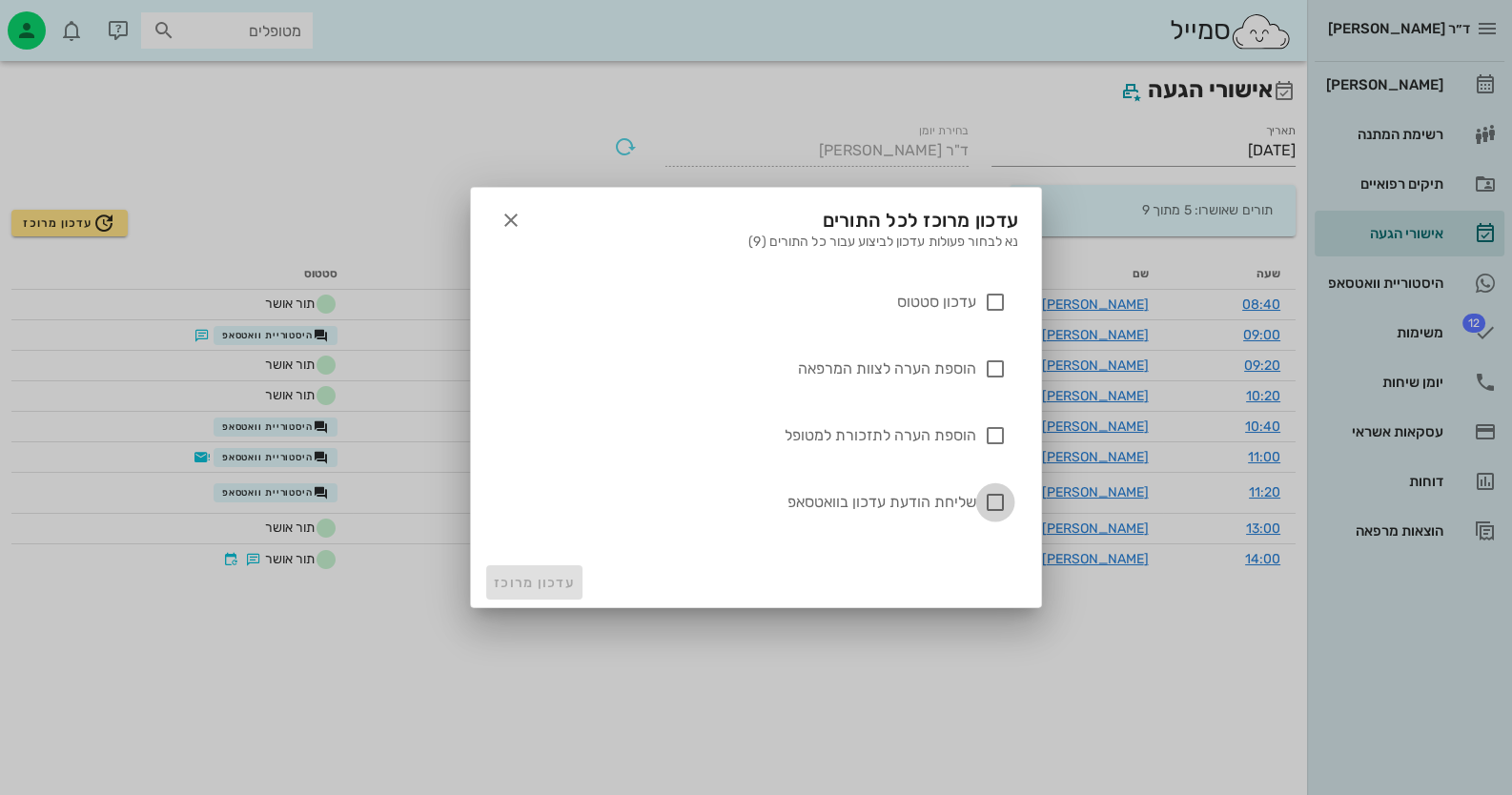
click at [995, 509] on div at bounding box center [995, 502] width 32 height 32
checkbox input "true"
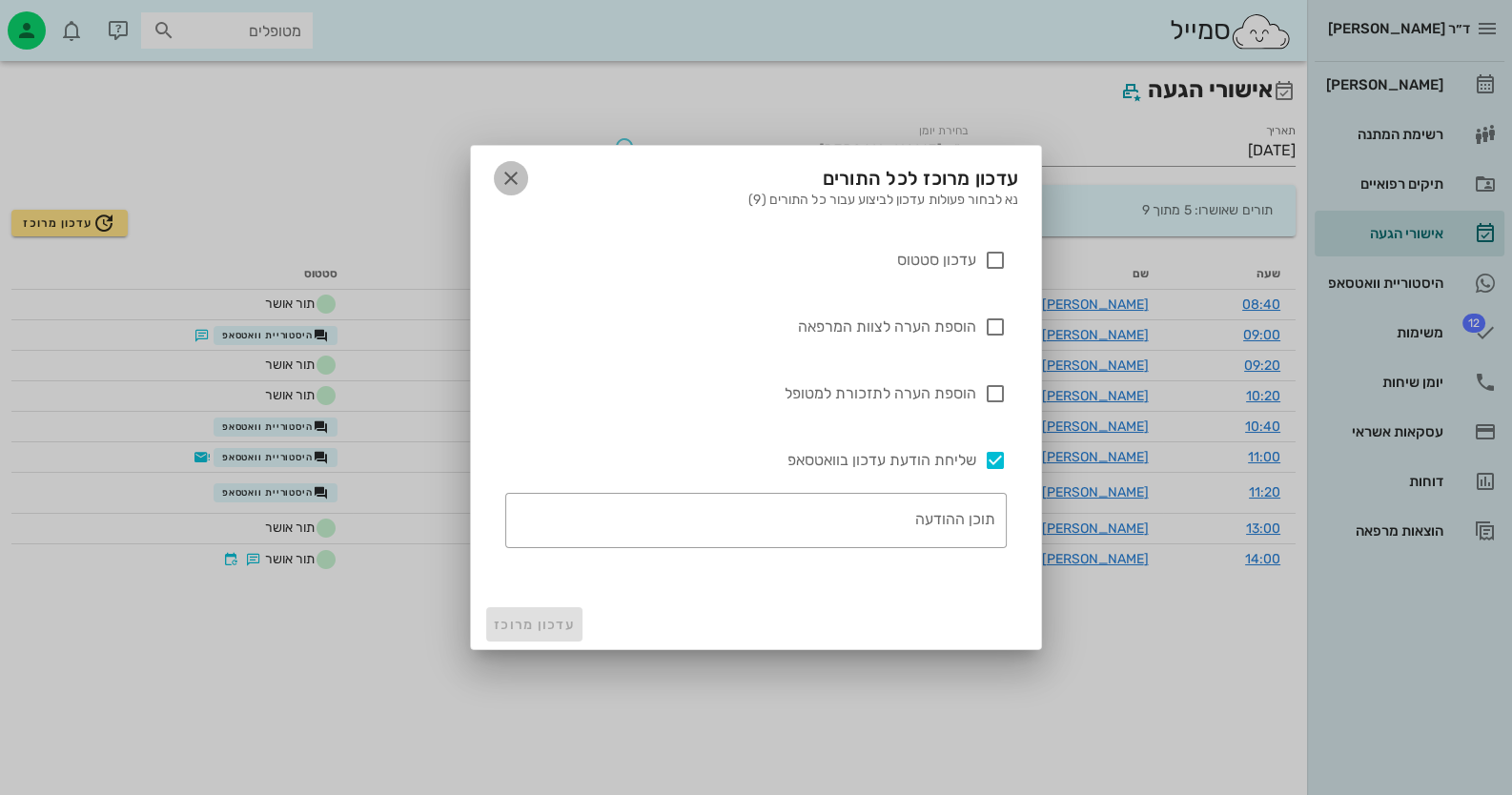
click at [514, 183] on icon "button" at bounding box center [510, 177] width 22 height 22
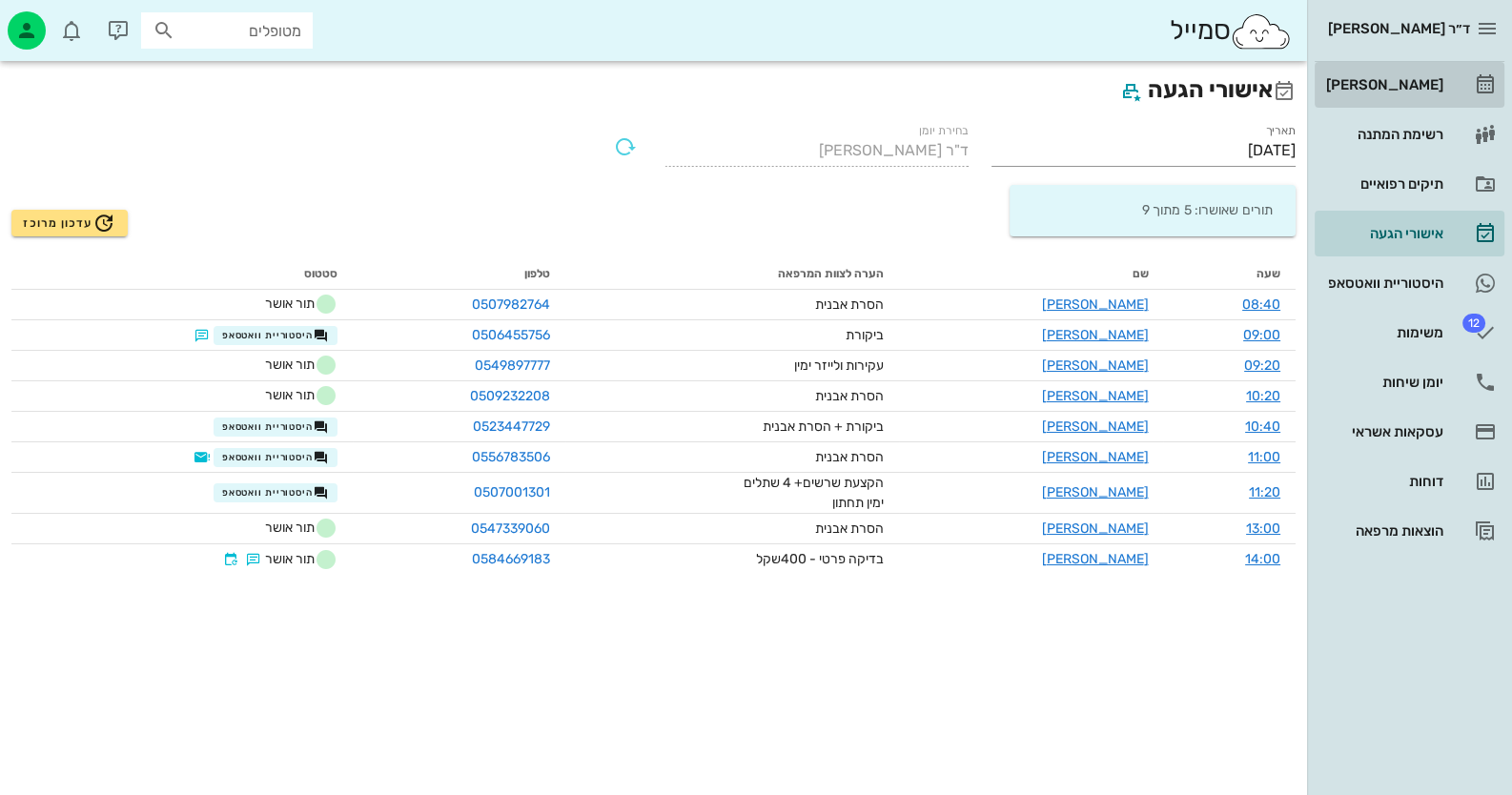
click at [1415, 77] on div "[PERSON_NAME]" at bounding box center [1382, 85] width 121 height 16
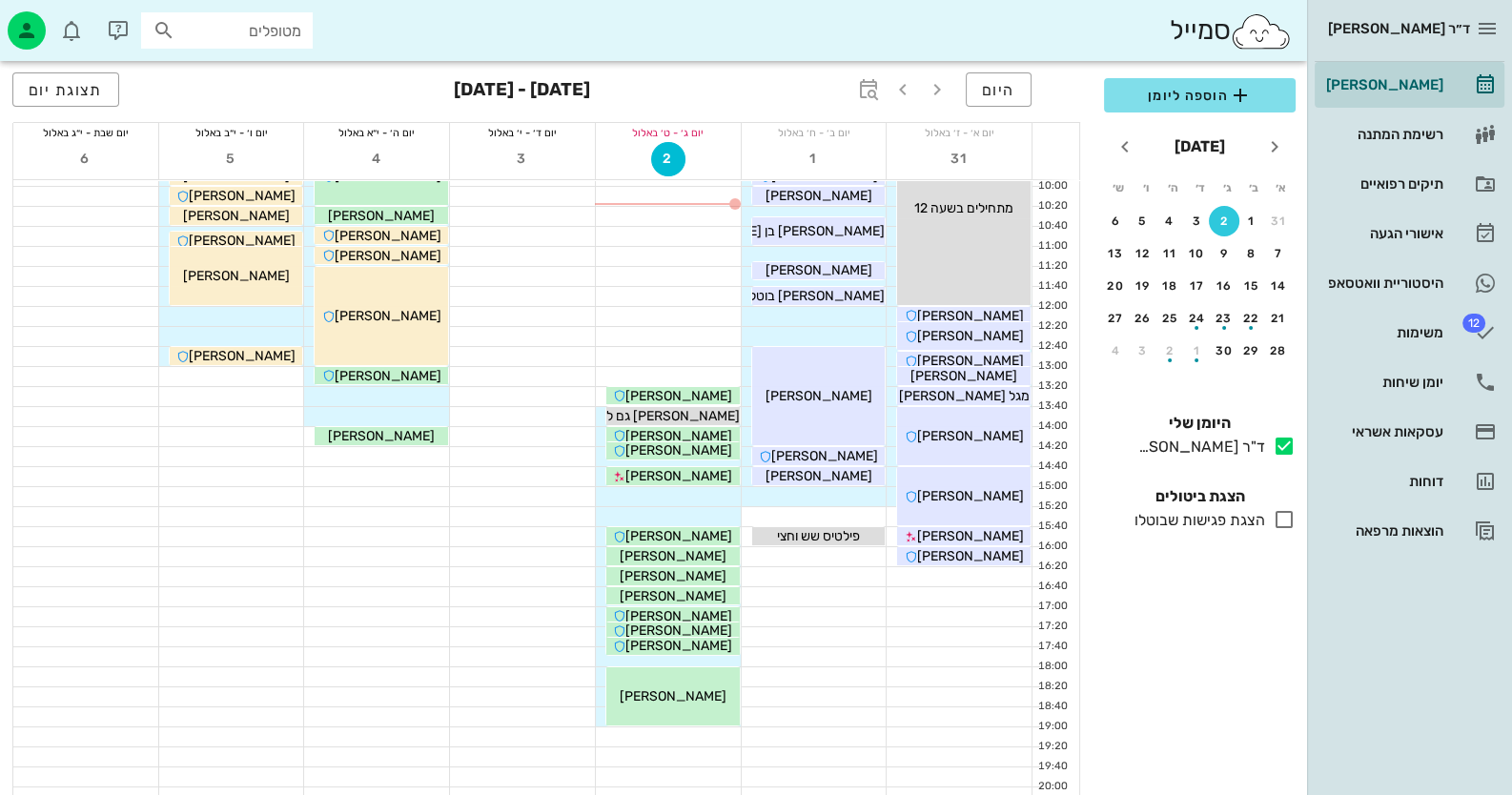
scroll to position [190, 0]
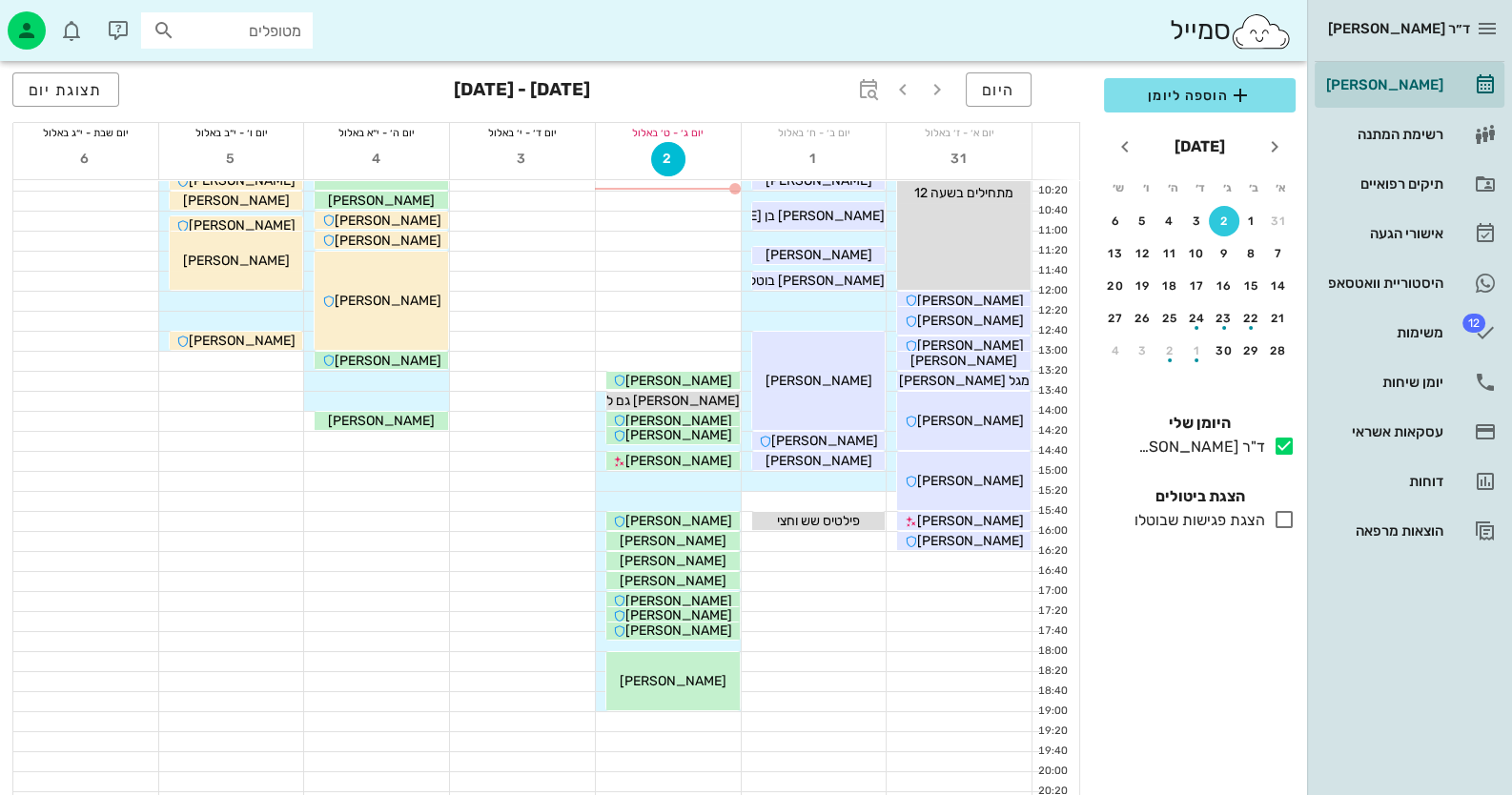
click at [696, 141] on div "יום ג׳ - ט׳ באלול" at bounding box center [668, 132] width 145 height 19
click at [1427, 233] on div "אישורי הגעה" at bounding box center [1382, 234] width 121 height 16
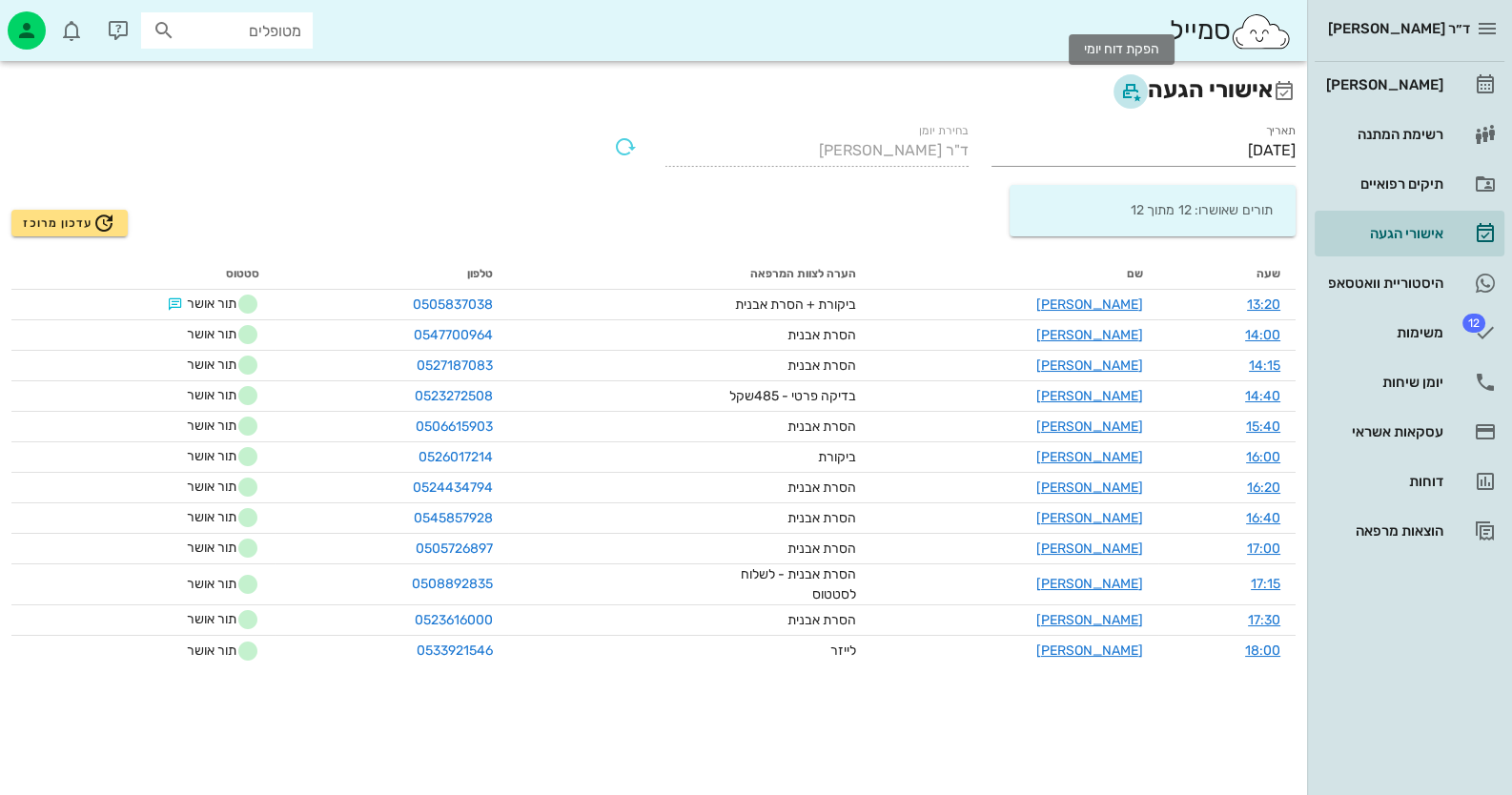
click at [1119, 87] on icon "button" at bounding box center [1130, 91] width 22 height 22
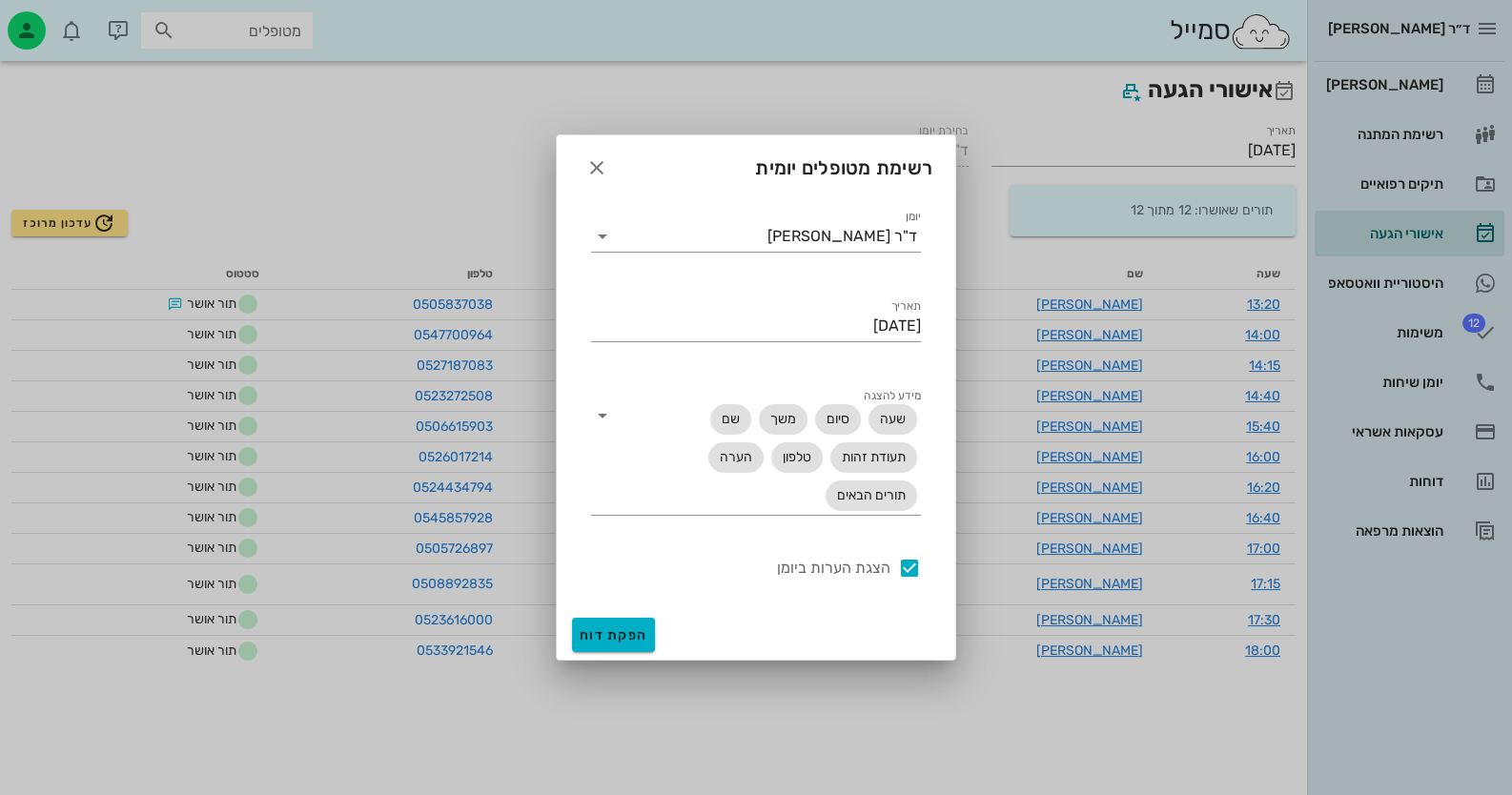
click at [604, 619] on div "הפקת דוח" at bounding box center [755, 634] width 398 height 50
click at [615, 630] on span "הפקת דוח" at bounding box center [613, 635] width 67 height 17
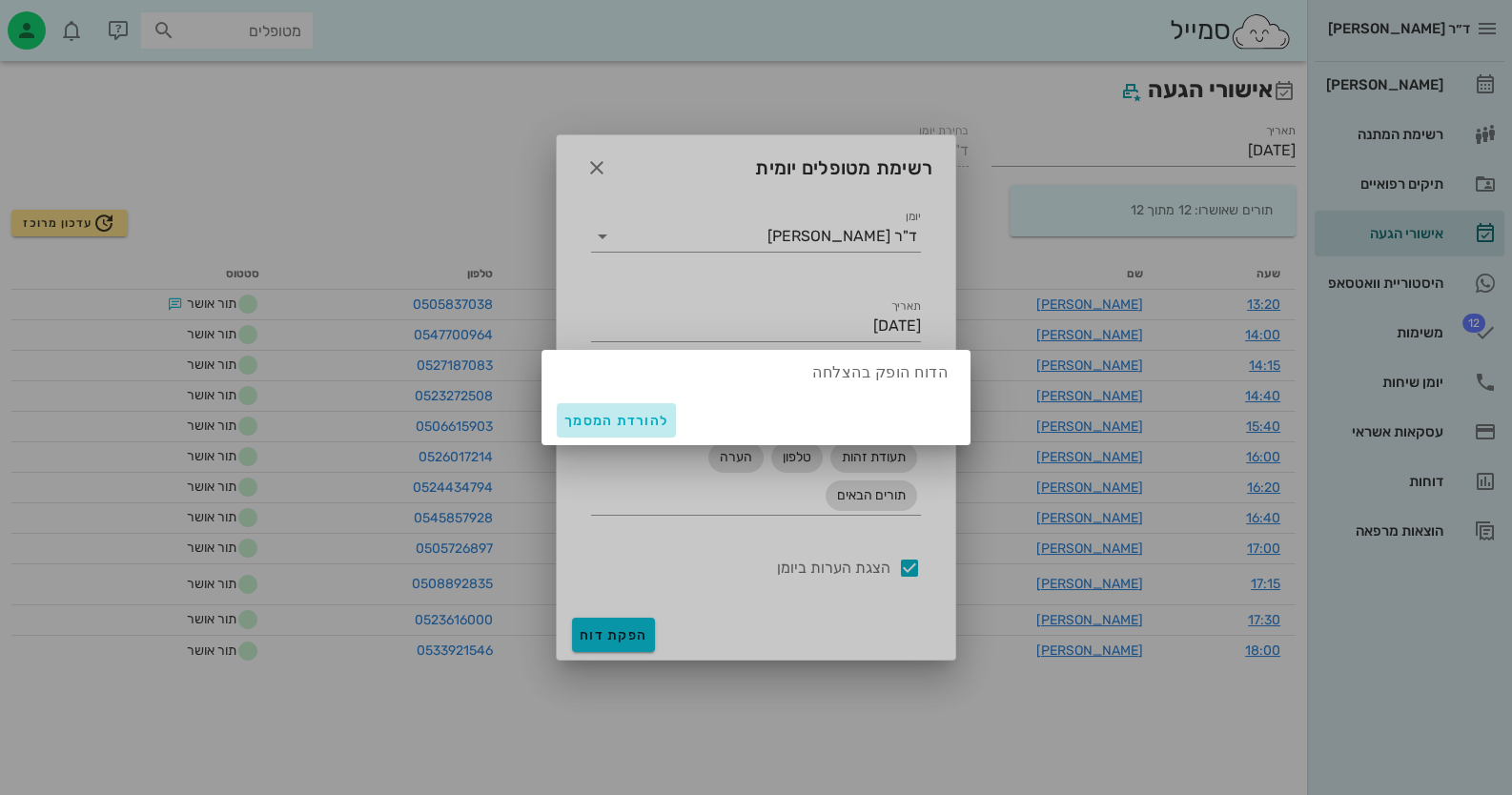
click at [597, 420] on span "להורדת המסמך" at bounding box center [616, 421] width 104 height 17
